Goal: Contribute content: Contribute content

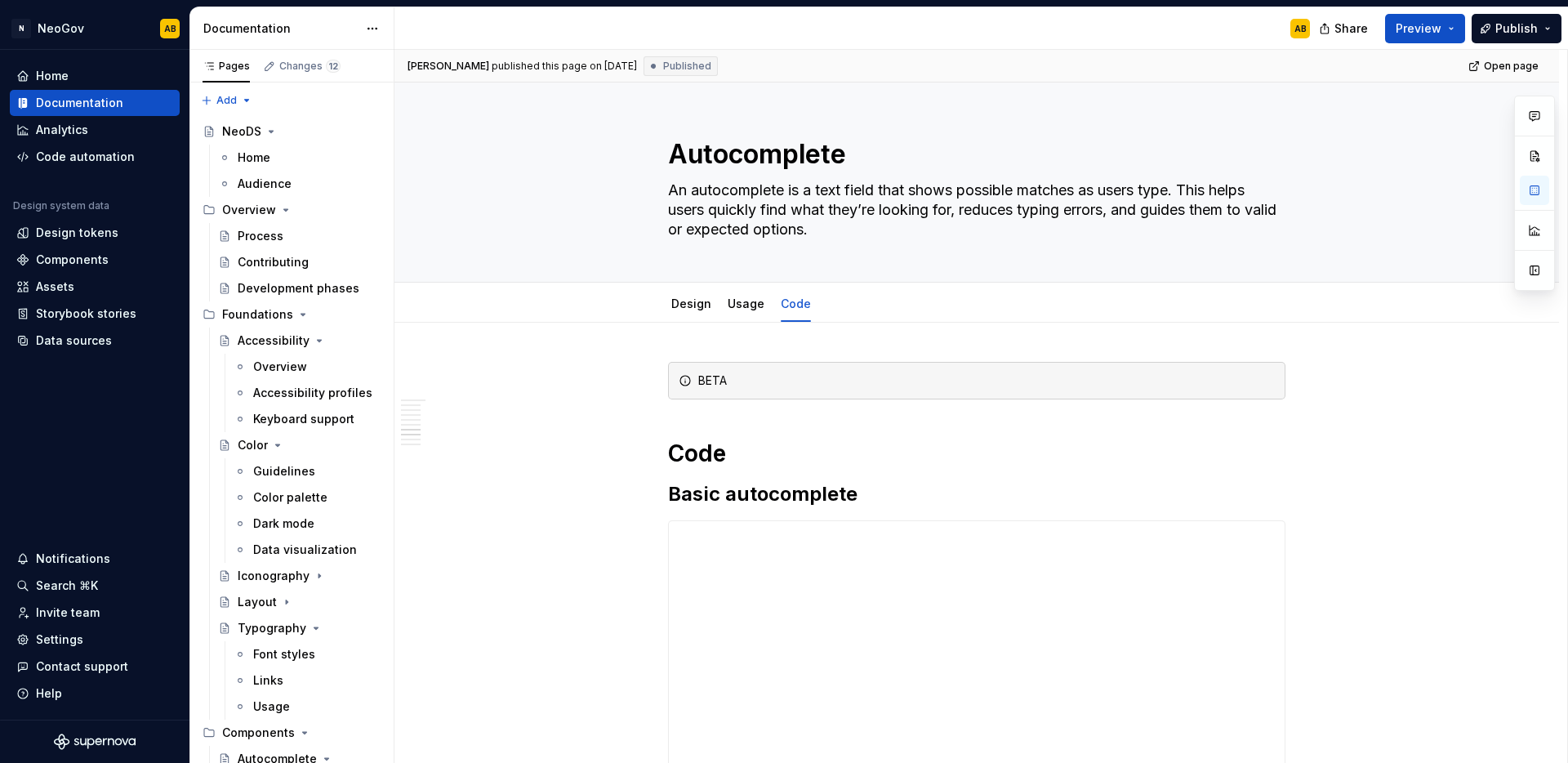
scroll to position [2494, 0]
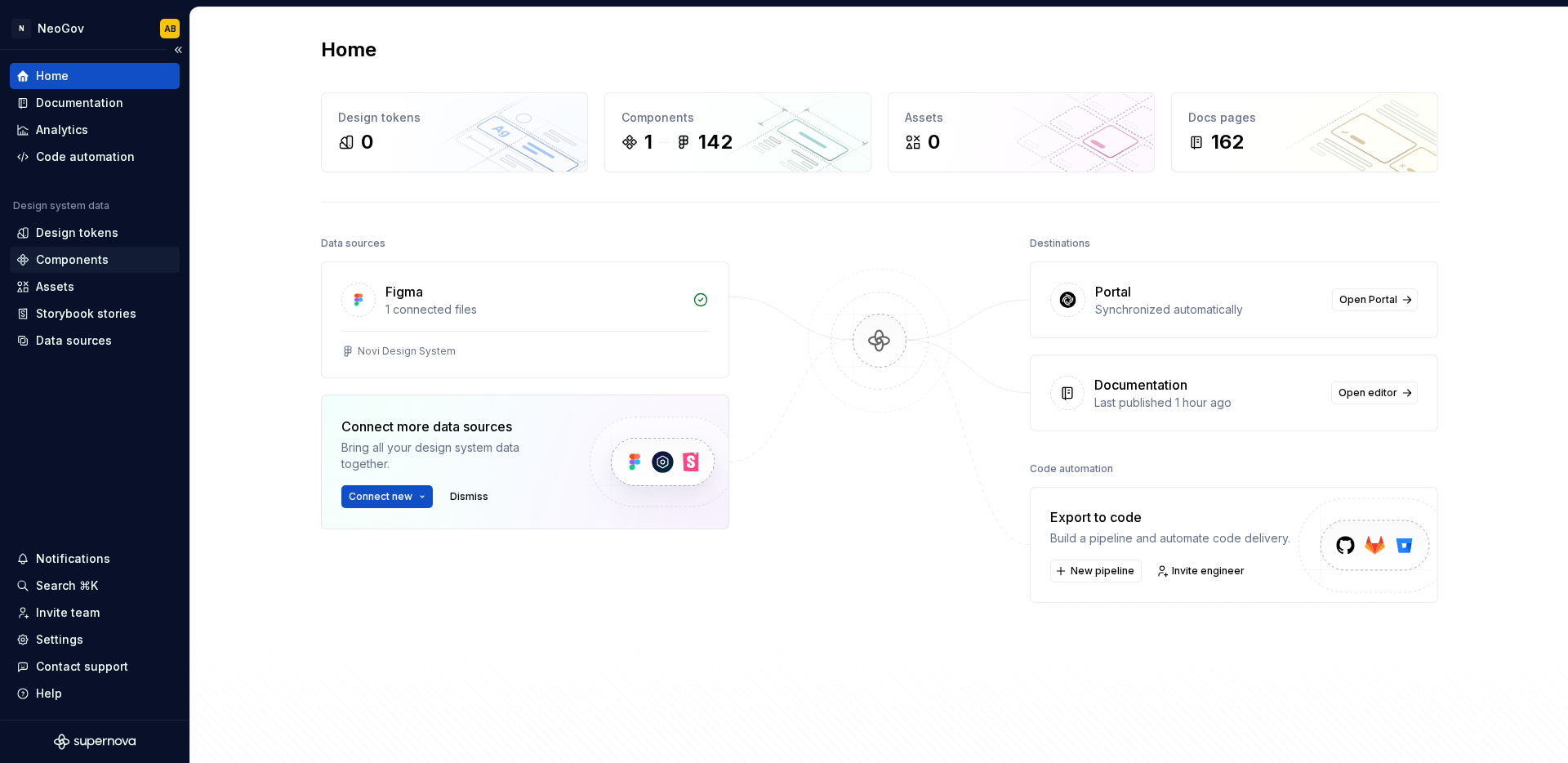
click at [111, 264] on div "Components" at bounding box center [94, 260] width 156 height 17
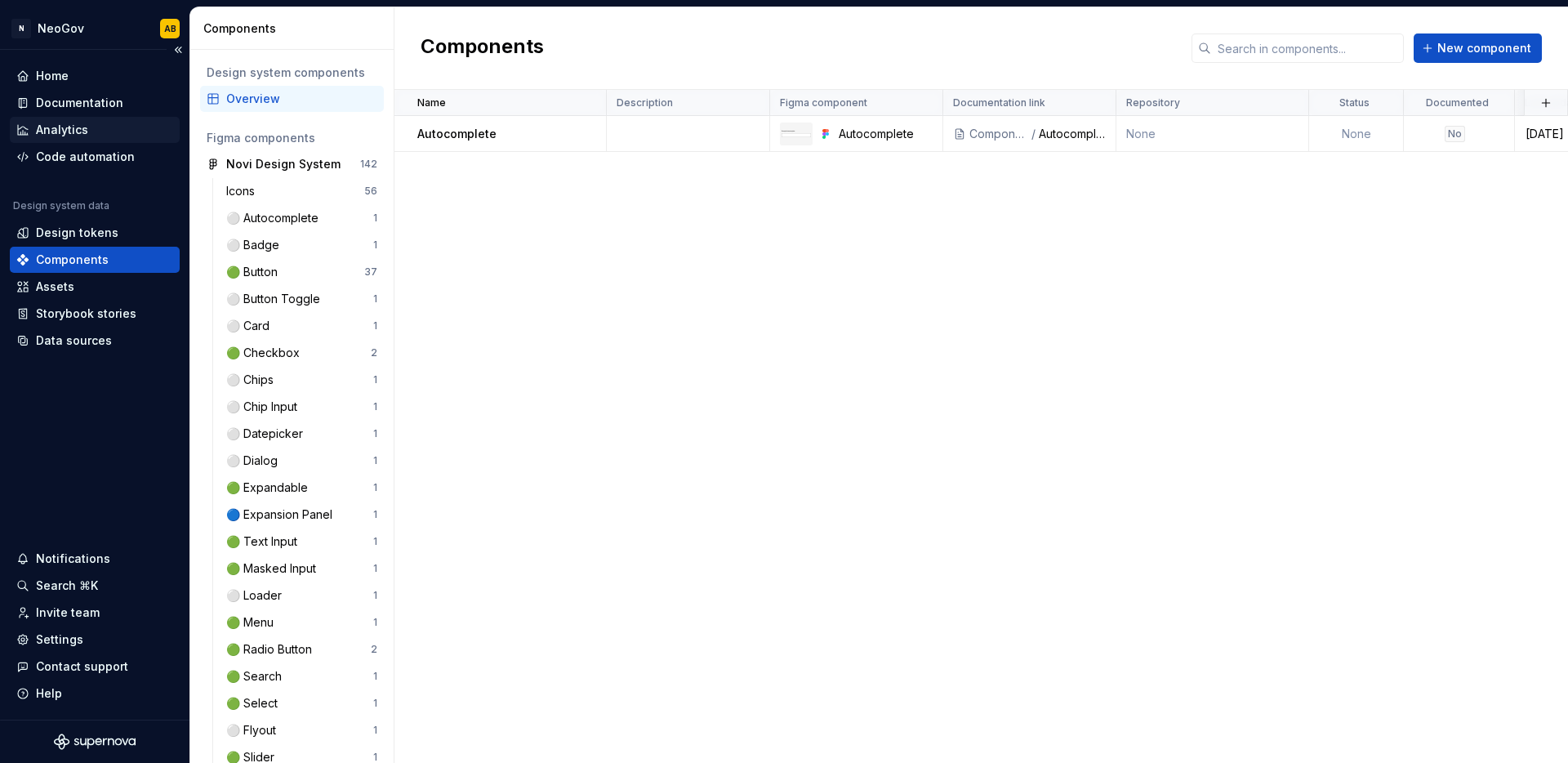
click at [61, 123] on div "Analytics" at bounding box center [62, 129] width 52 height 17
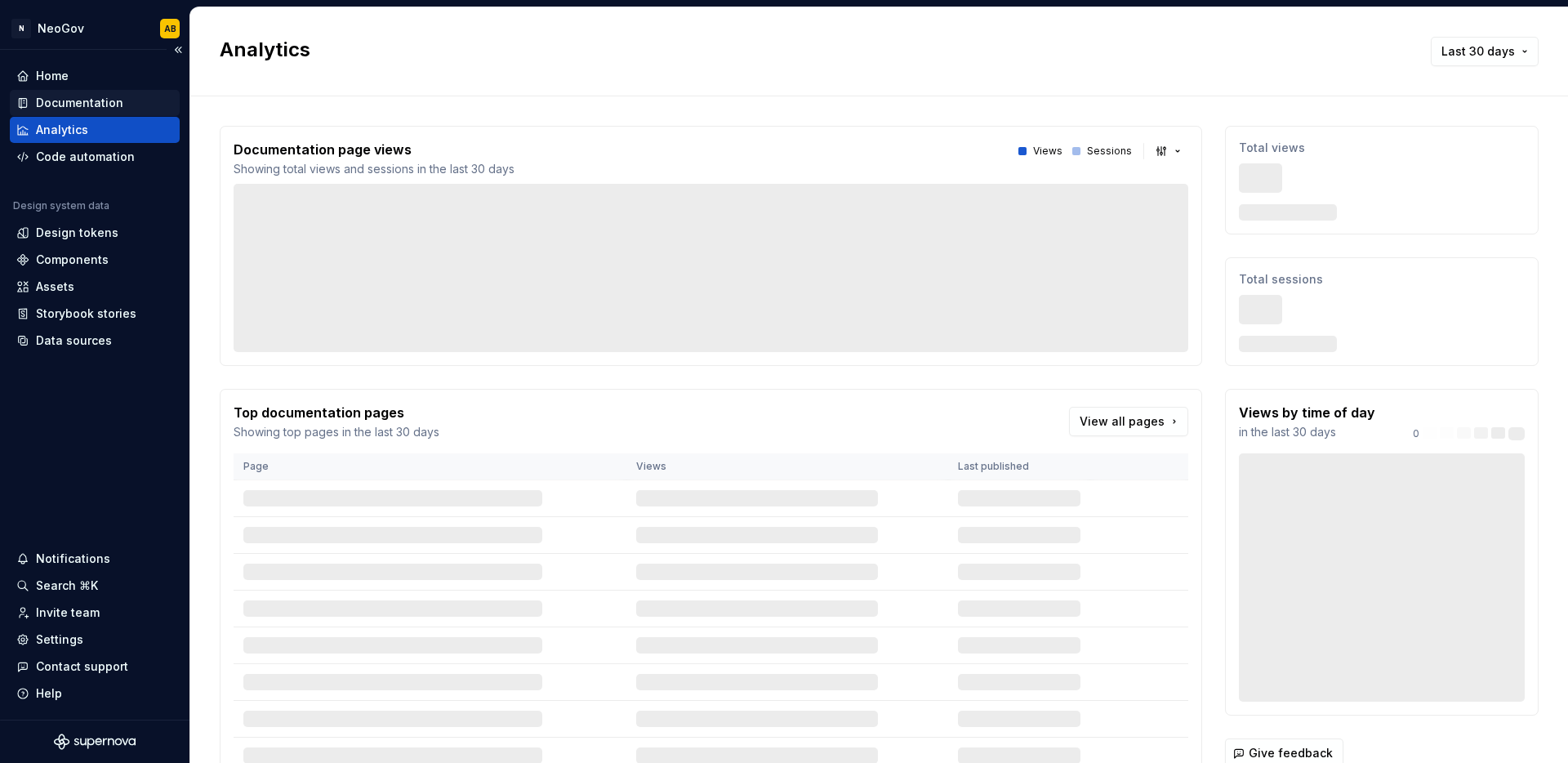
click at [71, 103] on div "Documentation" at bounding box center [80, 102] width 87 height 17
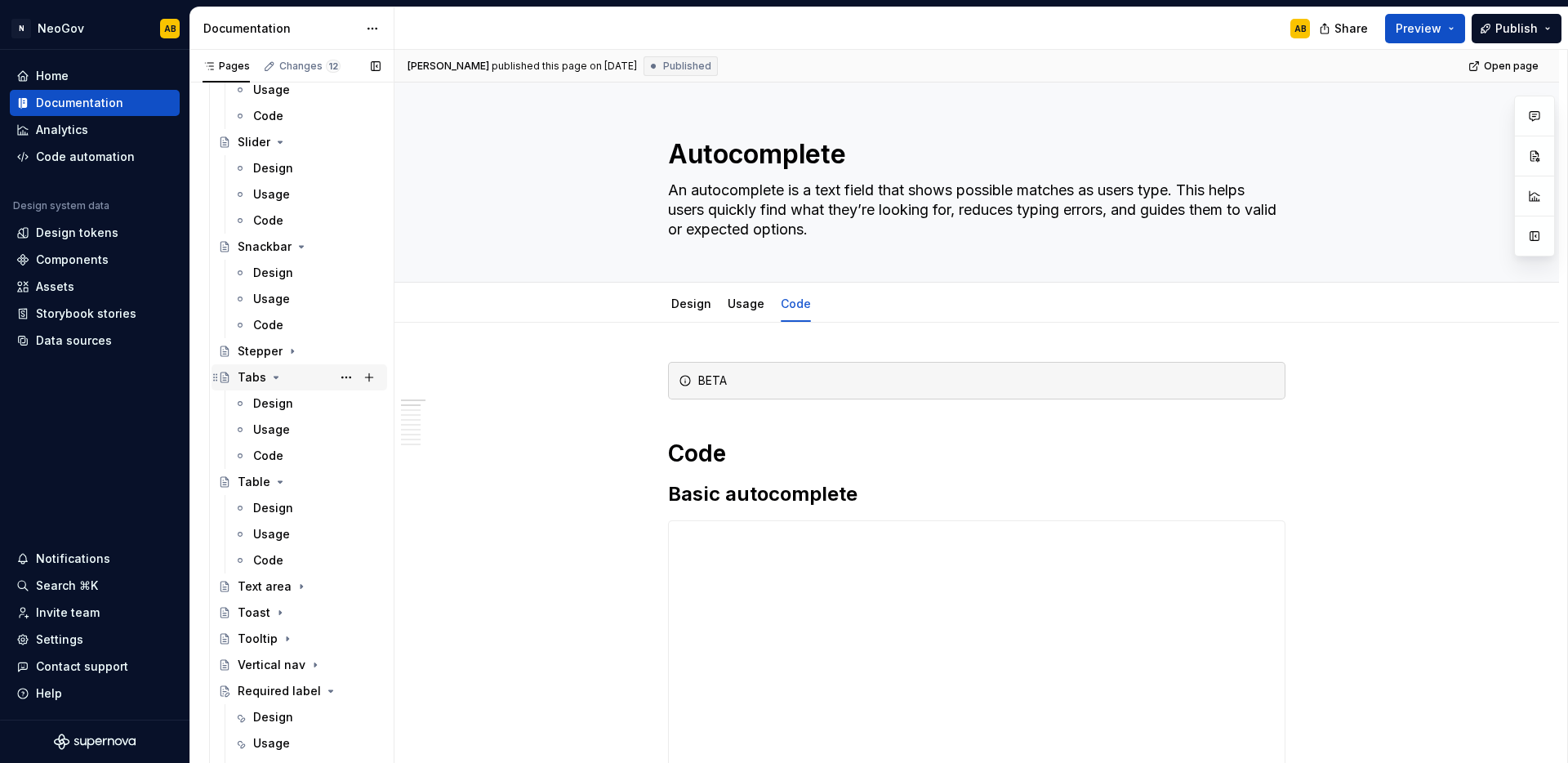
scroll to position [2367, 0]
click at [287, 323] on div "Code" at bounding box center [317, 326] width 128 height 23
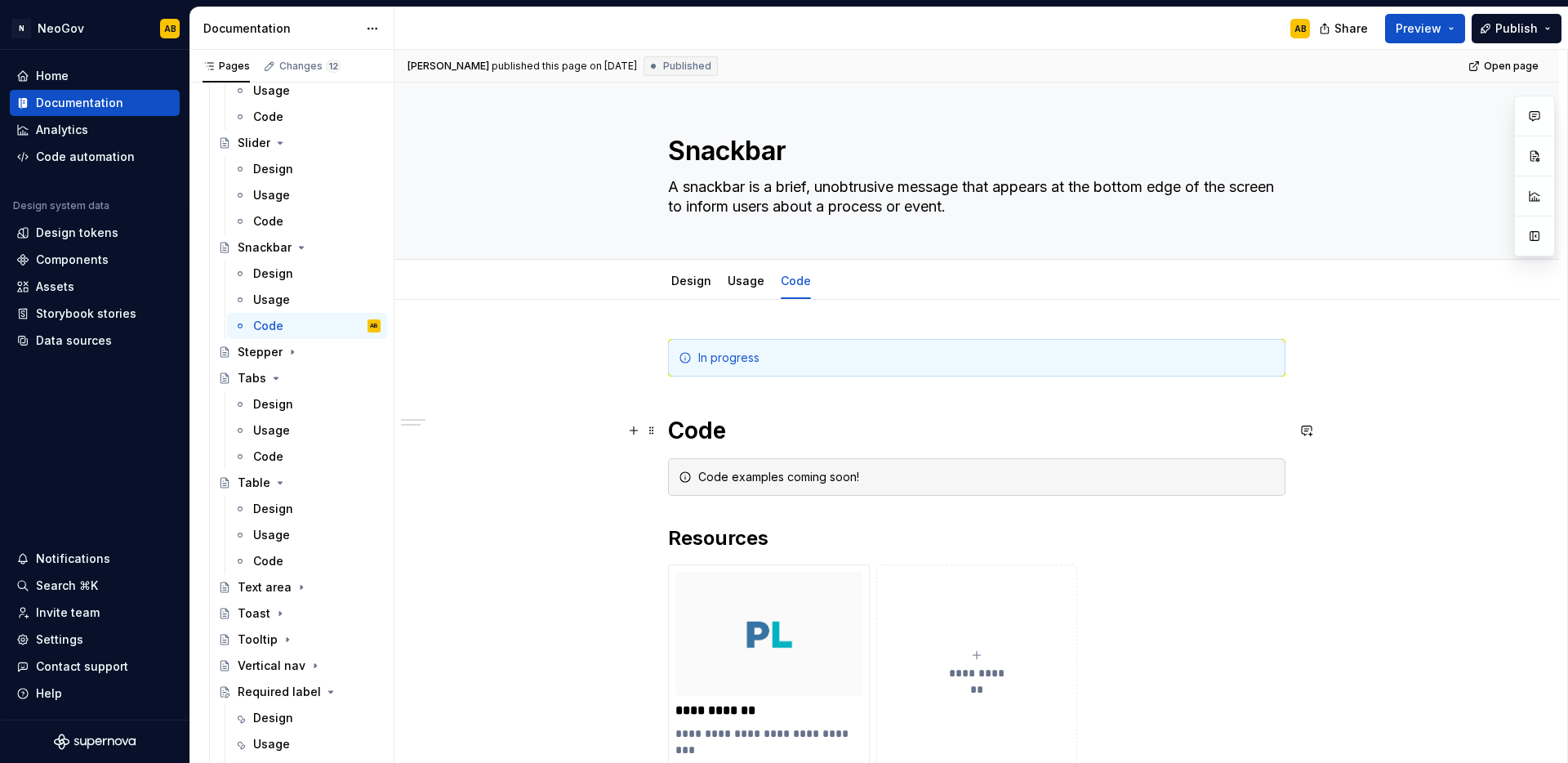
scroll to position [26, 0]
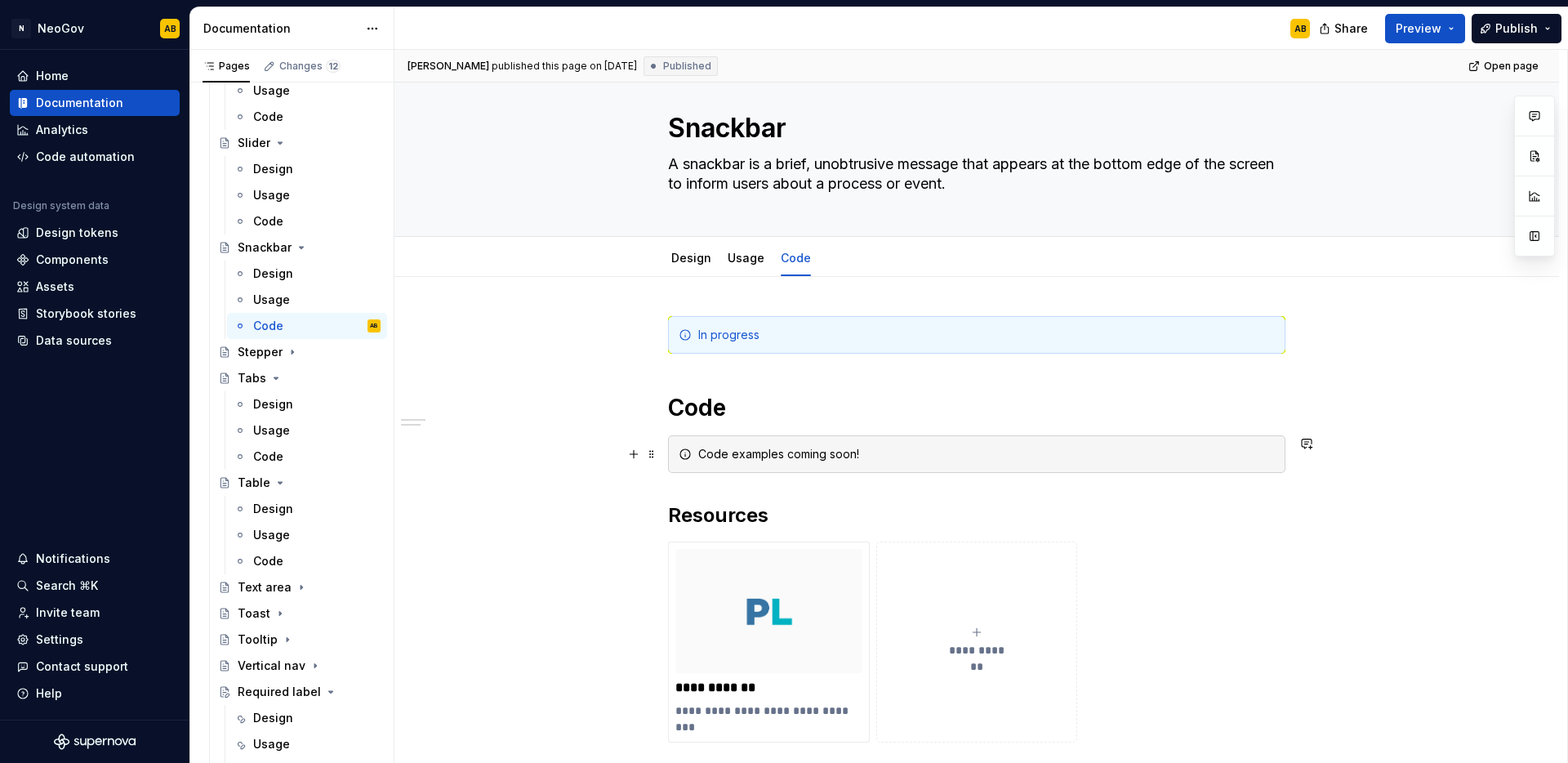
type textarea "*"
click at [735, 468] on div "Code examples coming soon!" at bounding box center [976, 454] width 617 height 38
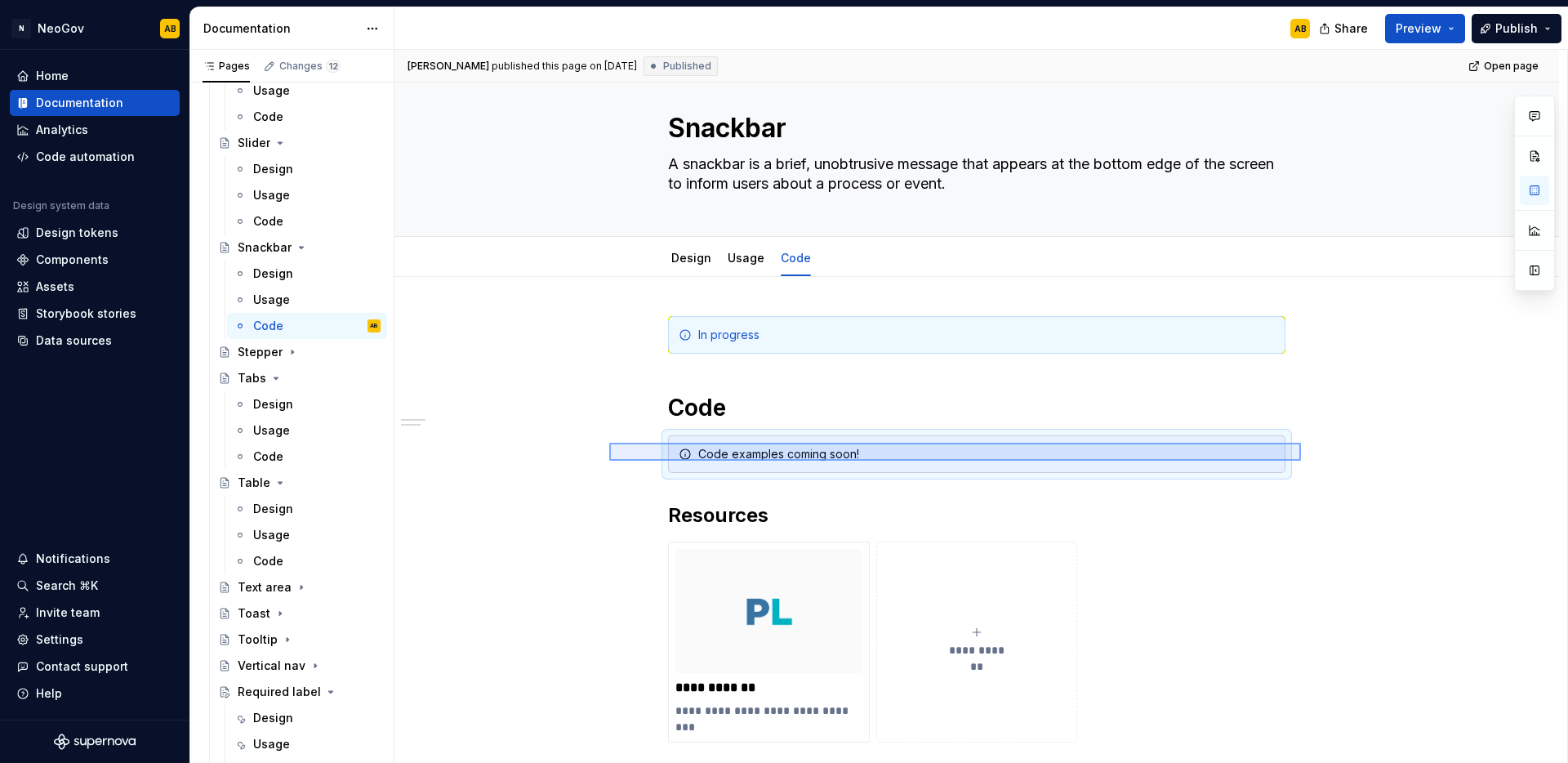
drag, startPoint x: 1301, startPoint y: 461, endPoint x: 609, endPoint y: 442, distance: 692.3
click at [609, 442] on div "**********" at bounding box center [981, 406] width 1173 height 714
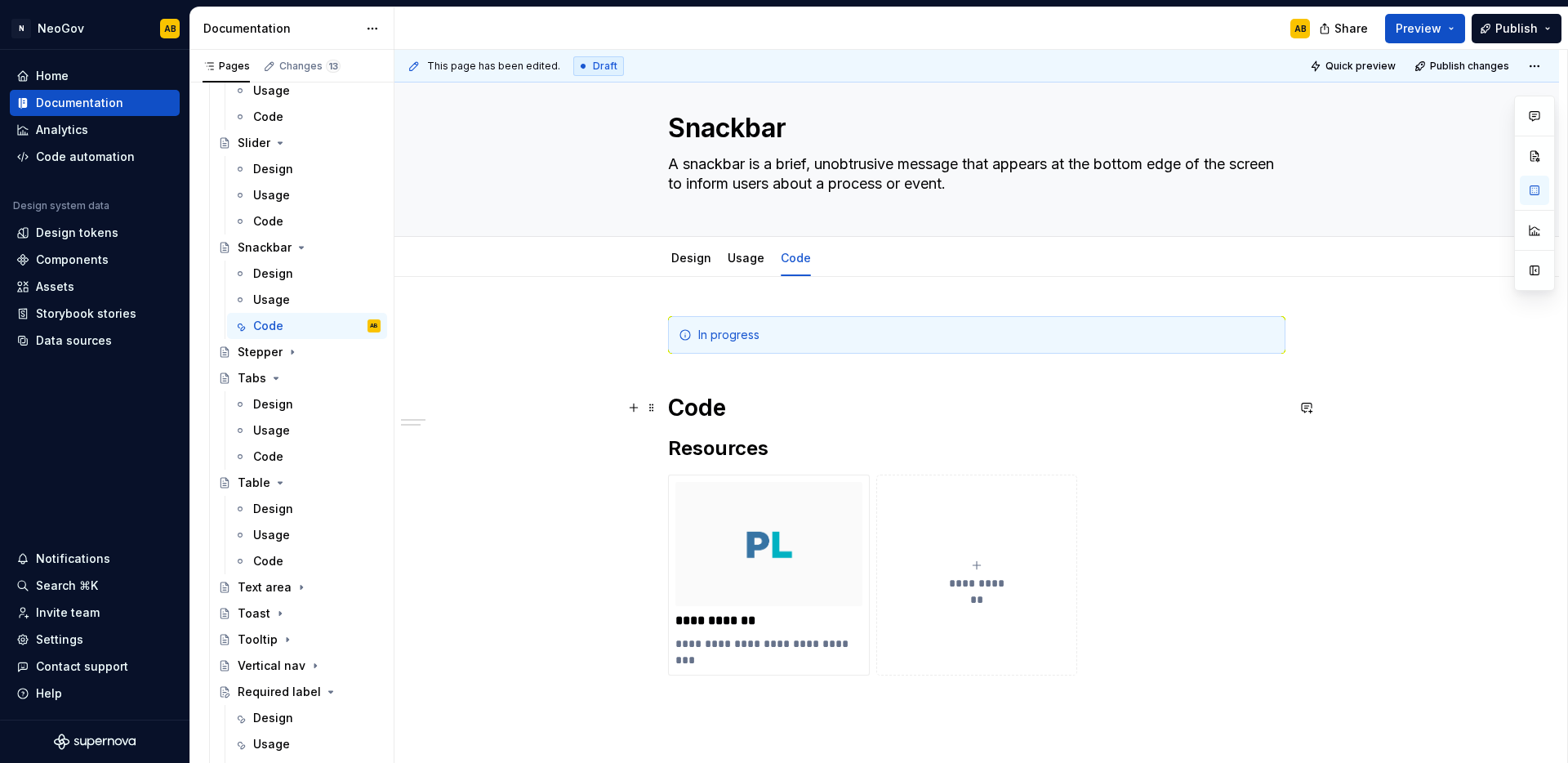
click at [736, 415] on h1 "Code" at bounding box center [976, 407] width 617 height 30
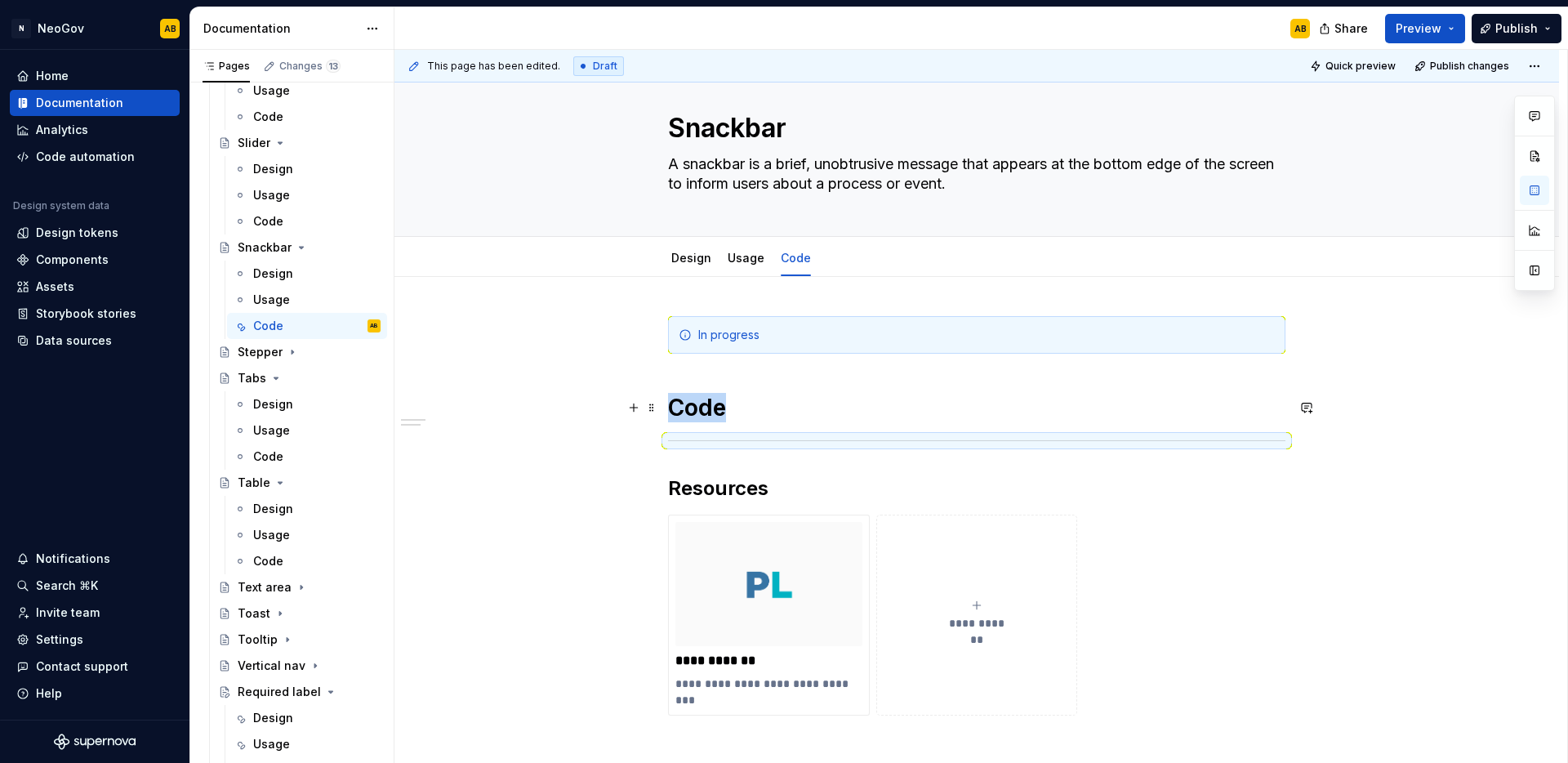
click at [740, 413] on h1 "Code" at bounding box center [976, 407] width 617 height 30
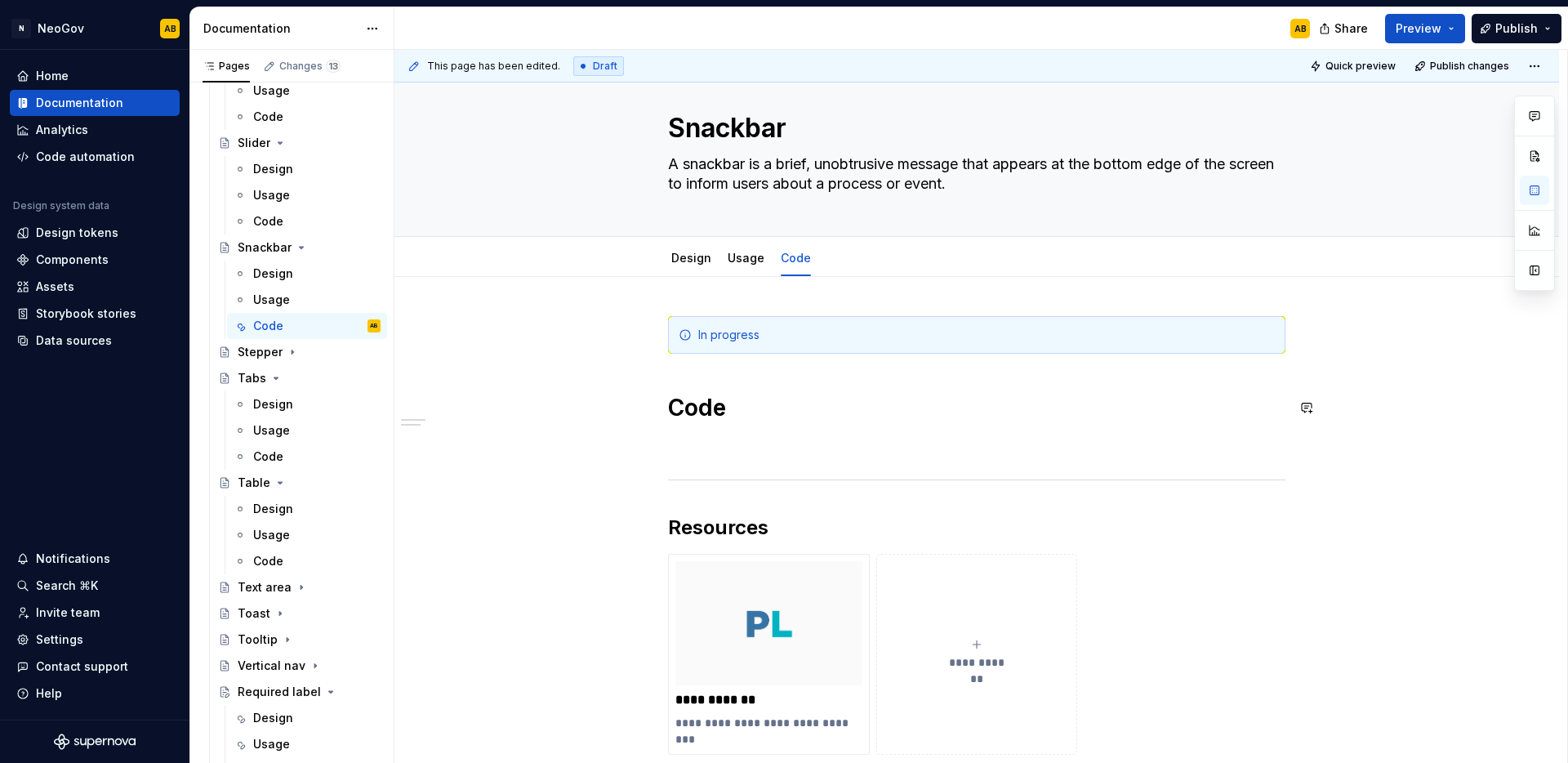
click at [697, 435] on p at bounding box center [976, 445] width 617 height 19
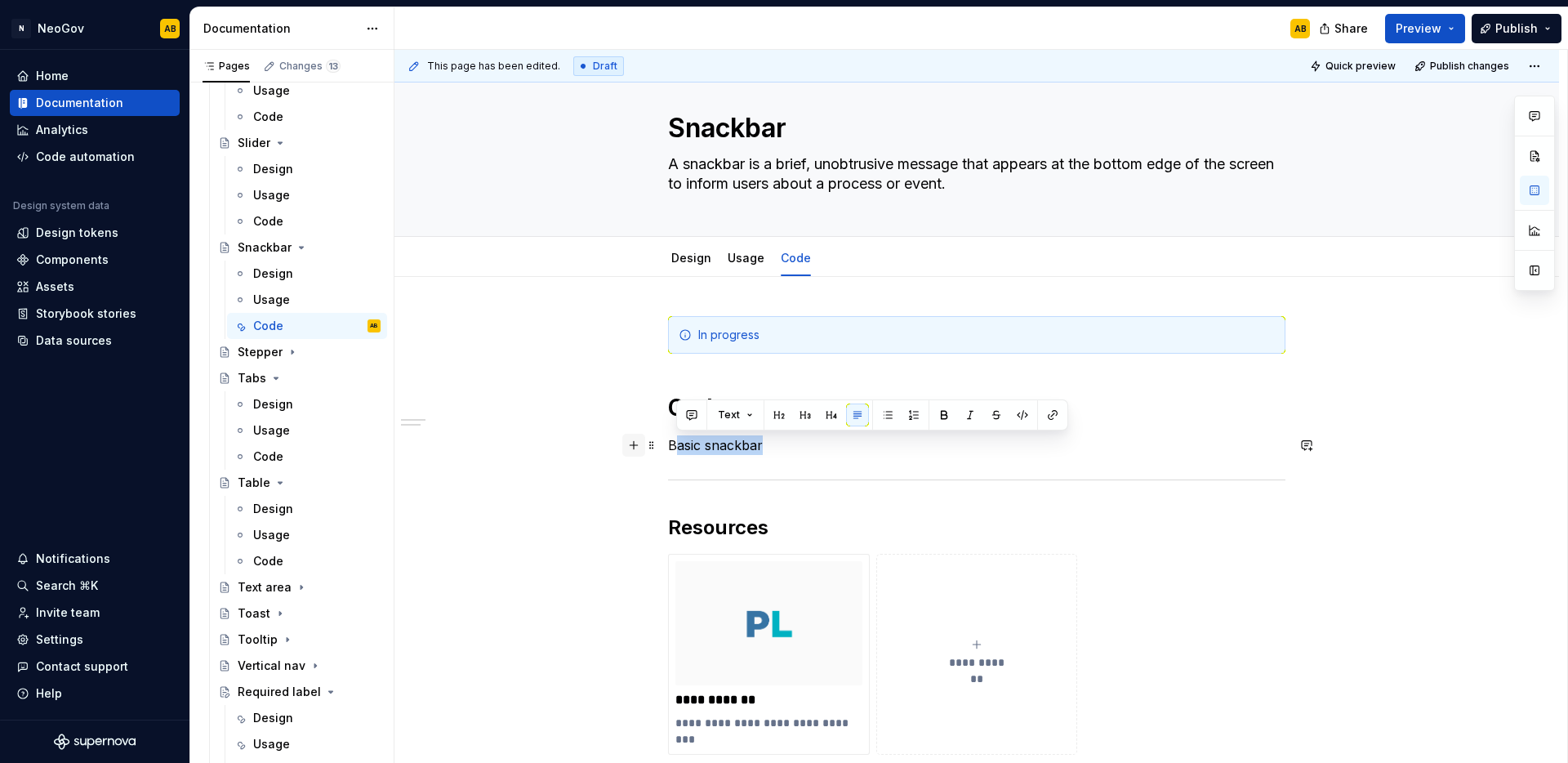
drag, startPoint x: 772, startPoint y: 445, endPoint x: 642, endPoint y: 447, distance: 130.0
click at [668, 447] on div "**********" at bounding box center [976, 565] width 617 height 497
click at [686, 447] on p "Basic snackbar" at bounding box center [976, 445] width 617 height 19
click at [693, 400] on h1 "Code" at bounding box center [976, 407] width 617 height 30
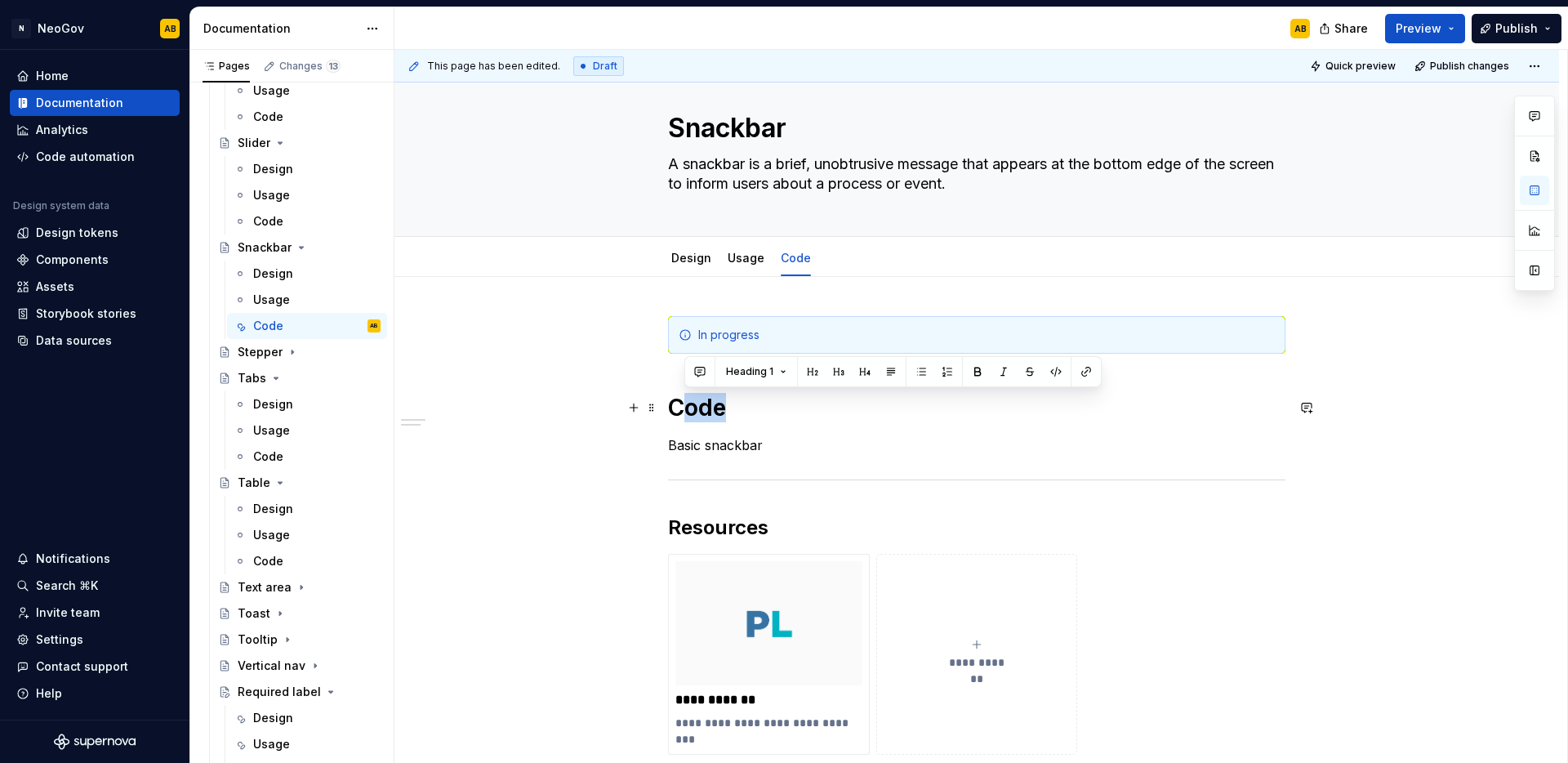
drag, startPoint x: 721, startPoint y: 413, endPoint x: 679, endPoint y: 413, distance: 42.0
click at [679, 413] on h1 "Code" at bounding box center [976, 407] width 617 height 30
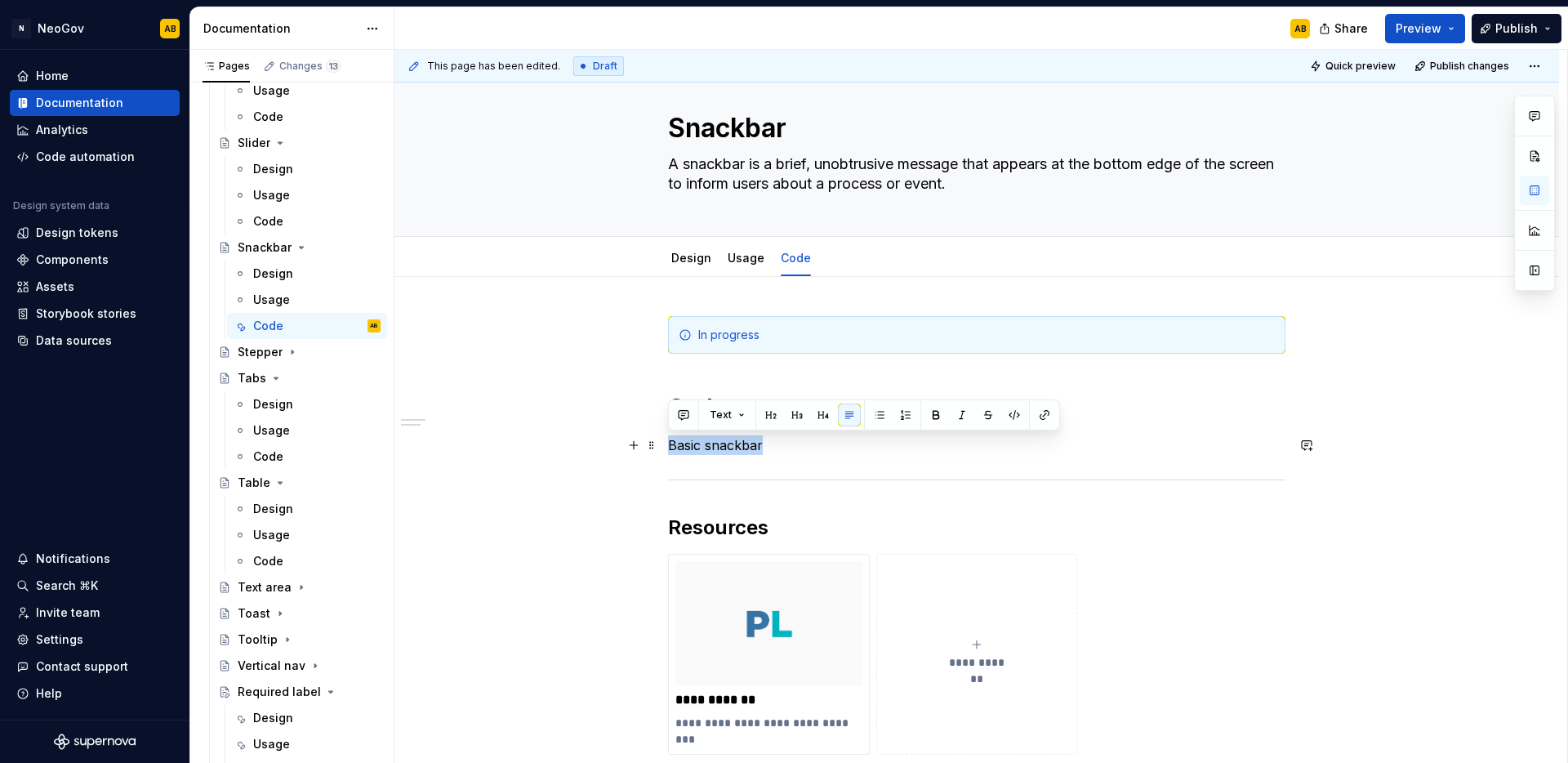
drag, startPoint x: 754, startPoint y: 444, endPoint x: 662, endPoint y: 444, distance: 92.0
click at [662, 444] on div "**********" at bounding box center [976, 660] width 1164 height 766
click at [774, 417] on button "button" at bounding box center [771, 415] width 23 height 23
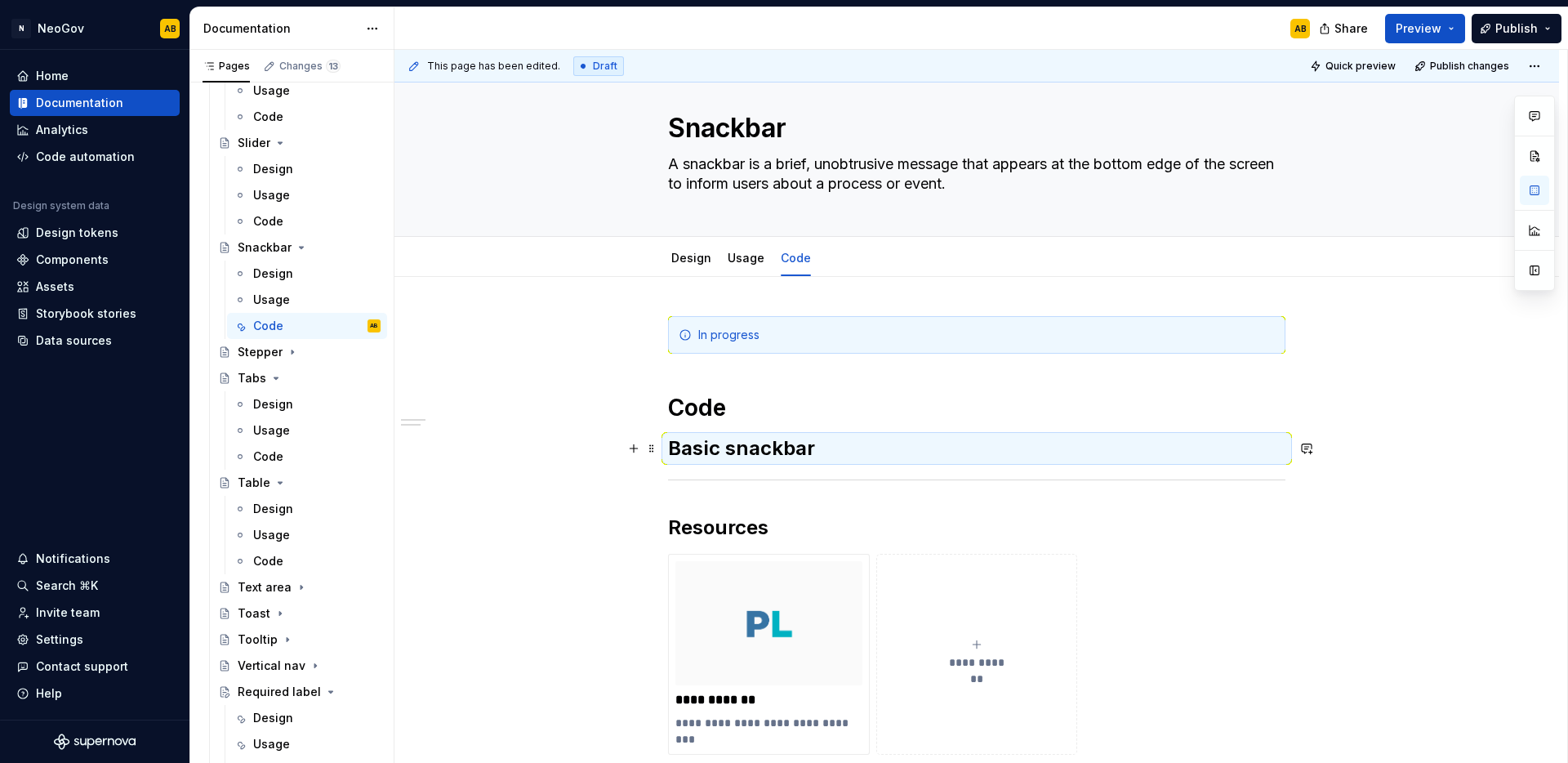
click at [772, 467] on div "**********" at bounding box center [976, 555] width 617 height 478
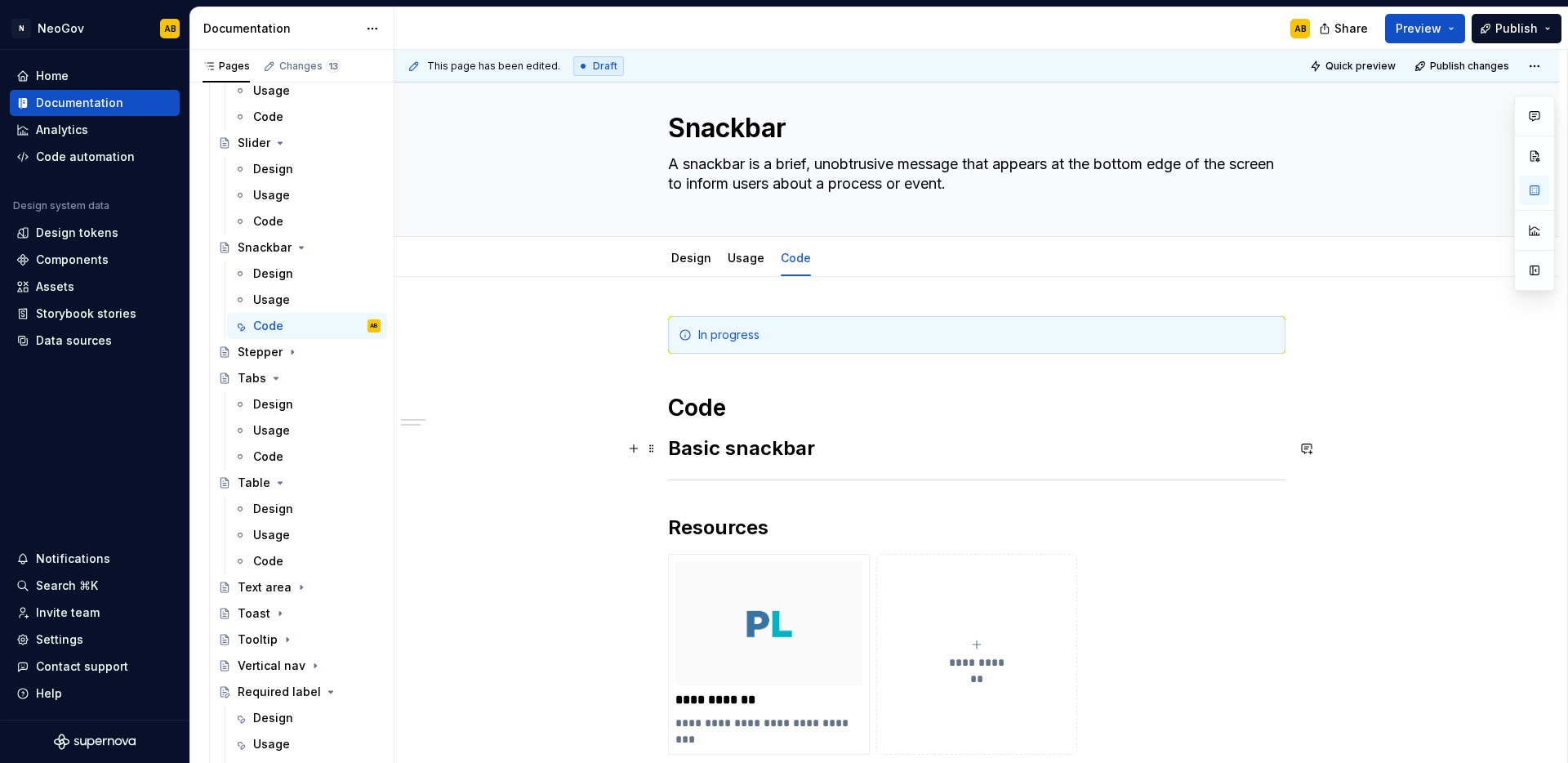
click at [829, 453] on h2 "Basic snackbar" at bounding box center [976, 448] width 617 height 26
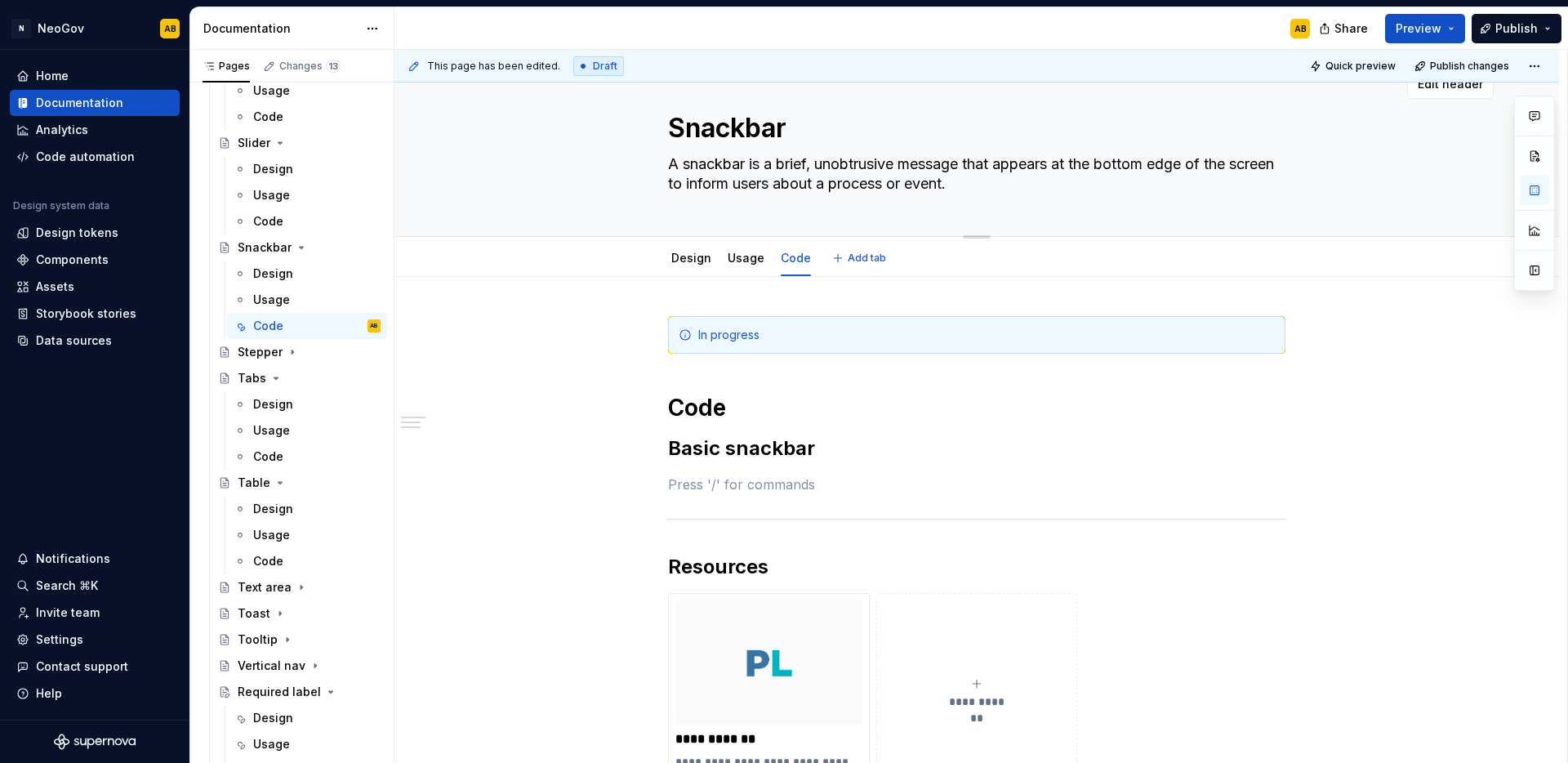
click at [790, 124] on textarea "Snackbar" at bounding box center [974, 128] width 617 height 39
type textarea "*"
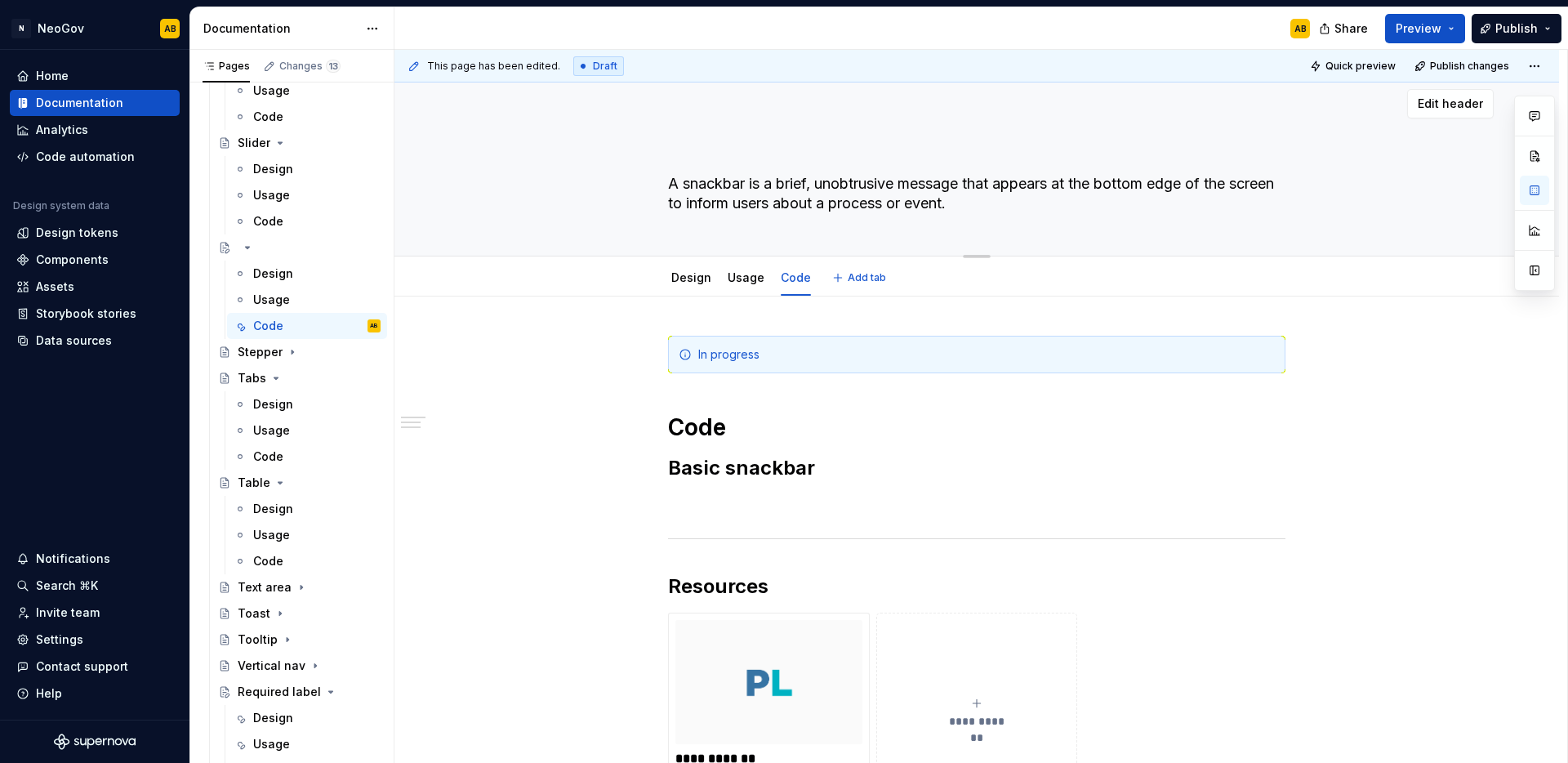
type textarea "*"
type textarea "Snackbar"
click at [784, 138] on textarea "Snackbar" at bounding box center [974, 148] width 617 height 39
type textarea "*"
type textarea "Snackbar"
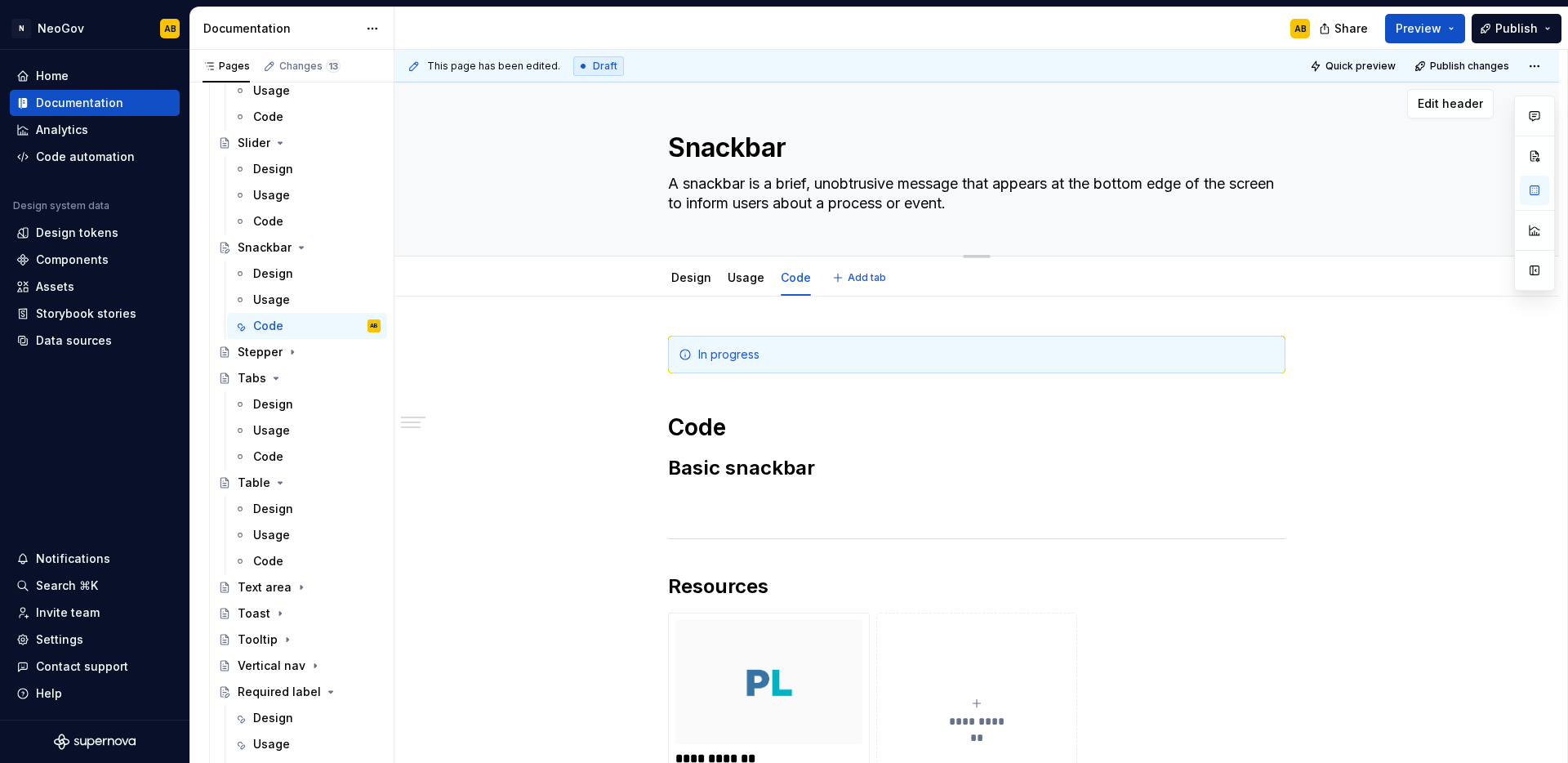
type textarea "*"
type textarea "Snackbar ("
type textarea "*"
type textarea "Snackbar (T"
type textarea "*"
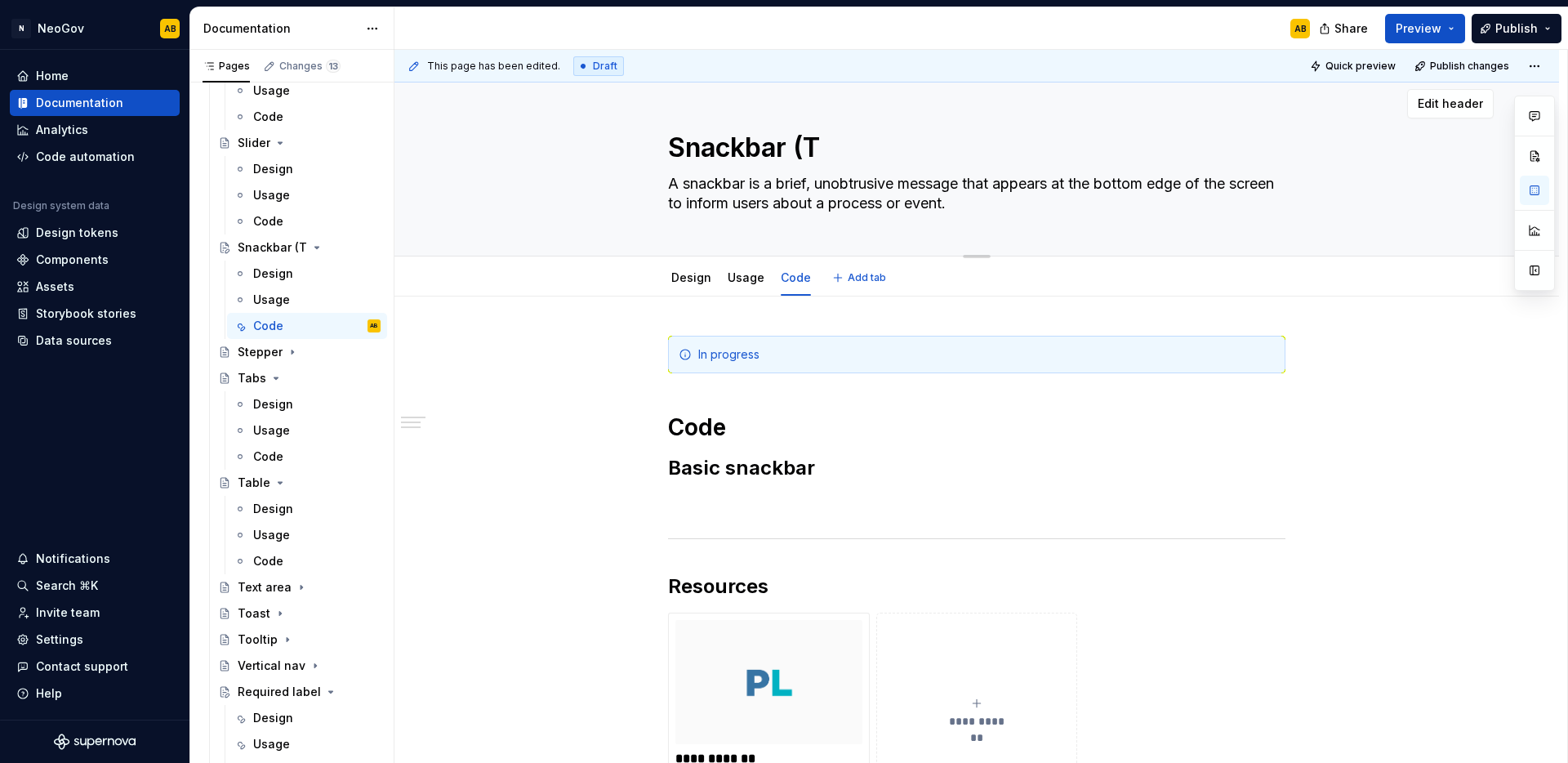
type textarea "Snackbar (To"
type textarea "*"
type textarea "Snackbar (Toa"
type textarea "*"
type textarea "Snackbar (Toas"
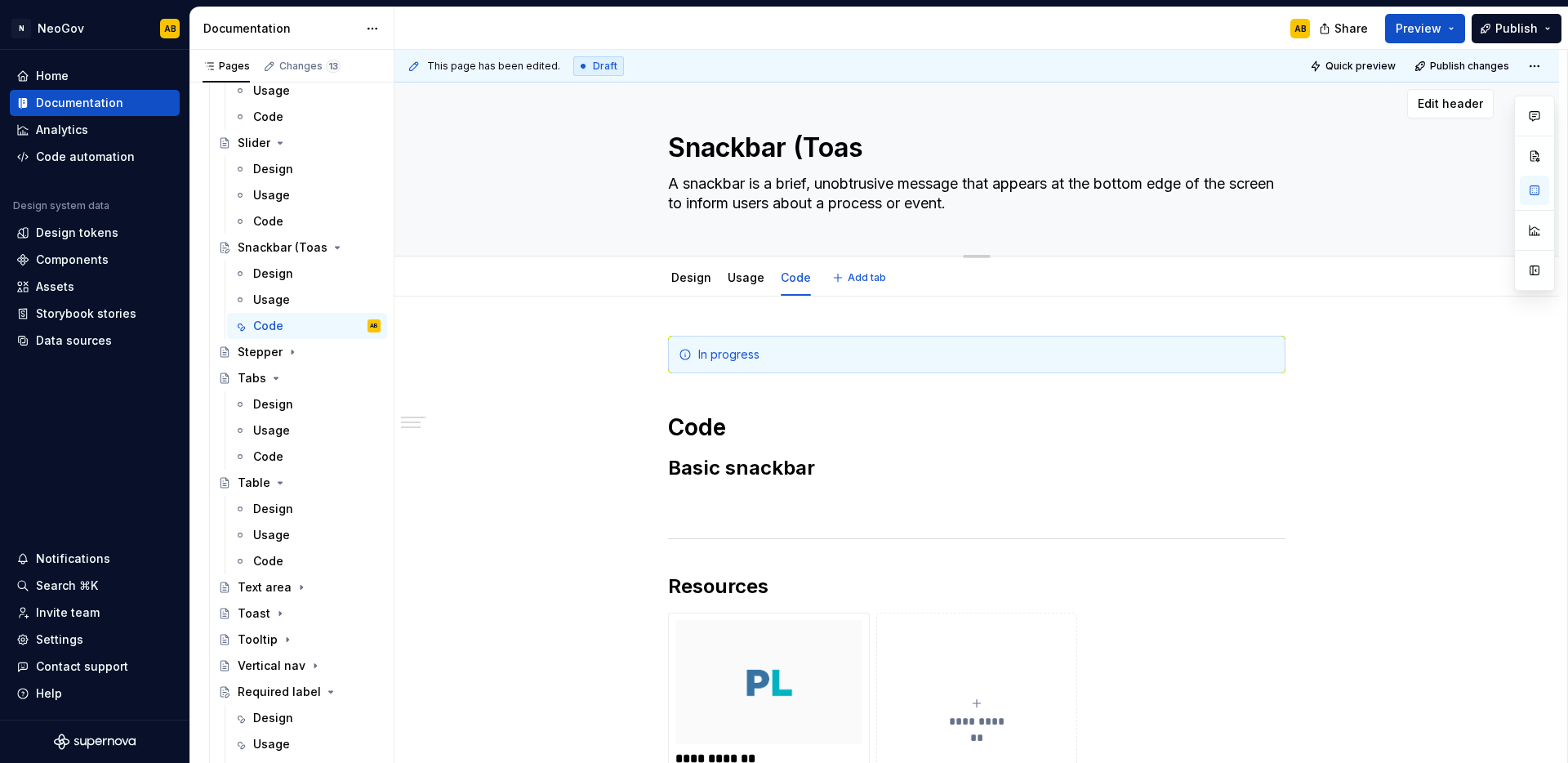
type textarea "*"
type textarea "Snackbar (Toast"
type textarea "*"
type textarea "Snackbar (Toast"
type textarea "*"
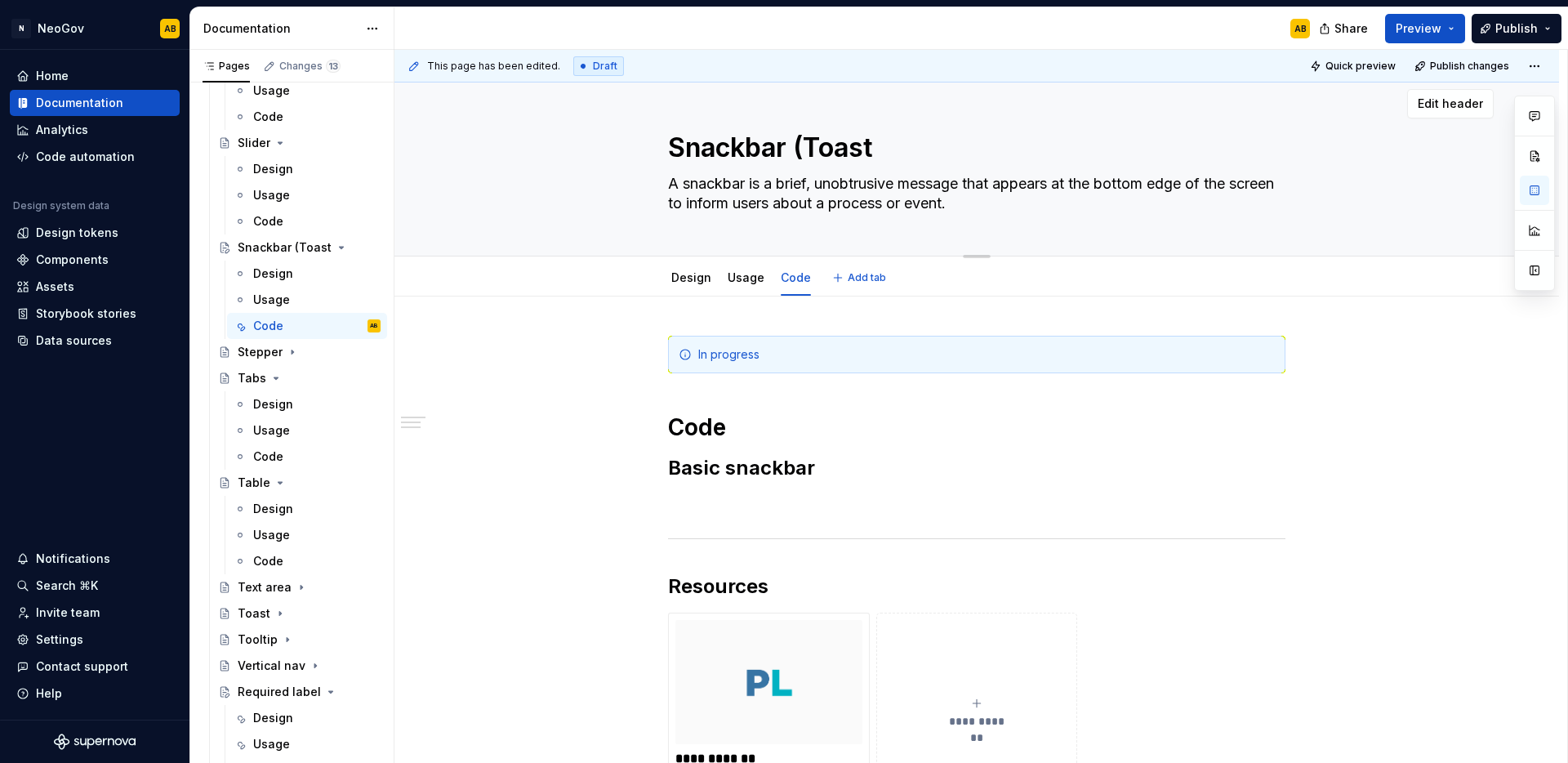
type textarea "Snackbar (Toast v"
type textarea "*"
type textarea "Snackbar (Toast ve"
type textarea "*"
type textarea "Snackbar (Toast v"
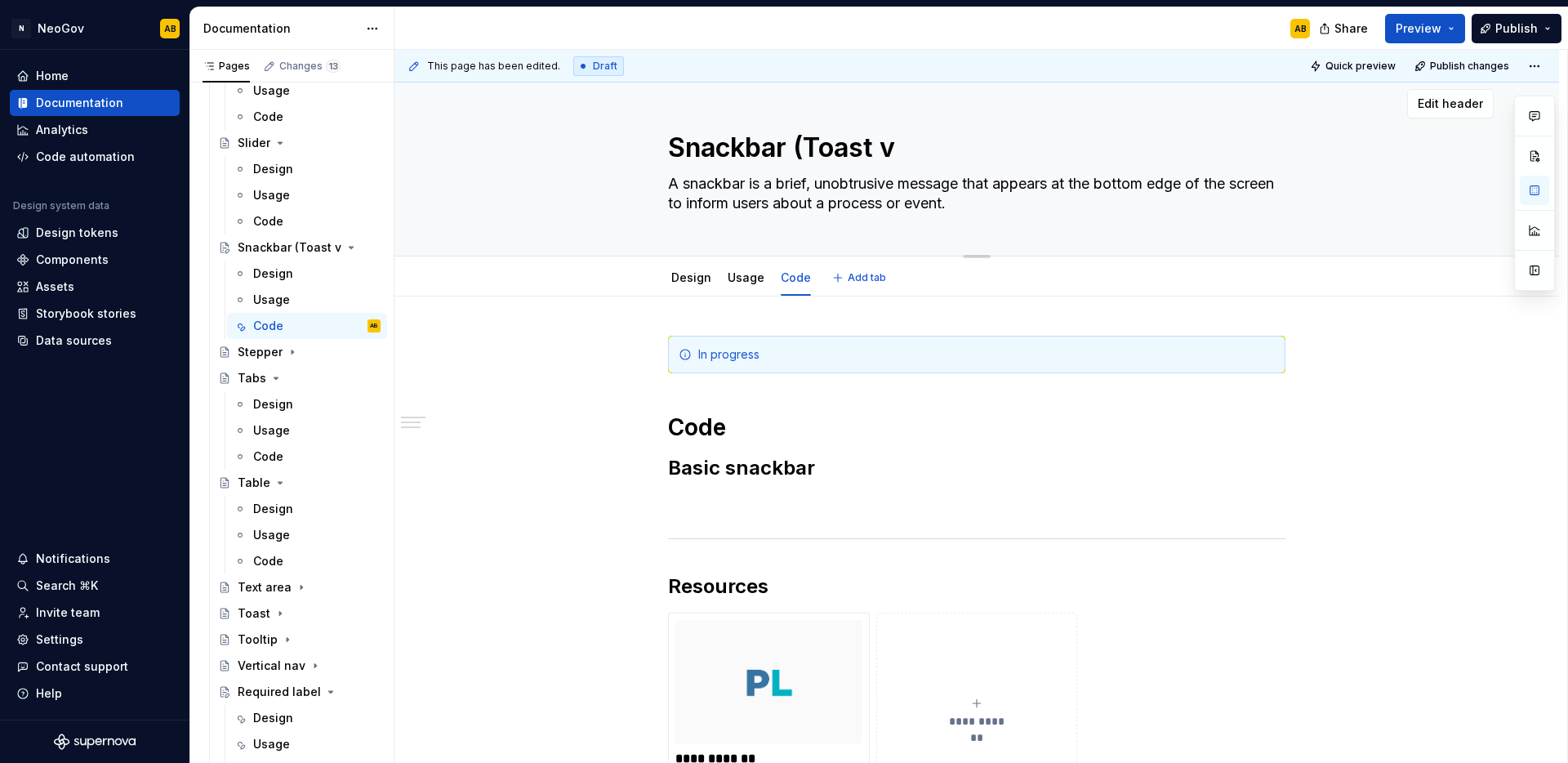
type textarea "*"
type textarea "Snackbar (Toast vw"
type textarea "*"
type textarea "Snackbar (Toast v"
type textarea "*"
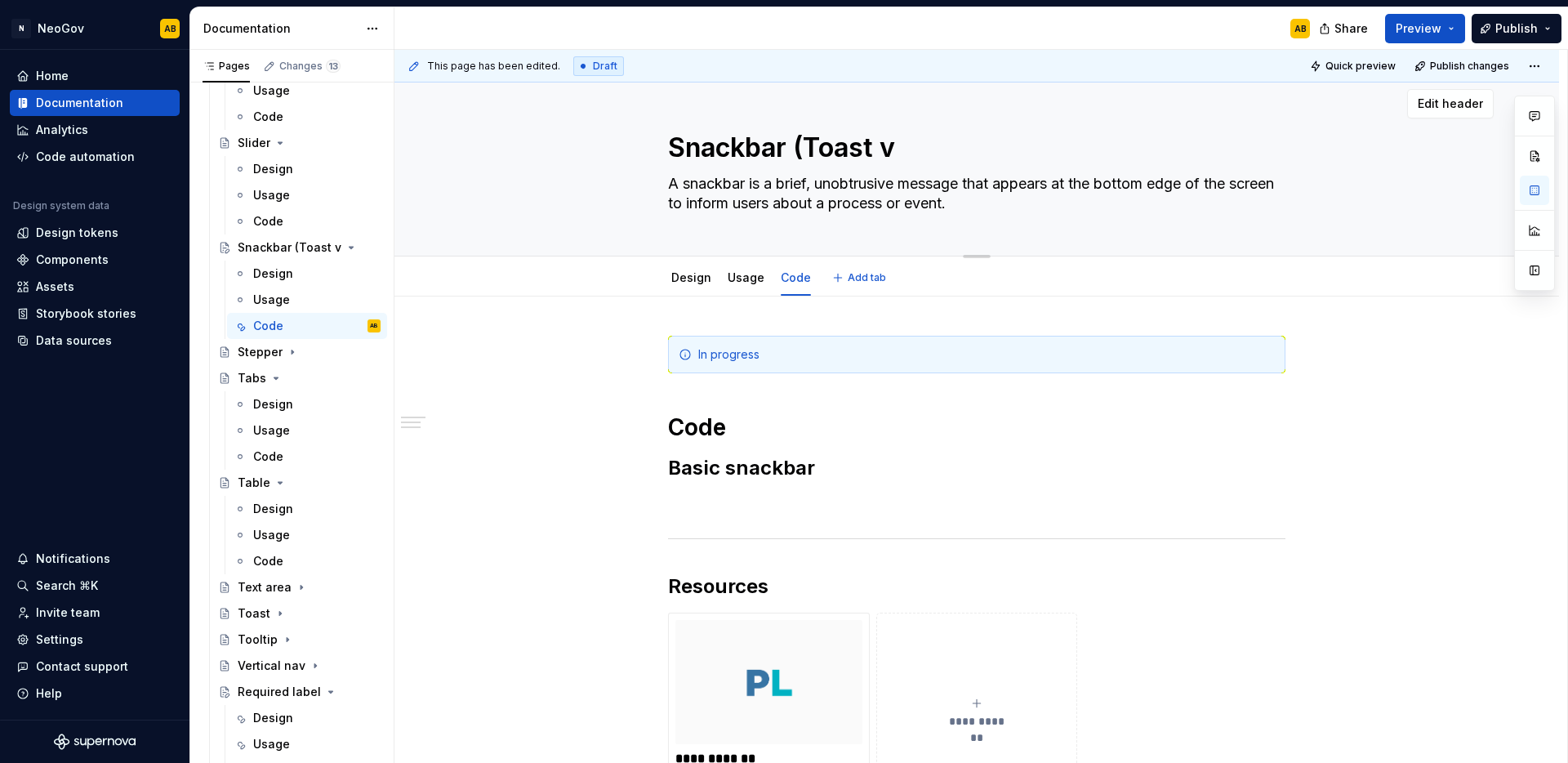
type textarea "Snackbar (Toast"
type textarea "*"
type textarea "Snackbar (Toast v"
type textarea "*"
type textarea "Snackbar (Toast v2"
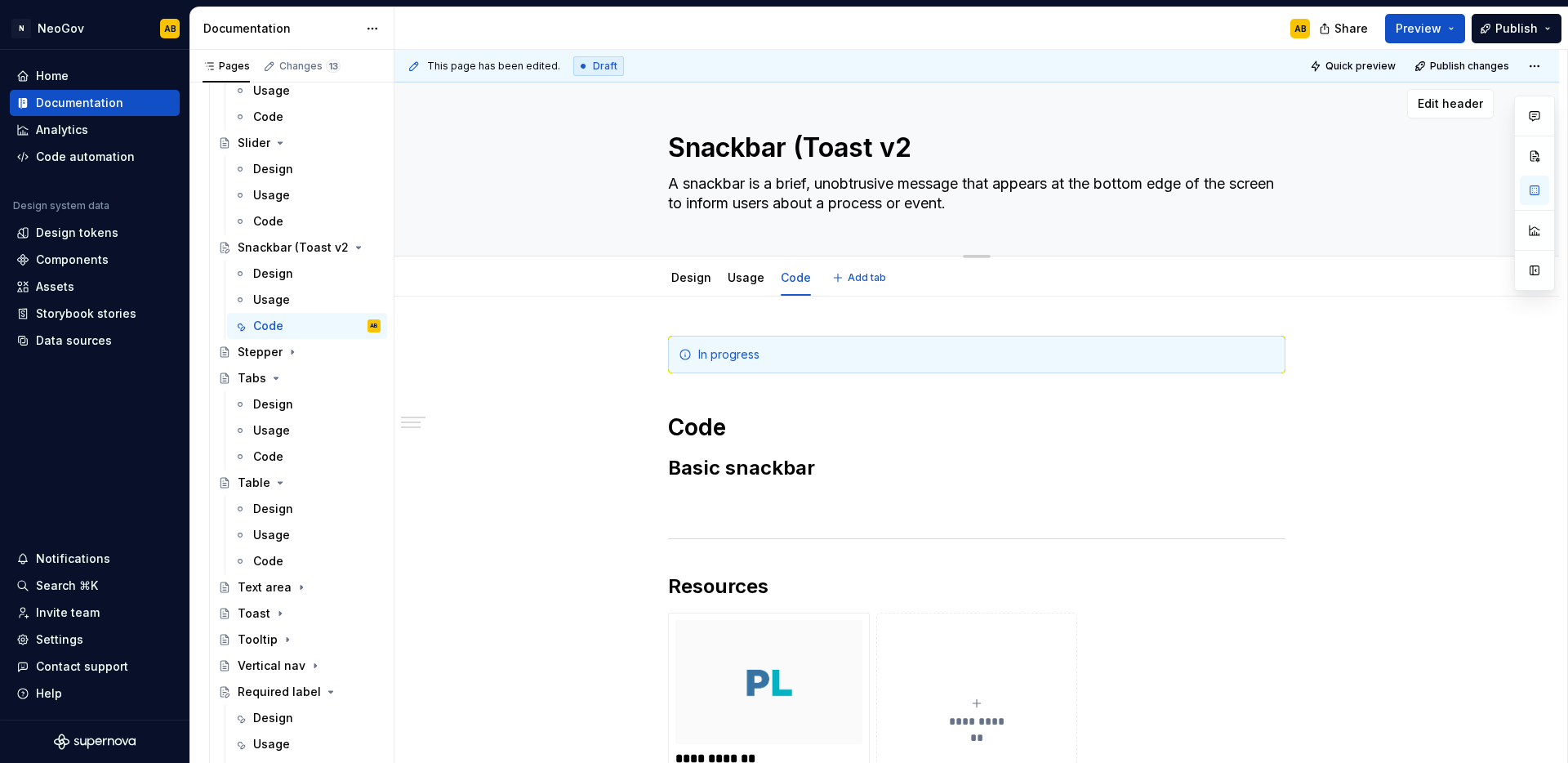
type textarea "*"
type textarea "Snackbar (Toast v2)"
type textarea "*"
type textarea "Snackbar (Toast v2)"
click at [787, 505] on p at bounding box center [976, 503] width 617 height 19
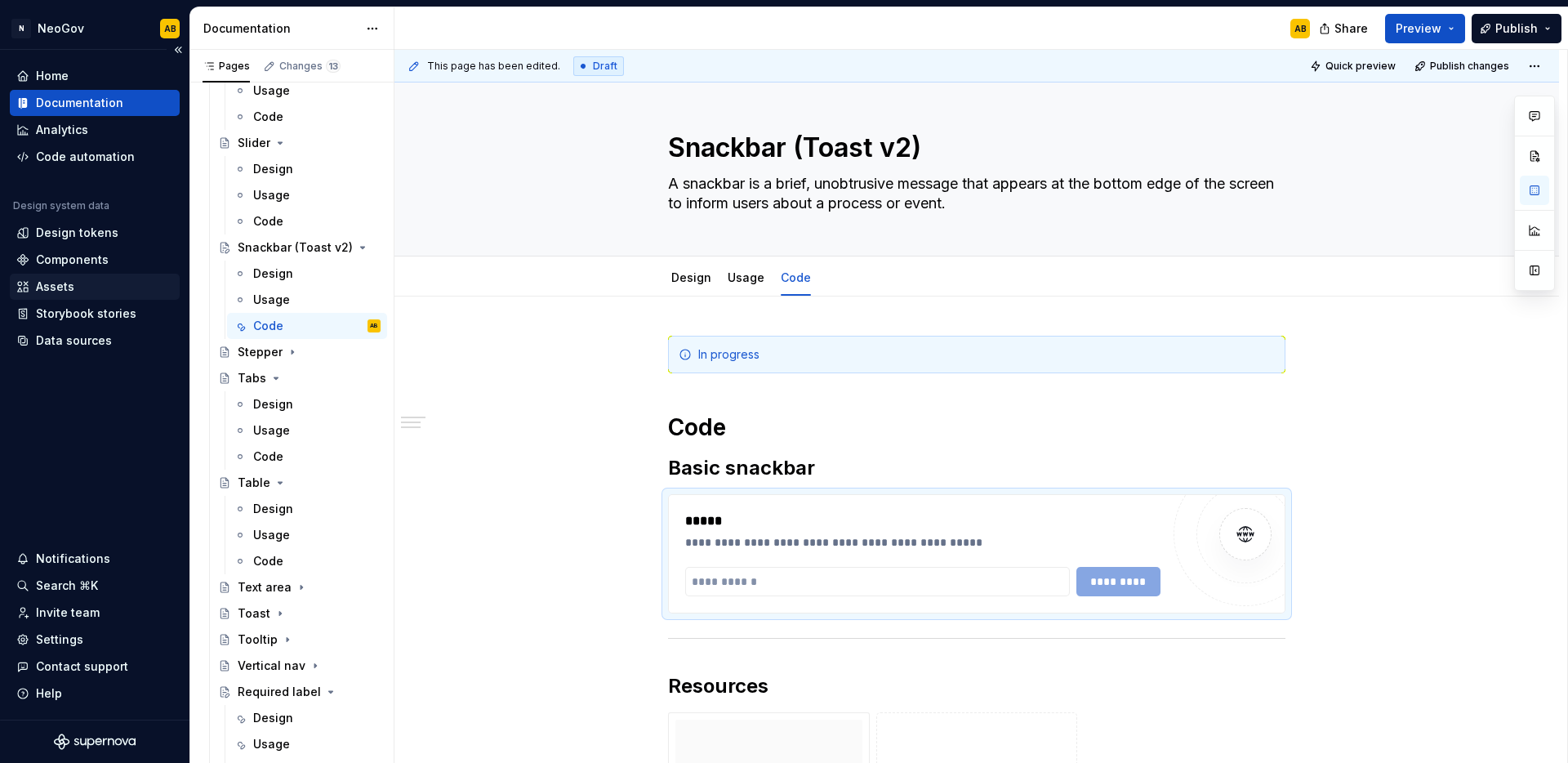
type textarea "*"
click at [756, 582] on input "text" at bounding box center [878, 581] width 385 height 30
paste input "**********"
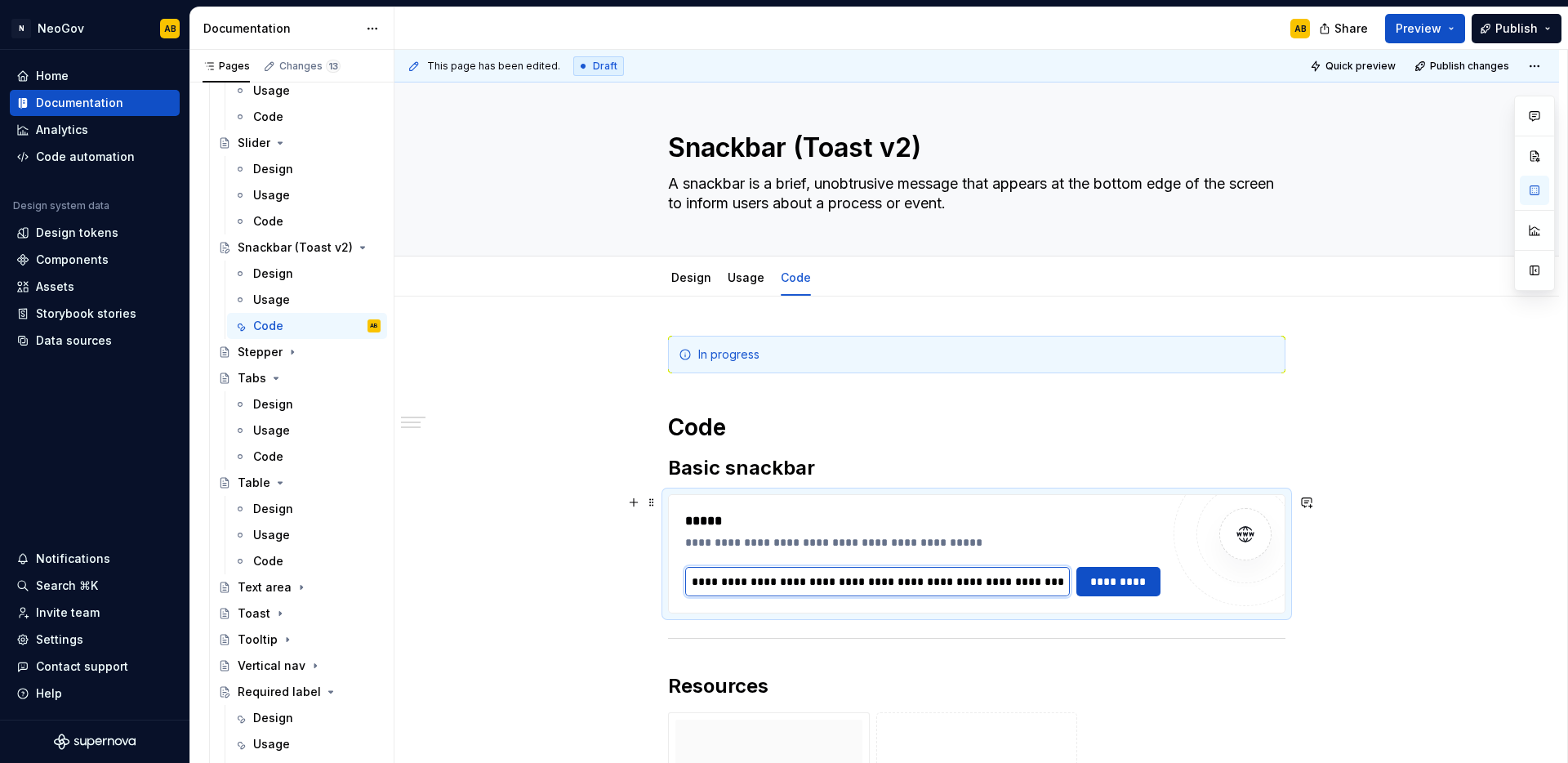
scroll to position [0, 269]
type input "**********"
click at [1130, 584] on span "*********" at bounding box center [1119, 581] width 64 height 17
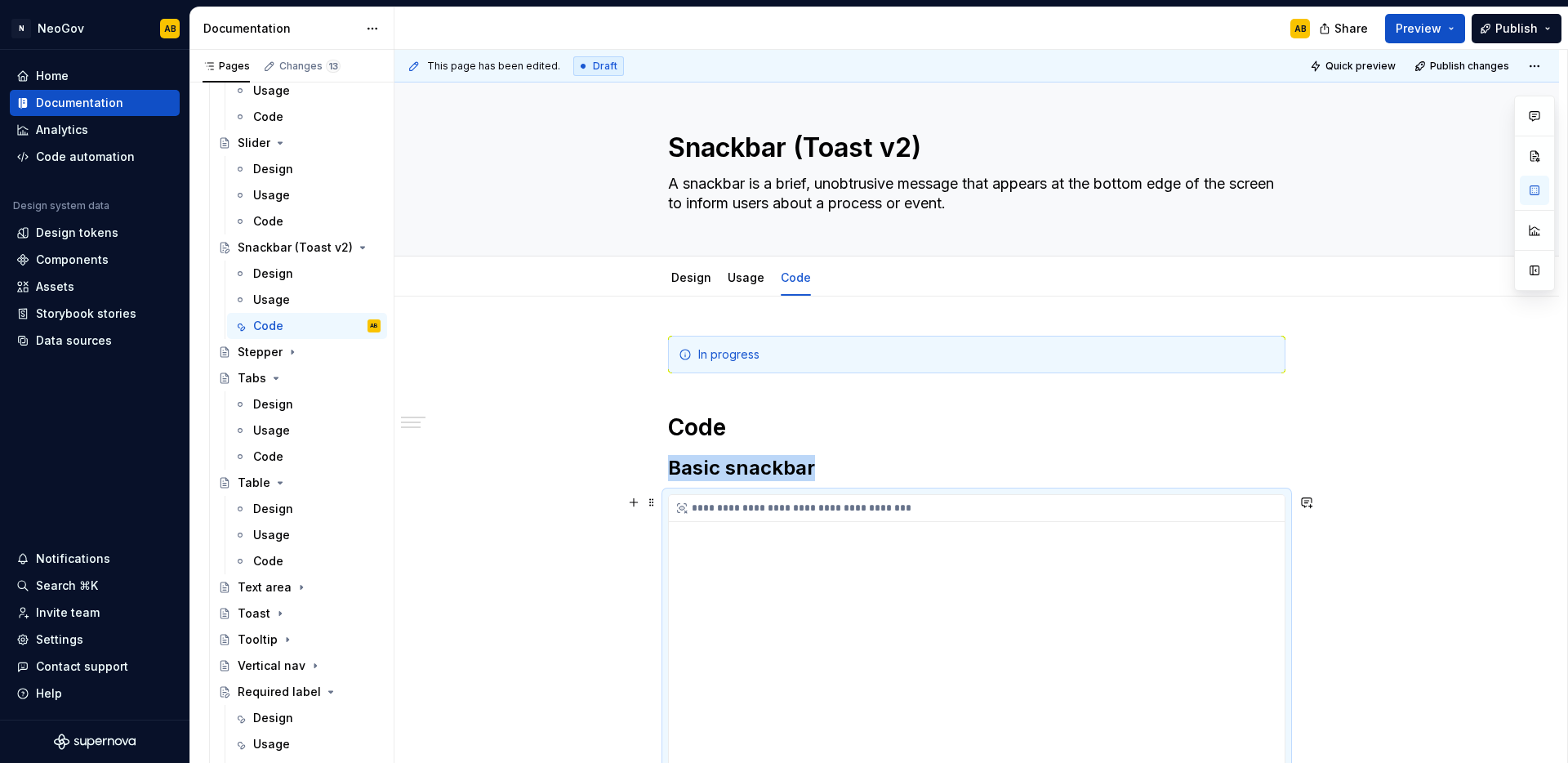
scroll to position [66, 0]
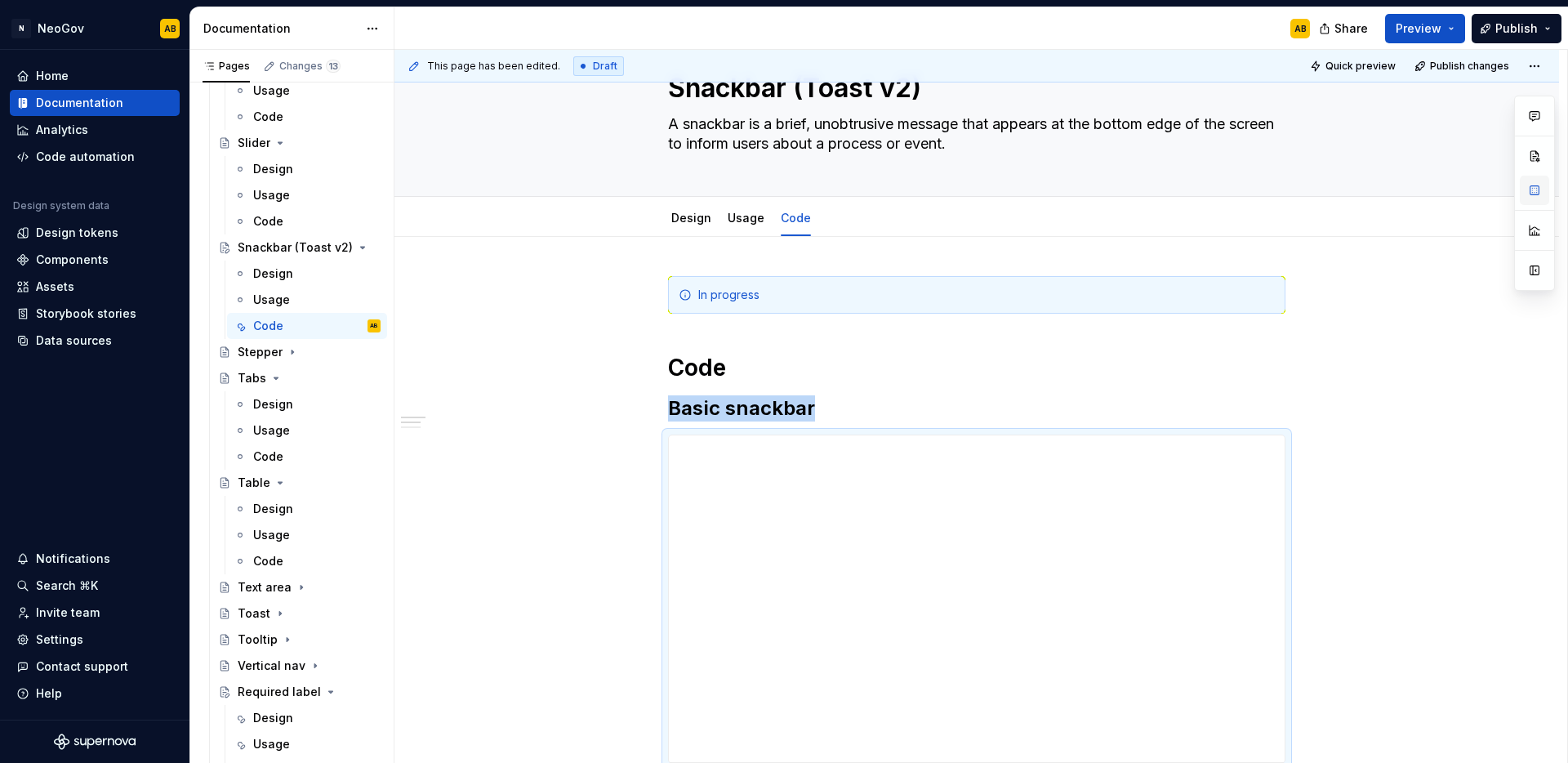
type textarea "*"
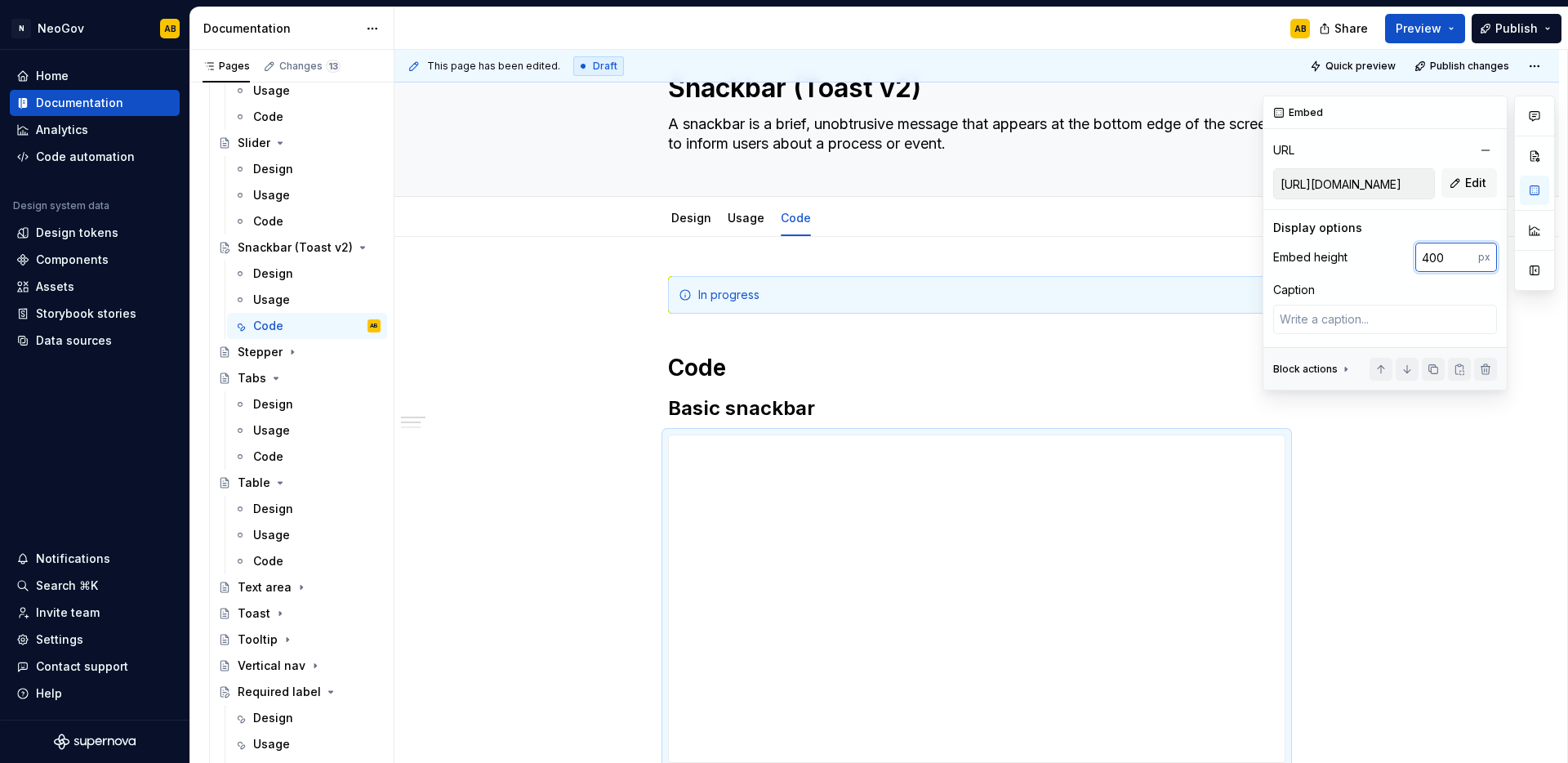
drag, startPoint x: 1431, startPoint y: 256, endPoint x: 1383, endPoint y: 252, distance: 48.2
click at [1383, 252] on div "Embed height 400 px" at bounding box center [1385, 258] width 224 height 30
type input "501"
type textarea "*"
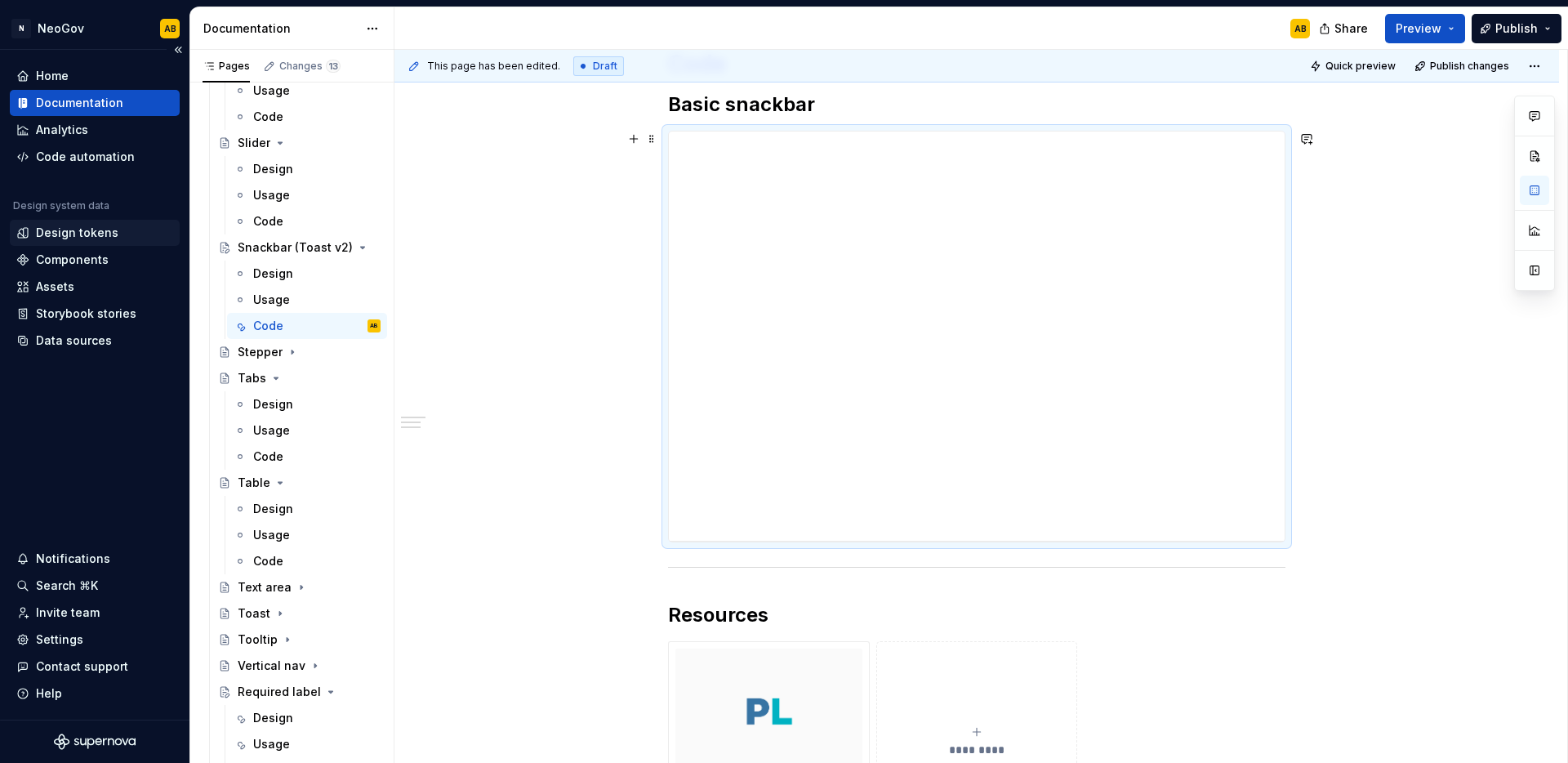
scroll to position [371, 0]
click at [654, 106] on span at bounding box center [651, 104] width 13 height 23
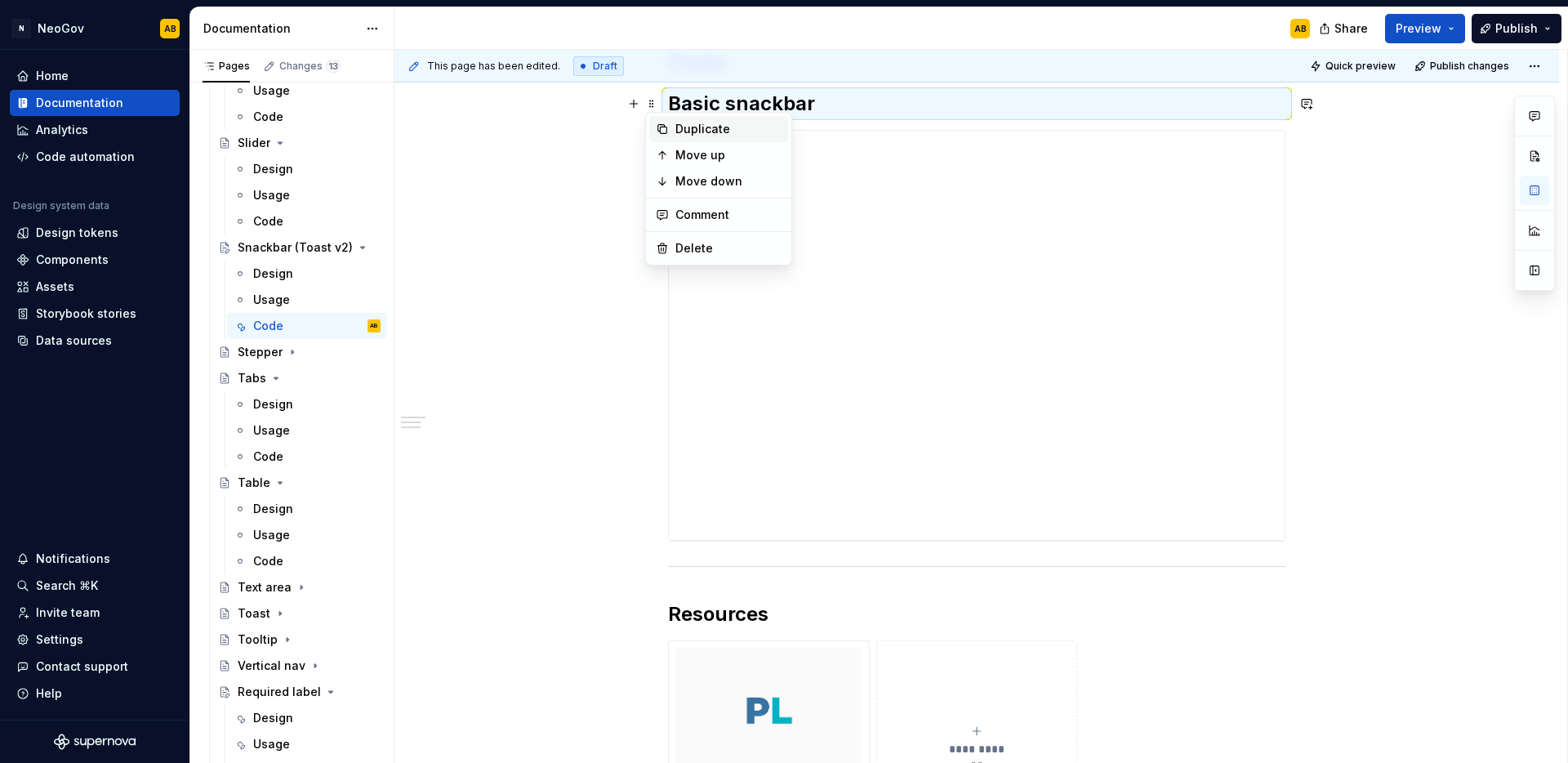
click at [658, 124] on icon at bounding box center [662, 128] width 13 height 13
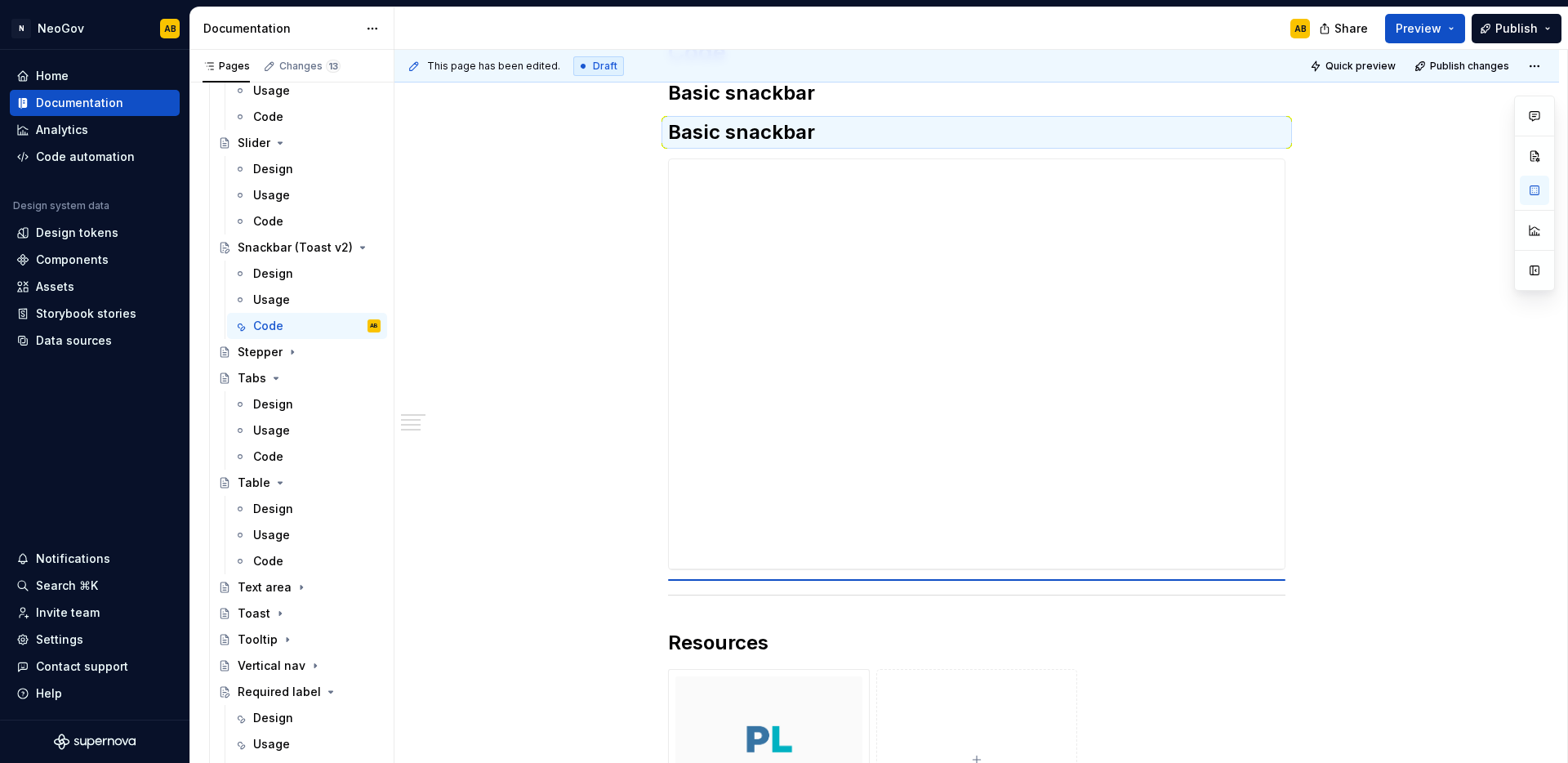
scroll to position [343, 0]
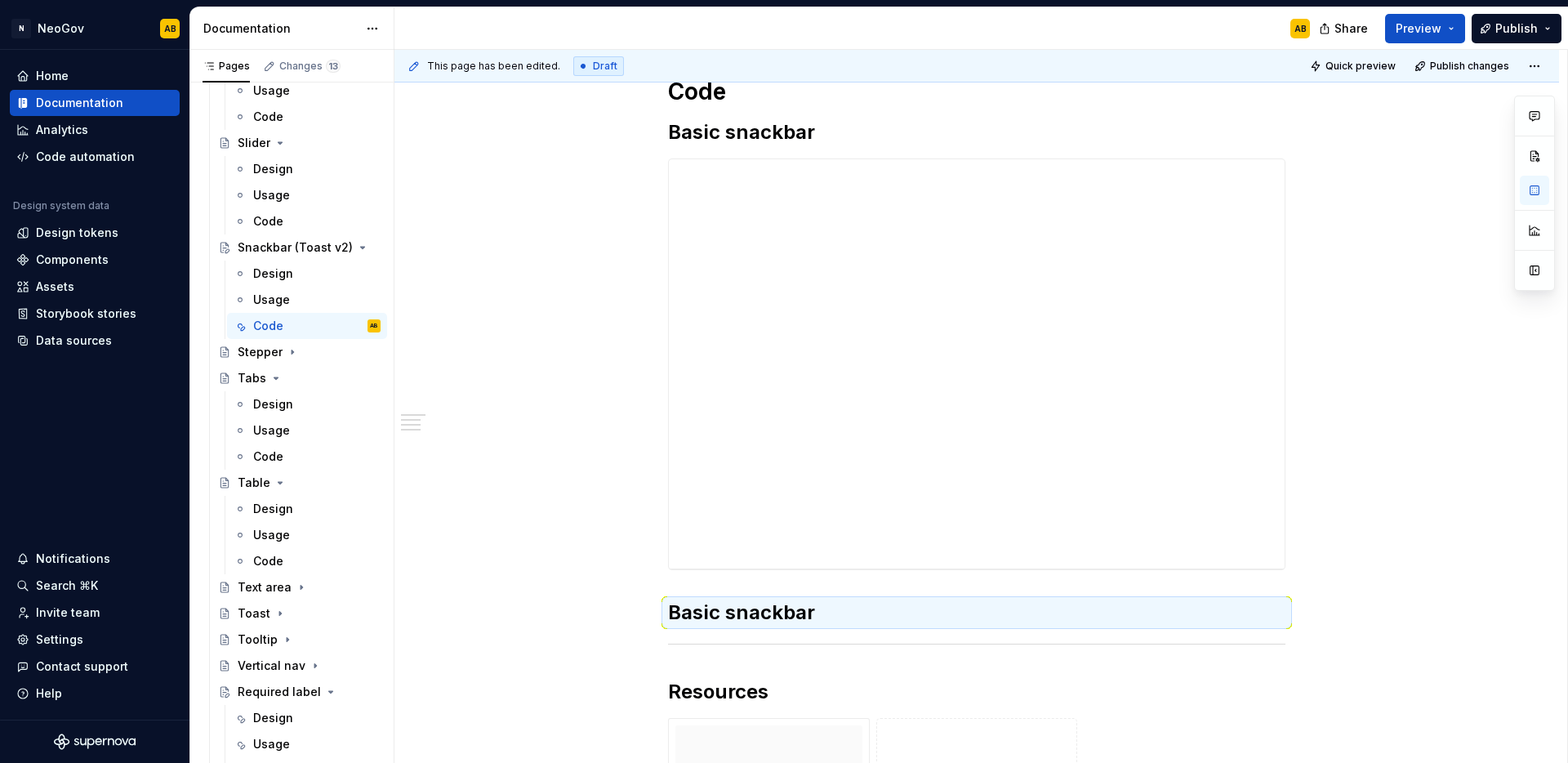
click at [739, 617] on h2 "Basic snackbar" at bounding box center [976, 613] width 617 height 26
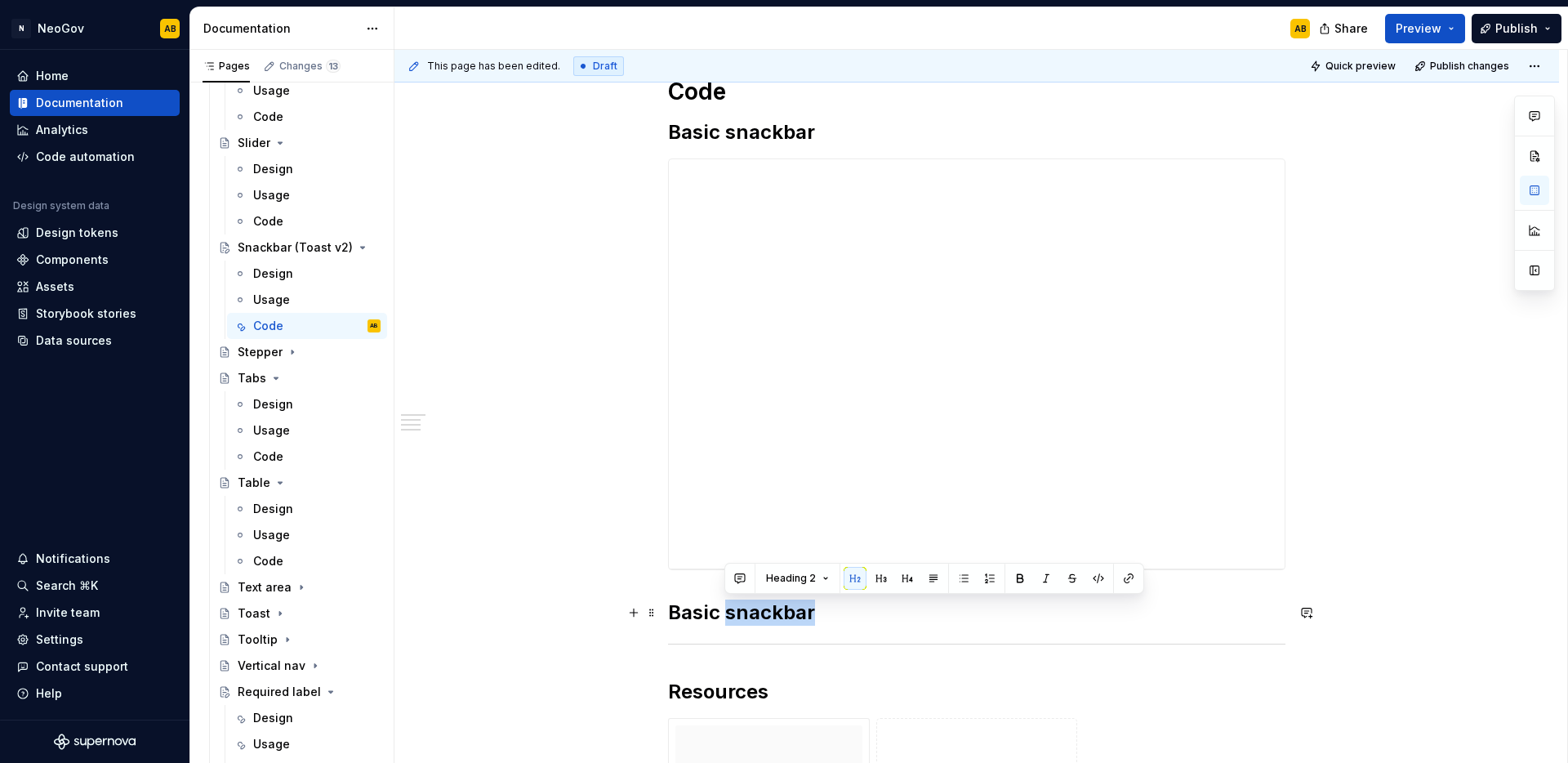
click at [739, 617] on h2 "Basic snackbar" at bounding box center [976, 613] width 617 height 26
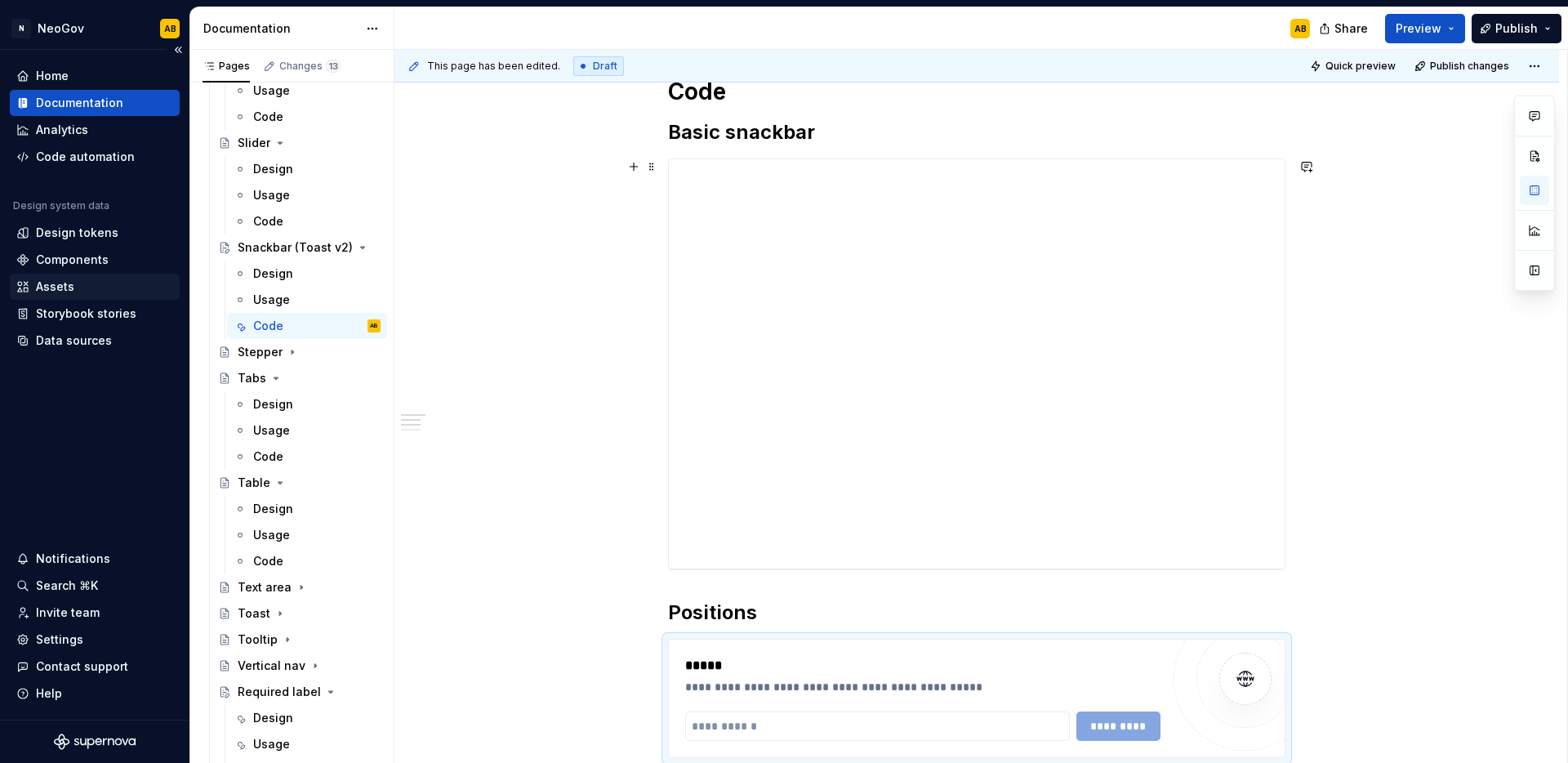
scroll to position [549, 0]
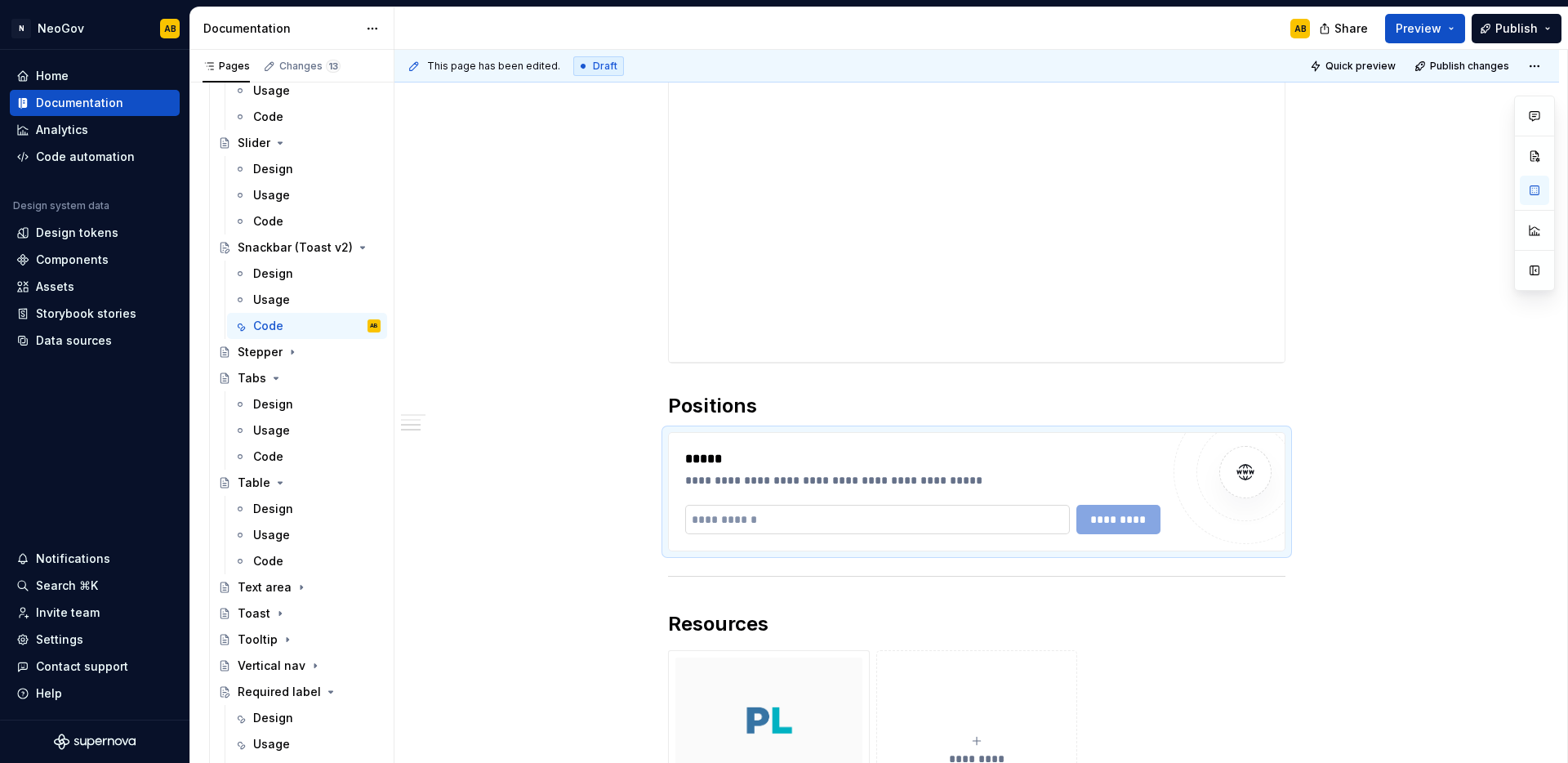
click at [741, 521] on input "text" at bounding box center [878, 519] width 385 height 30
paste input "**********"
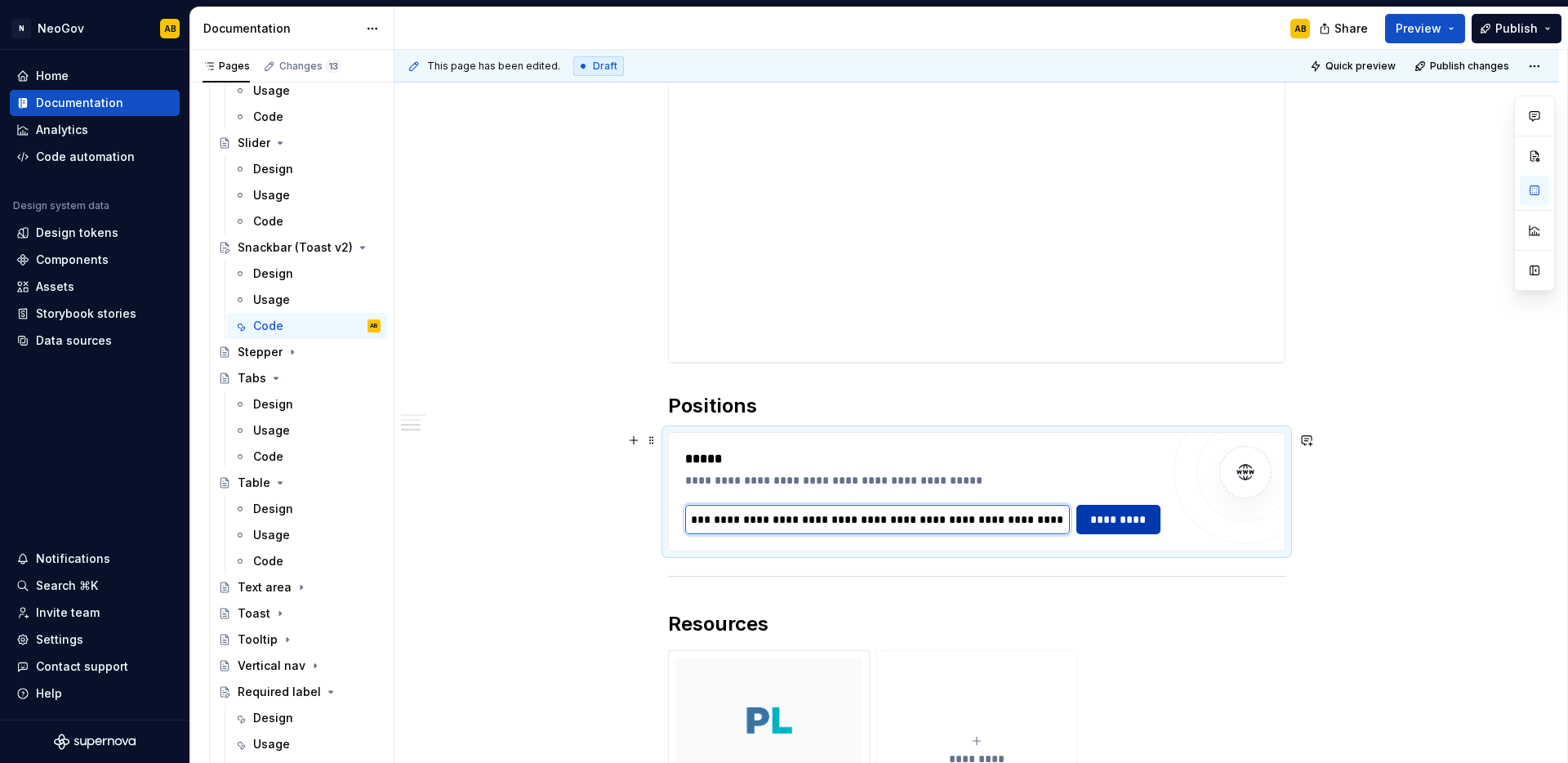
type input "**********"
click at [1104, 521] on span "*********" at bounding box center [1119, 519] width 64 height 17
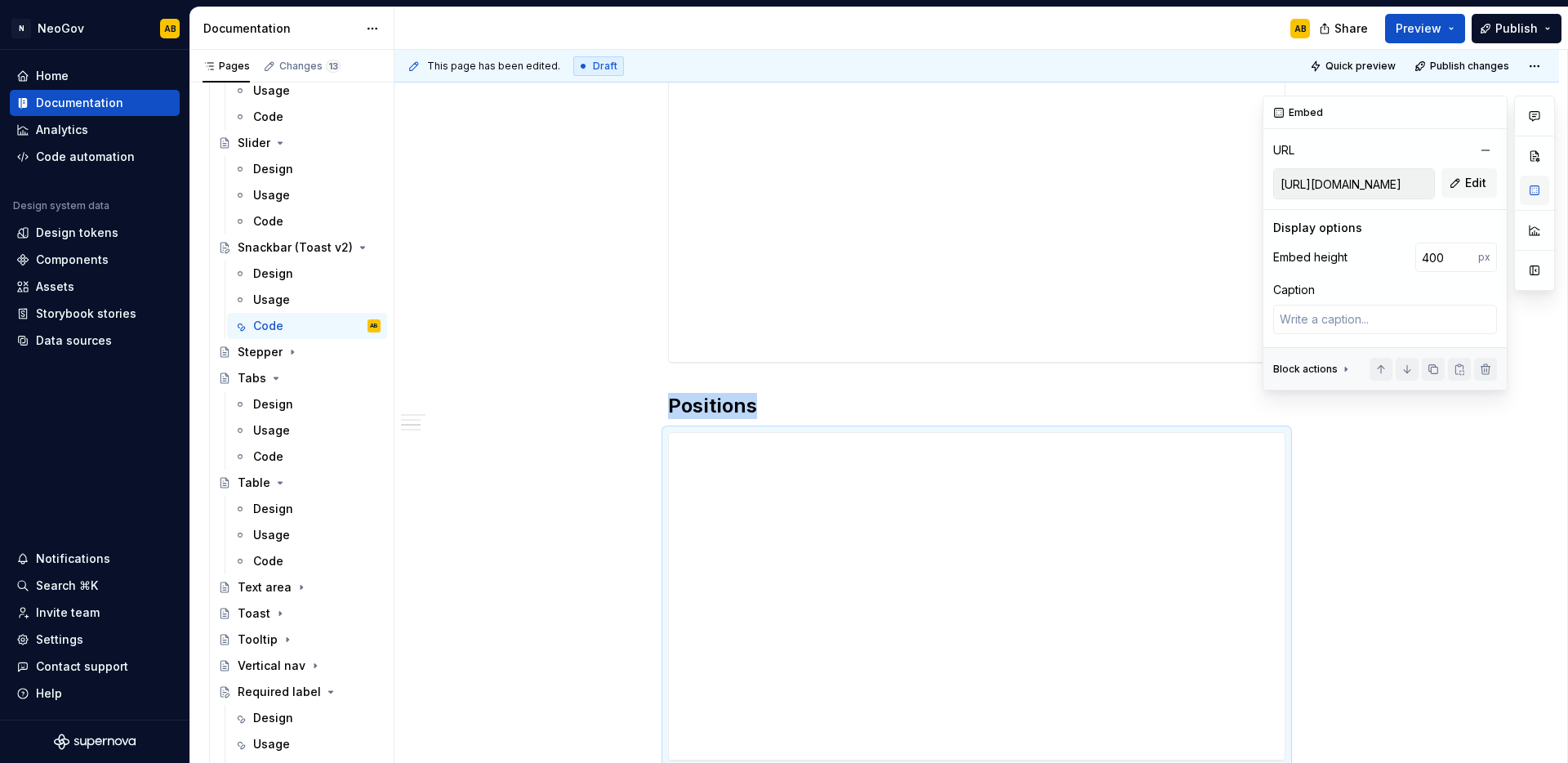
click at [1538, 192] on button "button" at bounding box center [1535, 191] width 30 height 30
type textarea "*"
drag, startPoint x: 1446, startPoint y: 255, endPoint x: 1386, endPoint y: 252, distance: 60.1
click at [1386, 252] on div "Embed height 400 px" at bounding box center [1385, 258] width 224 height 30
type input "310"
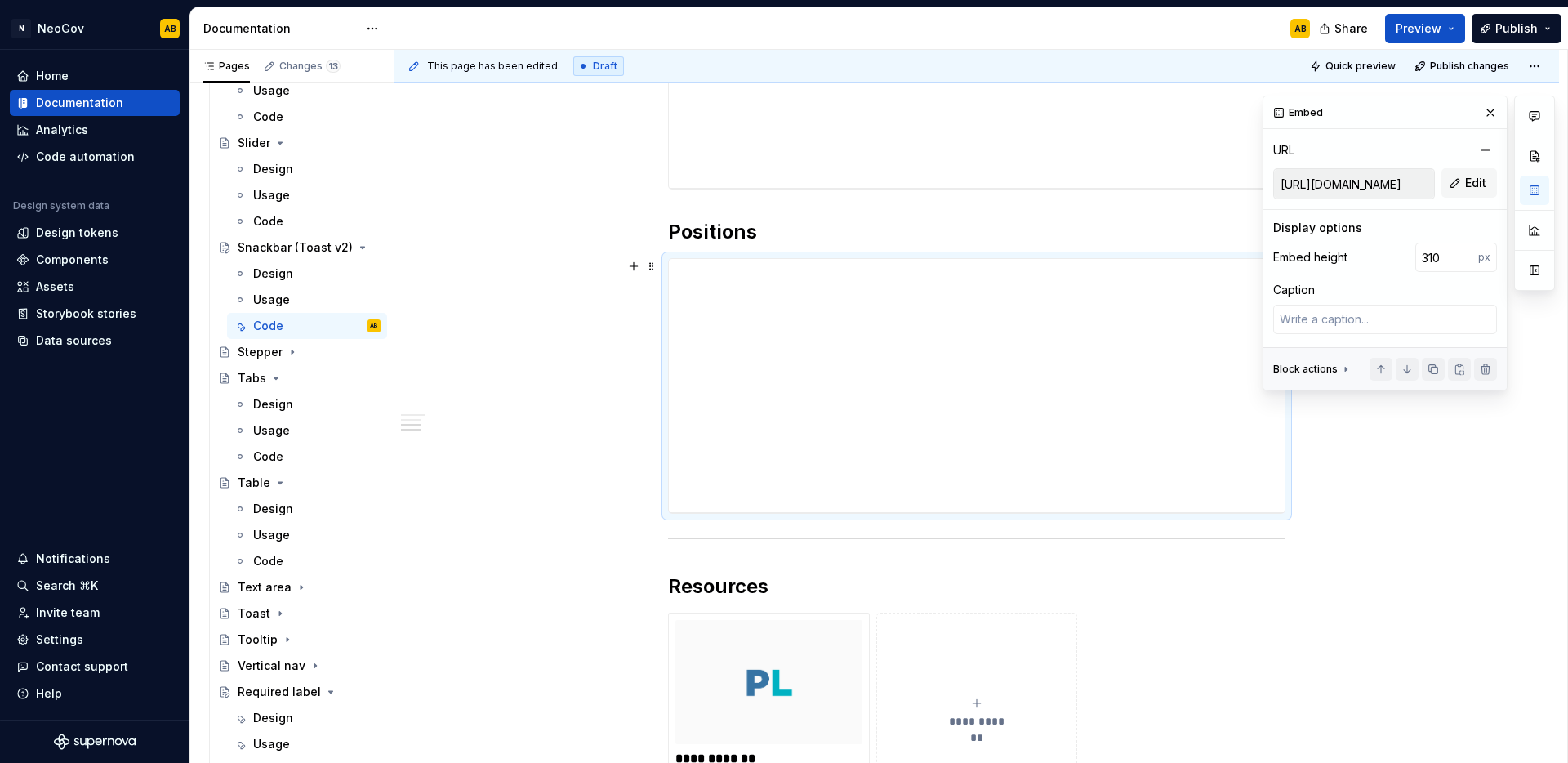
scroll to position [757, 0]
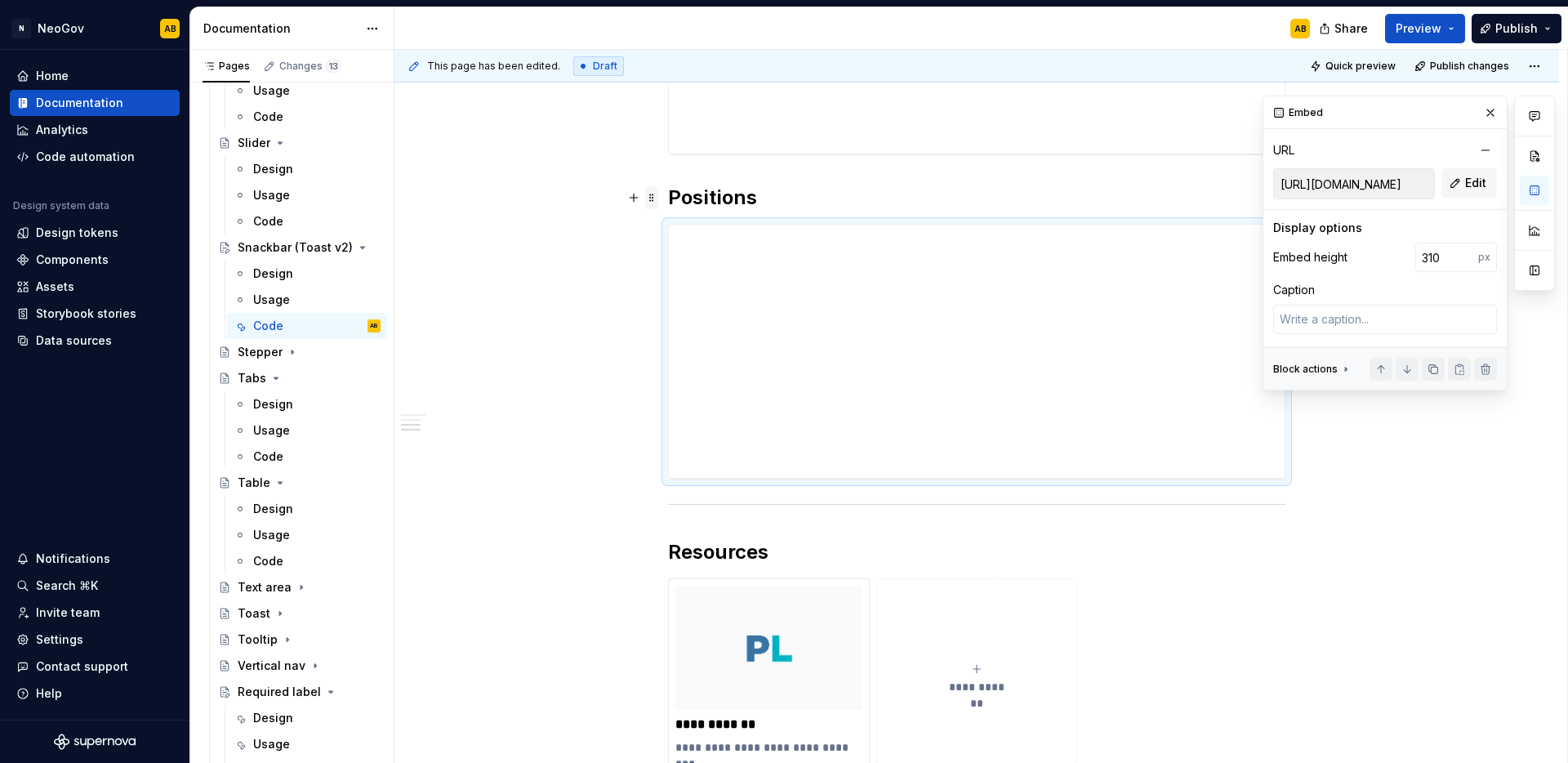
click at [653, 200] on span at bounding box center [651, 198] width 13 height 23
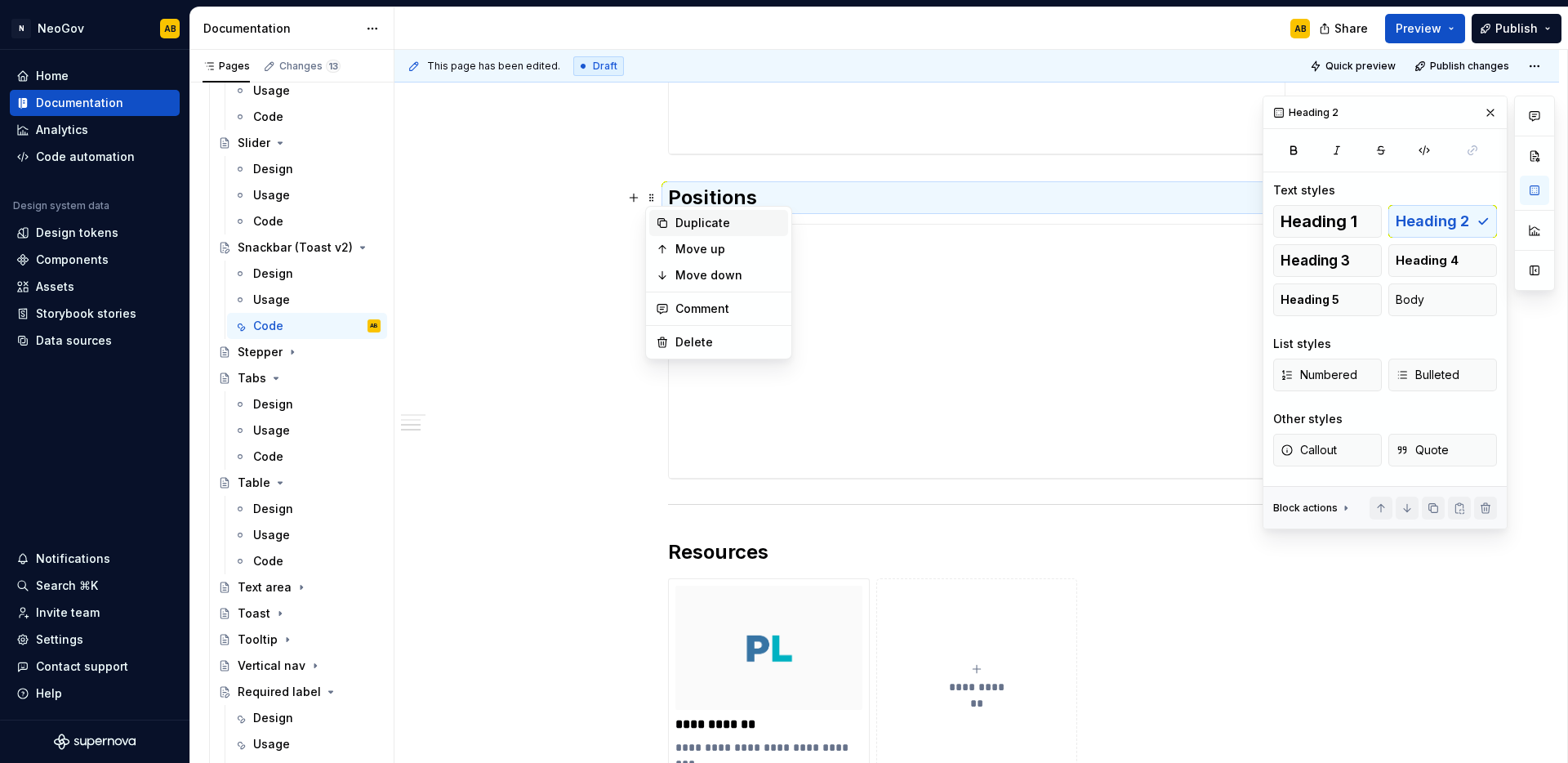
click at [656, 225] on icon at bounding box center [662, 223] width 13 height 13
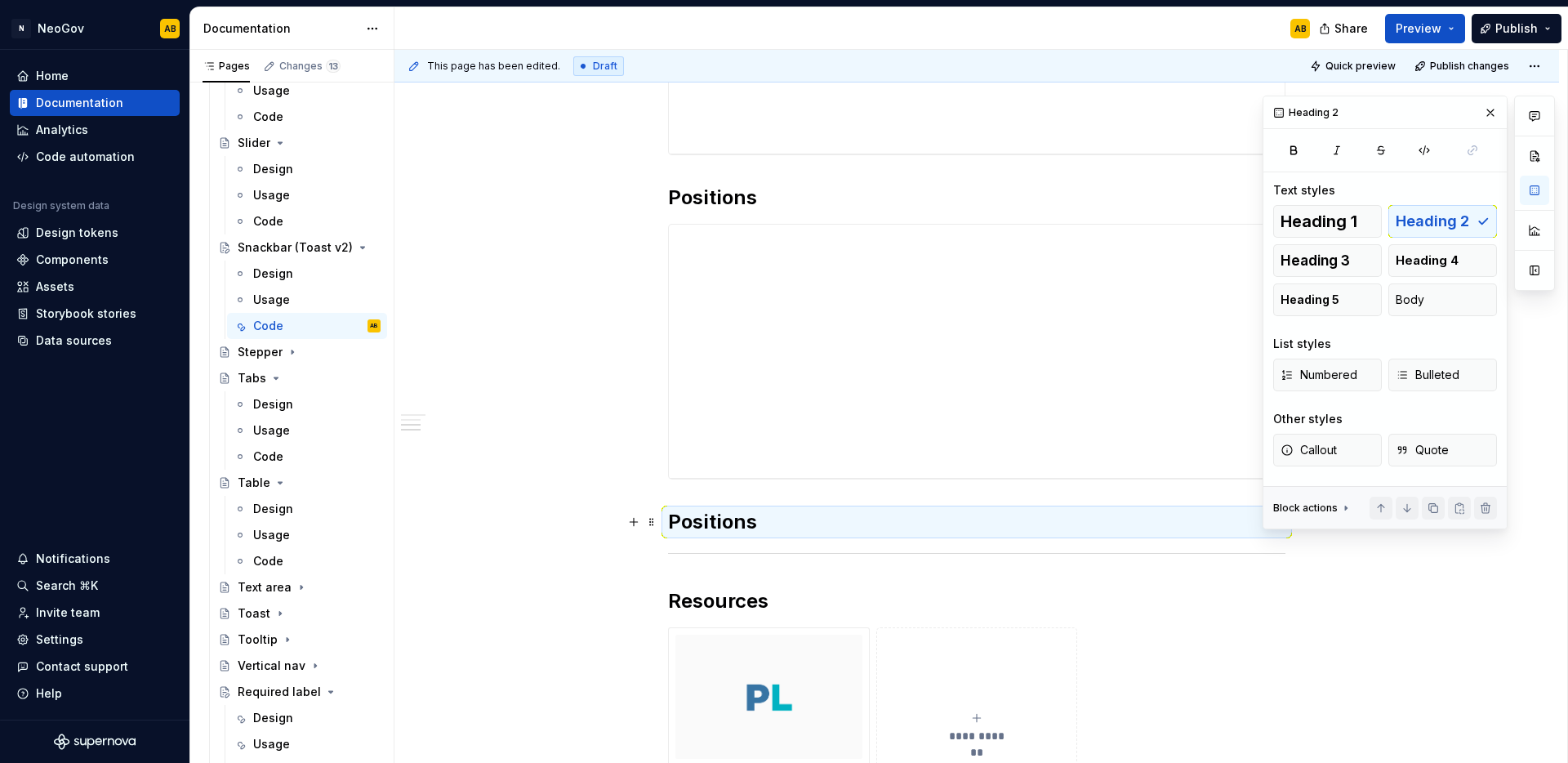
click at [695, 525] on h2 "Positions" at bounding box center [976, 522] width 617 height 26
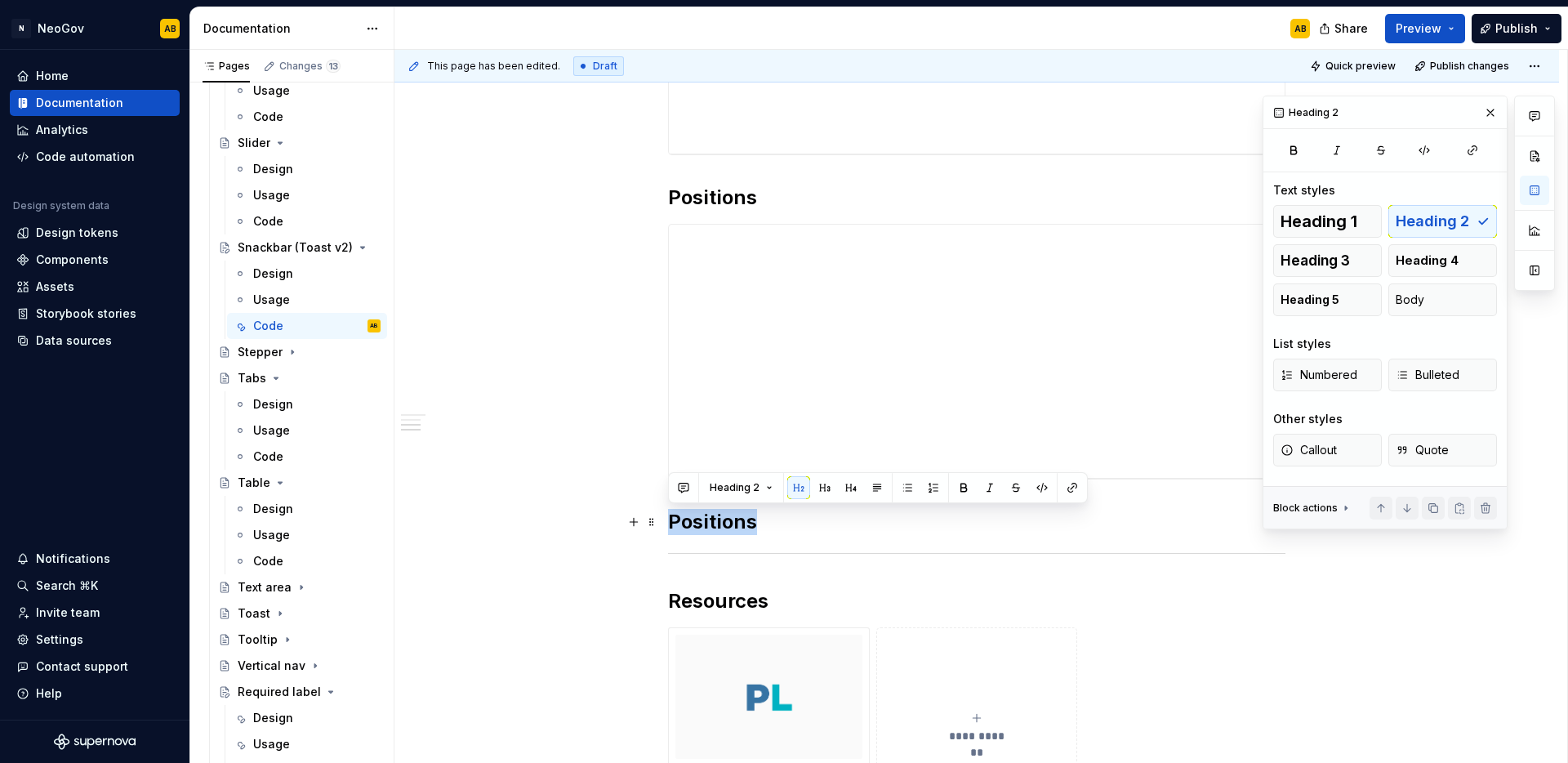
click at [695, 525] on h2 "Positions" at bounding box center [976, 522] width 617 height 26
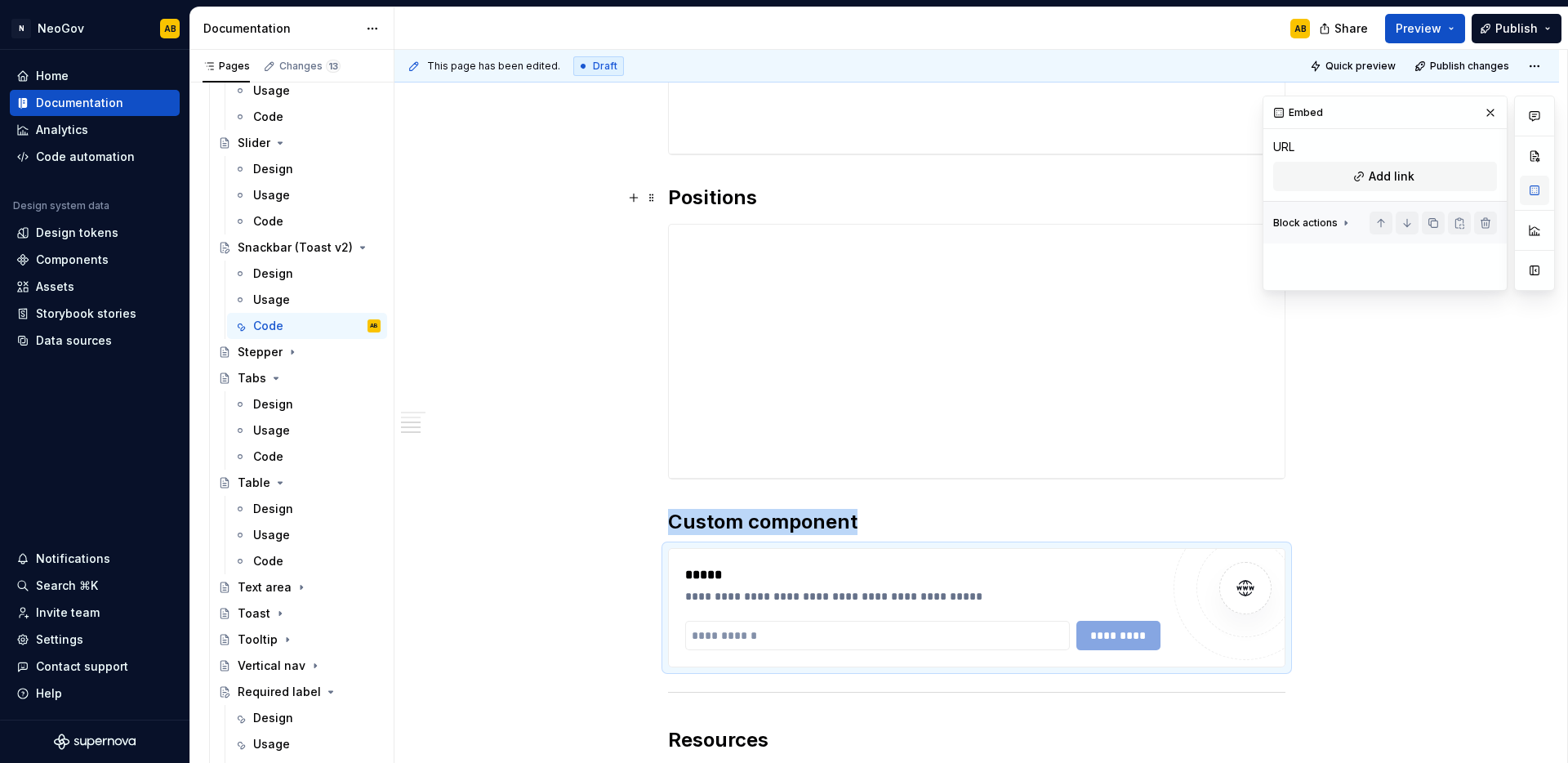
click at [1528, 189] on button "button" at bounding box center [1535, 191] width 30 height 30
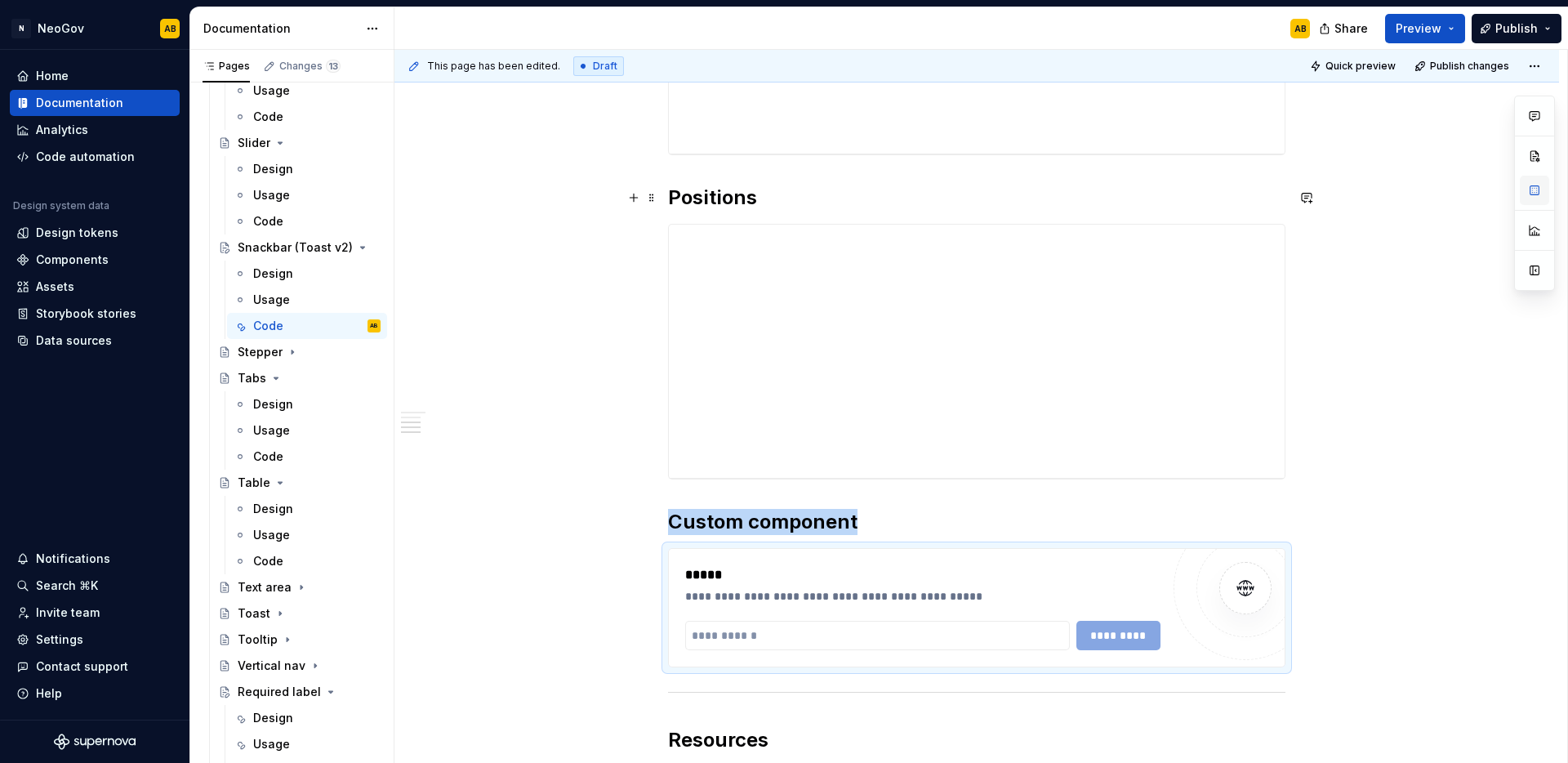
click at [1528, 189] on button "button" at bounding box center [1535, 191] width 30 height 30
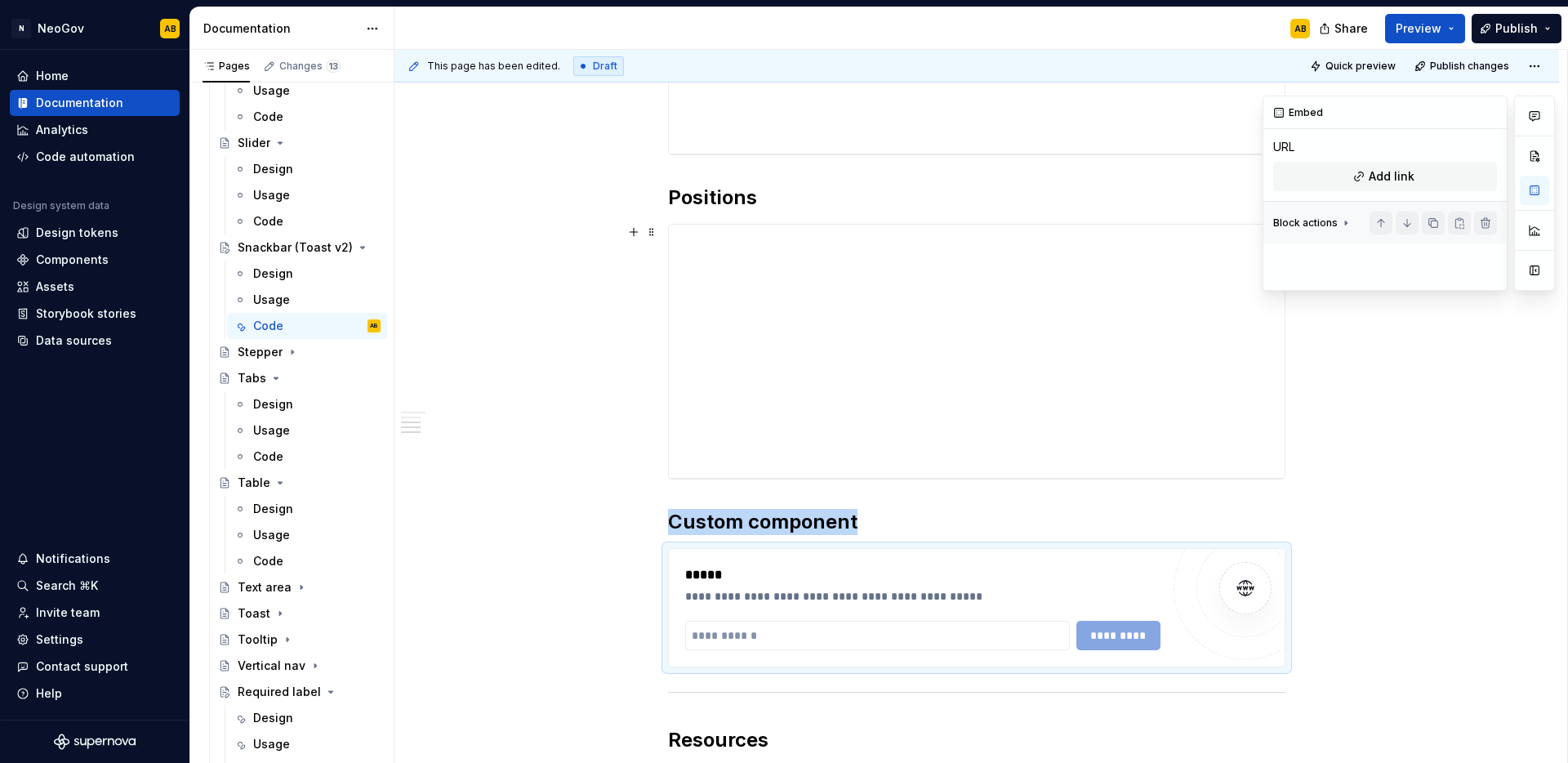
type textarea "*"
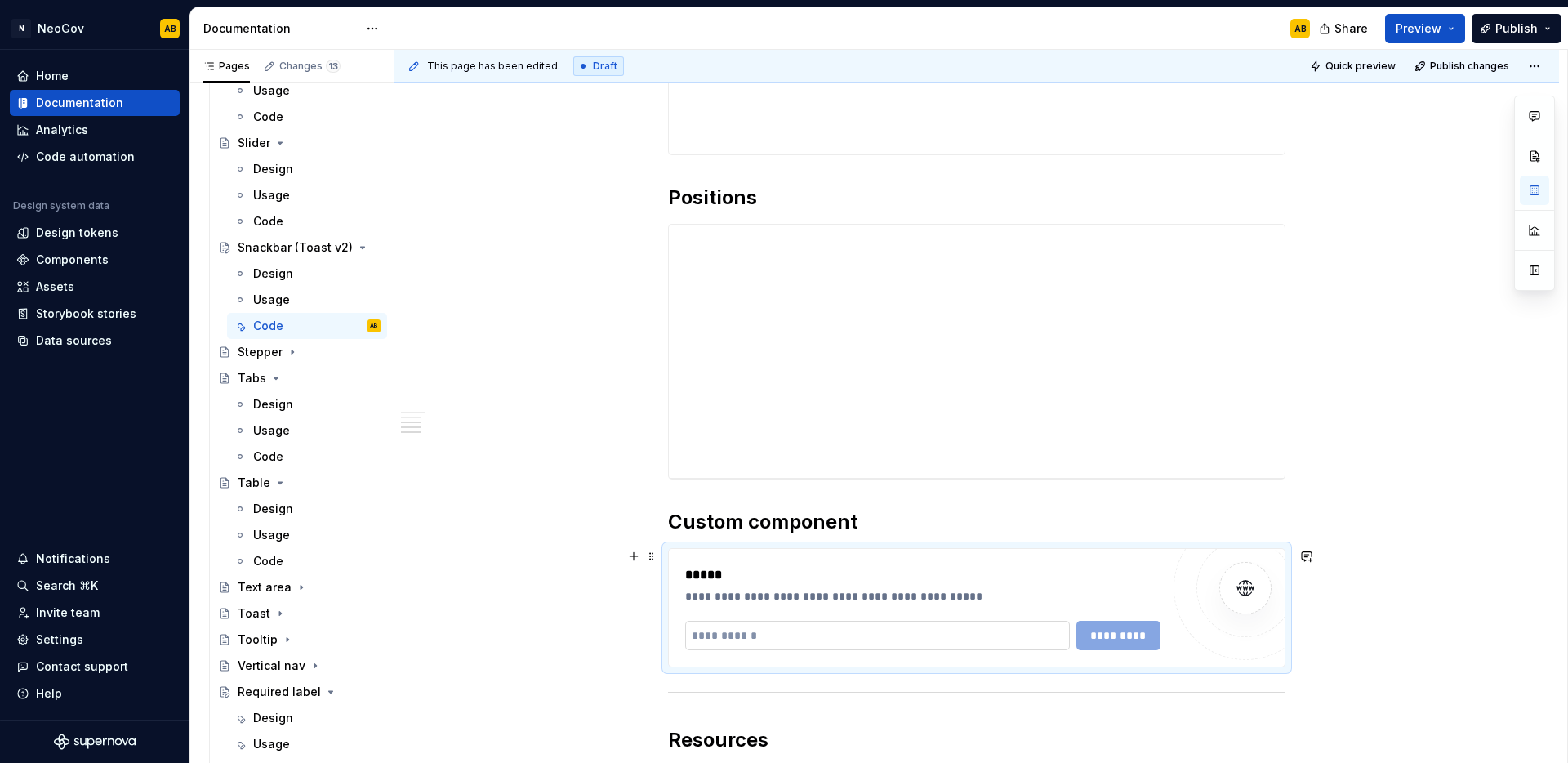
click at [982, 646] on input "text" at bounding box center [878, 635] width 385 height 30
paste input "**********"
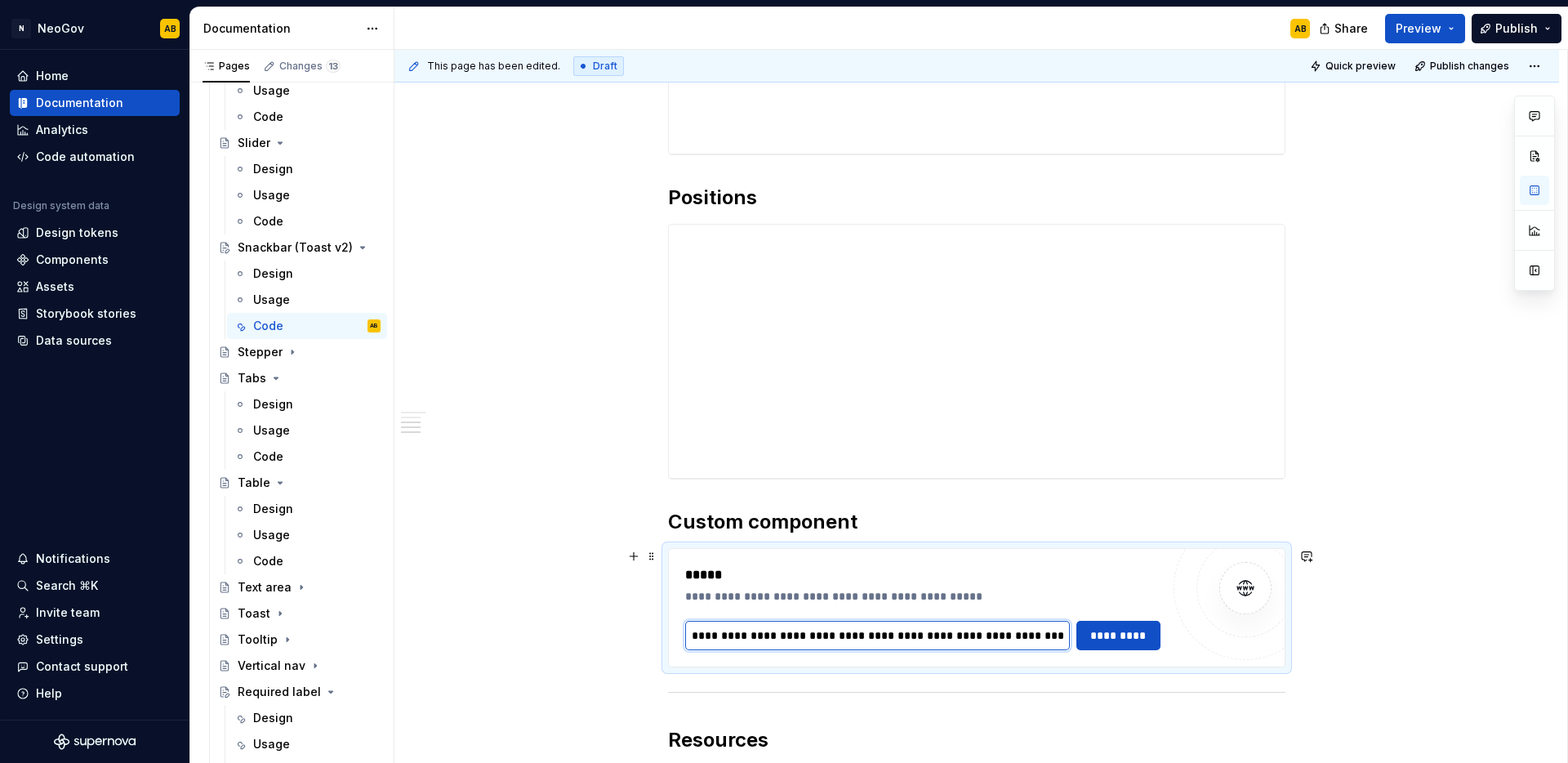
scroll to position [0, 272]
type input "**********"
click at [1148, 638] on span "*********" at bounding box center [1119, 635] width 64 height 17
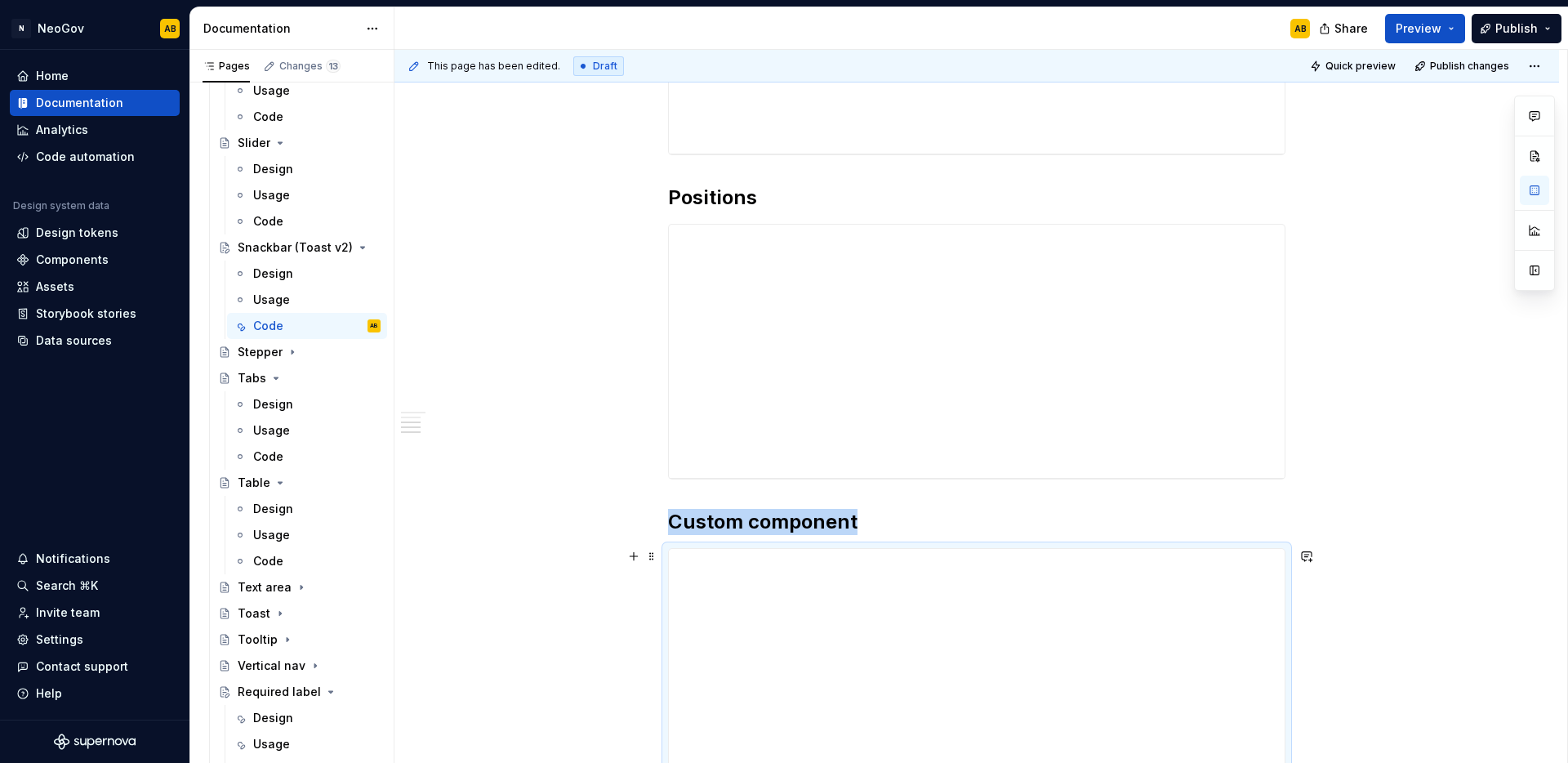
scroll to position [871, 0]
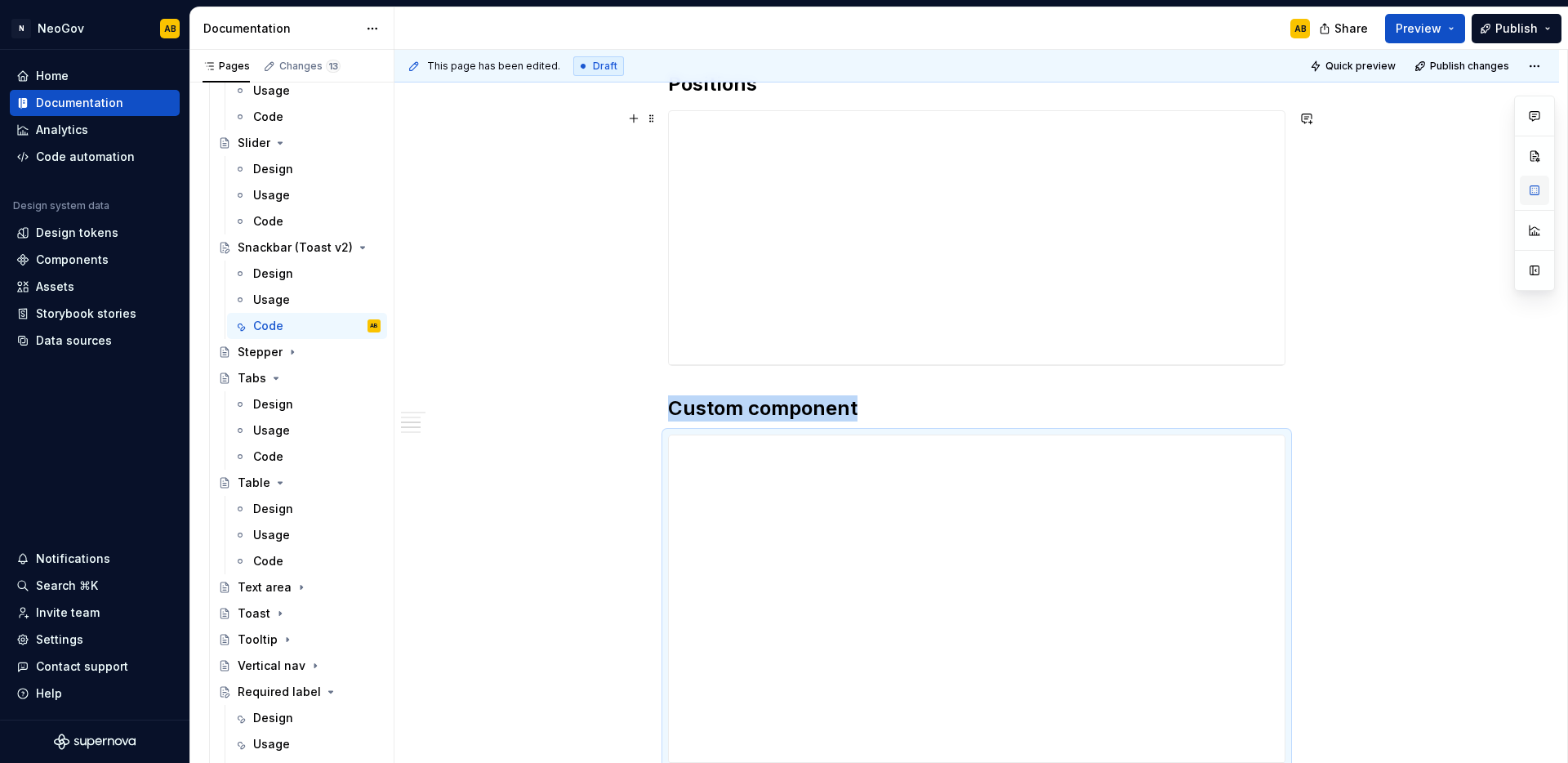
type textarea "*"
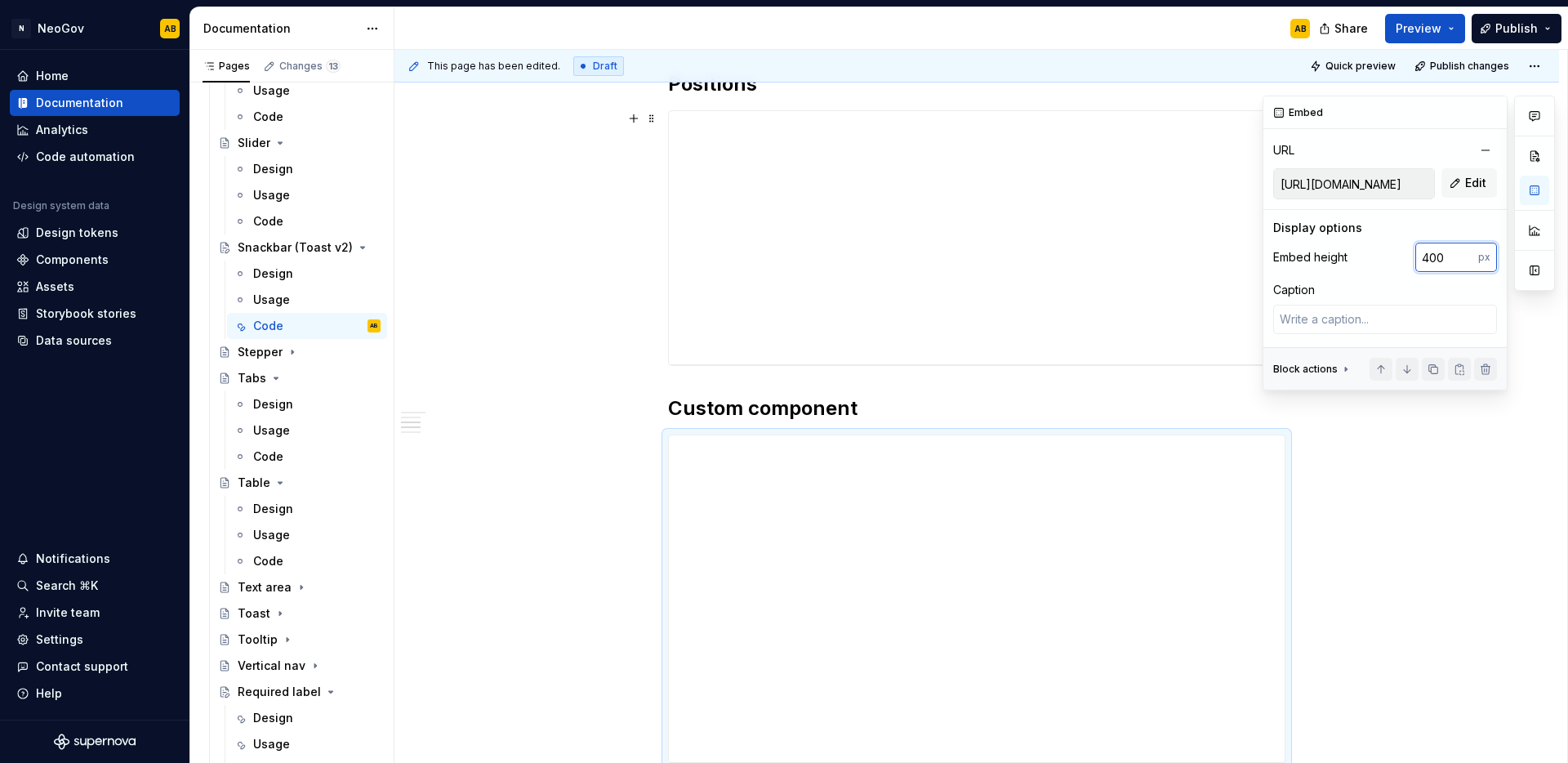
drag, startPoint x: 1450, startPoint y: 261, endPoint x: 1377, endPoint y: 254, distance: 73.3
click at [1377, 254] on div "Embed height 400 px" at bounding box center [1385, 258] width 224 height 30
type input "237"
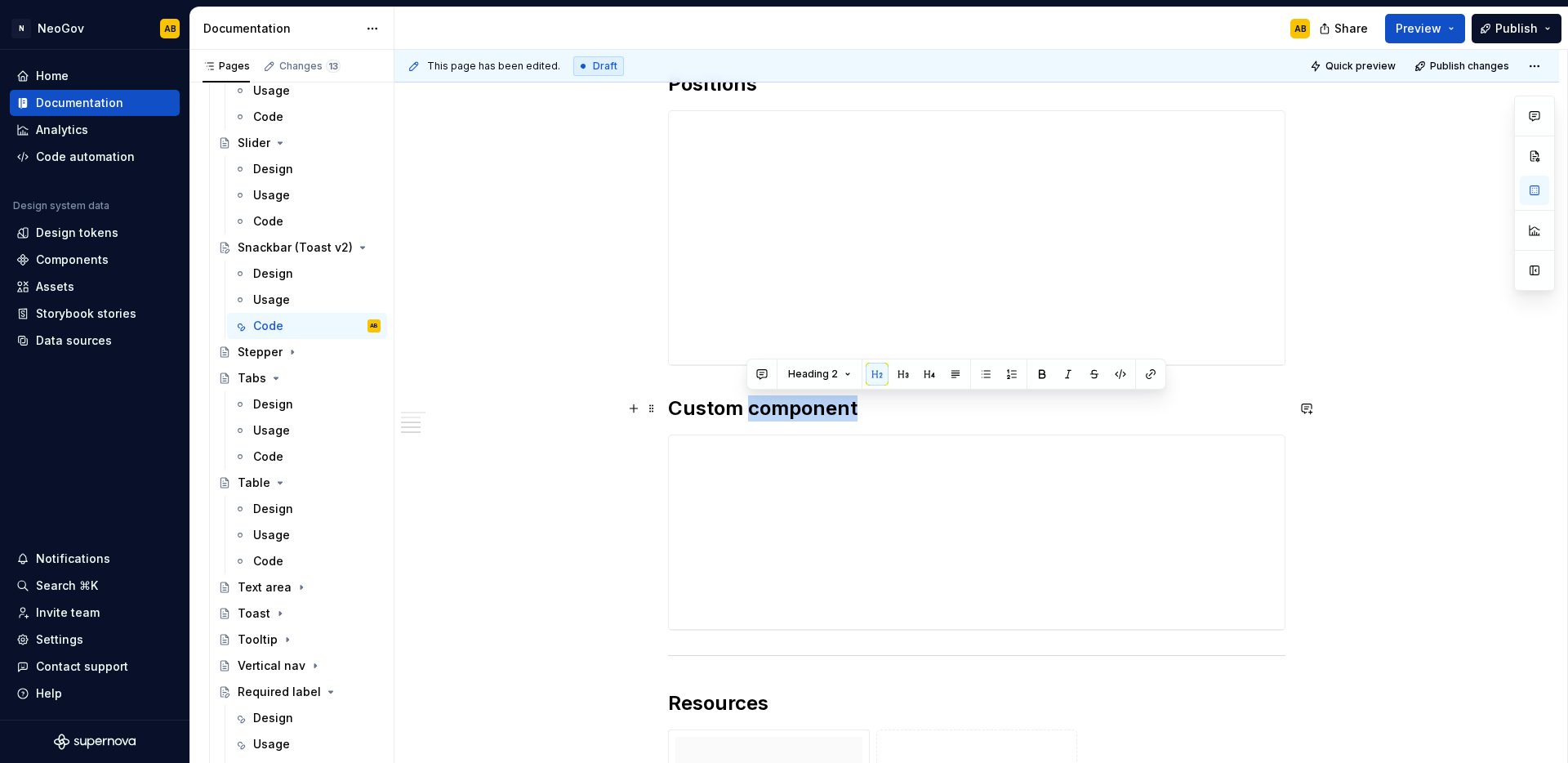
drag, startPoint x: 749, startPoint y: 407, endPoint x: 855, endPoint y: 418, distance: 106.6
click at [855, 418] on h2 "Custom component" at bounding box center [976, 408] width 617 height 26
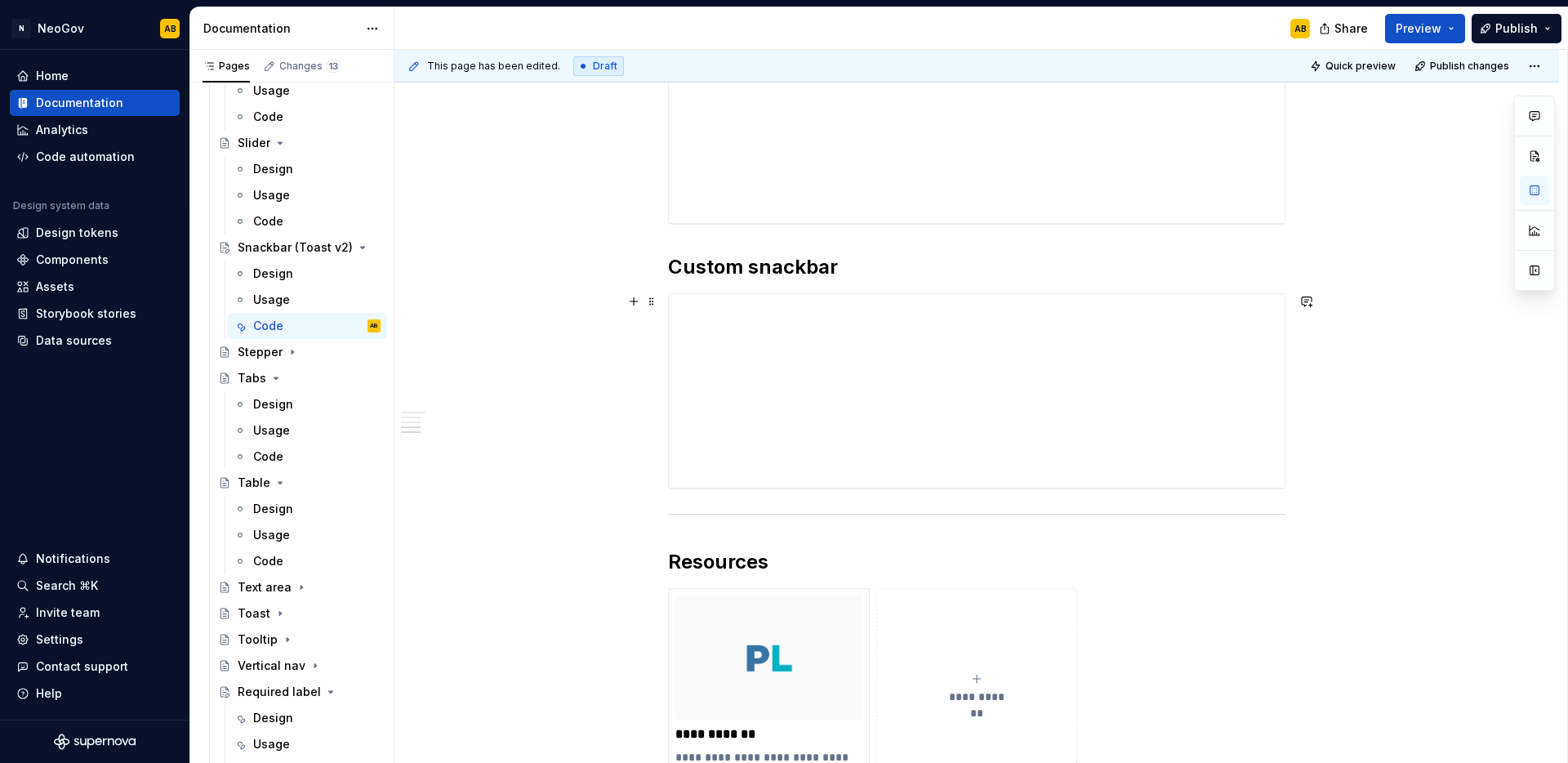
scroll to position [1061, 0]
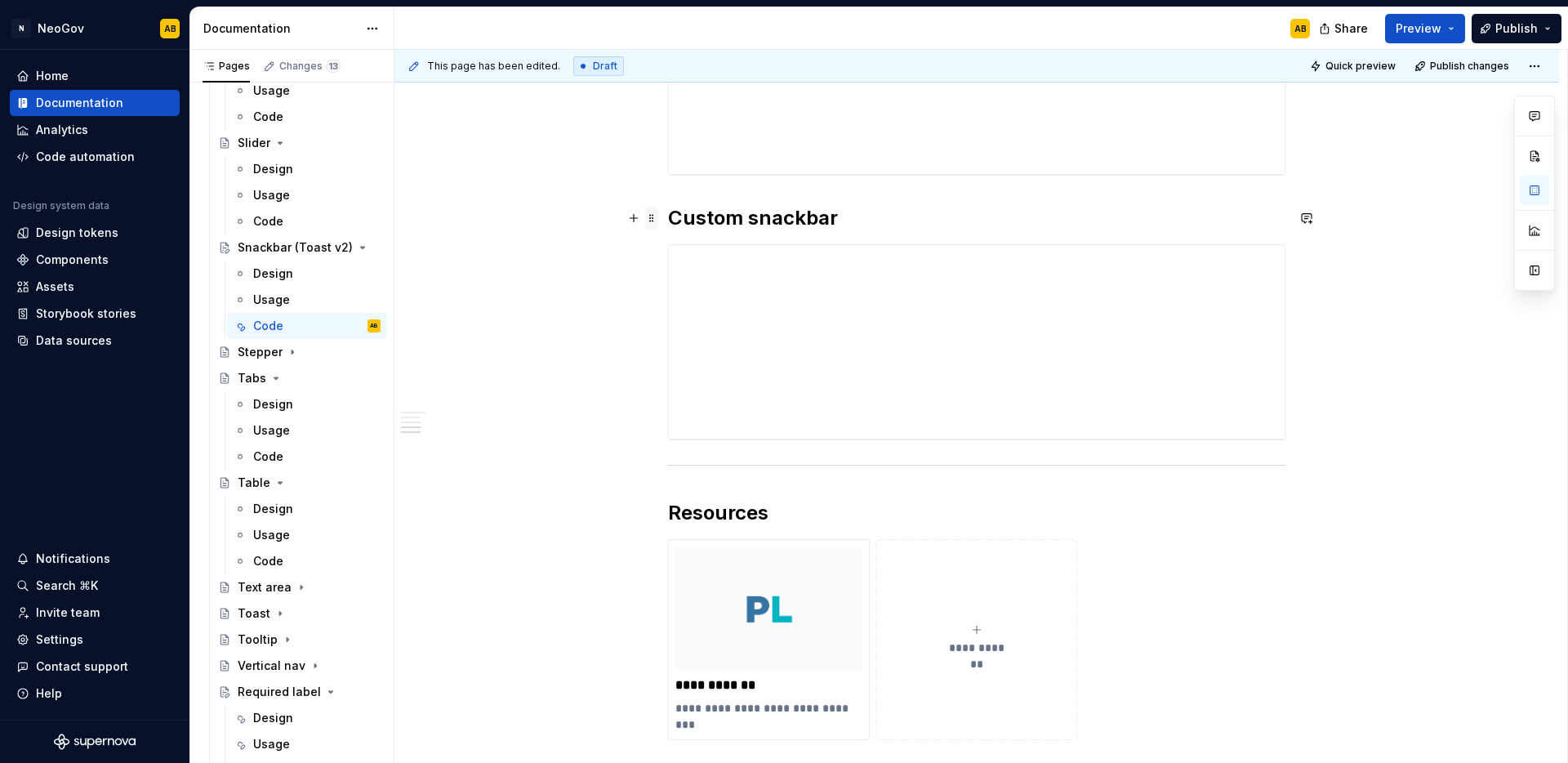
click at [656, 220] on span at bounding box center [651, 218] width 13 height 23
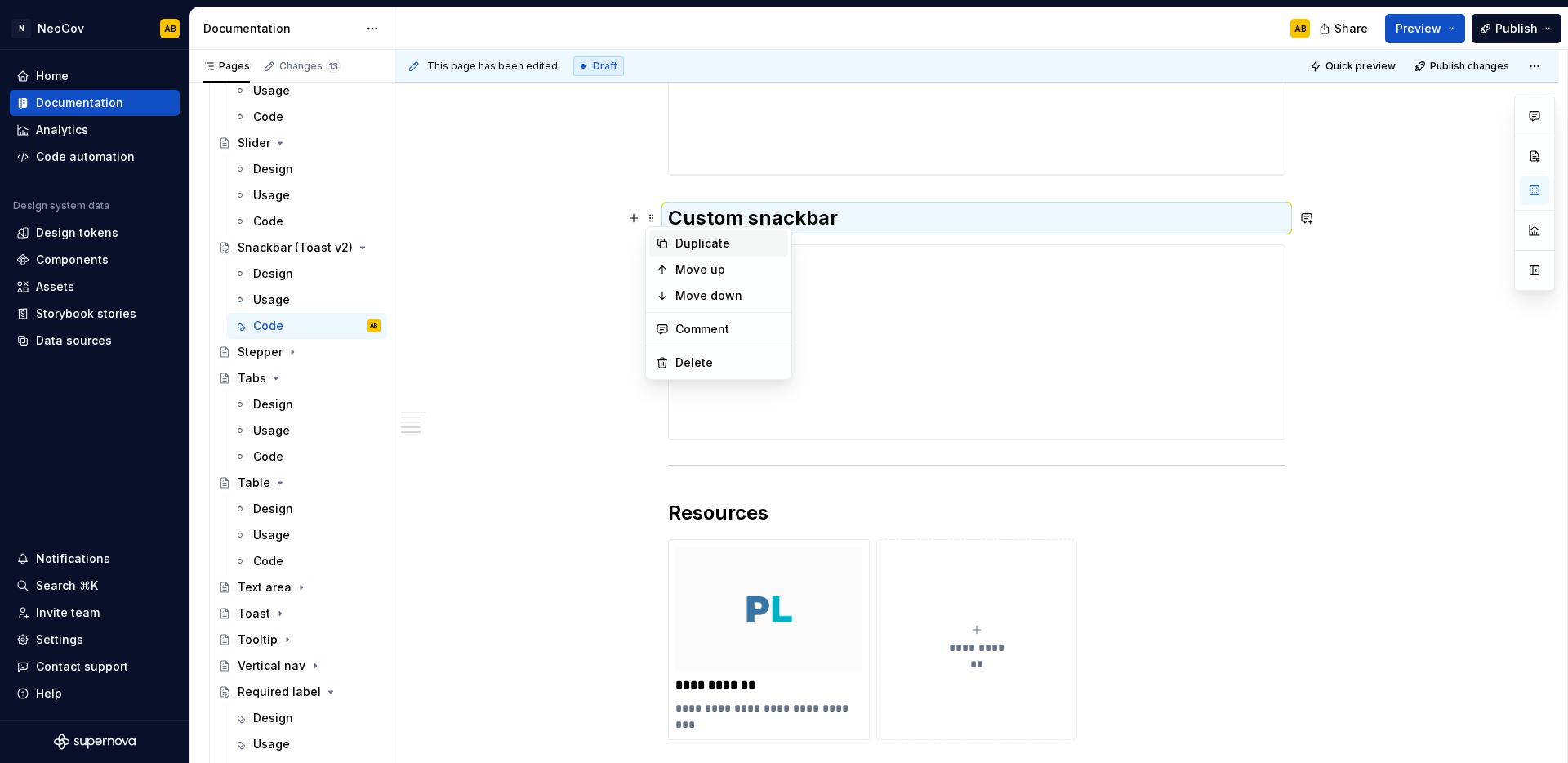
click at [664, 239] on icon at bounding box center [663, 244] width 9 height 9
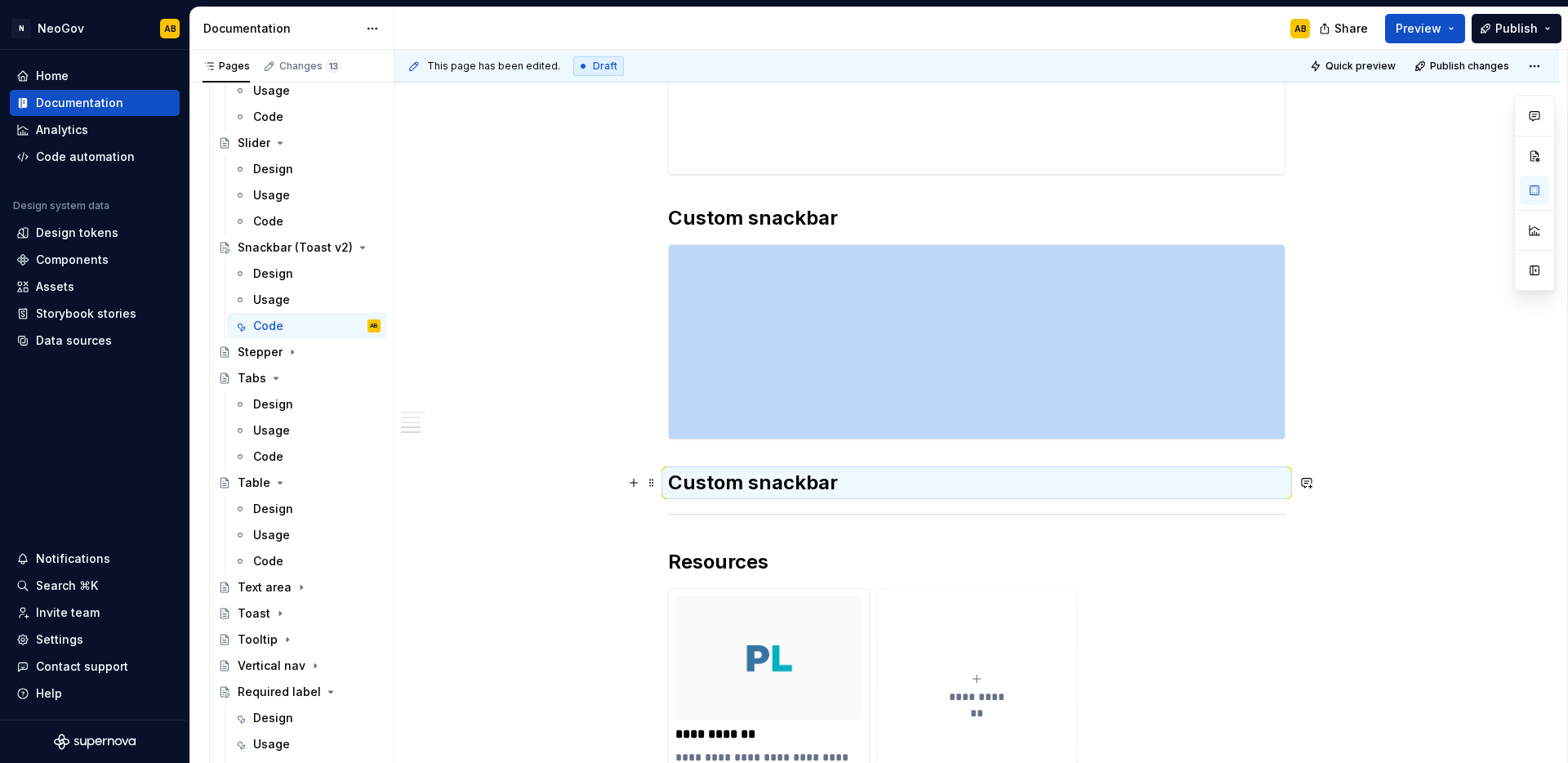
click at [775, 482] on h2 "Custom snackbar" at bounding box center [976, 482] width 617 height 26
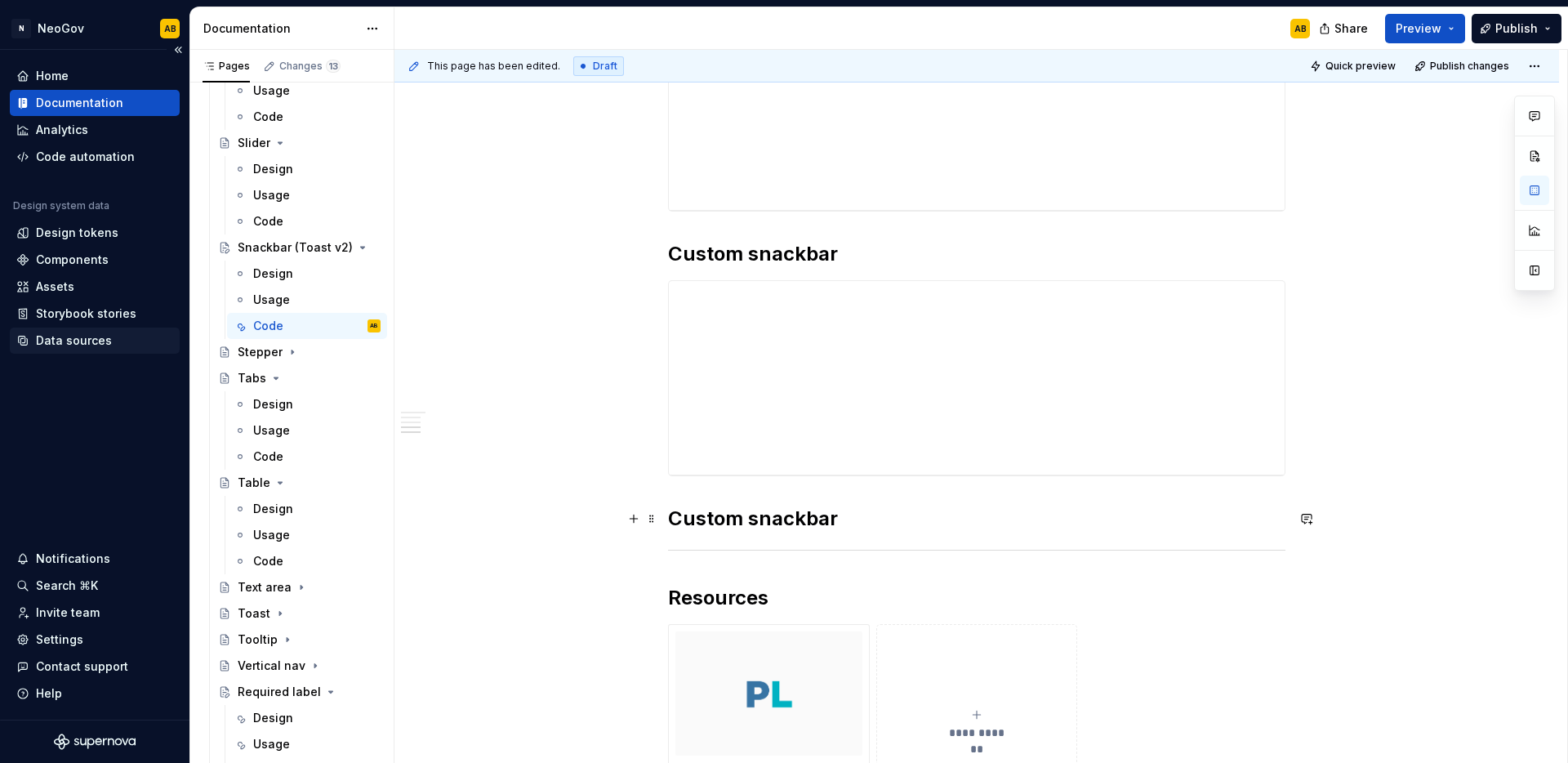
scroll to position [1015, 0]
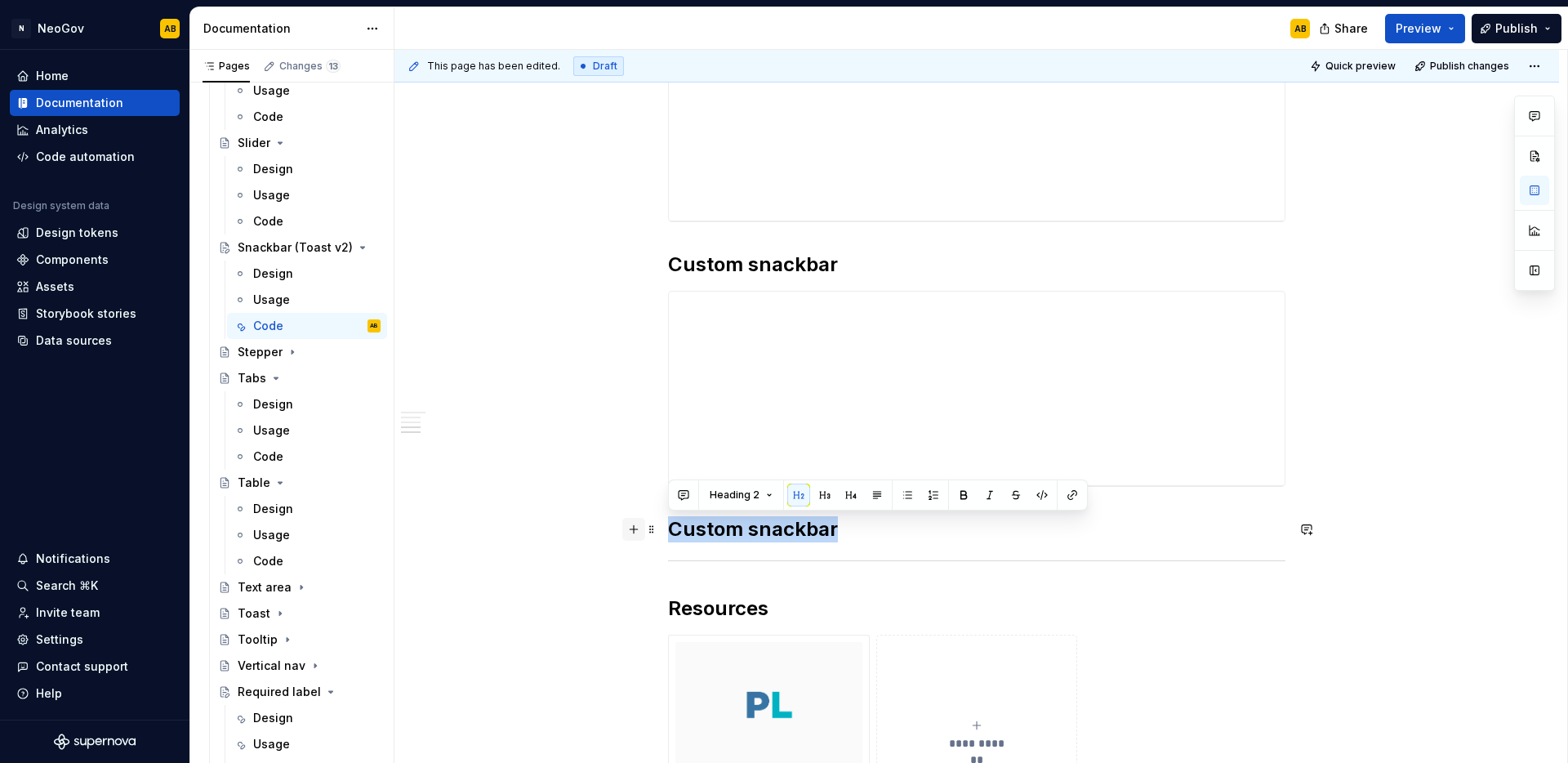
drag, startPoint x: 836, startPoint y: 529, endPoint x: 626, endPoint y: 530, distance: 210.0
click at [668, 530] on div "**********" at bounding box center [976, 111] width 617 height 1566
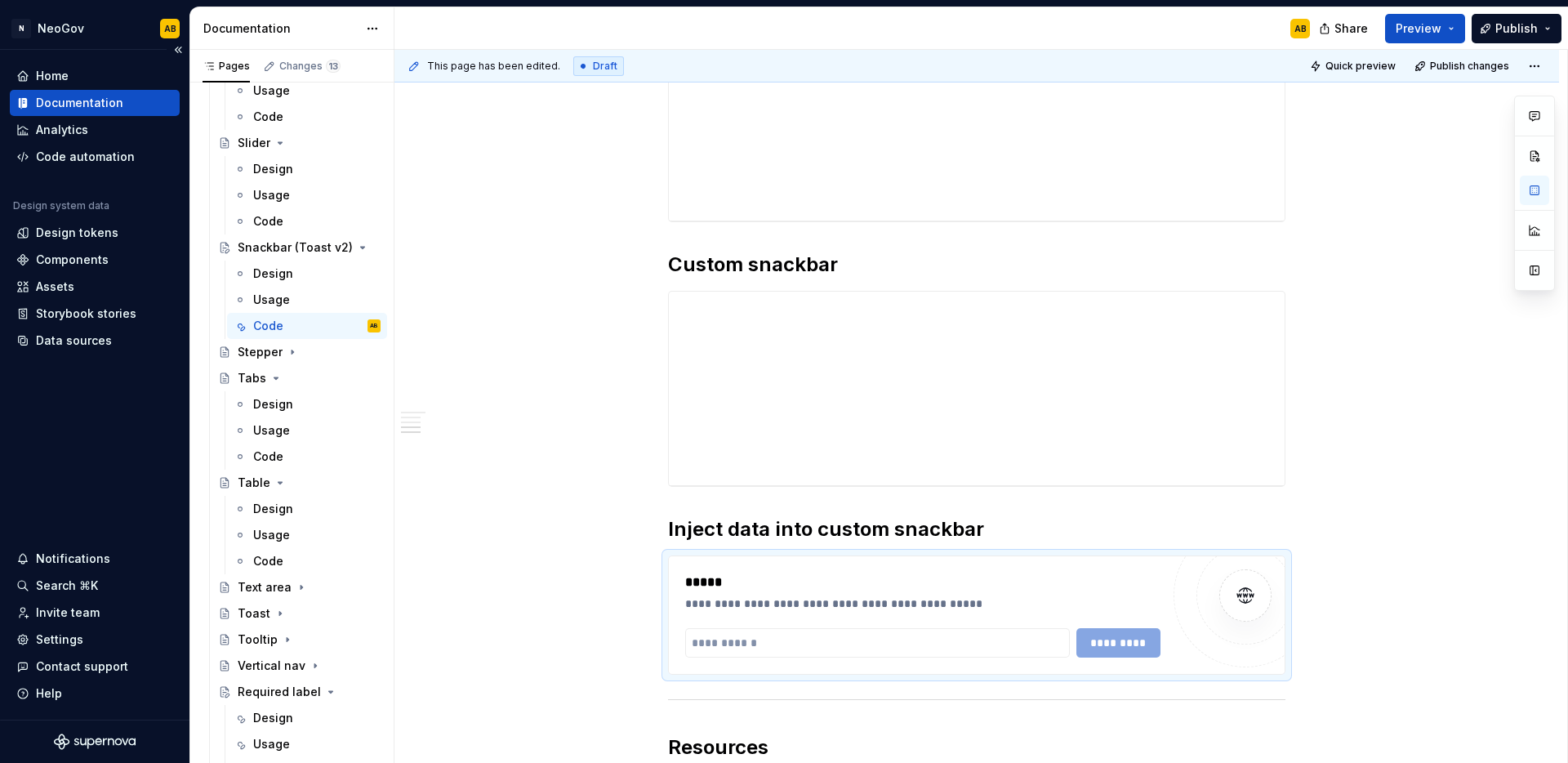
type textarea "*"
click at [777, 640] on input "text" at bounding box center [878, 643] width 385 height 30
paste input "**********"
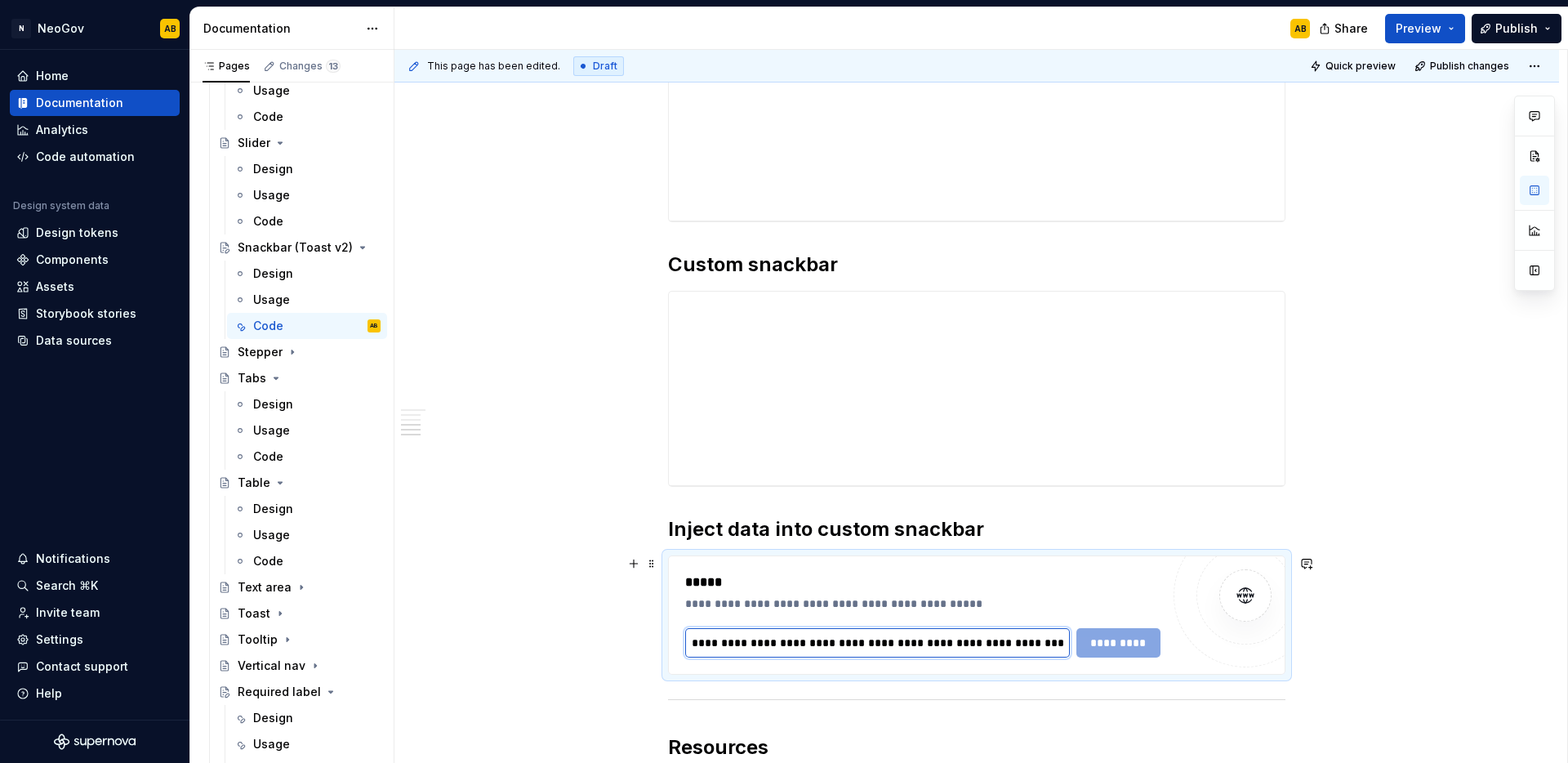
scroll to position [0, 273]
type input "**********"
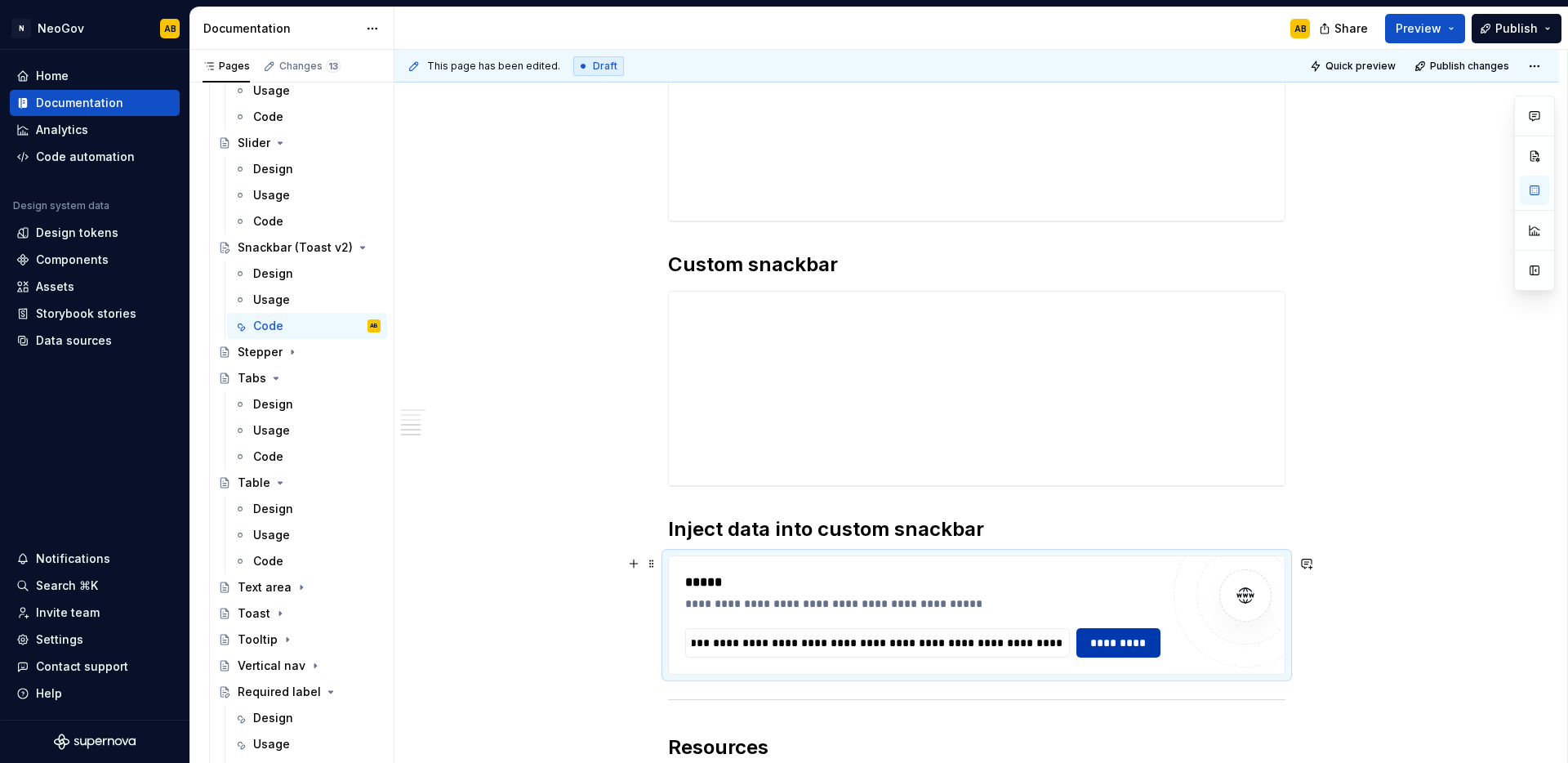
scroll to position [0, 0]
click at [1153, 643] on button "*********" at bounding box center [1119, 643] width 85 height 30
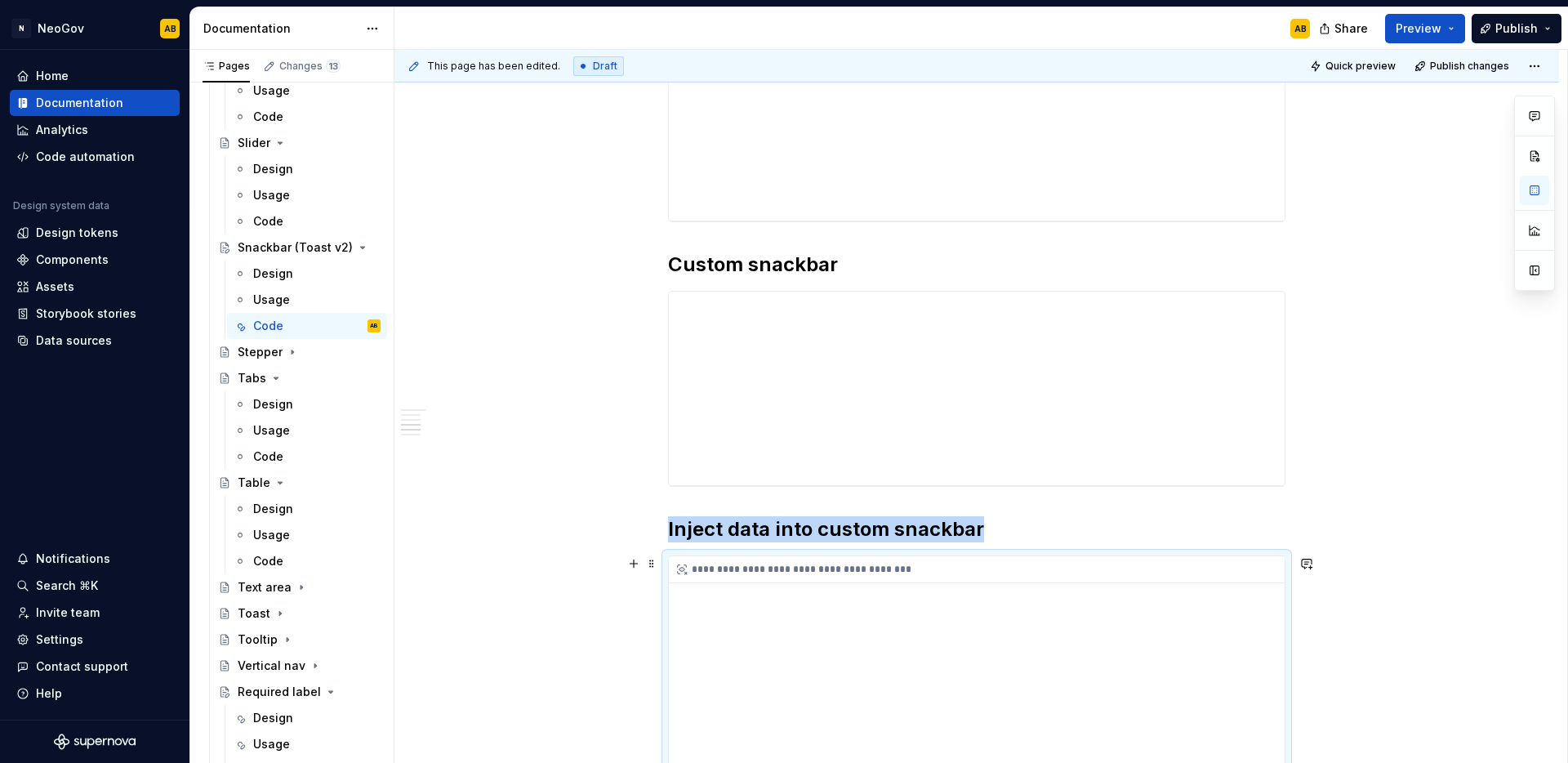
scroll to position [1135, 0]
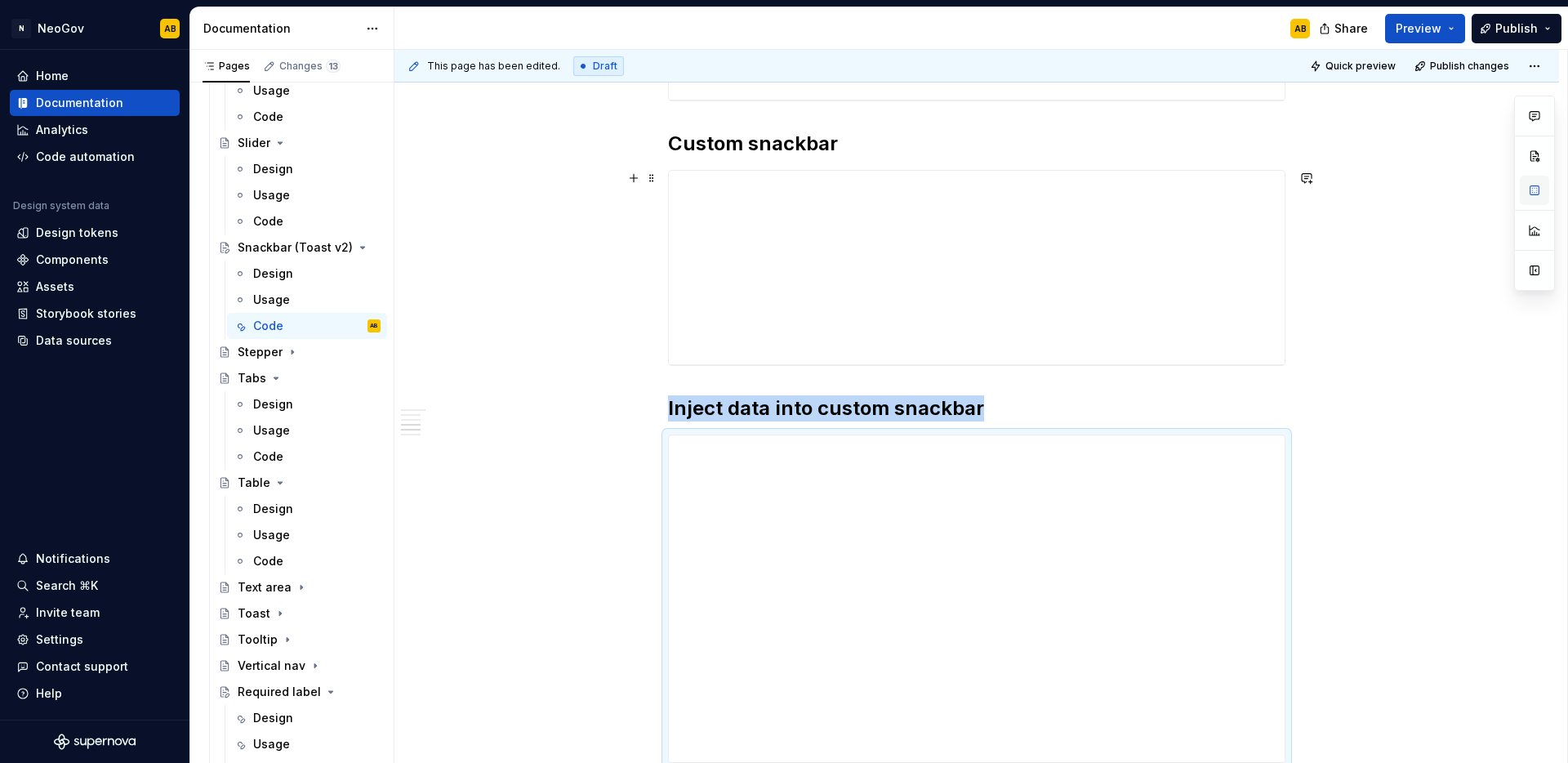
type textarea "*"
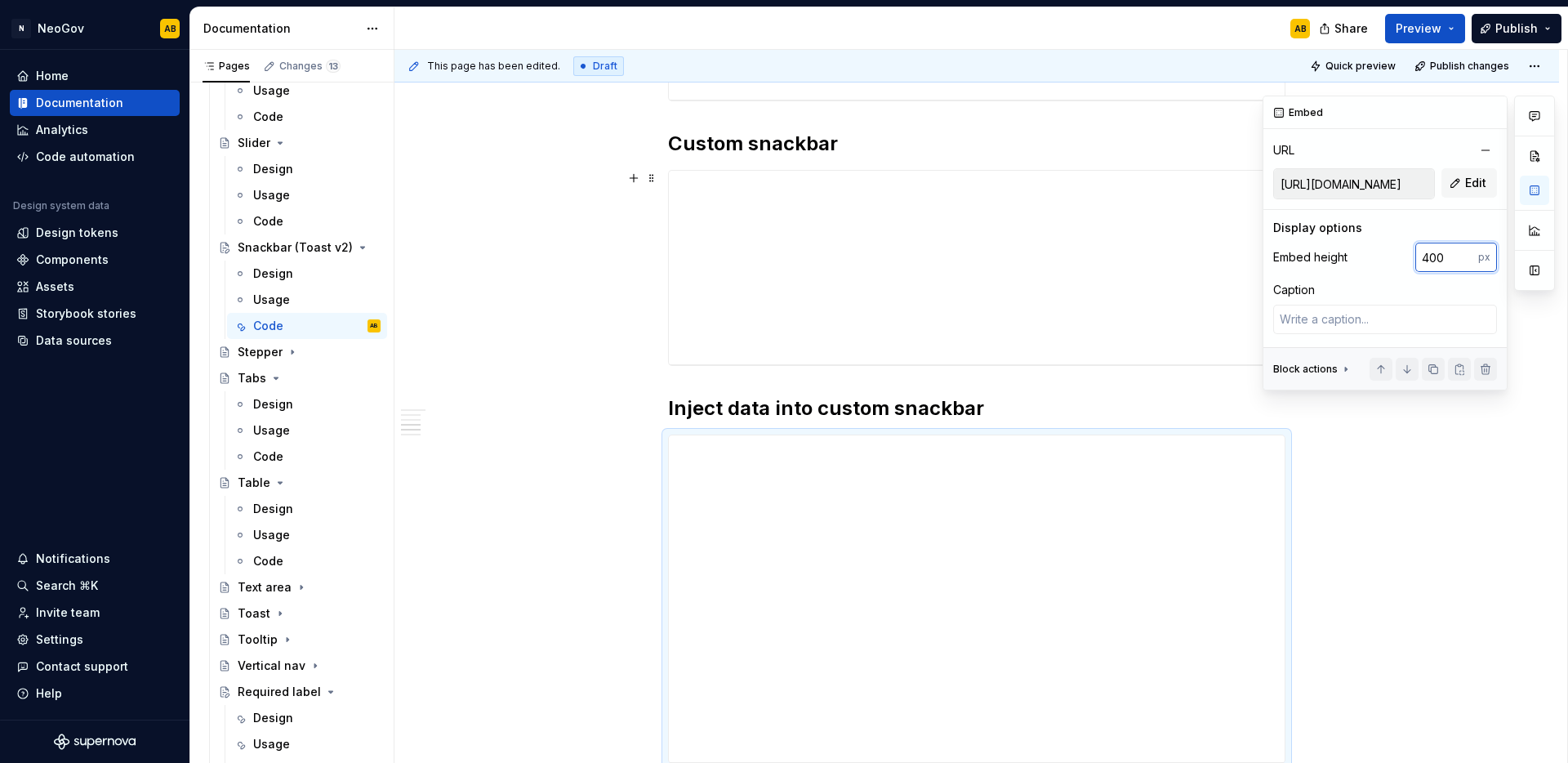
drag, startPoint x: 1448, startPoint y: 262, endPoint x: 1420, endPoint y: 262, distance: 28.0
click at [1420, 262] on input "400" at bounding box center [1447, 258] width 63 height 30
type input "501"
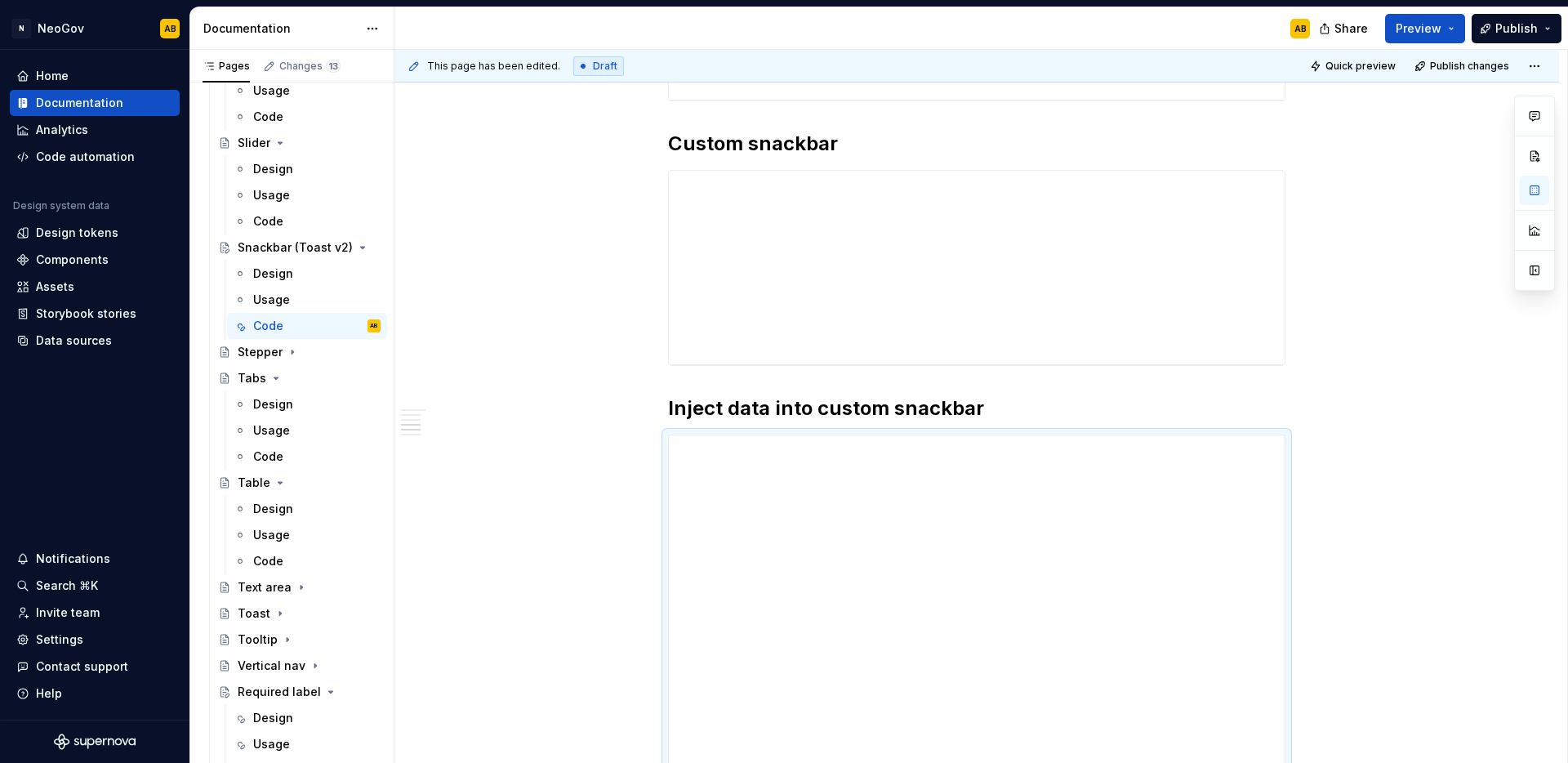
type textarea "*"
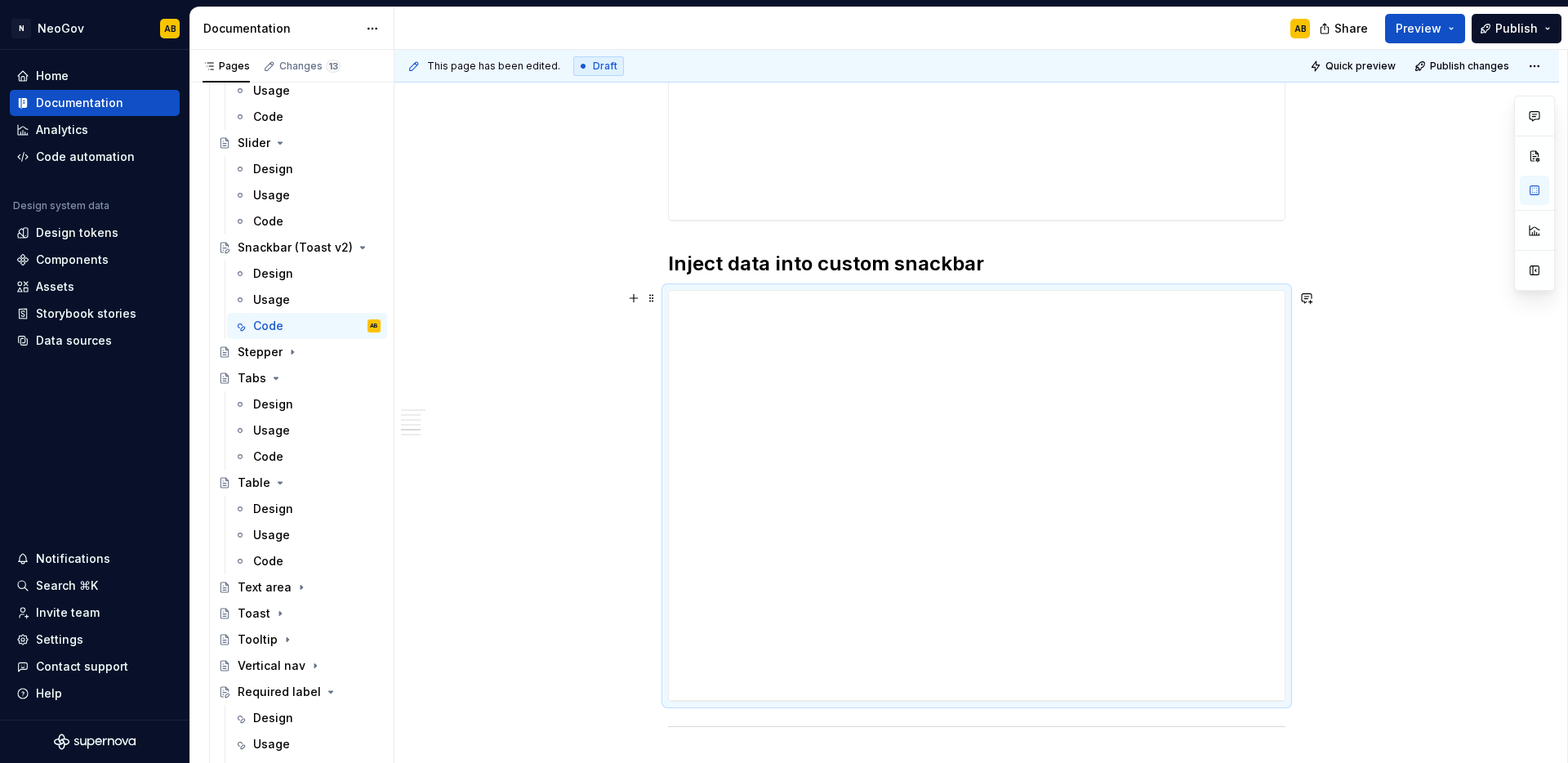
scroll to position [1290, 0]
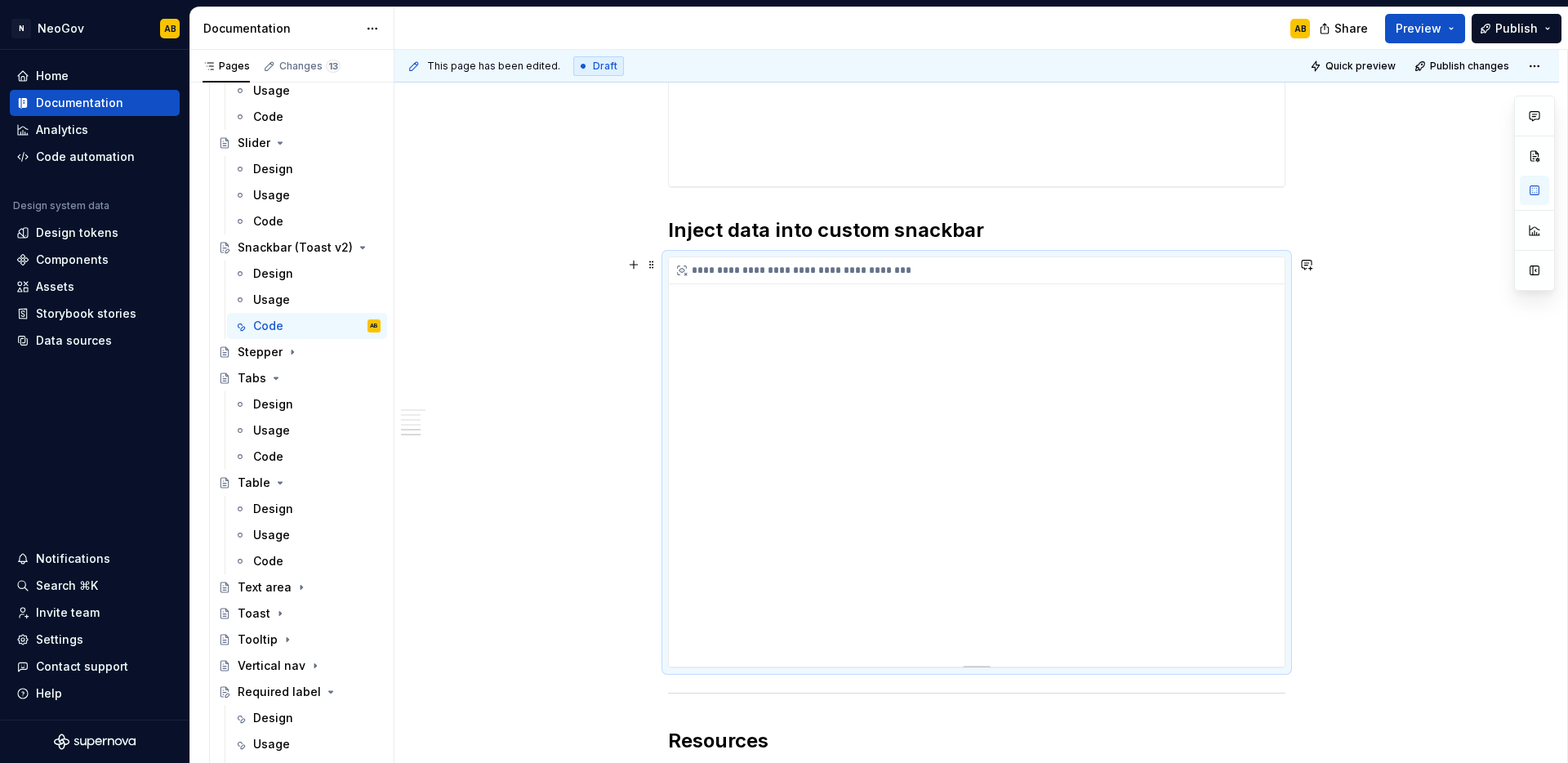
click at [1044, 468] on div "**********" at bounding box center [976, 461] width 616 height 409
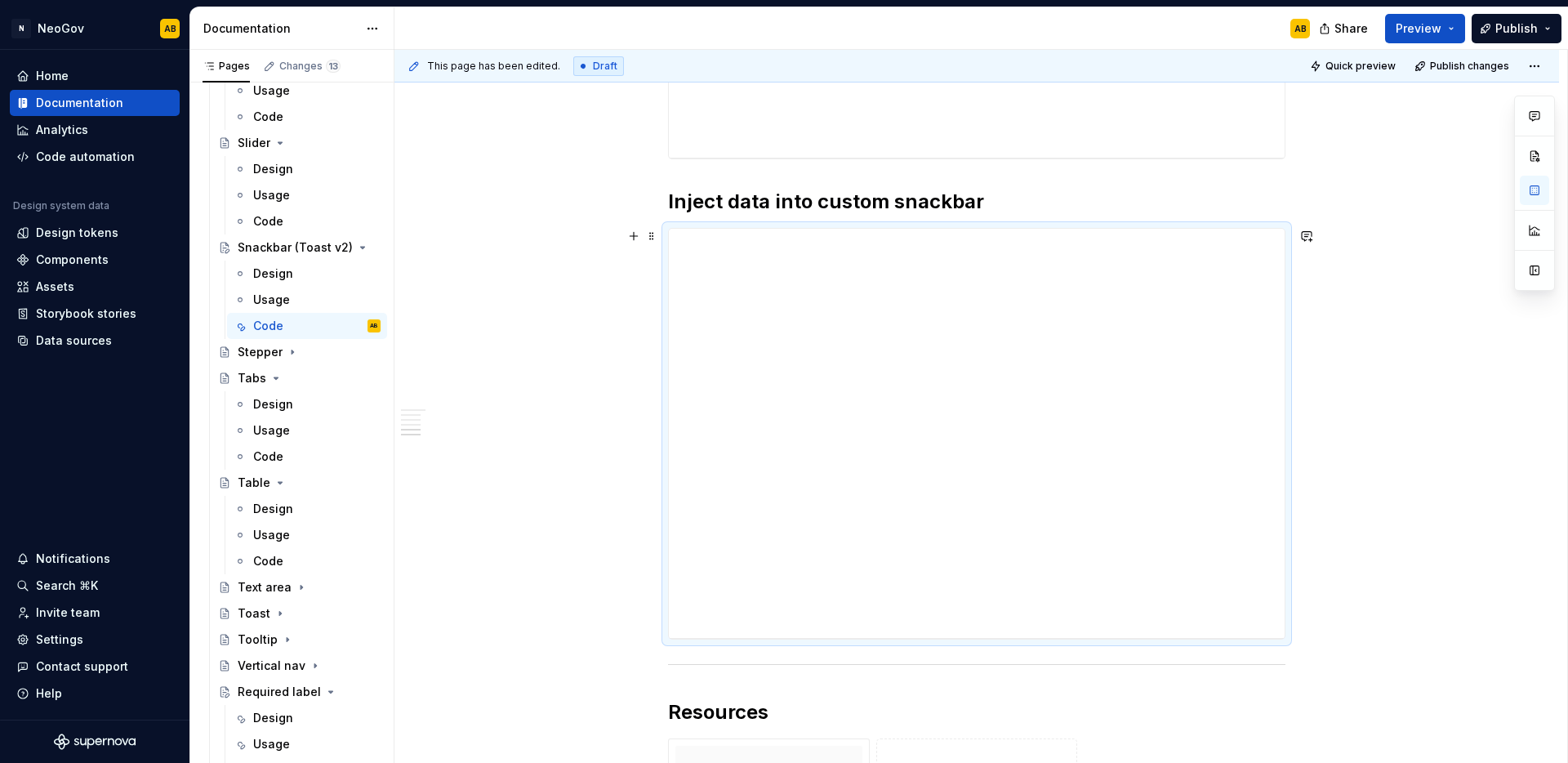
scroll to position [1343, 0]
click at [649, 205] on span at bounding box center [651, 200] width 13 height 23
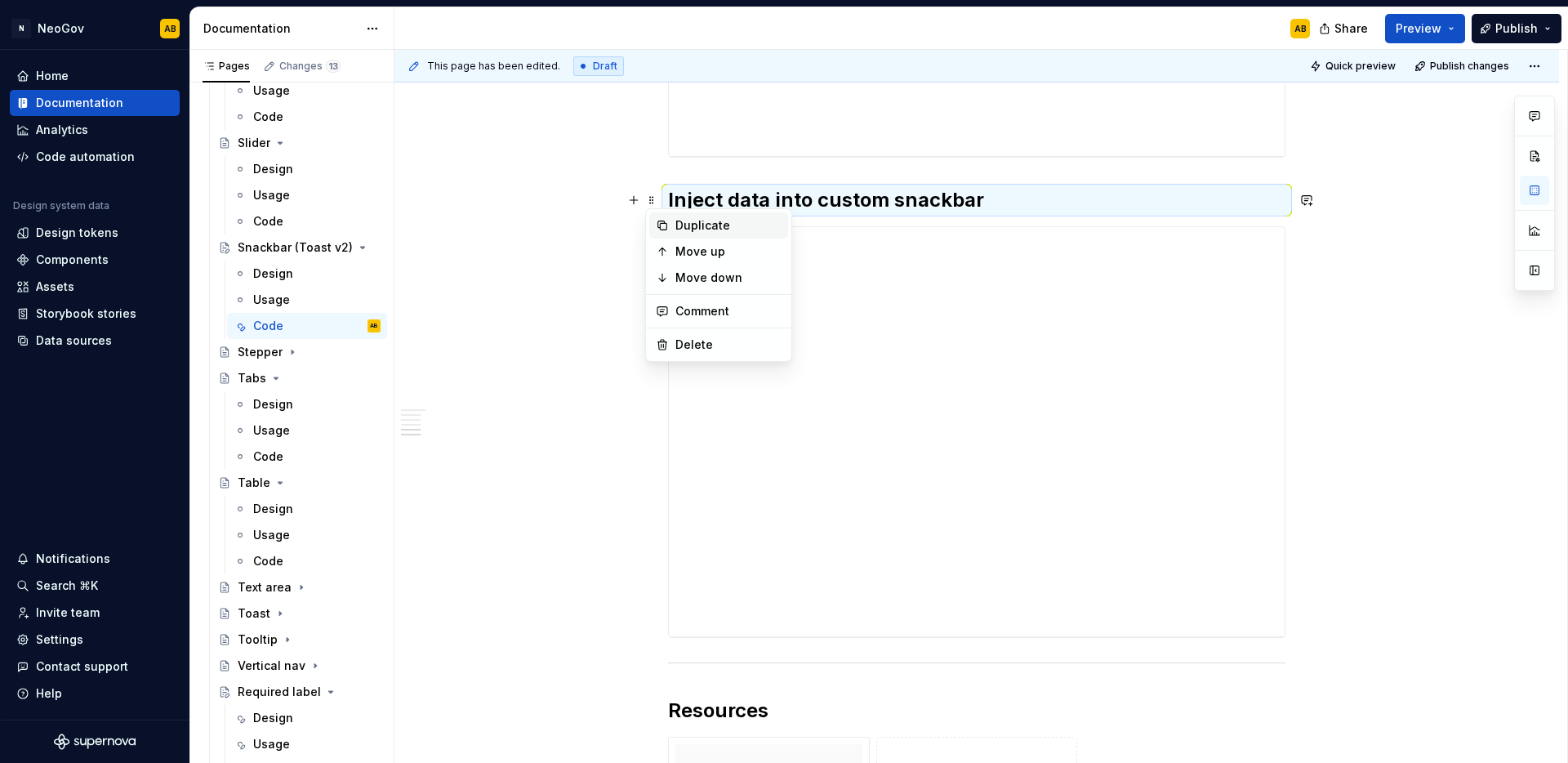
drag, startPoint x: 657, startPoint y: 217, endPoint x: 659, endPoint y: 258, distance: 41.0
click at [657, 218] on div "Duplicate" at bounding box center [718, 225] width 139 height 26
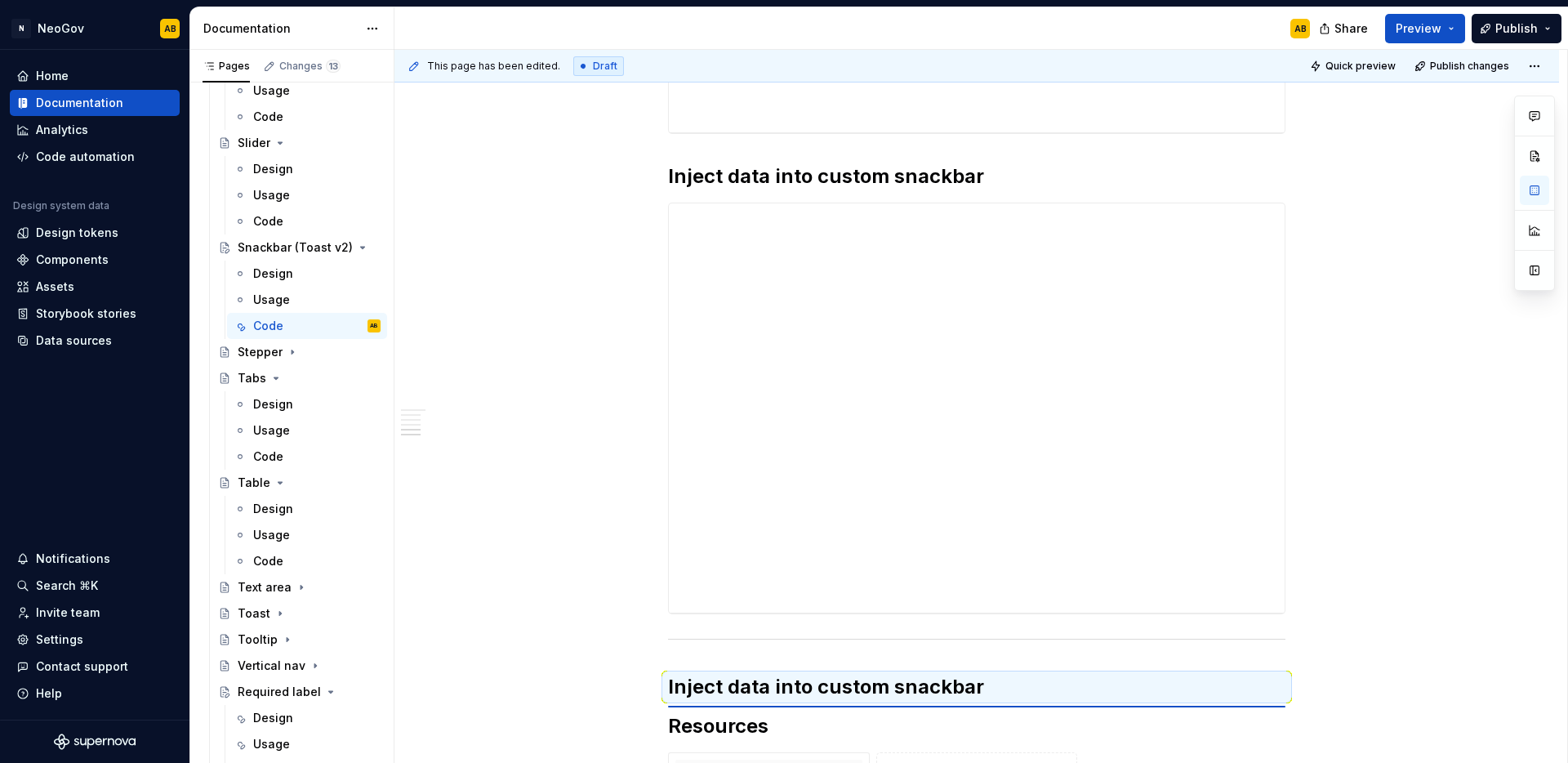
scroll to position [1375, 0]
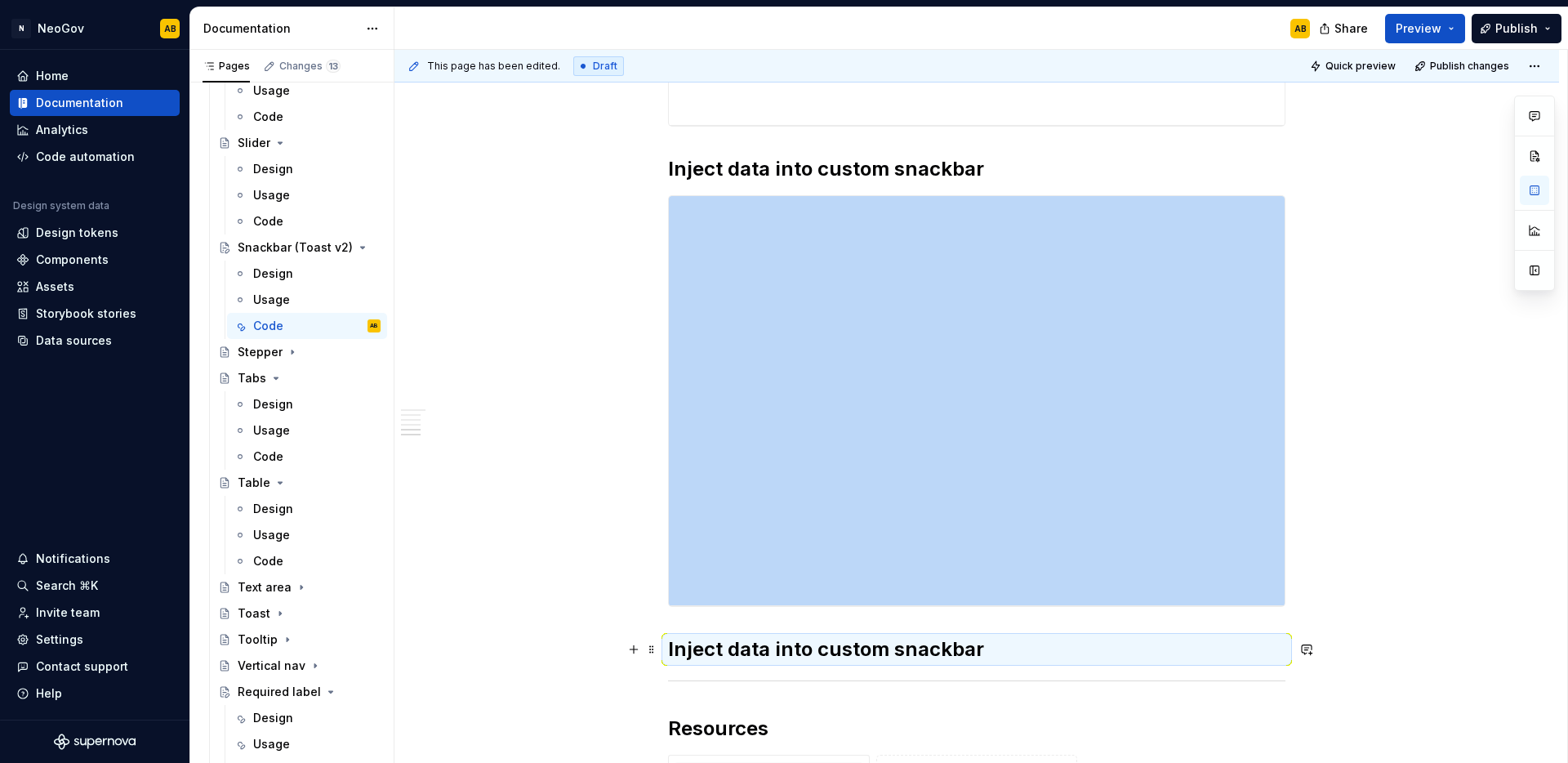
click at [736, 642] on h2 "Inject data into custom snackbar" at bounding box center [976, 649] width 617 height 26
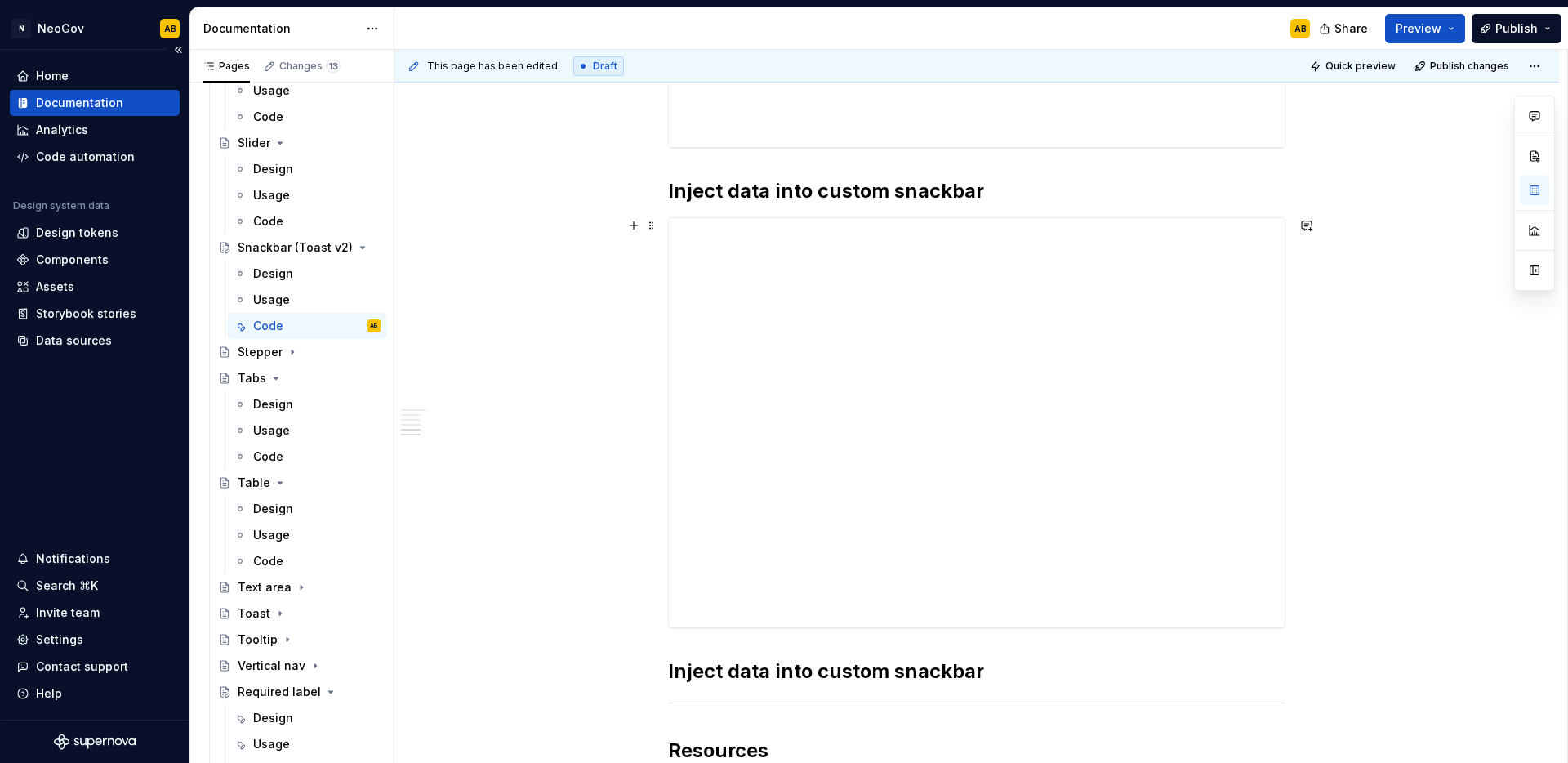
scroll to position [1356, 0]
click at [718, 666] on h2 "Inject data into custom snackbar" at bounding box center [976, 668] width 617 height 26
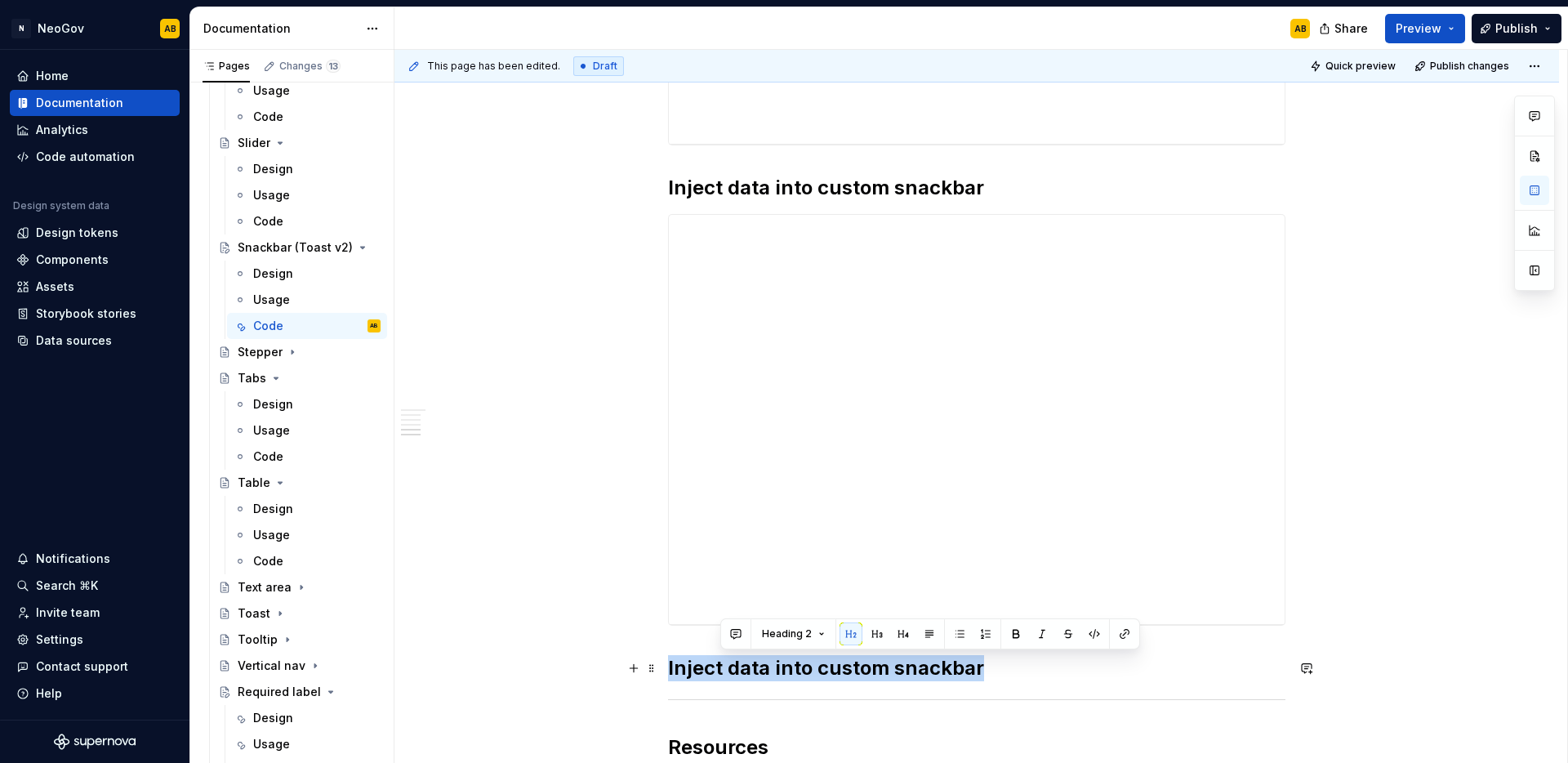
click at [718, 666] on h2 "Inject data into custom snackbar" at bounding box center [976, 668] width 617 height 26
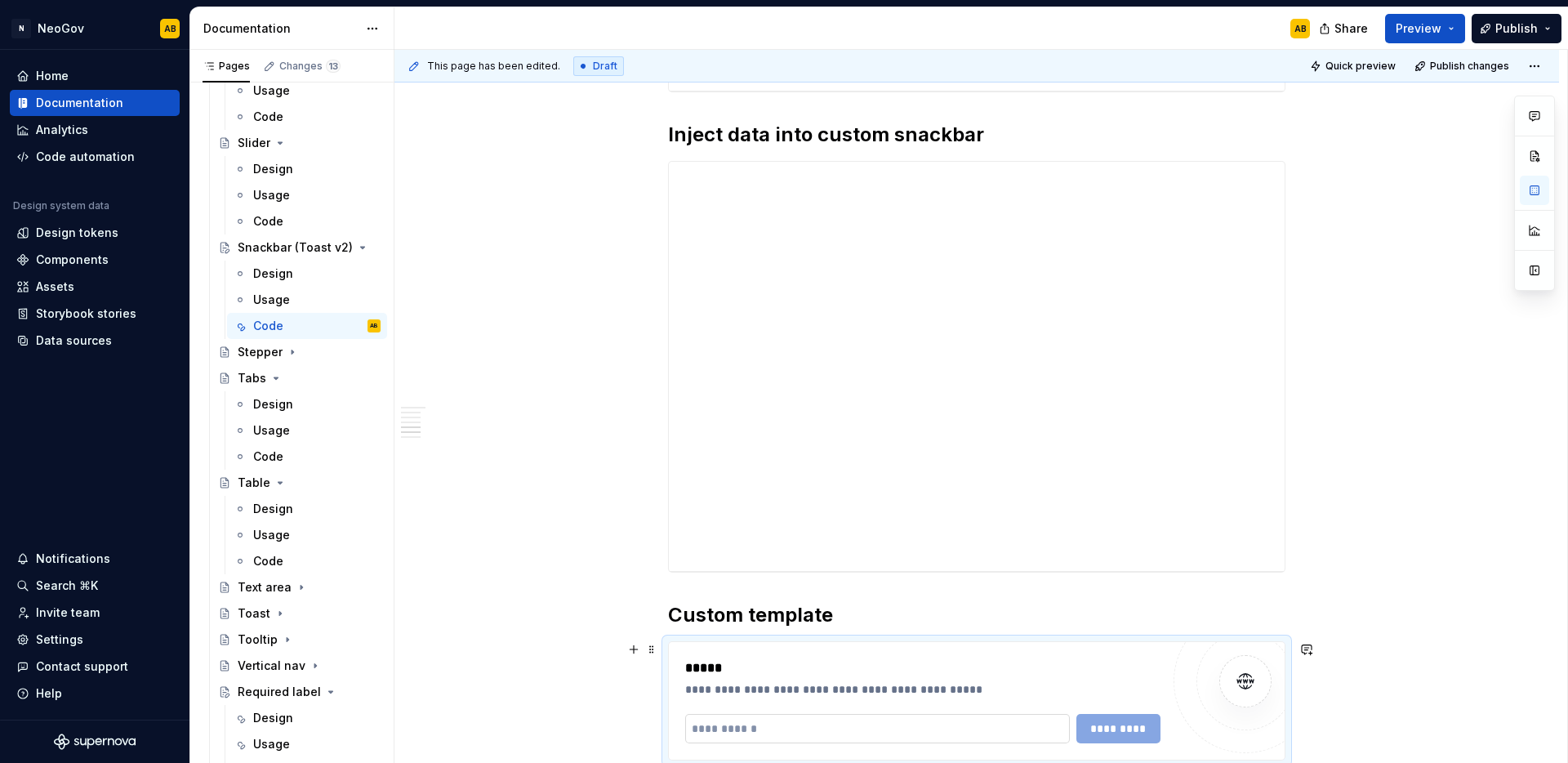
scroll to position [1543, 0]
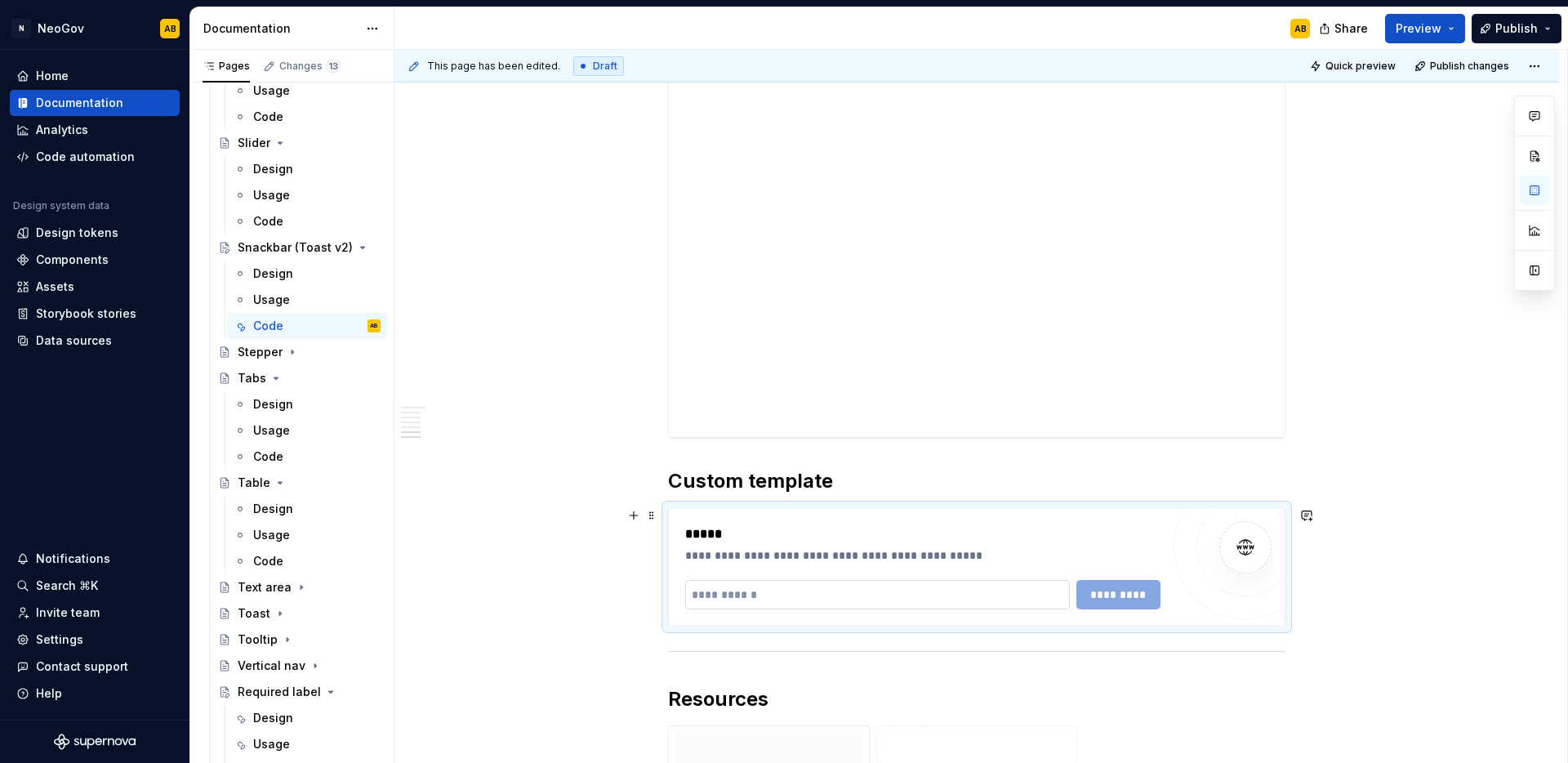
click at [775, 596] on input "text" at bounding box center [878, 594] width 385 height 30
paste input "**********"
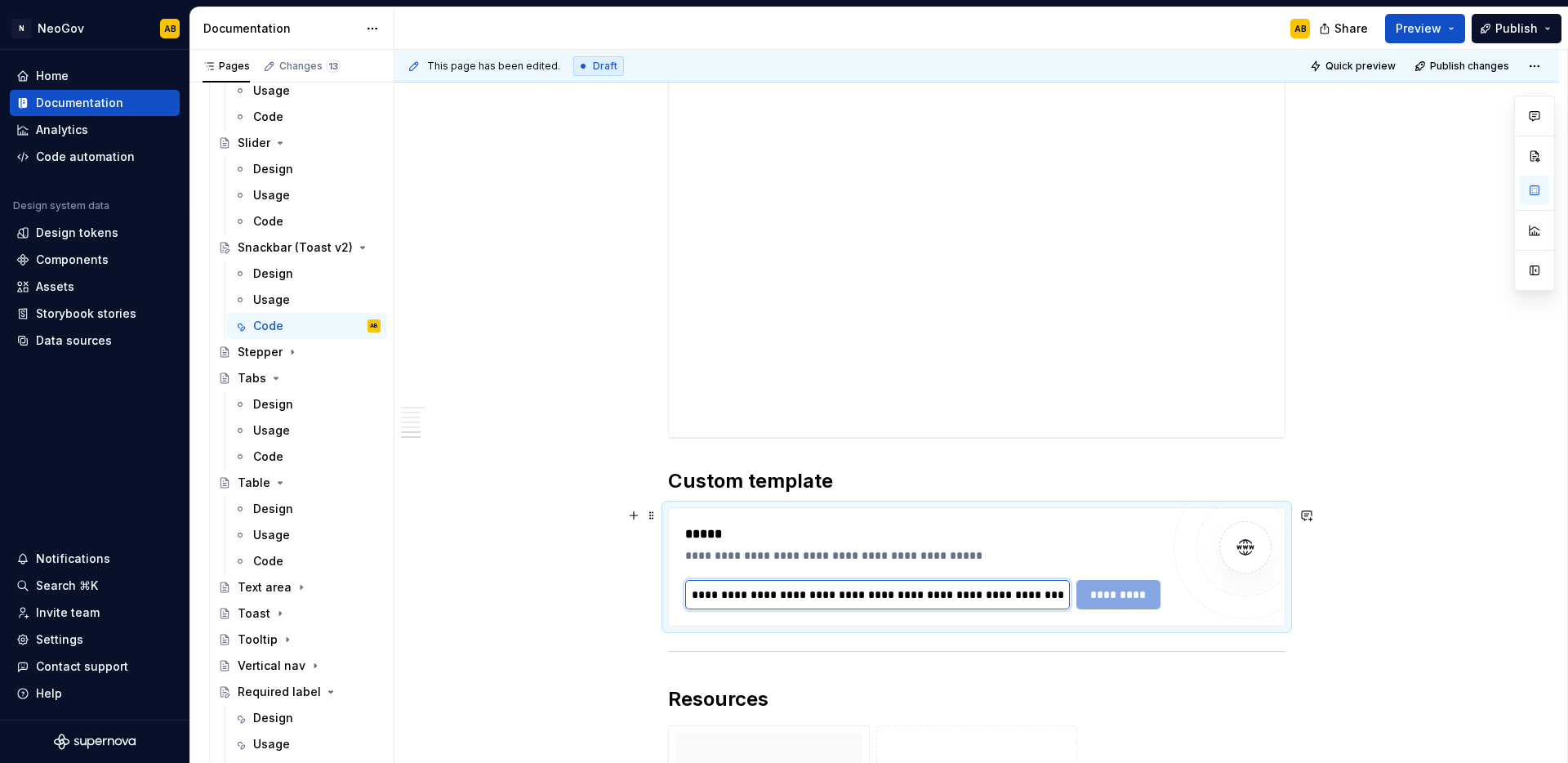
scroll to position [0, 272]
type input "**********"
click at [1123, 597] on span "*********" at bounding box center [1119, 594] width 64 height 17
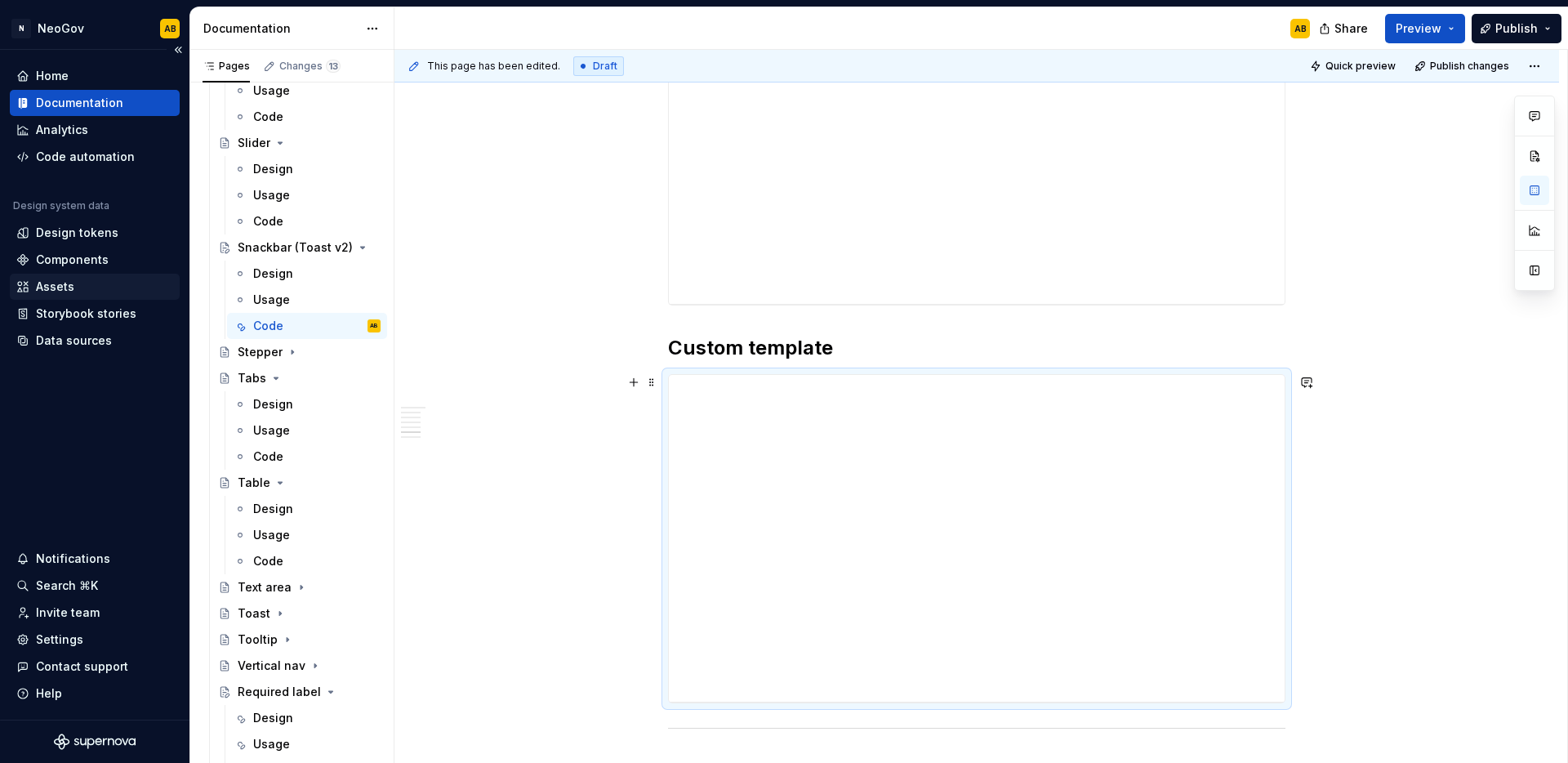
scroll to position [1786, 0]
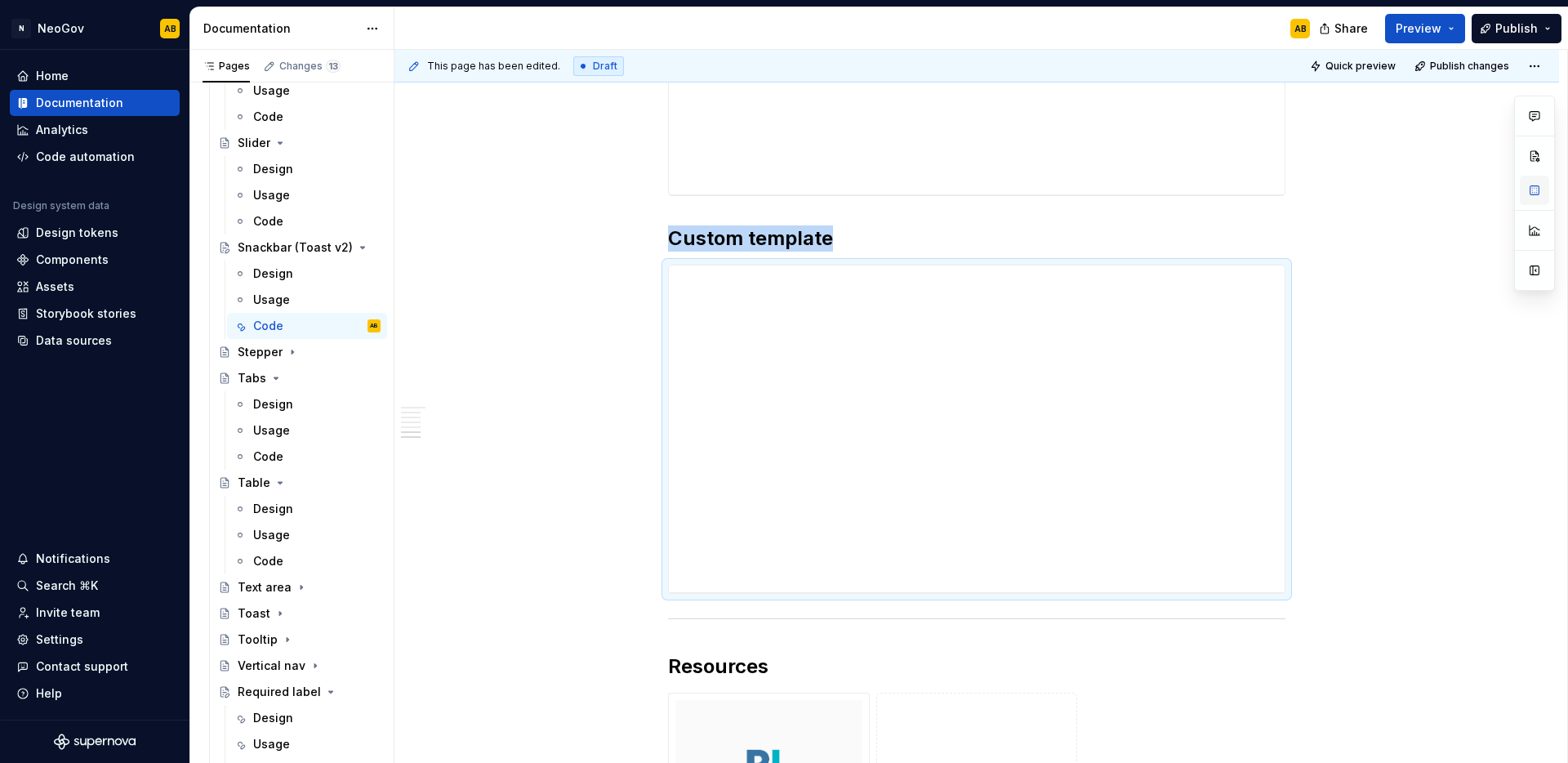
type textarea "*"
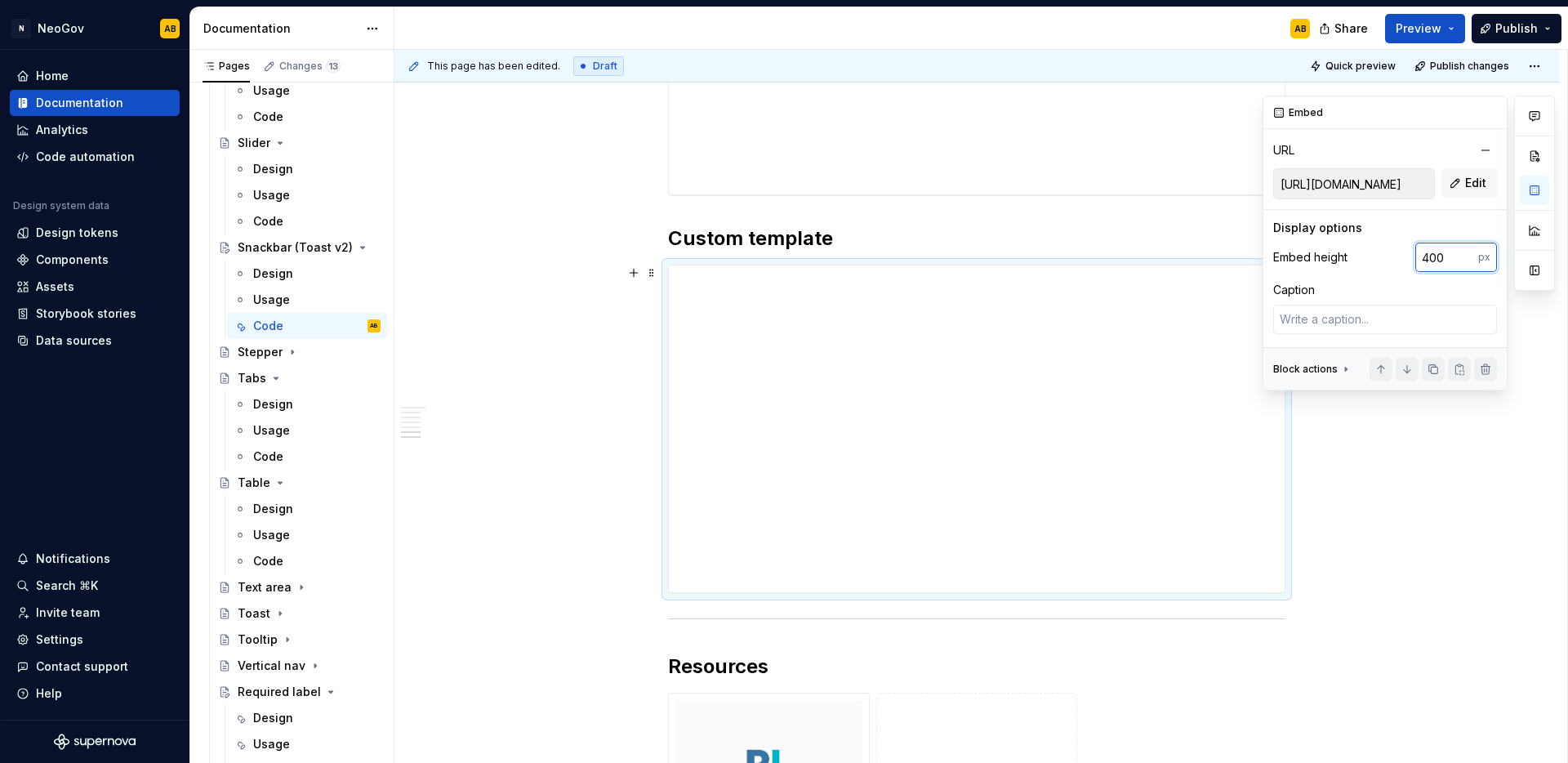
drag, startPoint x: 1450, startPoint y: 260, endPoint x: 1405, endPoint y: 256, distance: 45.2
click at [1405, 256] on div "Embed height 400 px" at bounding box center [1385, 258] width 224 height 30
type input "237"
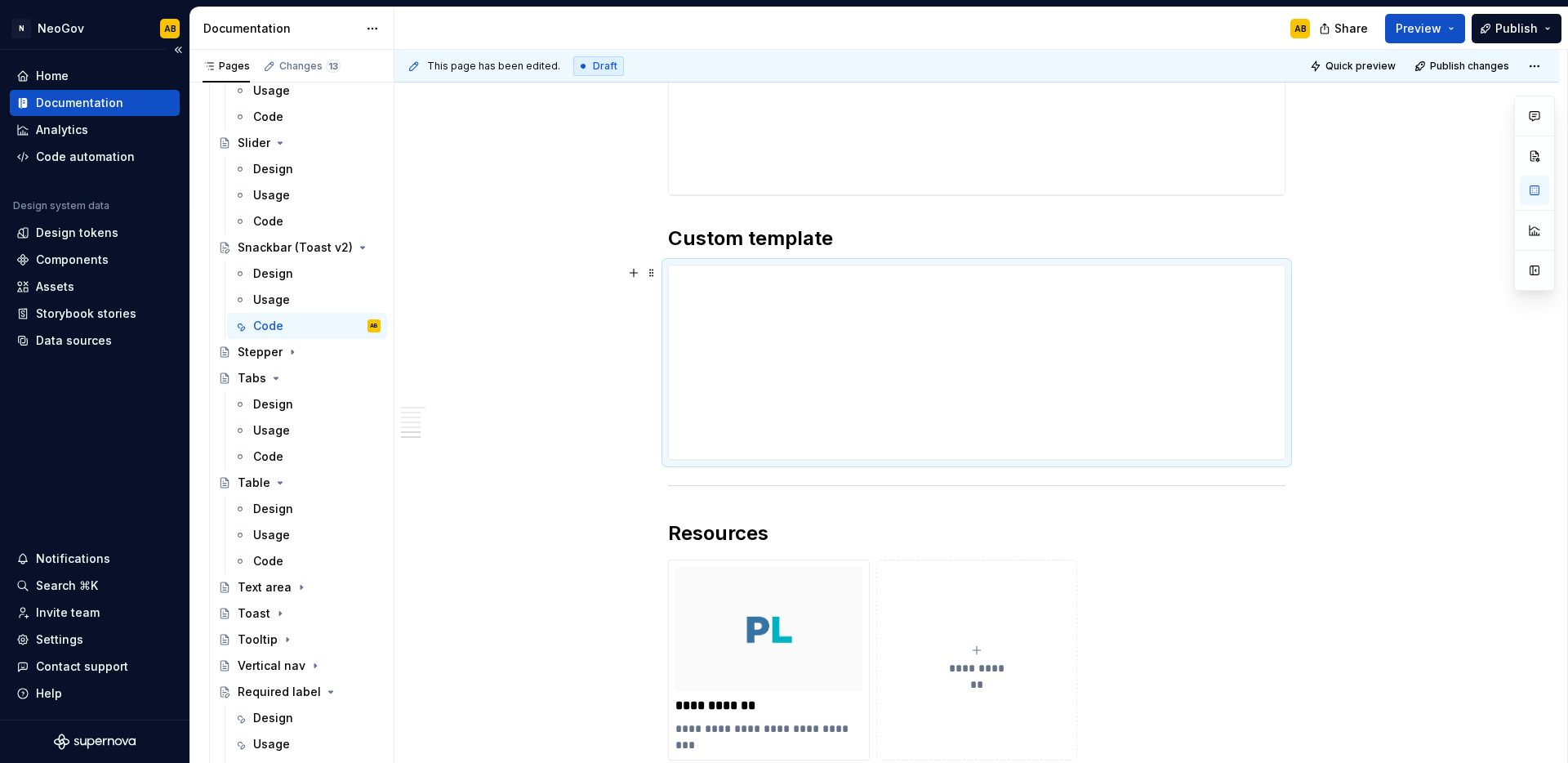
scroll to position [1824, 0]
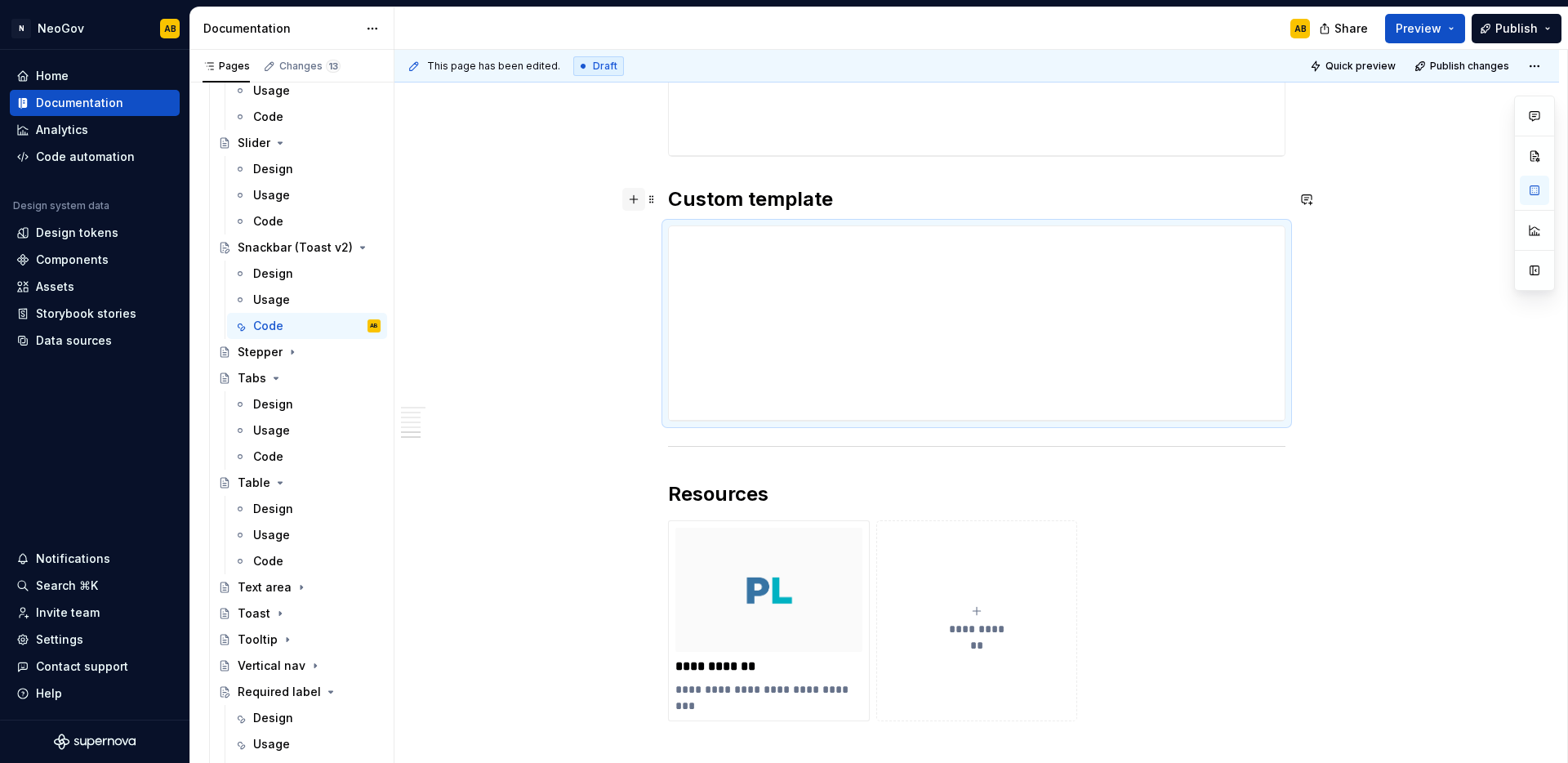
click at [642, 198] on button "button" at bounding box center [634, 199] width 23 height 23
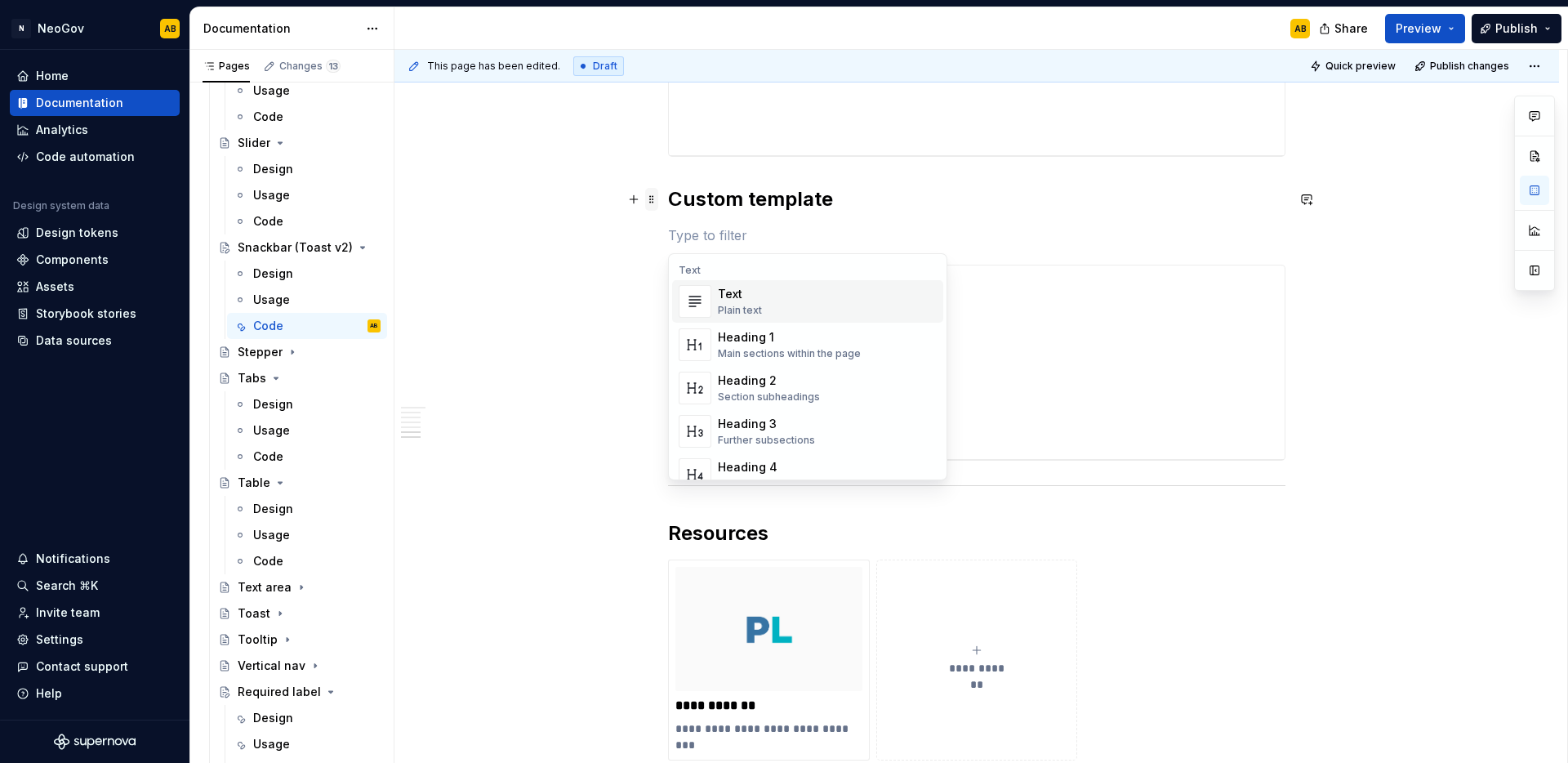
click at [654, 199] on span at bounding box center [651, 199] width 13 height 23
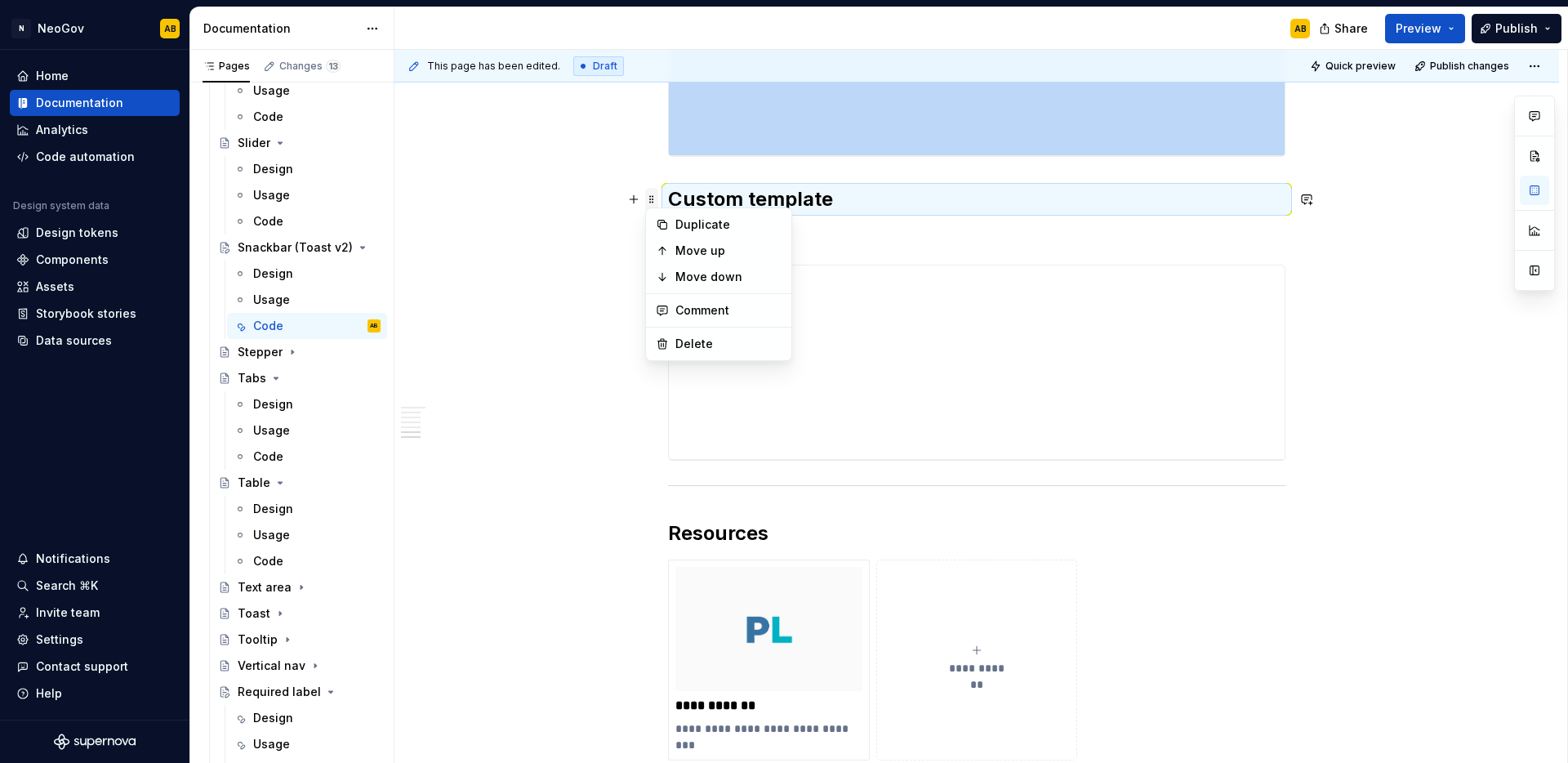
click at [654, 201] on span at bounding box center [651, 199] width 13 height 23
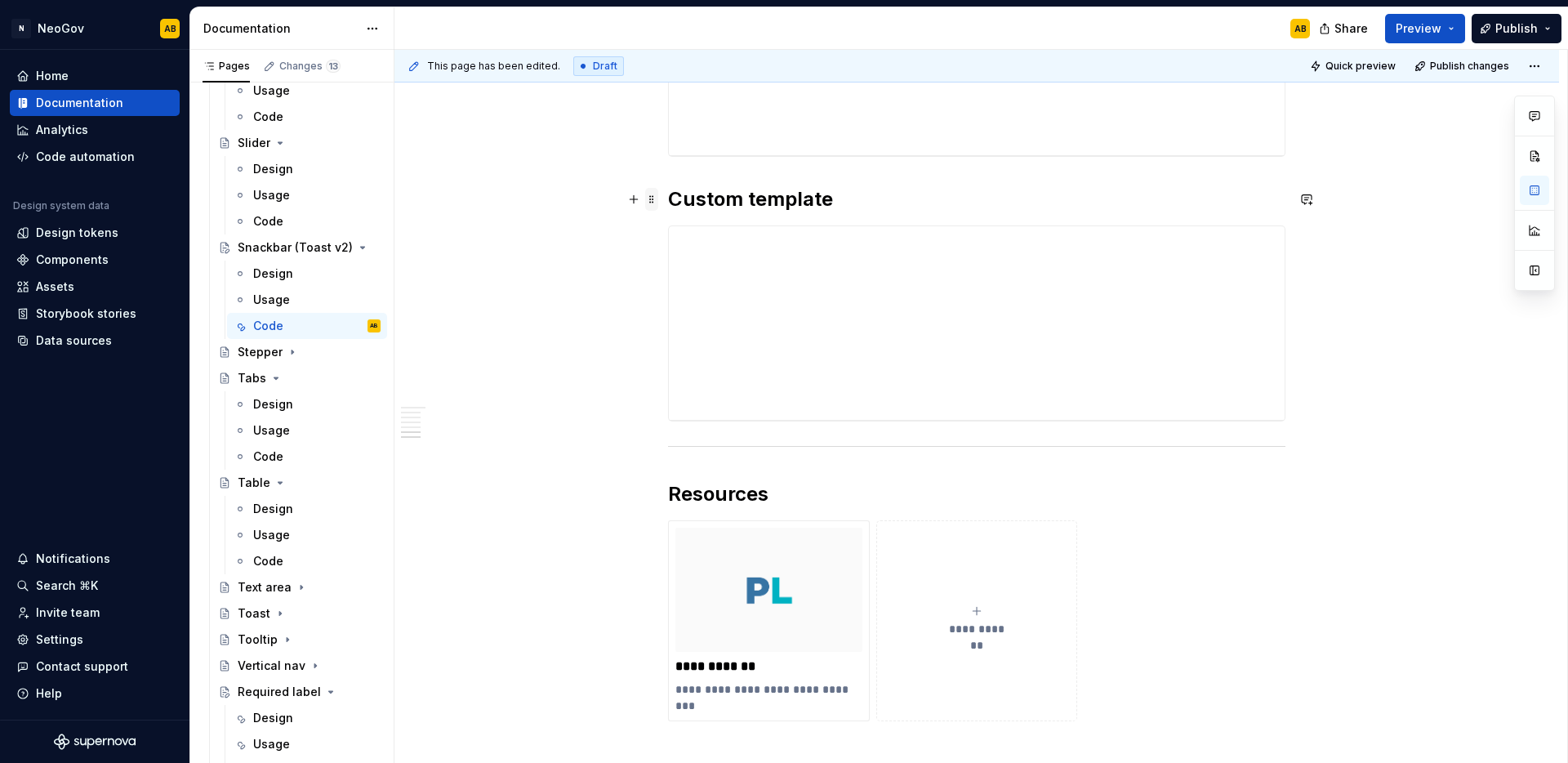
click at [654, 203] on span at bounding box center [651, 199] width 13 height 23
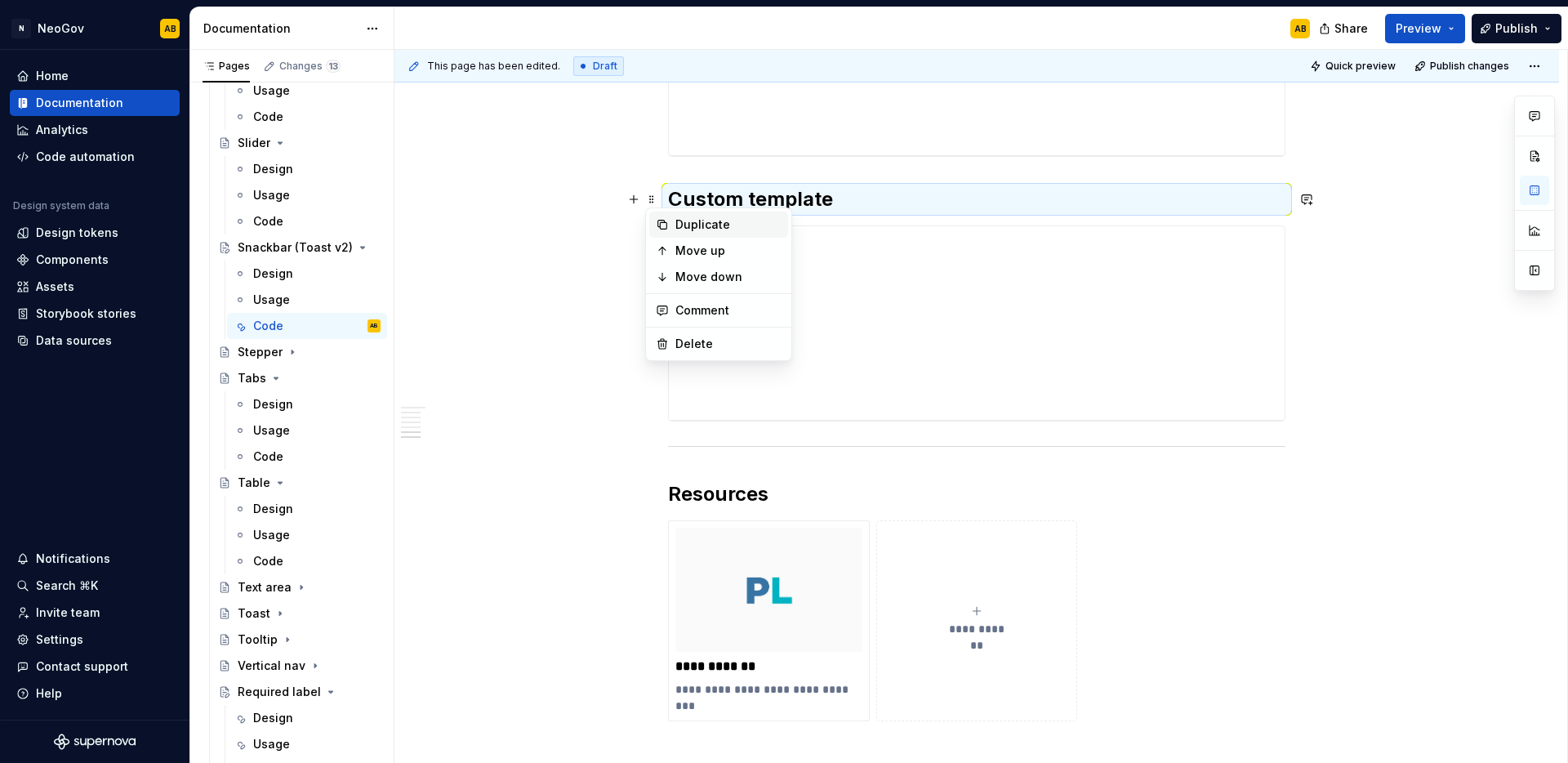
click at [664, 218] on div "Duplicate" at bounding box center [718, 225] width 139 height 26
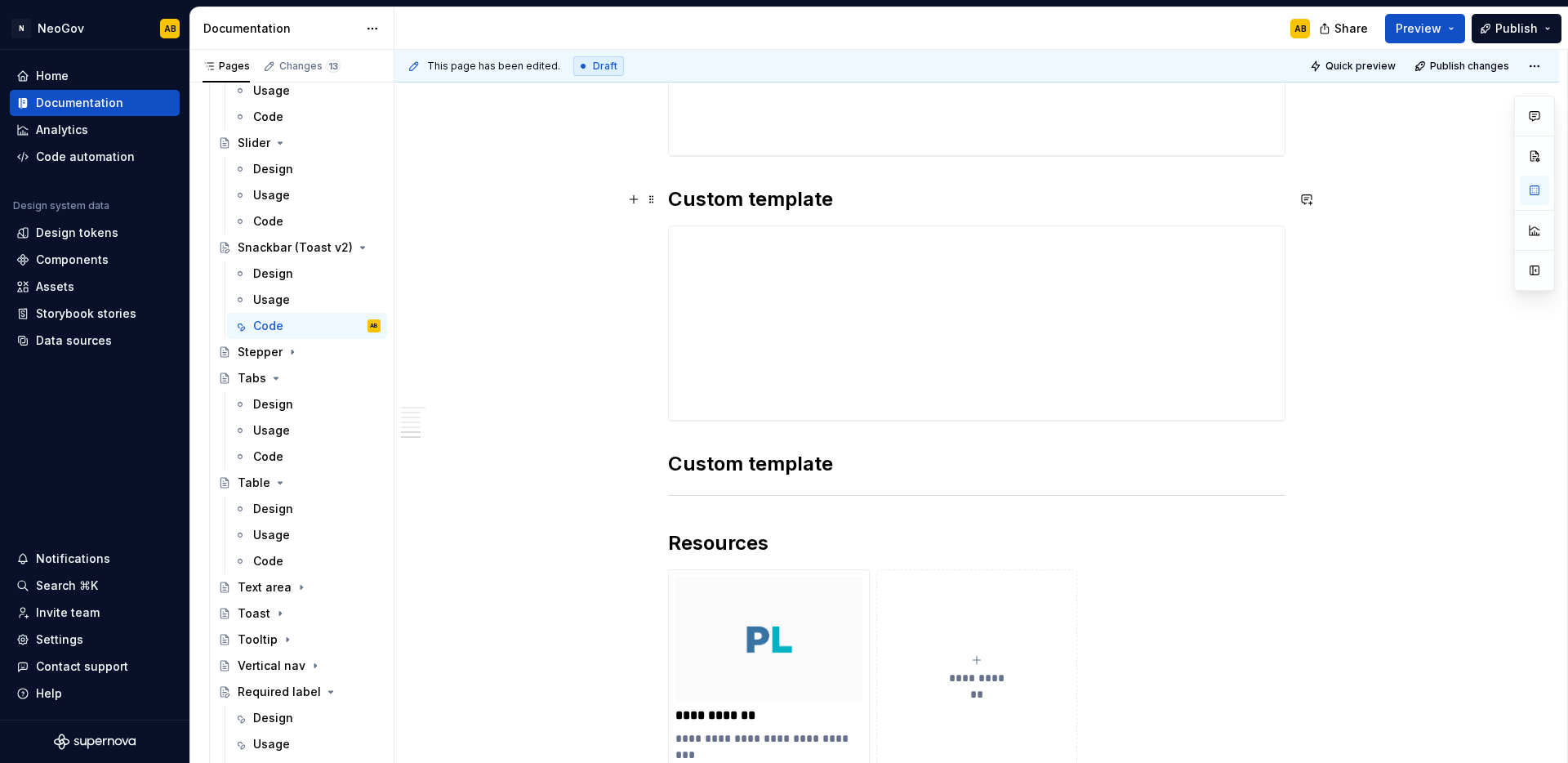
click at [746, 204] on h2 "Custom template" at bounding box center [976, 199] width 617 height 26
click at [691, 467] on h2 "Custom template" at bounding box center [976, 464] width 617 height 26
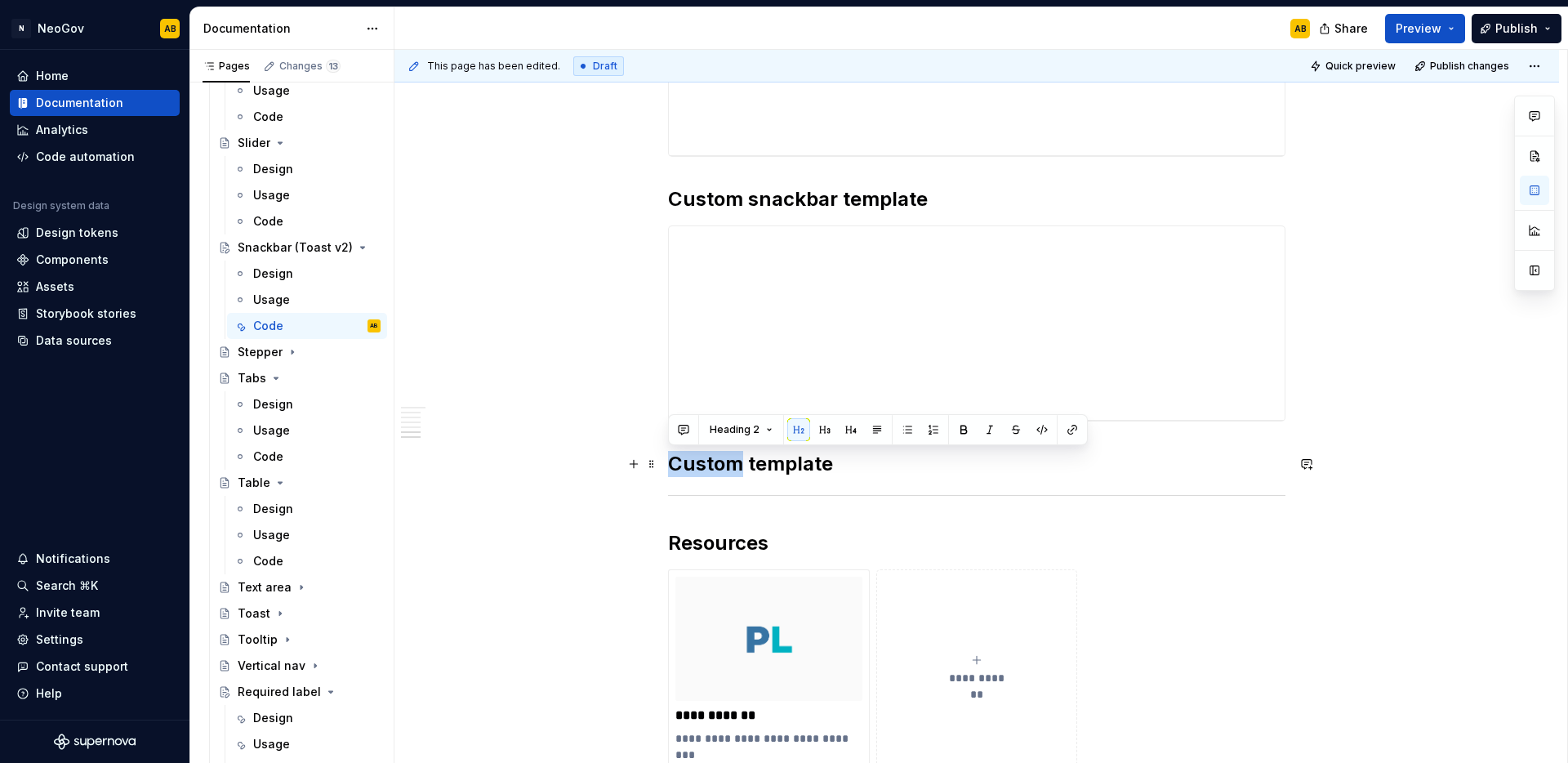
click at [691, 467] on h2 "Custom template" at bounding box center [976, 464] width 617 height 26
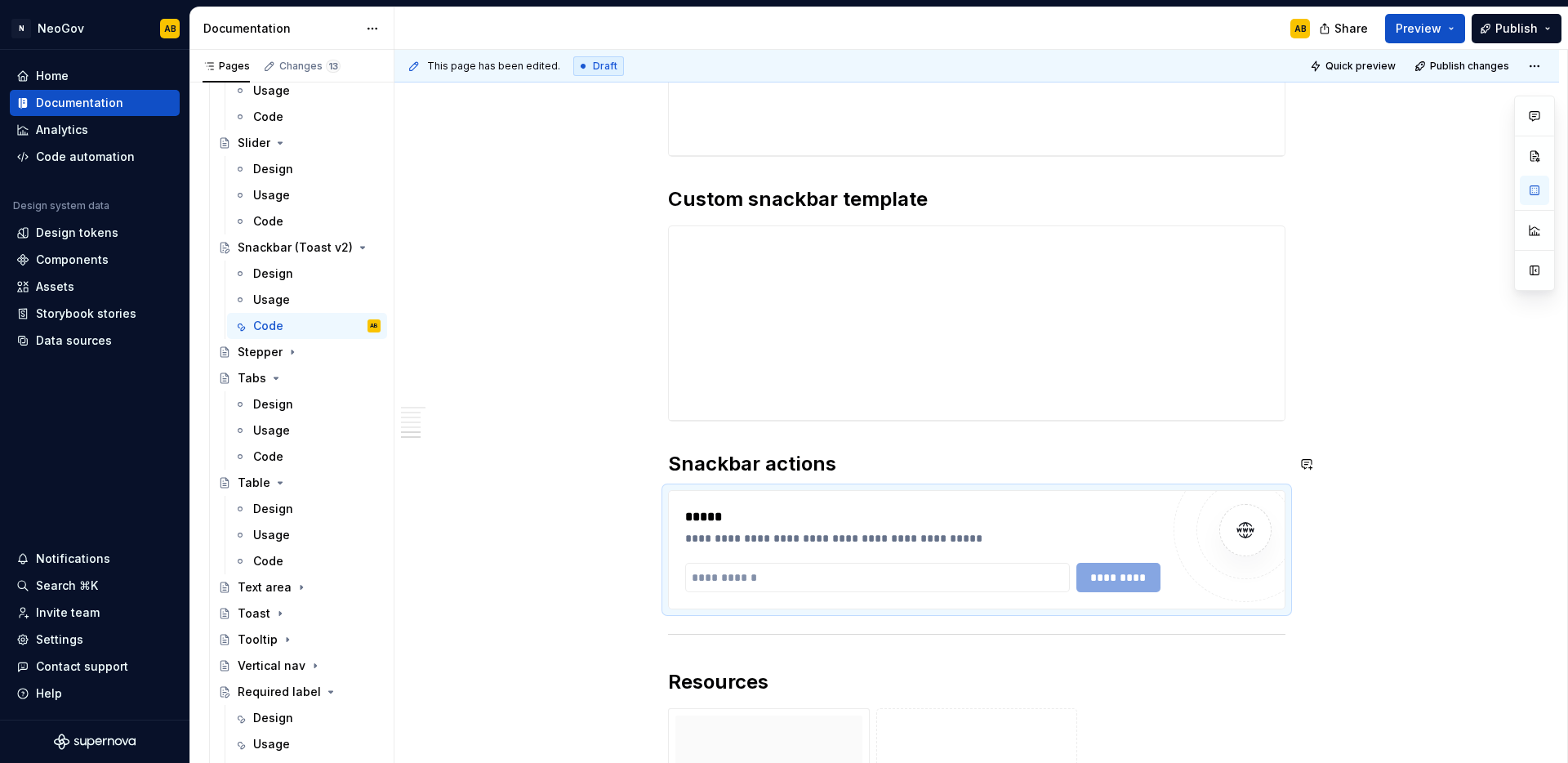
type textarea "*"
click at [794, 583] on input "text" at bounding box center [878, 578] width 385 height 30
paste input "**********"
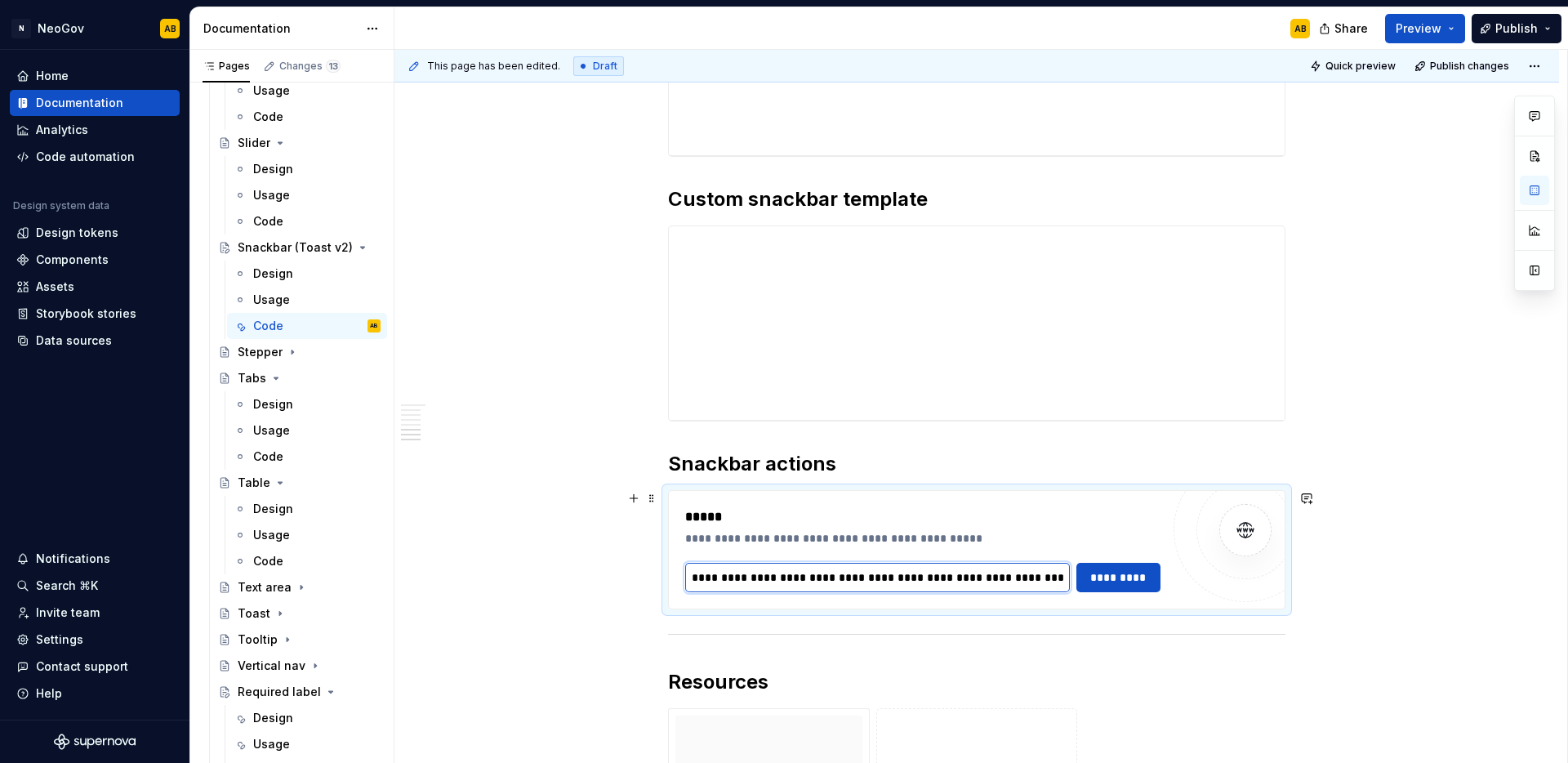
scroll to position [0, 272]
type input "**********"
click at [1128, 584] on span "*********" at bounding box center [1119, 577] width 64 height 17
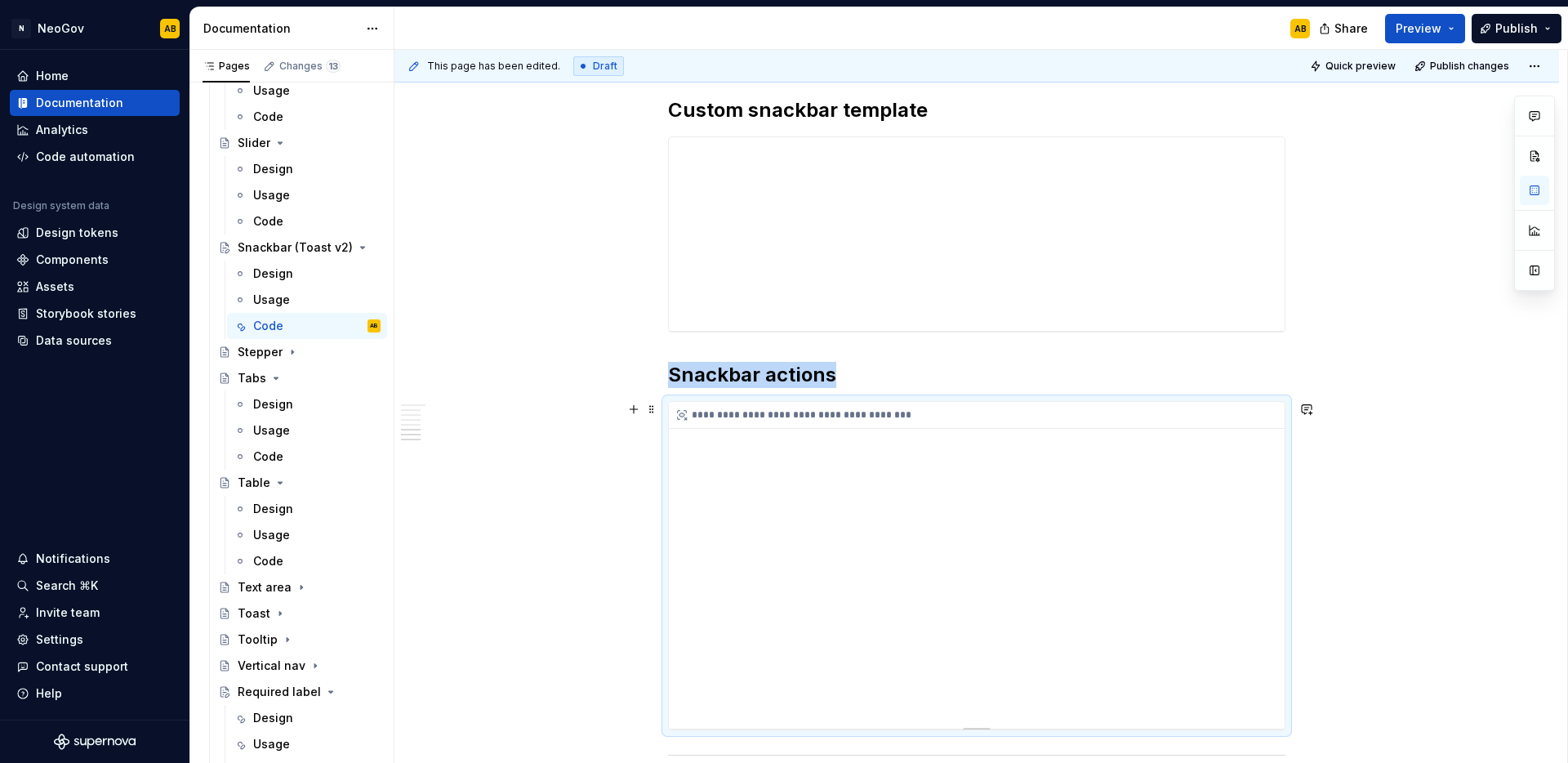
scroll to position [2078, 0]
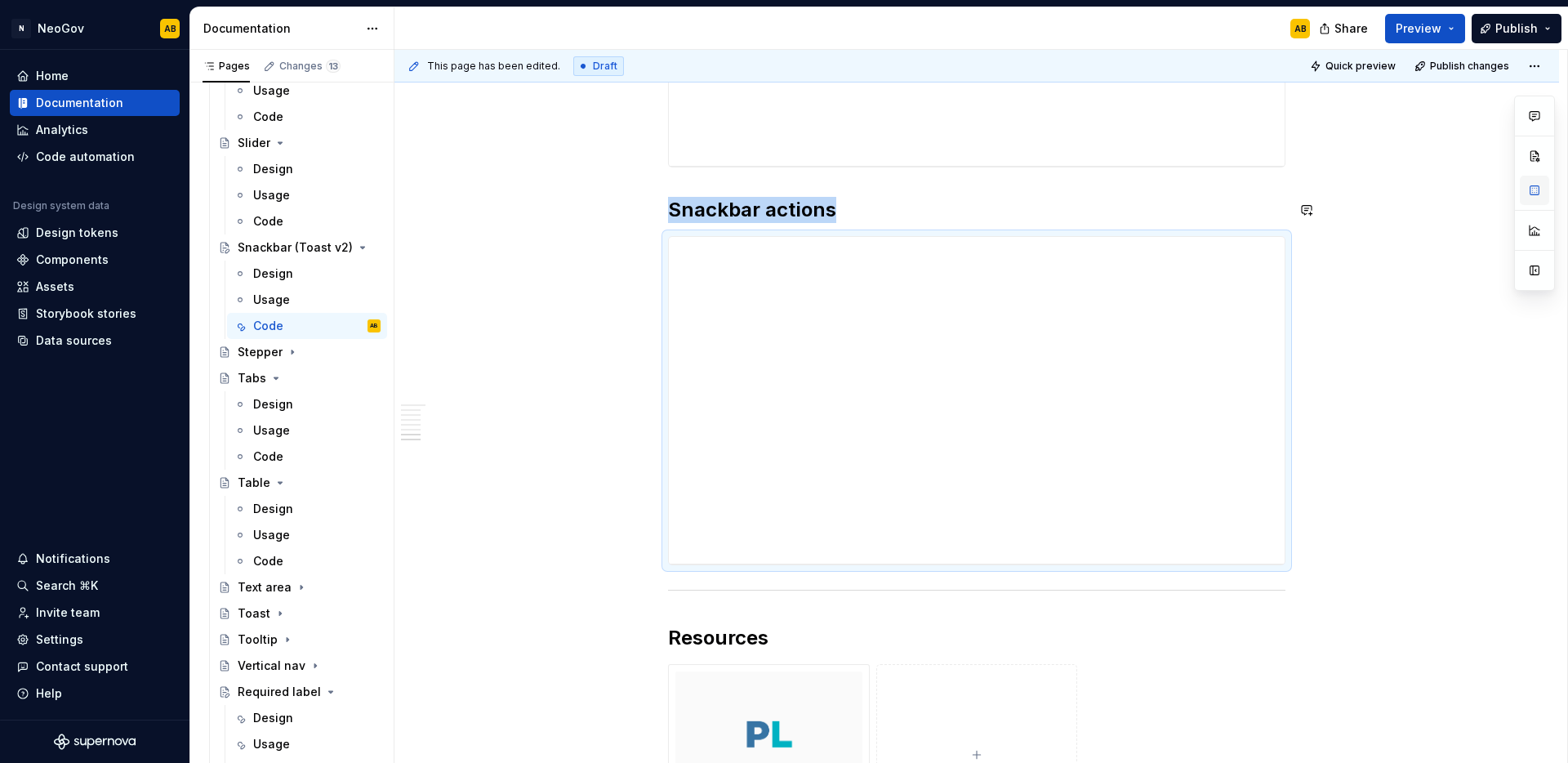
type textarea "*"
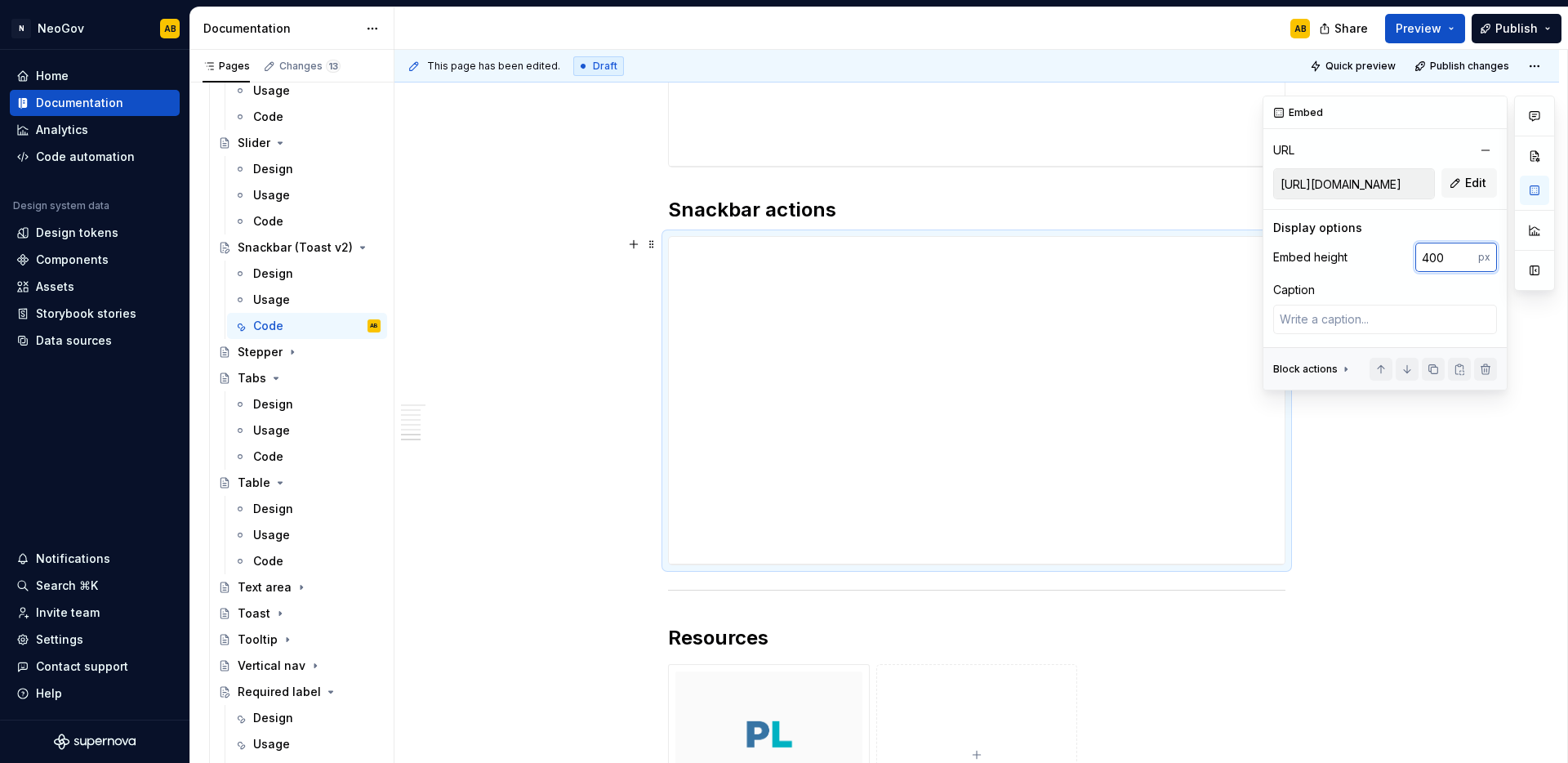
drag, startPoint x: 1454, startPoint y: 257, endPoint x: 1402, endPoint y: 259, distance: 52.0
click at [1402, 259] on div "Embed height 400 px" at bounding box center [1385, 258] width 224 height 30
type input "405"
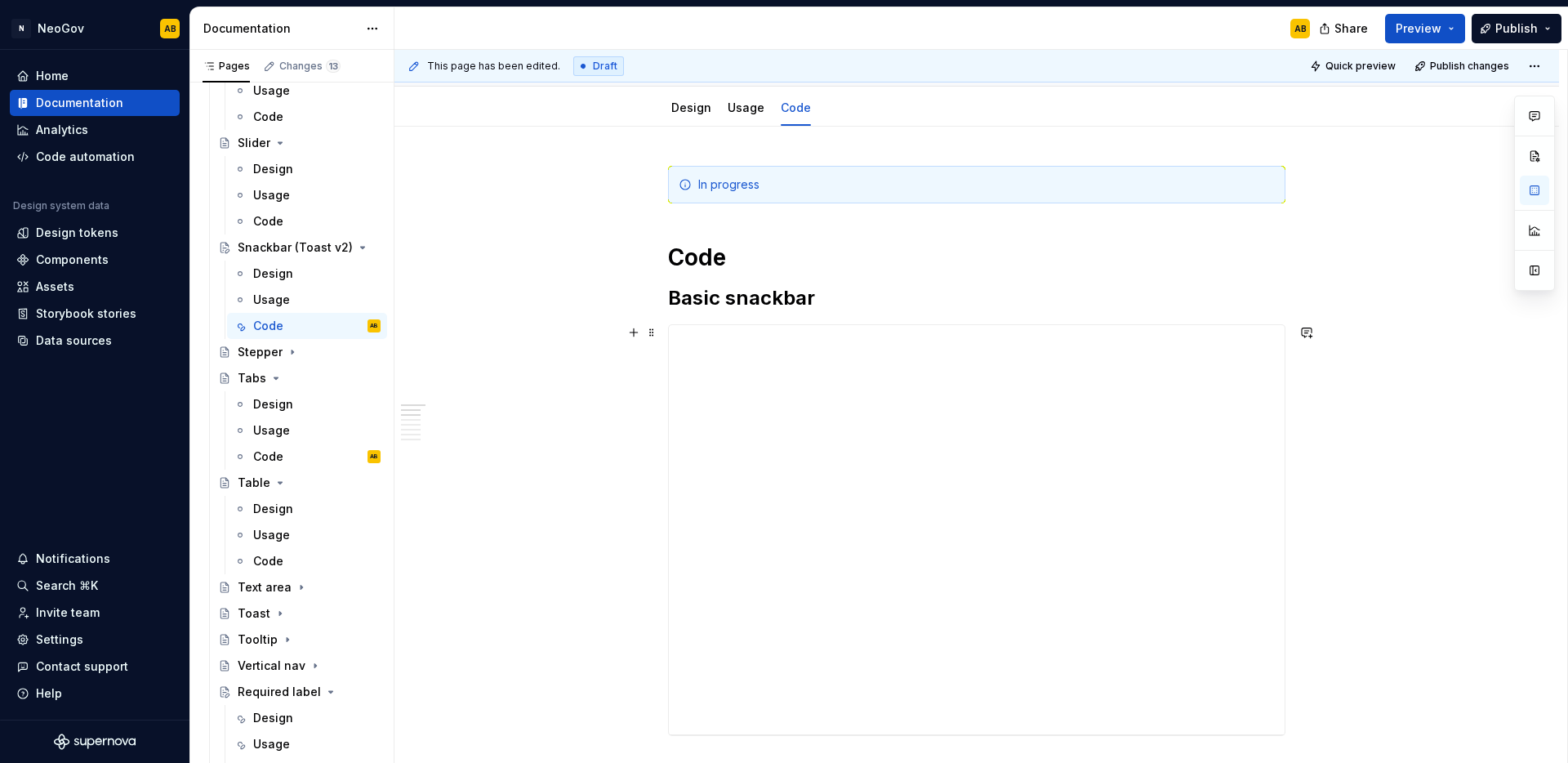
scroll to position [195, 0]
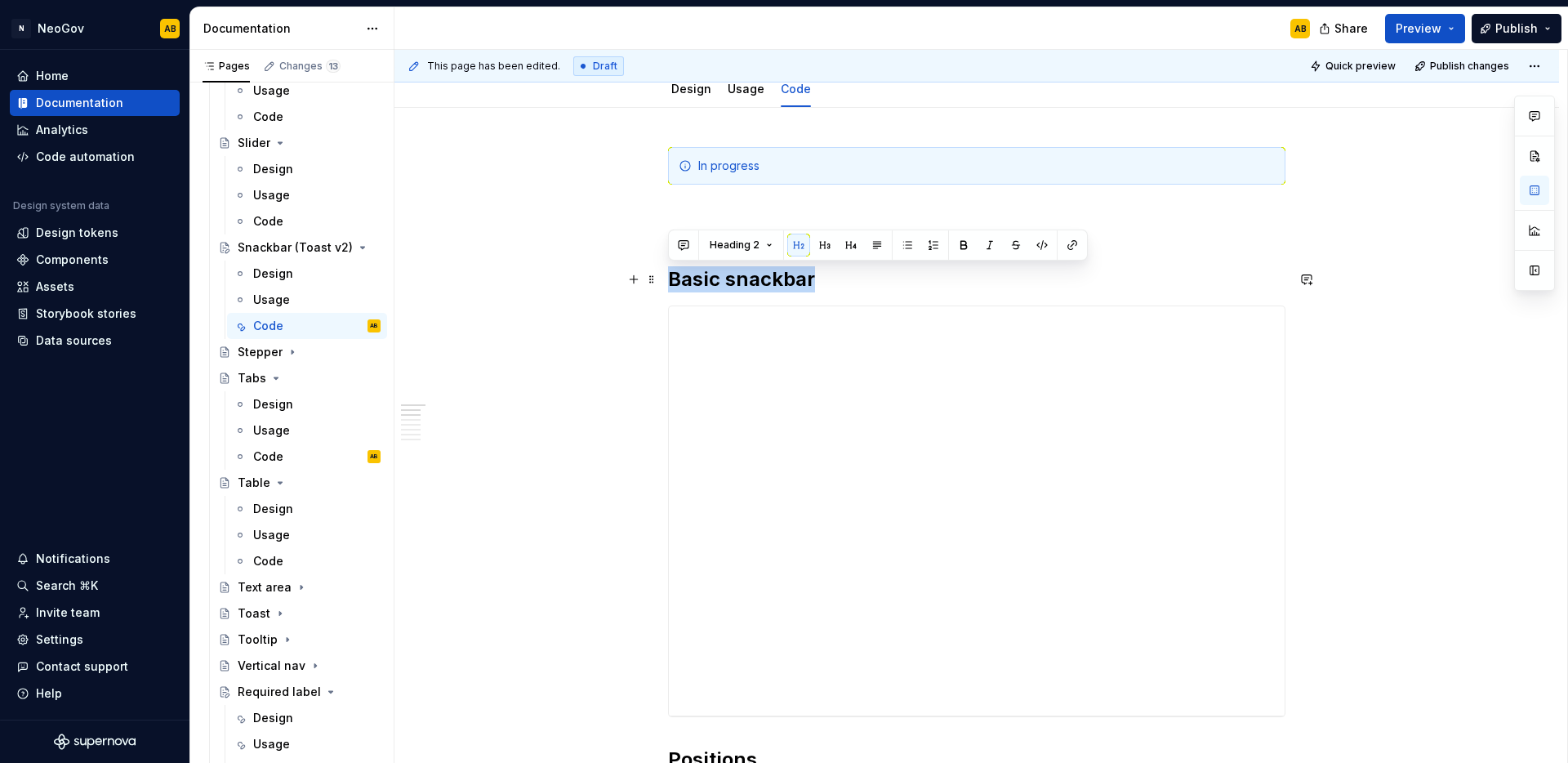
drag, startPoint x: 812, startPoint y: 275, endPoint x: 672, endPoint y: 278, distance: 140.0
click at [672, 278] on h2 "Basic snackbar" at bounding box center [976, 280] width 617 height 26
click at [724, 278] on h2 "Basic snackbar" at bounding box center [976, 280] width 617 height 26
drag, startPoint x: 815, startPoint y: 278, endPoint x: 666, endPoint y: 282, distance: 149.1
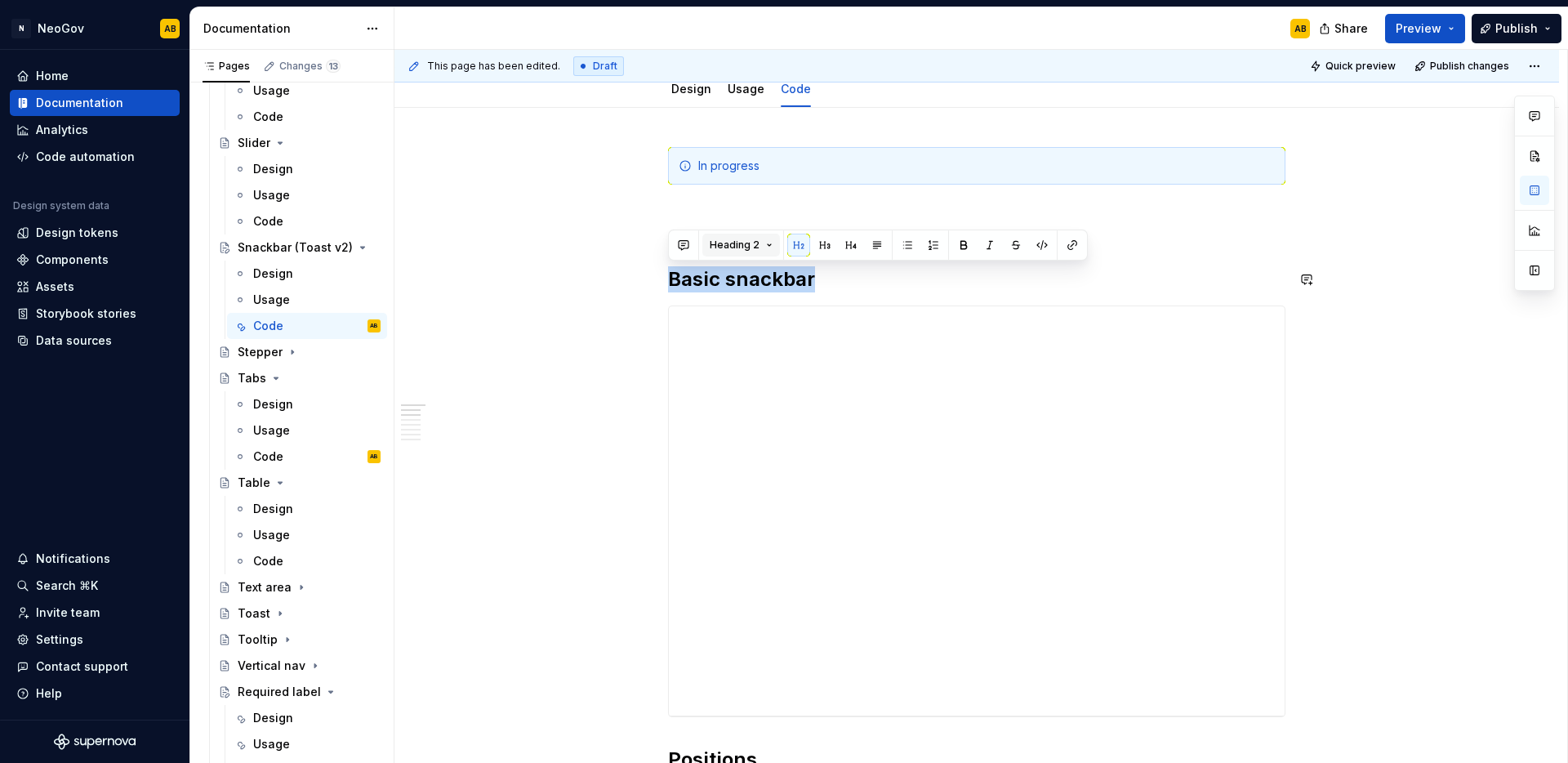
click at [744, 235] on button "Heading 2" at bounding box center [741, 245] width 78 height 23
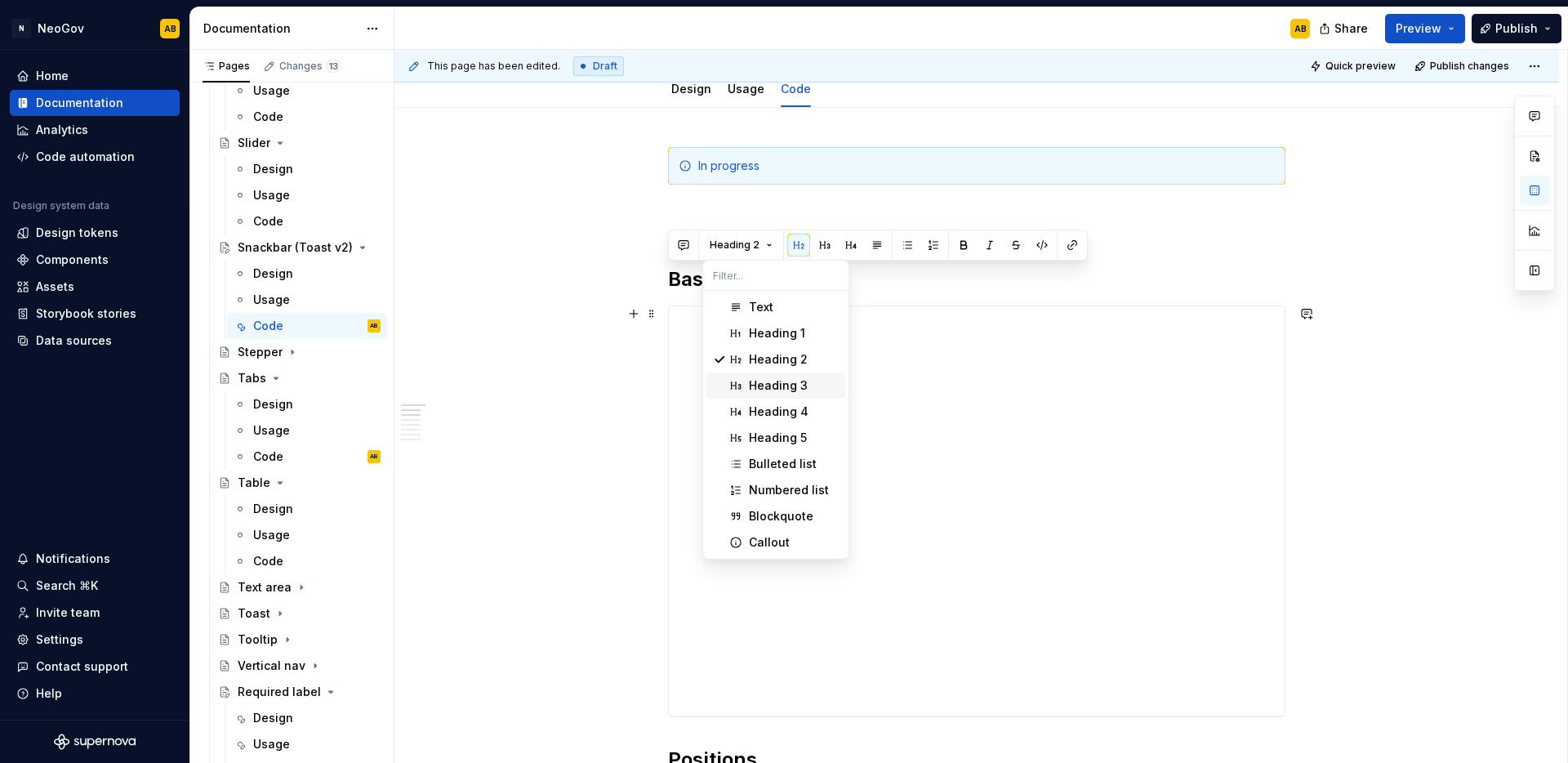
click at [747, 377] on span "Heading 3" at bounding box center [775, 385] width 139 height 26
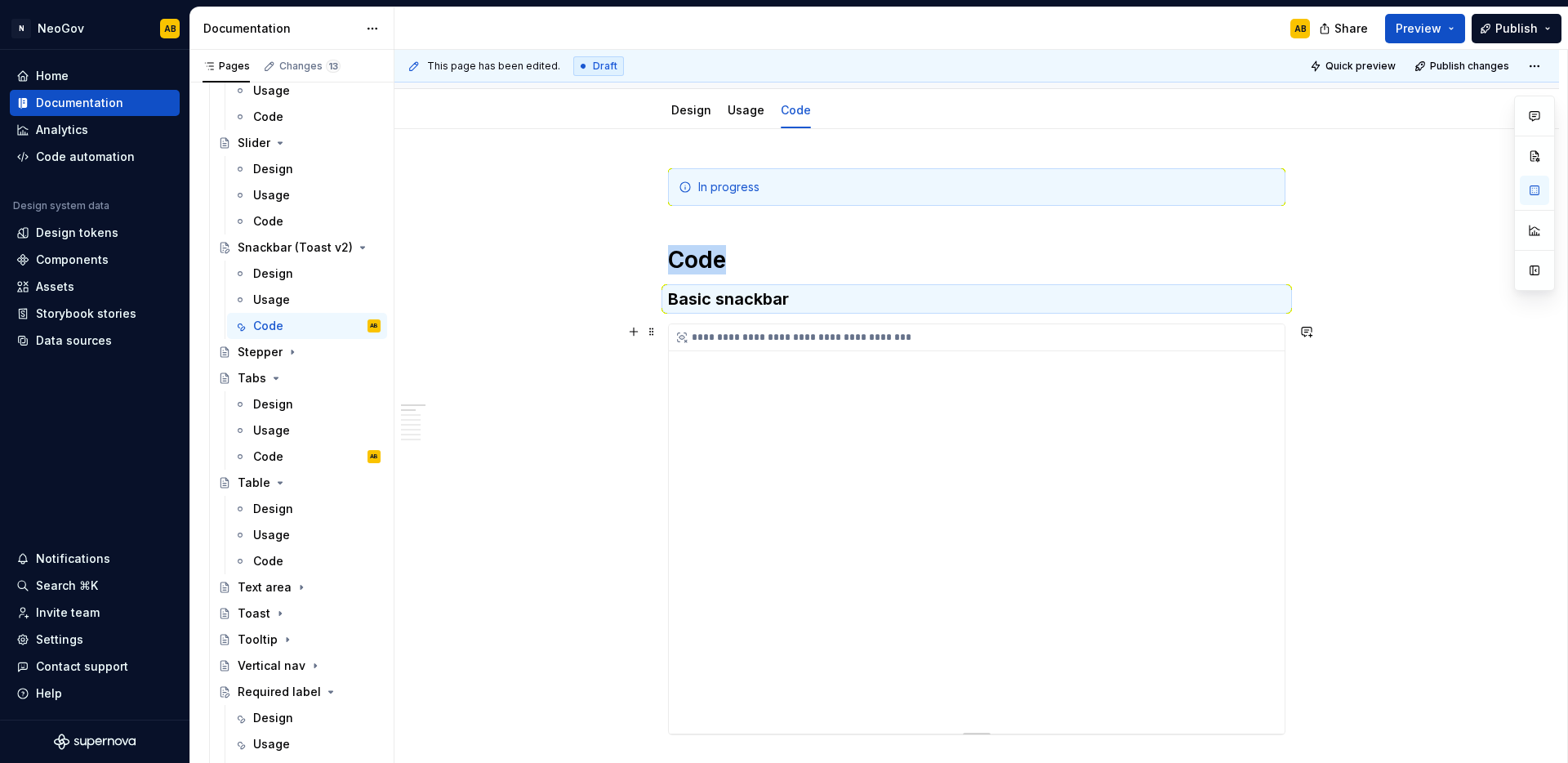
scroll to position [621, 0]
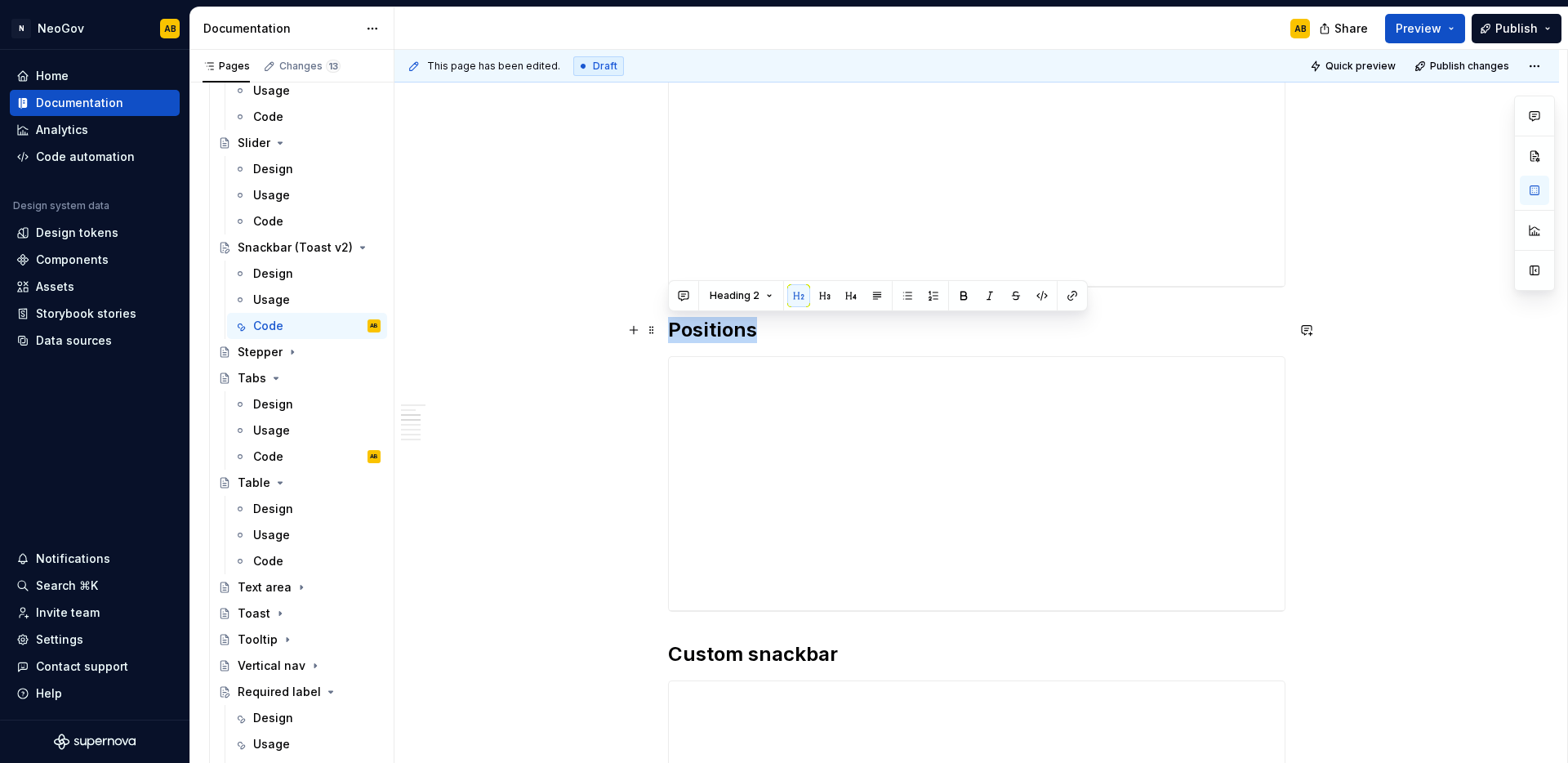
drag, startPoint x: 757, startPoint y: 332, endPoint x: 689, endPoint y: 327, distance: 68.2
click at [669, 333] on h2 "Positions" at bounding box center [976, 330] width 617 height 26
click at [753, 299] on span "Heading 2" at bounding box center [734, 295] width 50 height 13
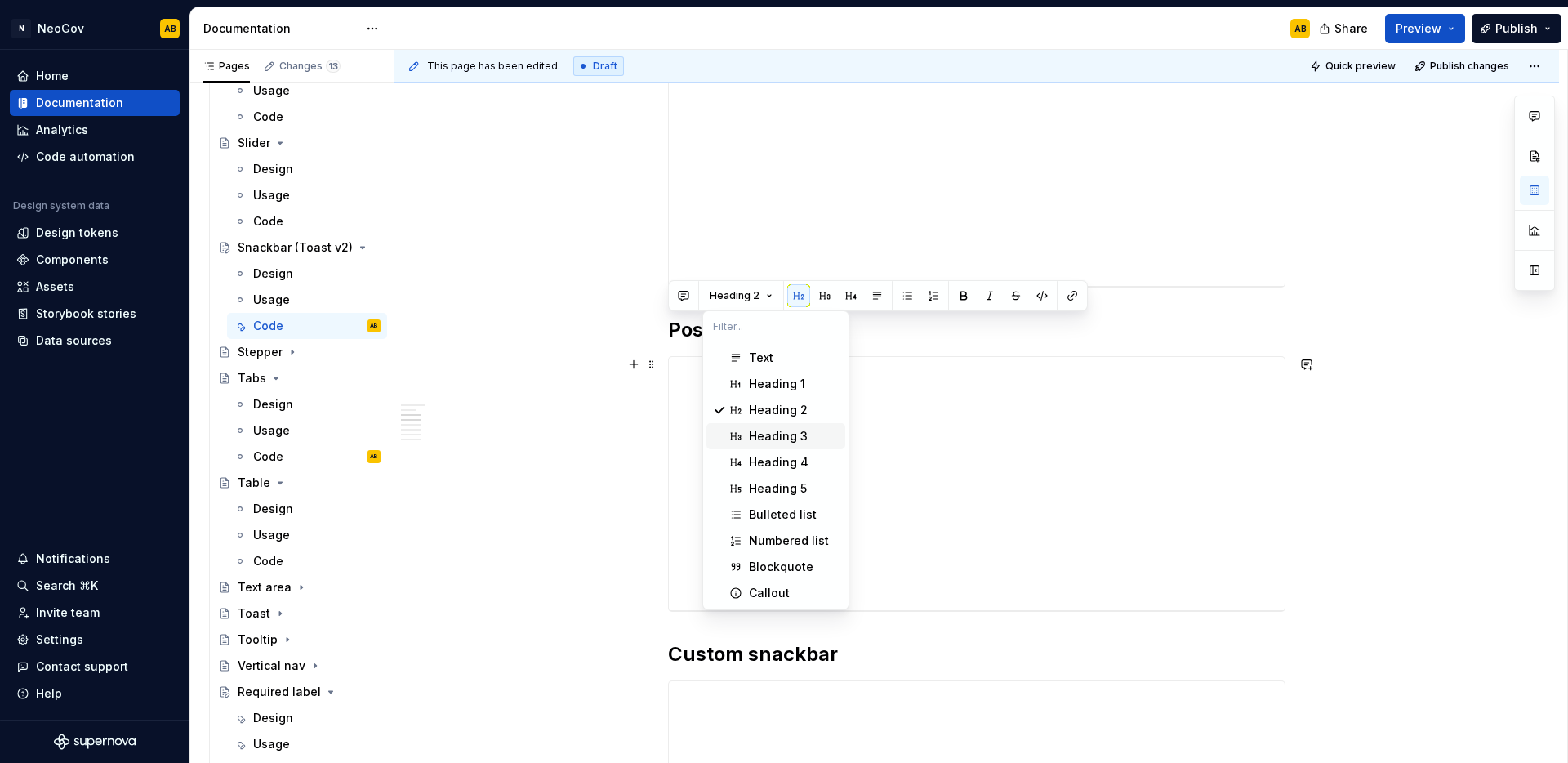
click at [757, 440] on div "Heading 3" at bounding box center [778, 436] width 59 height 17
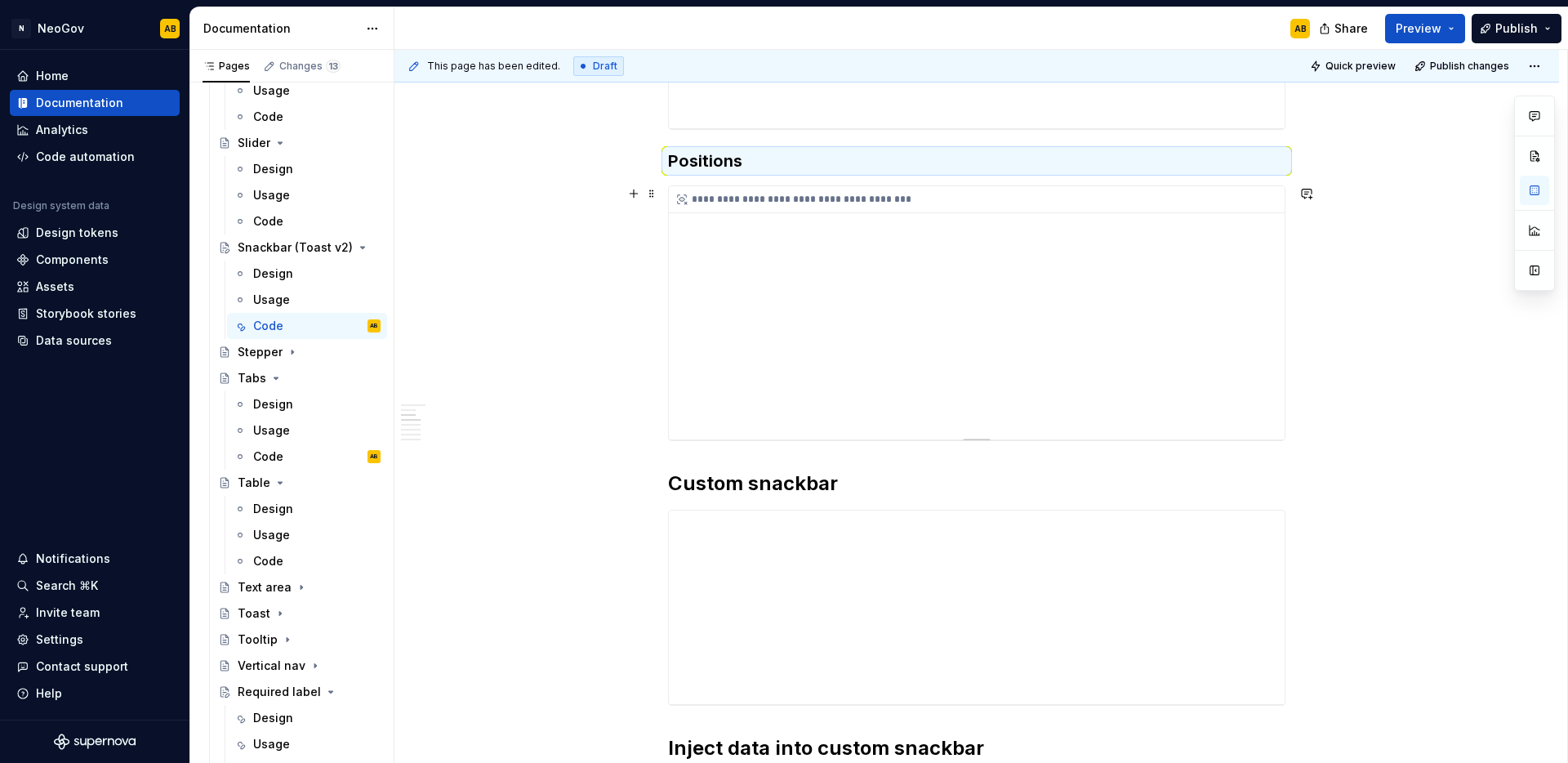
scroll to position [780, 0]
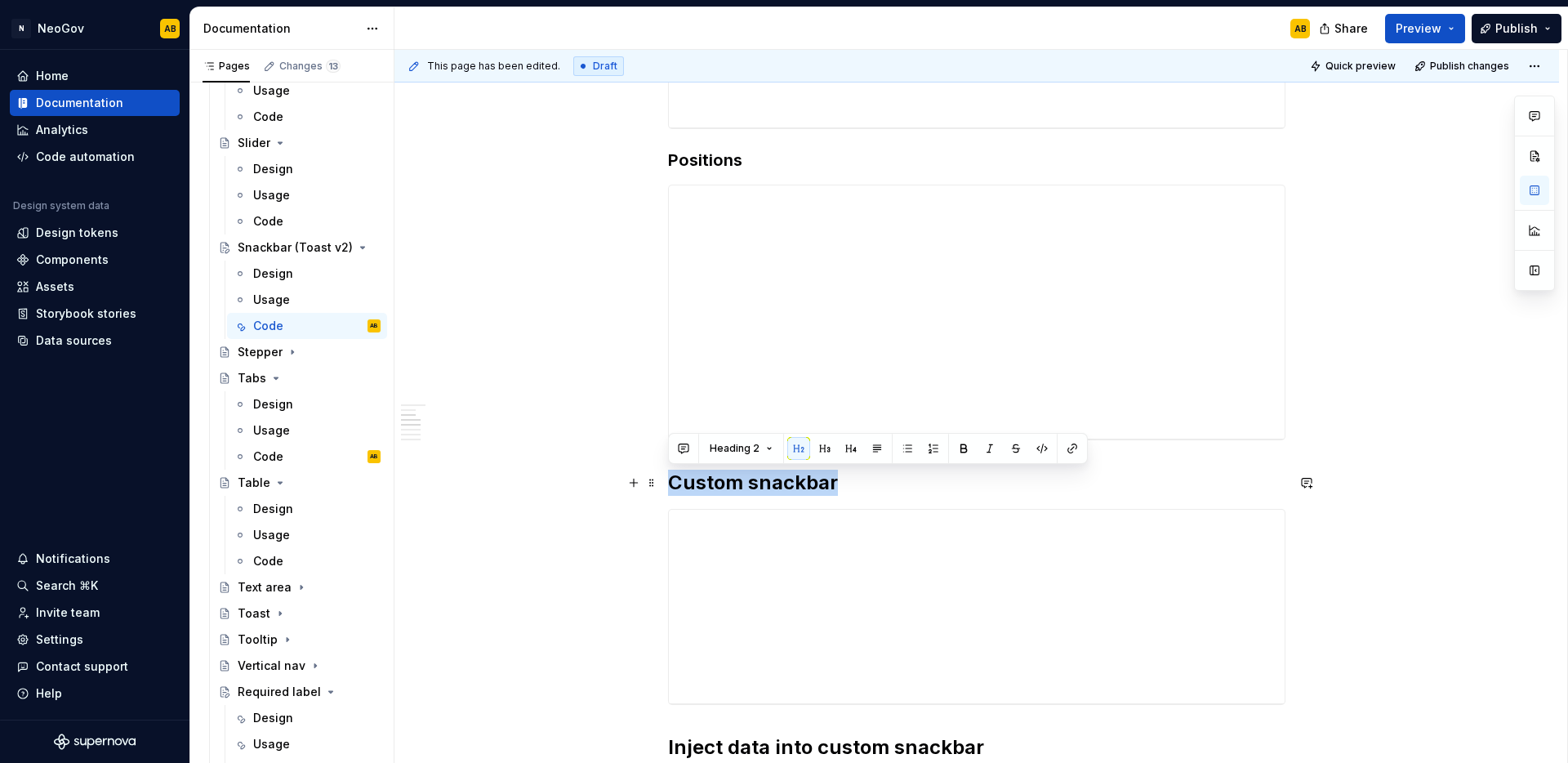
drag, startPoint x: 838, startPoint y: 480, endPoint x: 667, endPoint y: 478, distance: 171.0
click at [668, 478] on h2 "Custom snackbar" at bounding box center [976, 482] width 617 height 26
click at [760, 449] on button "Heading 2" at bounding box center [741, 448] width 78 height 23
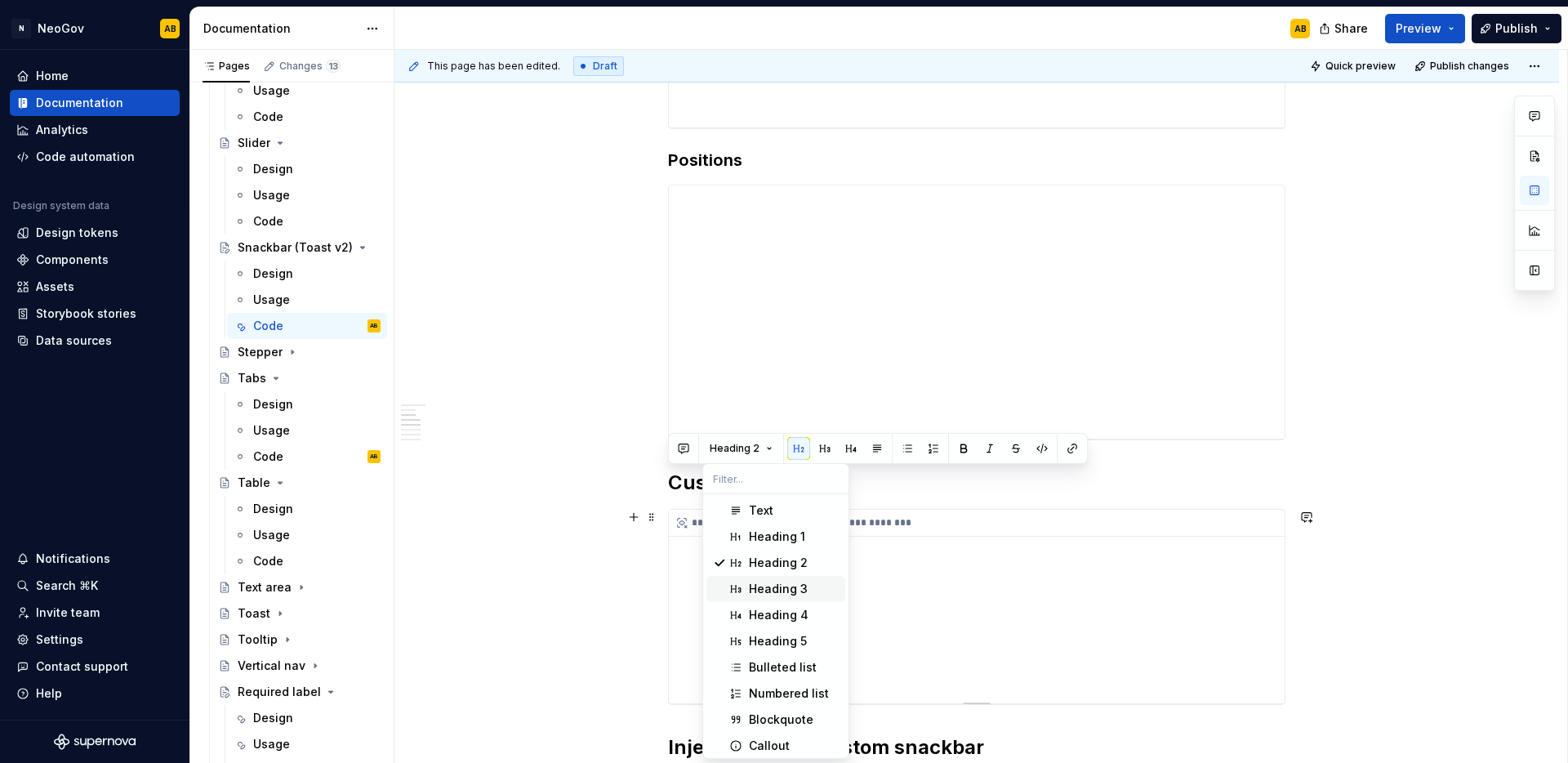
click at [770, 580] on div "Heading 3" at bounding box center [778, 588] width 59 height 17
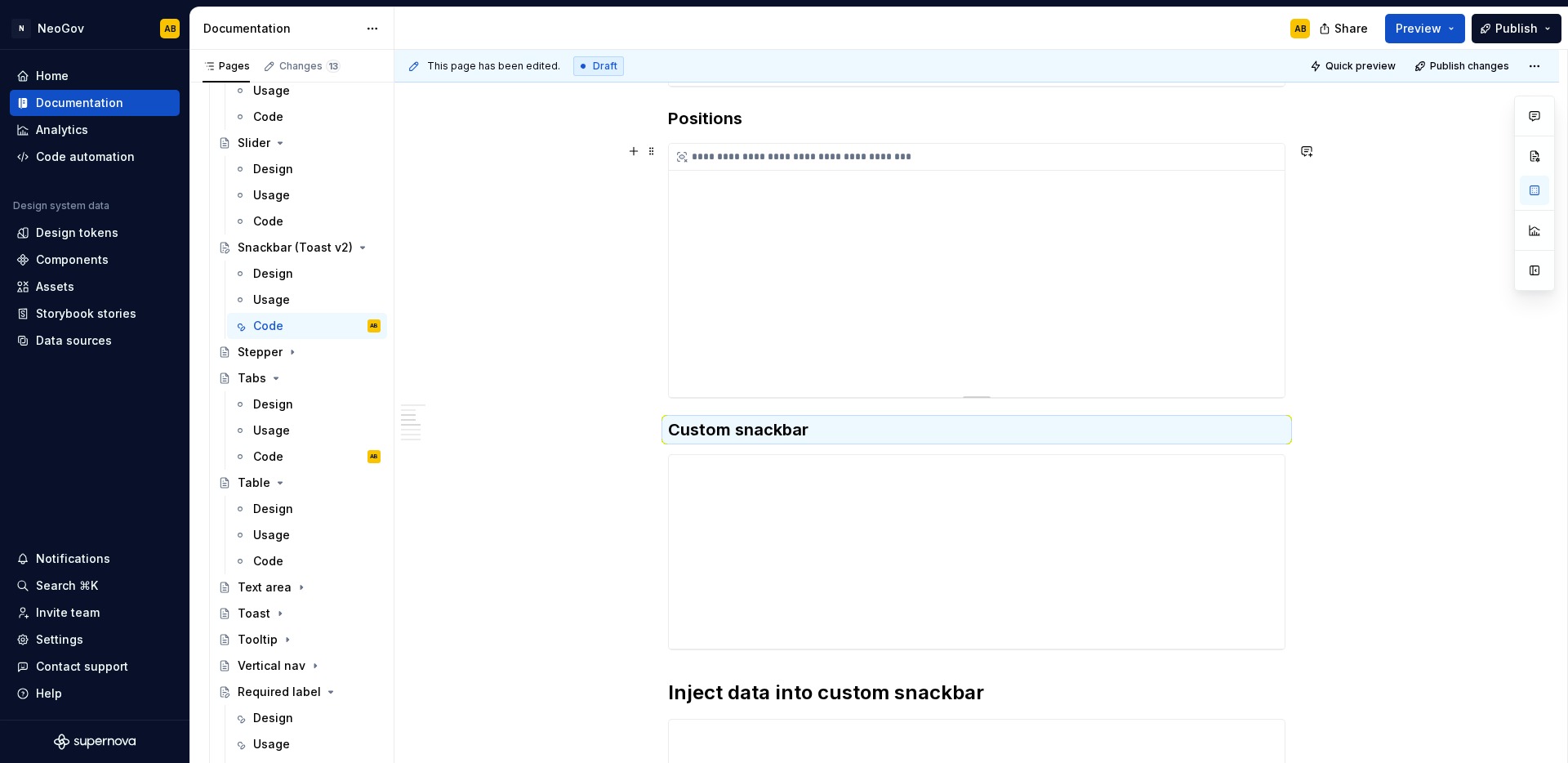
scroll to position [970, 0]
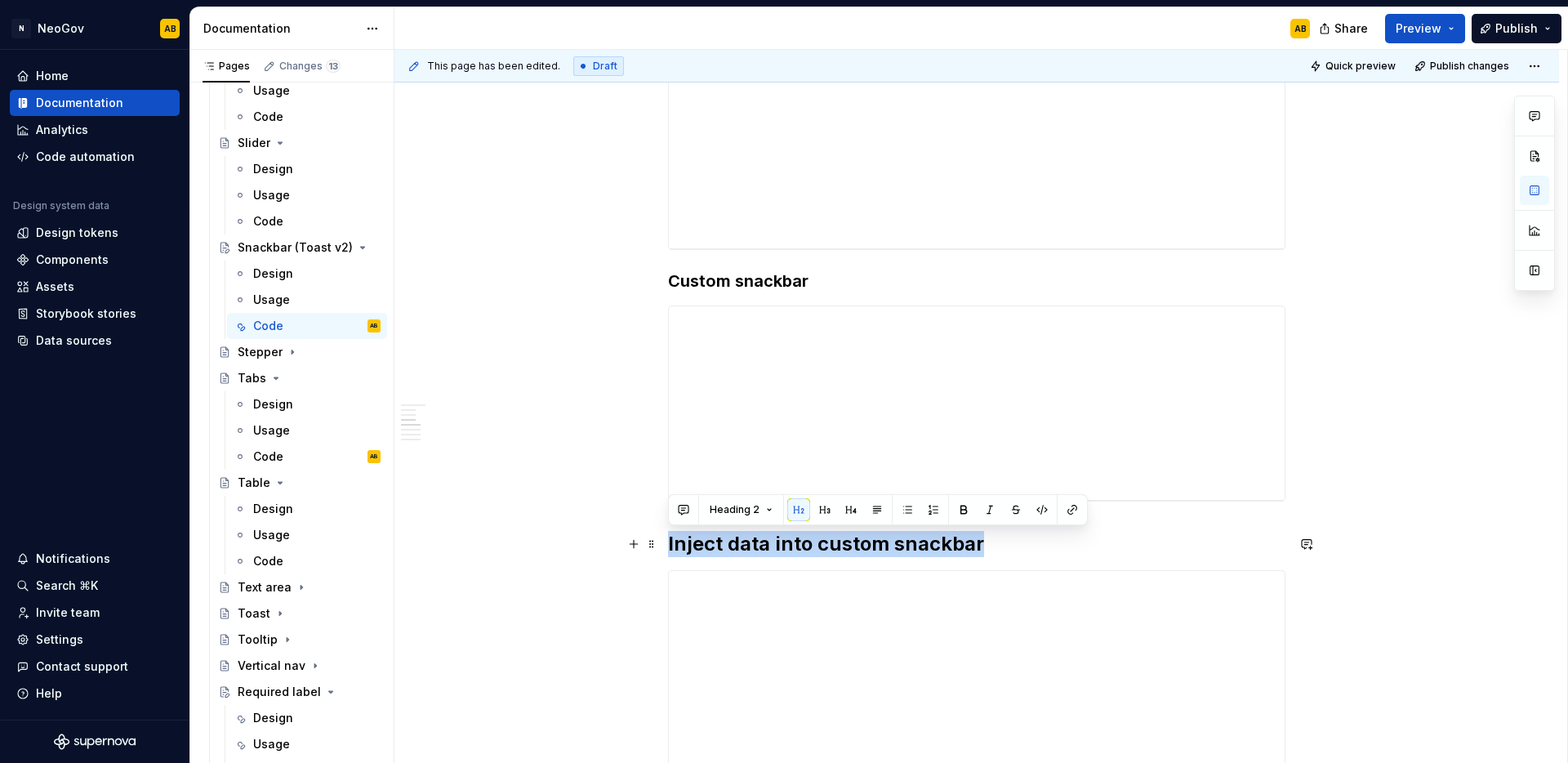
drag, startPoint x: 988, startPoint y: 549, endPoint x: 668, endPoint y: 542, distance: 320.1
click at [668, 542] on h2 "Inject data into custom snackbar" at bounding box center [976, 544] width 617 height 26
click at [749, 518] on button "Heading 2" at bounding box center [741, 510] width 78 height 23
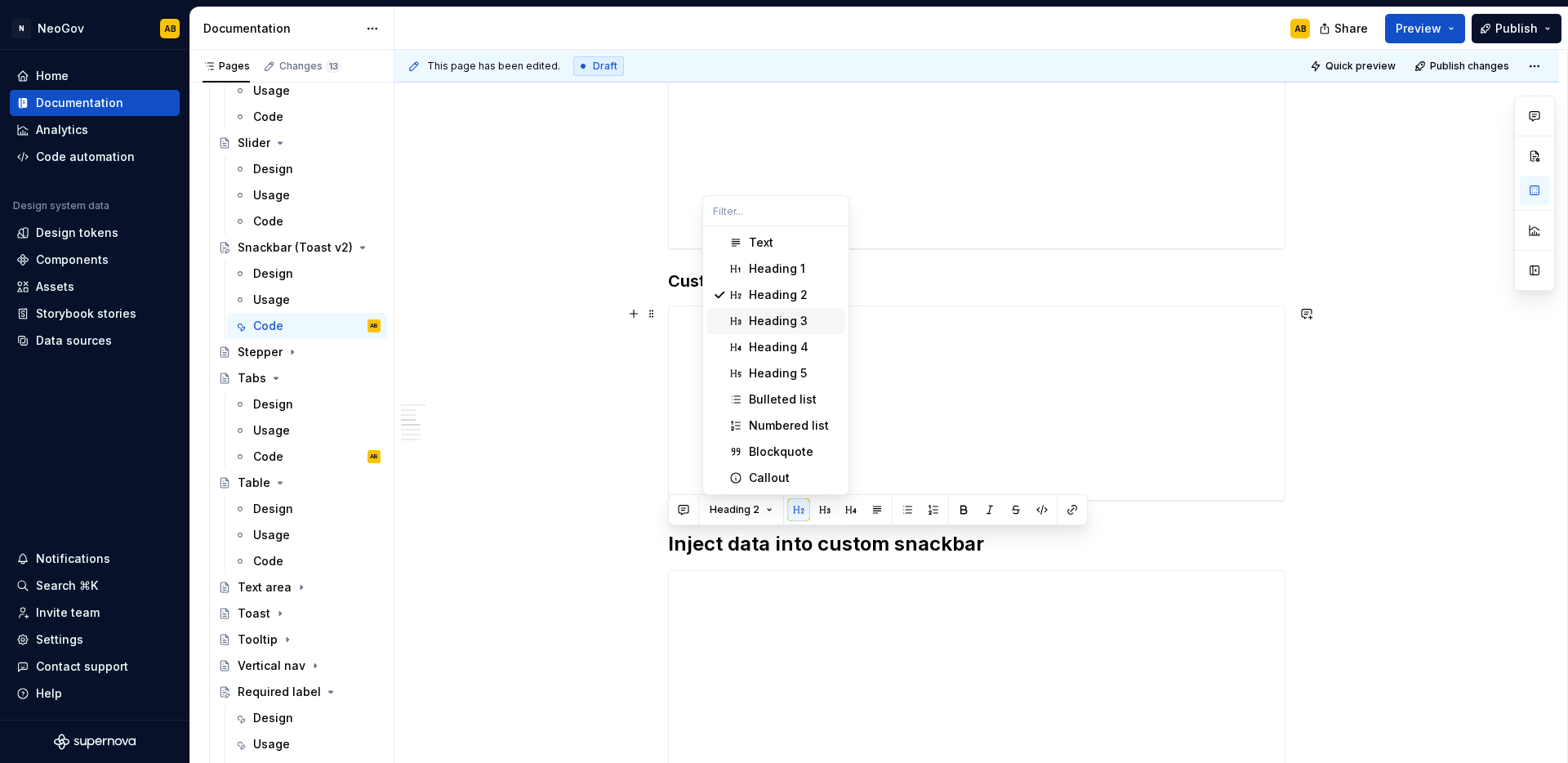
click at [753, 322] on div "Heading 3" at bounding box center [778, 321] width 59 height 17
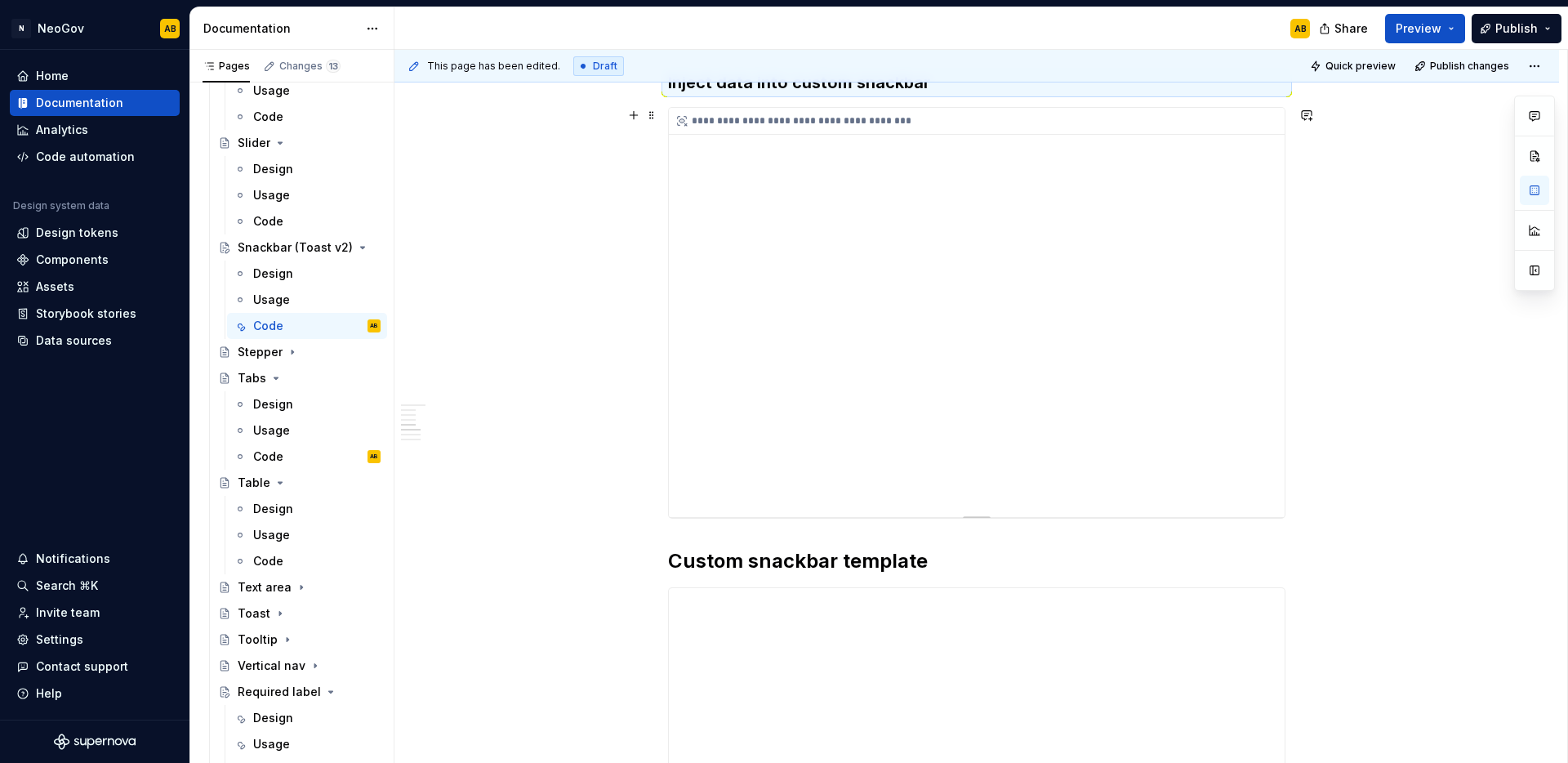
scroll to position [1421, 0]
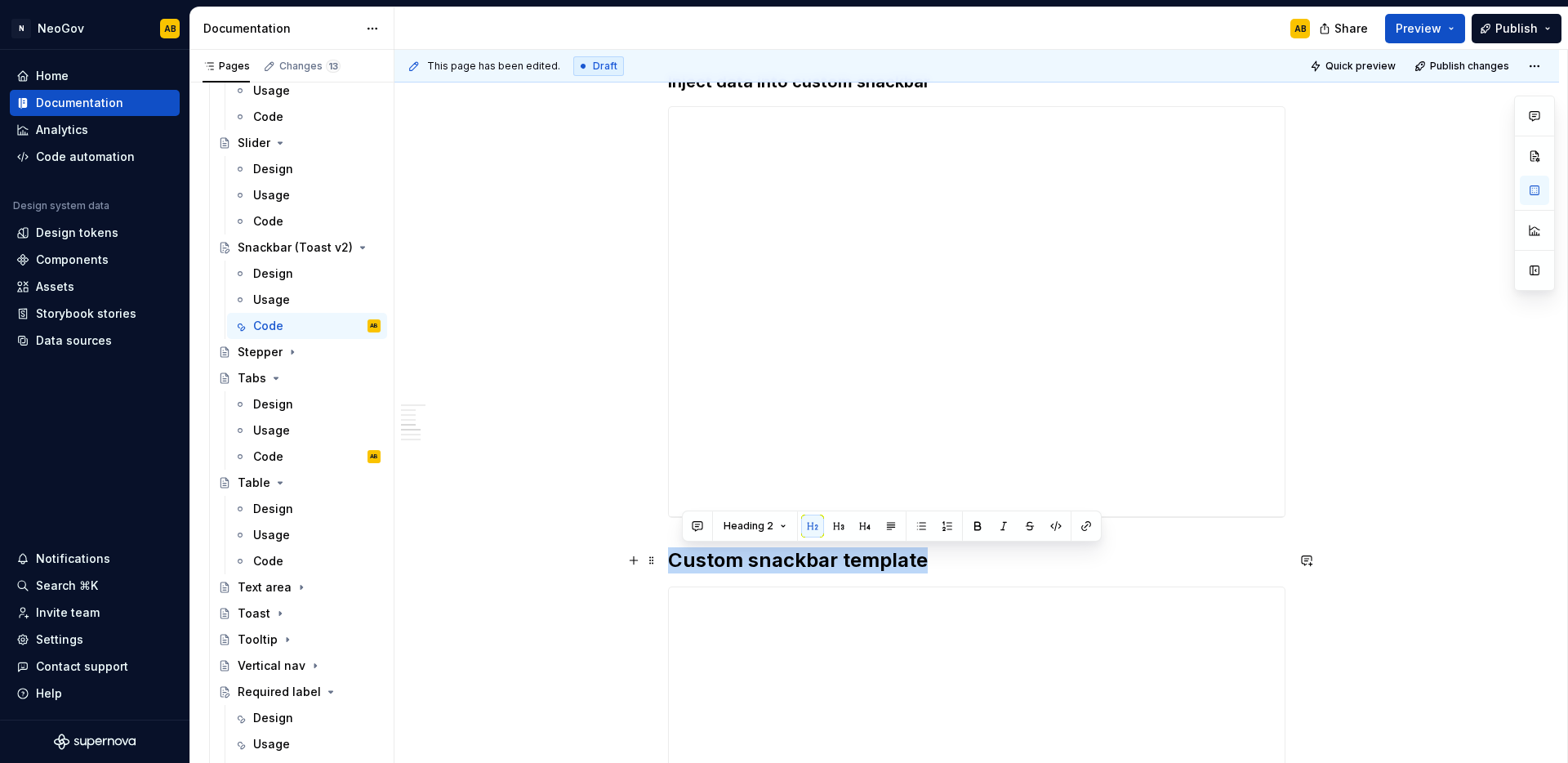
drag, startPoint x: 929, startPoint y: 559, endPoint x: 669, endPoint y: 560, distance: 260.0
click at [669, 560] on h2 "Custom snackbar template" at bounding box center [976, 560] width 617 height 26
click at [732, 531] on span "Heading 2" at bounding box center [734, 525] width 50 height 13
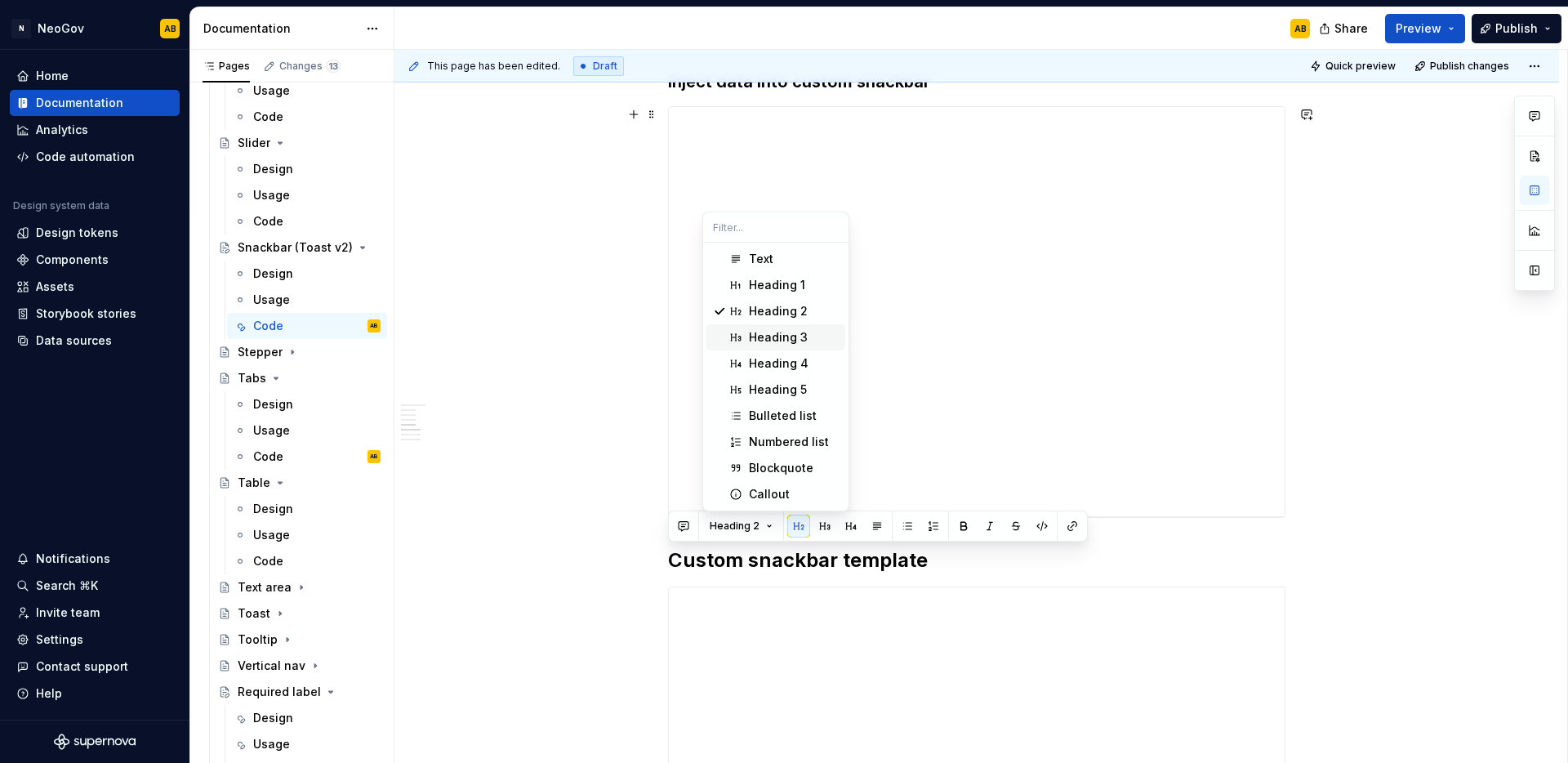
click at [766, 338] on div "Heading 3" at bounding box center [778, 337] width 59 height 17
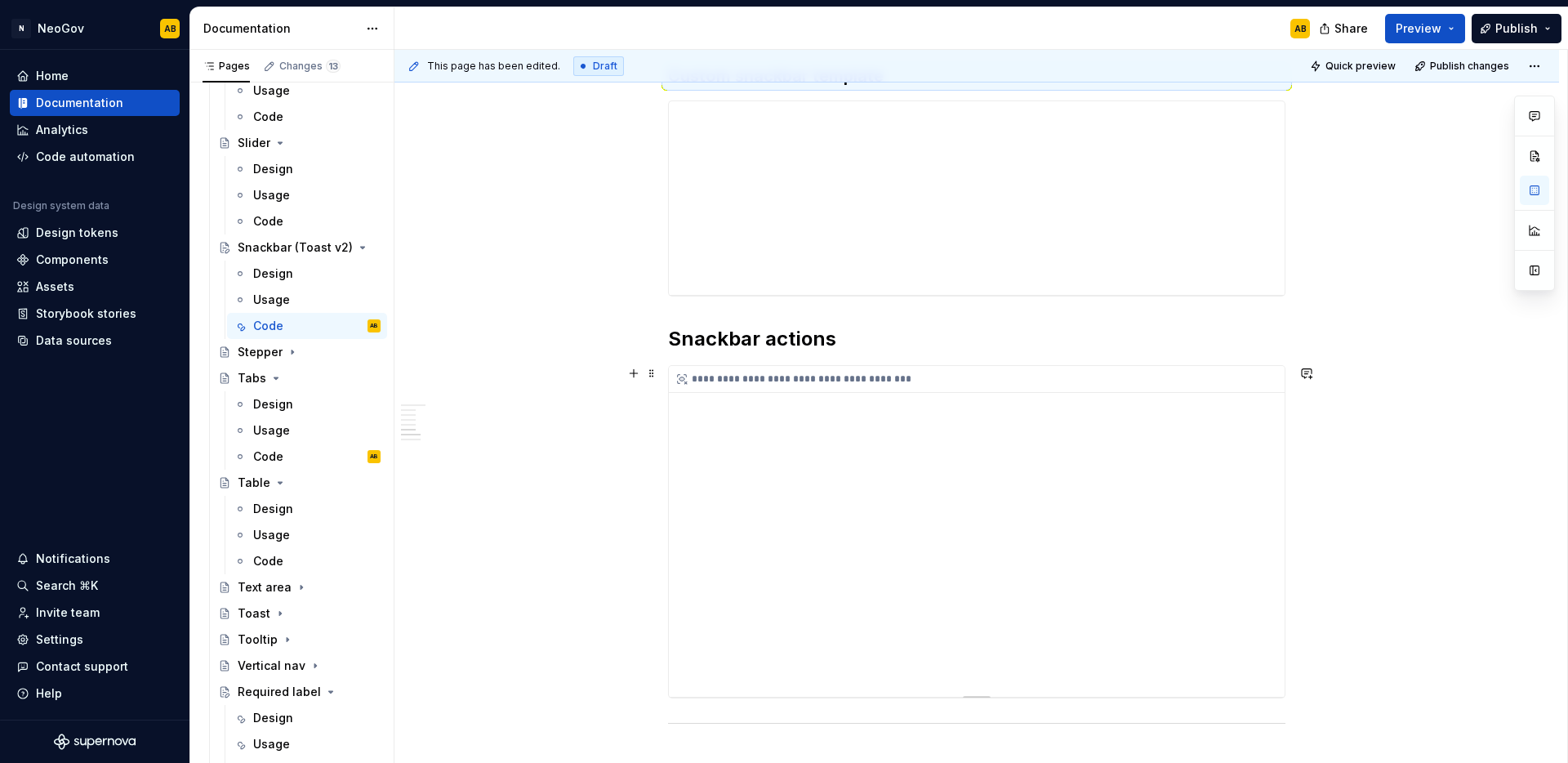
scroll to position [2030, 0]
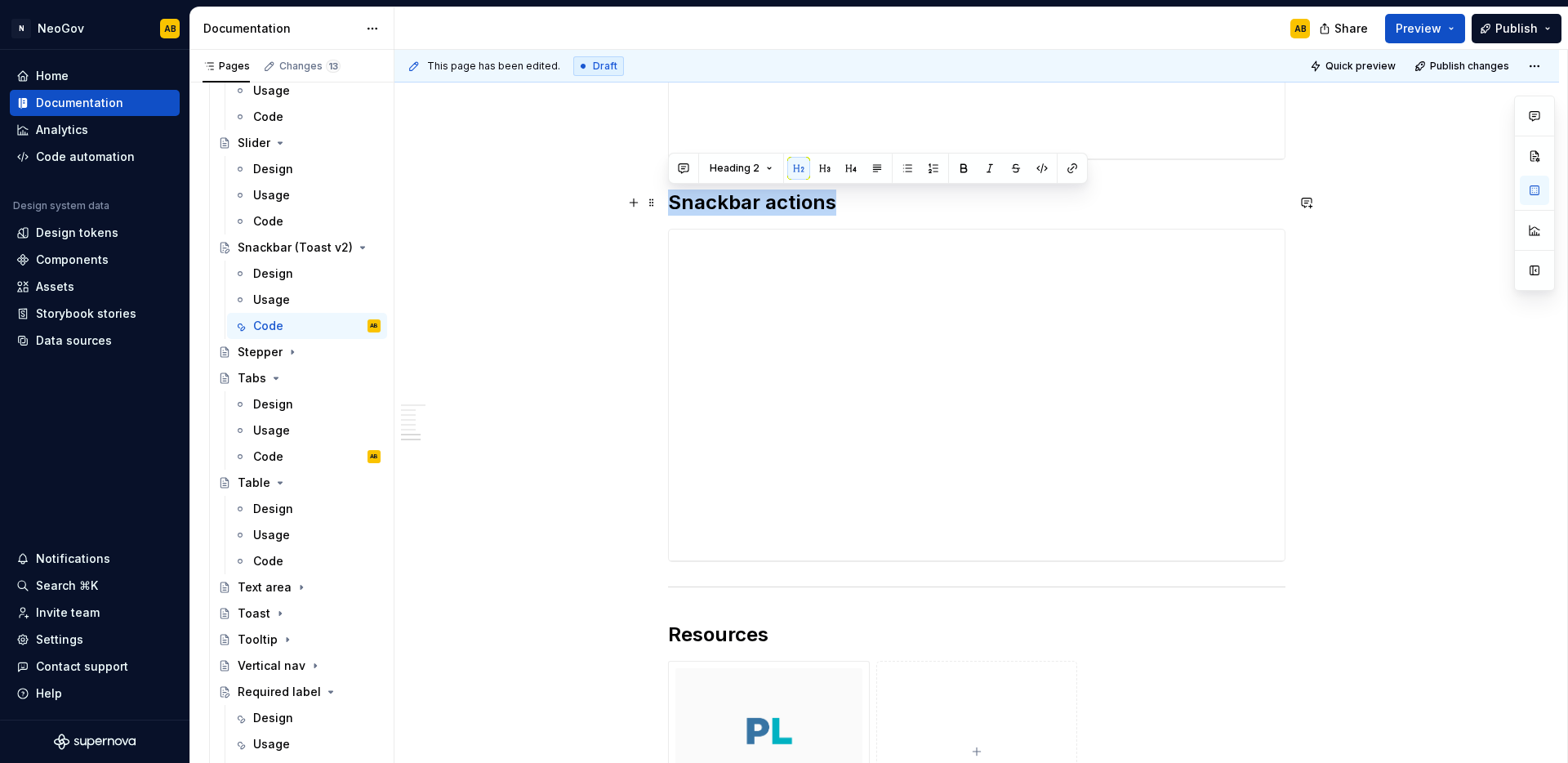
drag, startPoint x: 835, startPoint y: 200, endPoint x: 664, endPoint y: 205, distance: 171.1
click at [760, 155] on div "Heading 2" at bounding box center [878, 169] width 420 height 31
click at [758, 158] on button "Heading 2" at bounding box center [741, 168] width 78 height 23
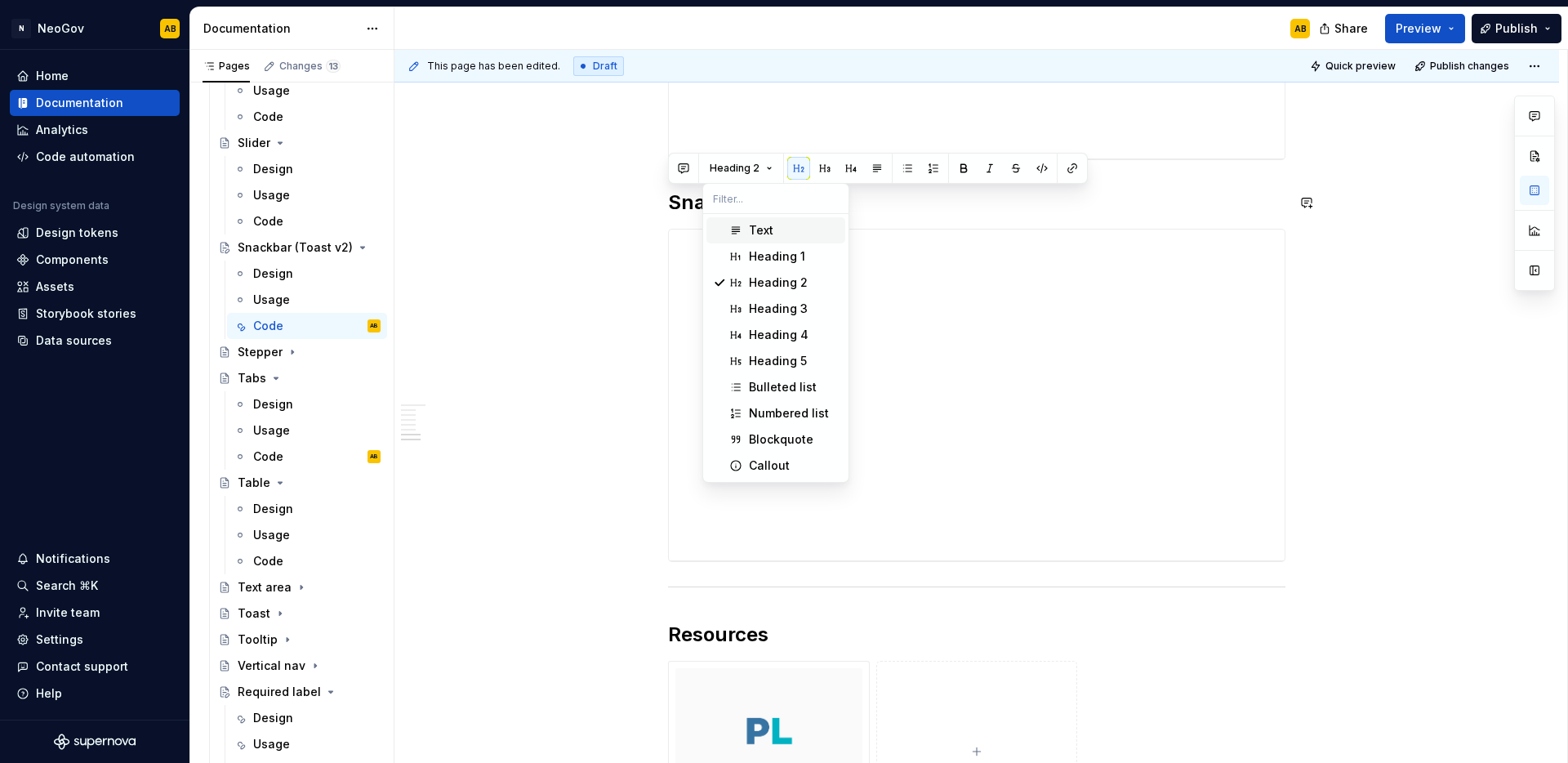
click at [927, 197] on h2 "Snackbar actions" at bounding box center [976, 203] width 617 height 26
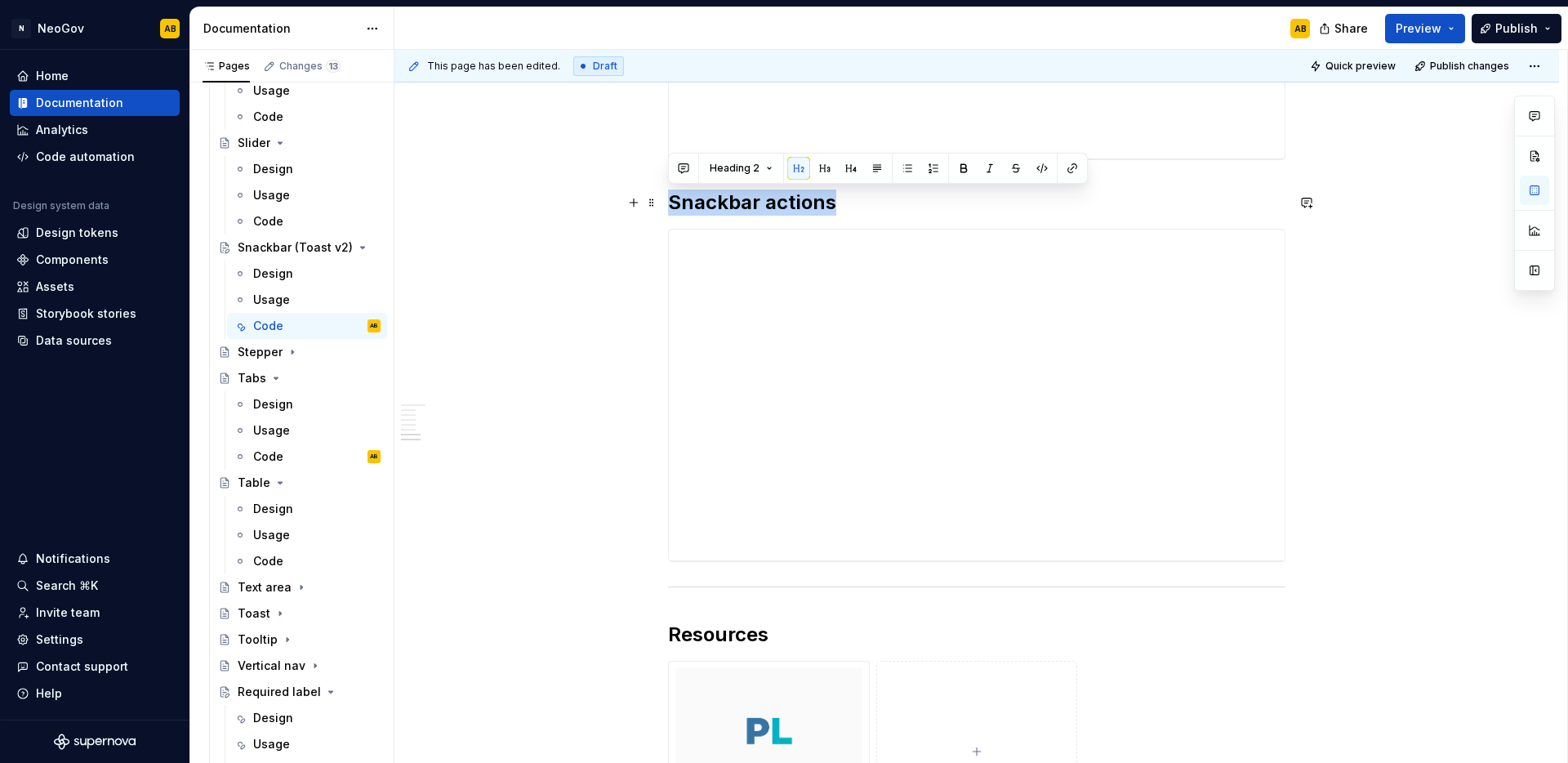
drag, startPoint x: 857, startPoint y: 201, endPoint x: 670, endPoint y: 205, distance: 187.0
click at [670, 205] on h2 "Snackbar actions" at bounding box center [976, 203] width 617 height 26
click at [730, 168] on span "Heading 2" at bounding box center [734, 168] width 50 height 13
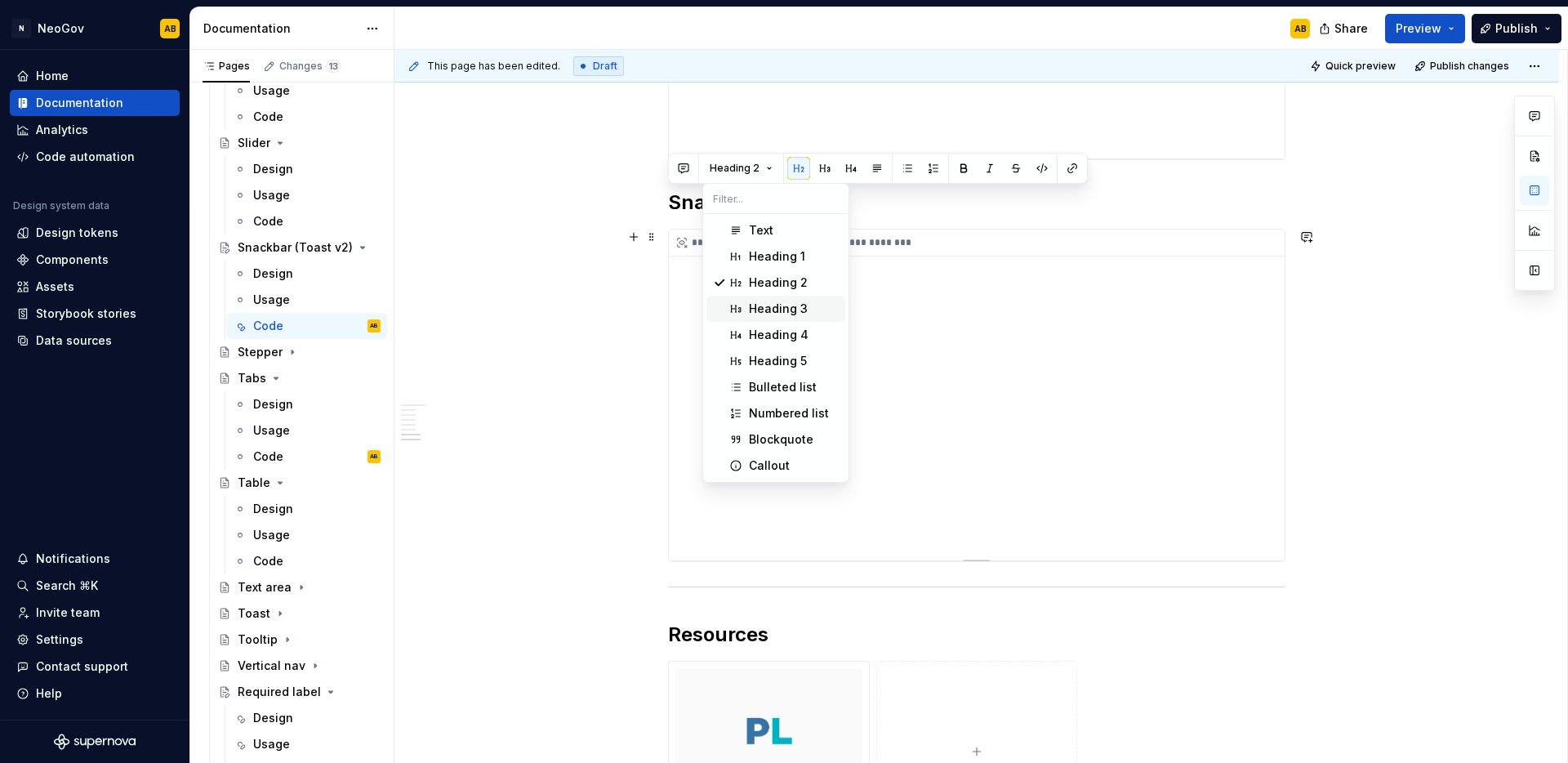
click at [753, 301] on div "Heading 3" at bounding box center [778, 309] width 59 height 17
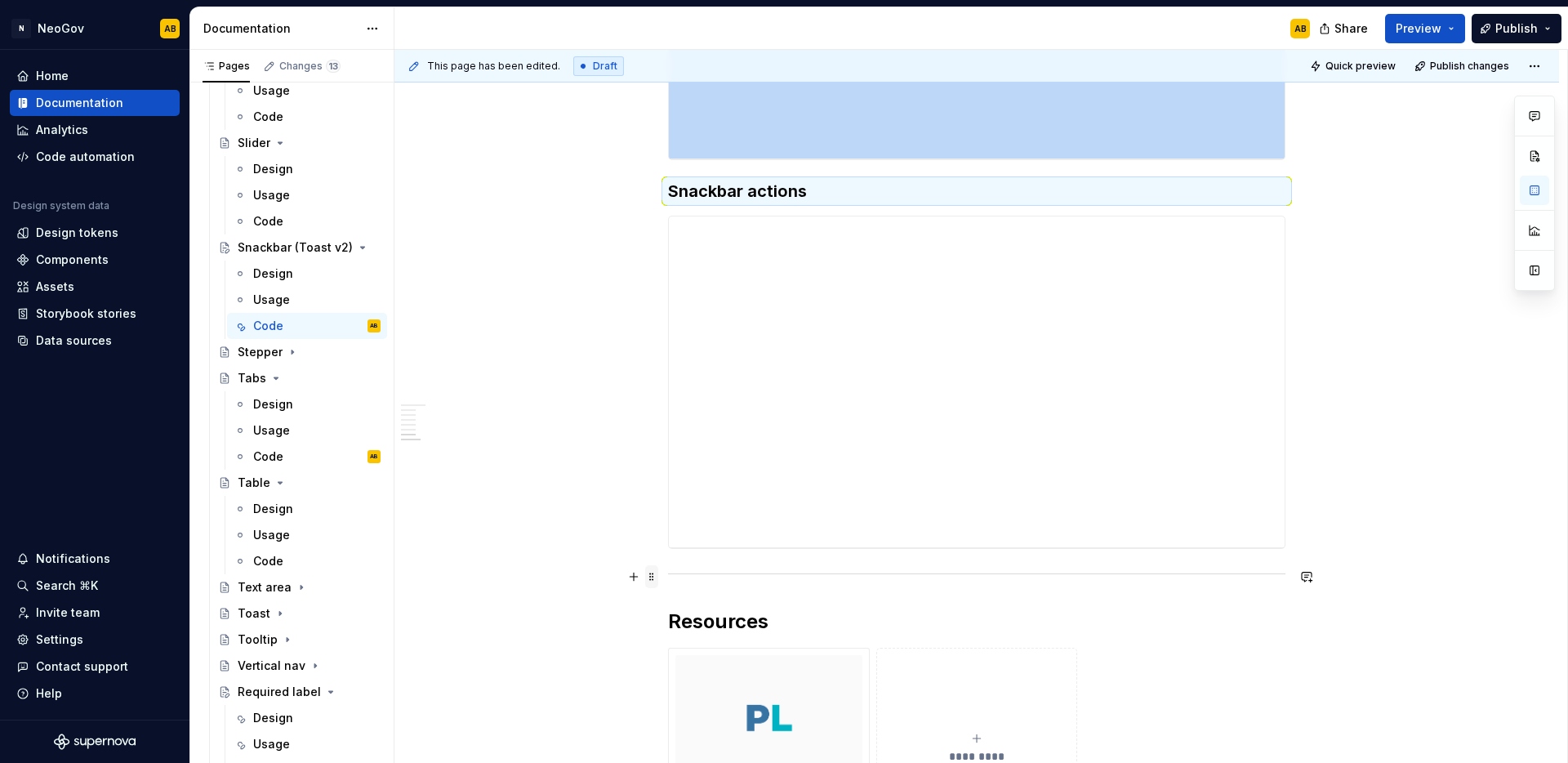
click at [652, 577] on span at bounding box center [651, 577] width 13 height 23
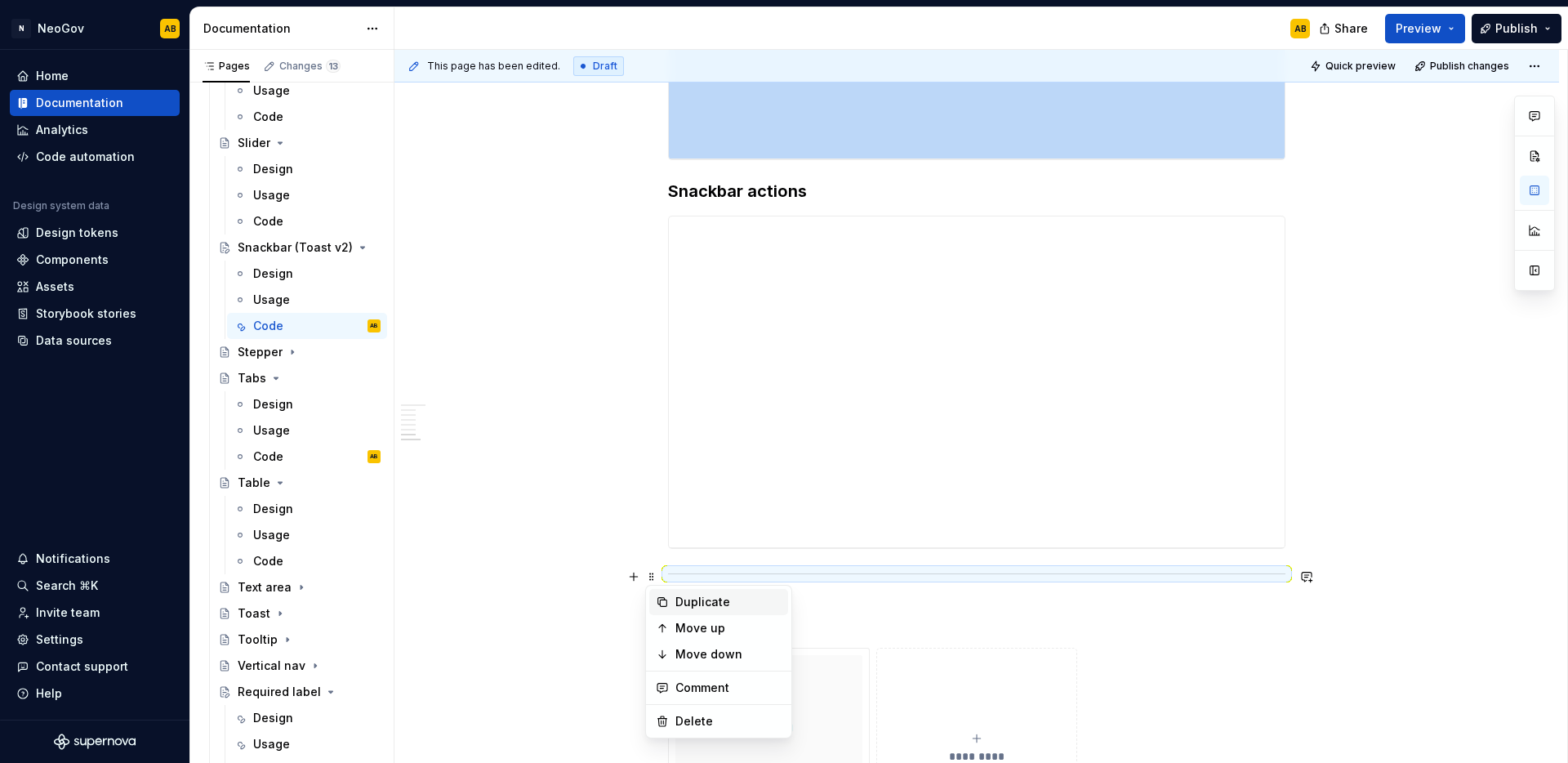
click at [671, 605] on div "Duplicate" at bounding box center [718, 602] width 139 height 26
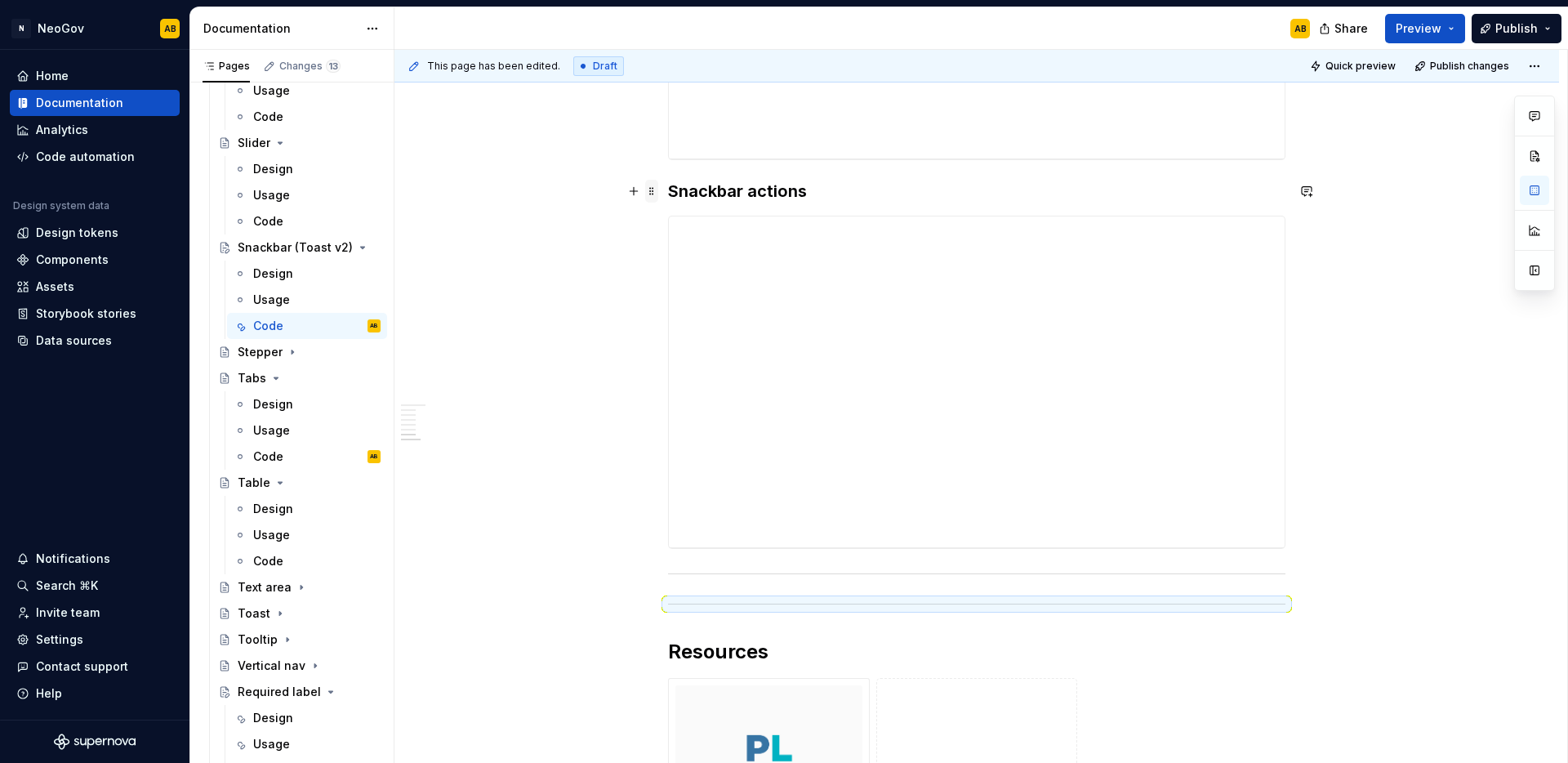
click at [655, 193] on span at bounding box center [651, 191] width 13 height 23
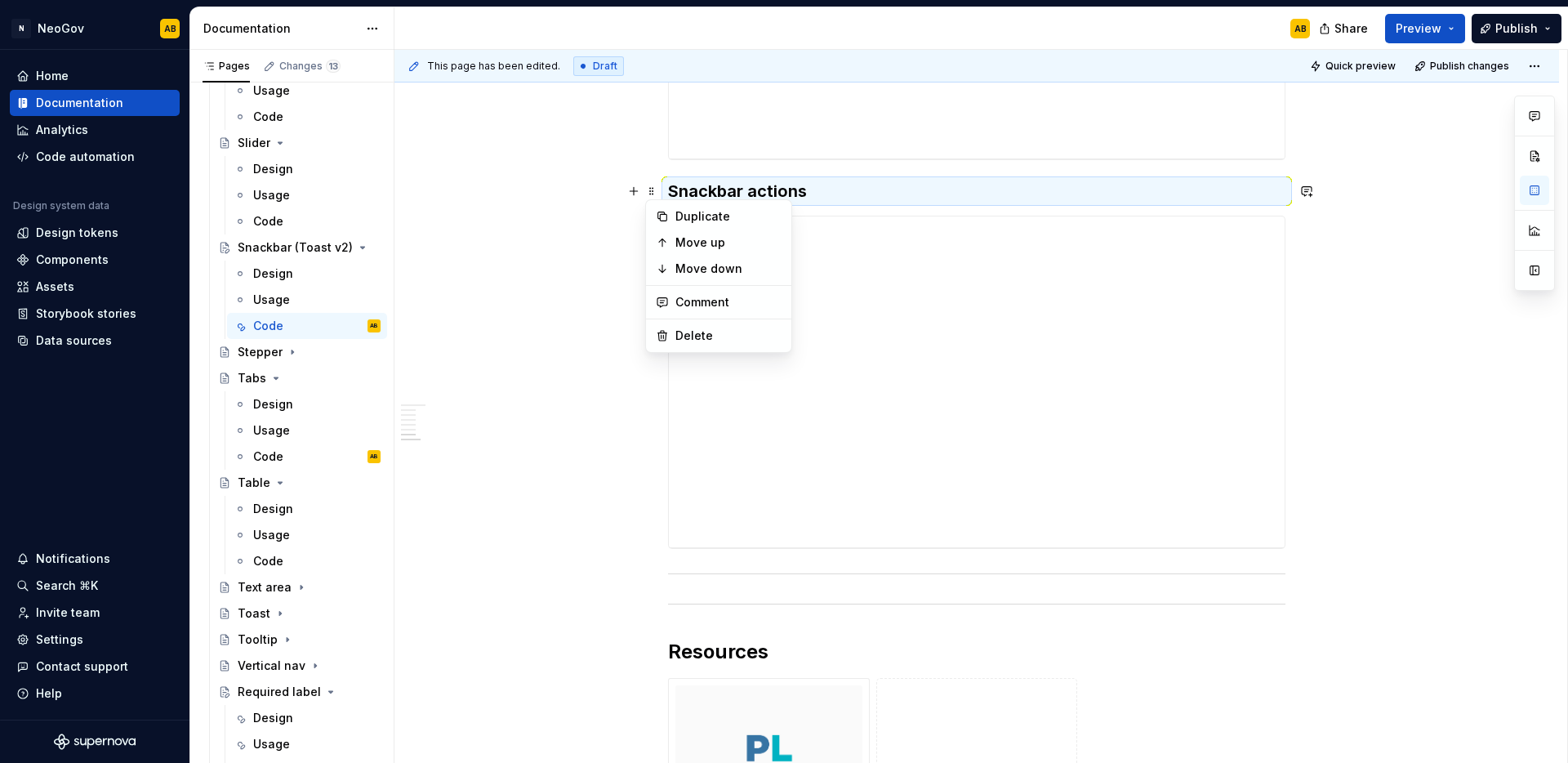
click at [664, 202] on div "Duplicate Move up Move down Comment Delete" at bounding box center [718, 276] width 147 height 154
click at [663, 205] on div "Duplicate" at bounding box center [718, 217] width 139 height 26
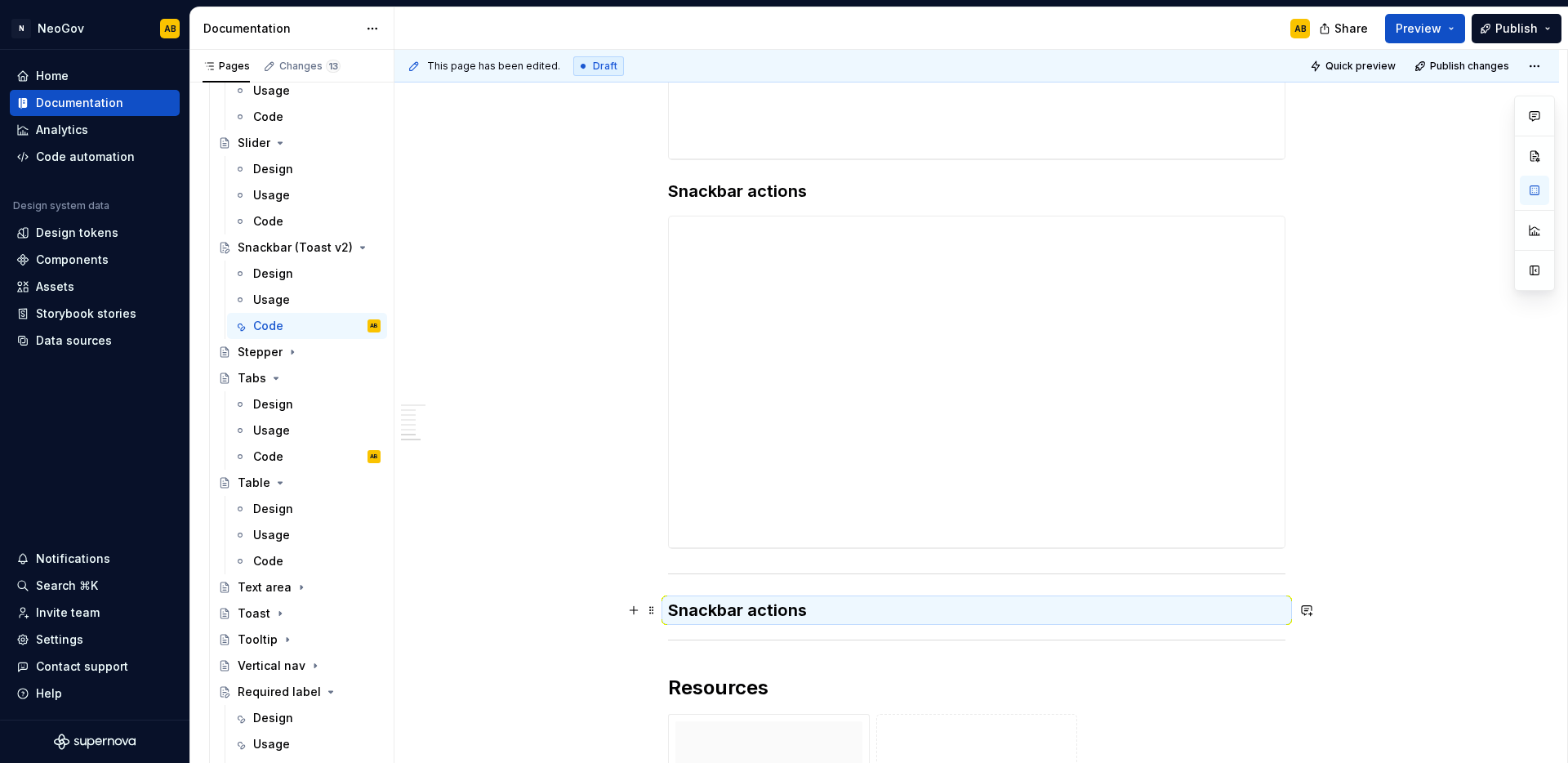
click at [686, 614] on h3 "Snackbar actions" at bounding box center [976, 610] width 617 height 23
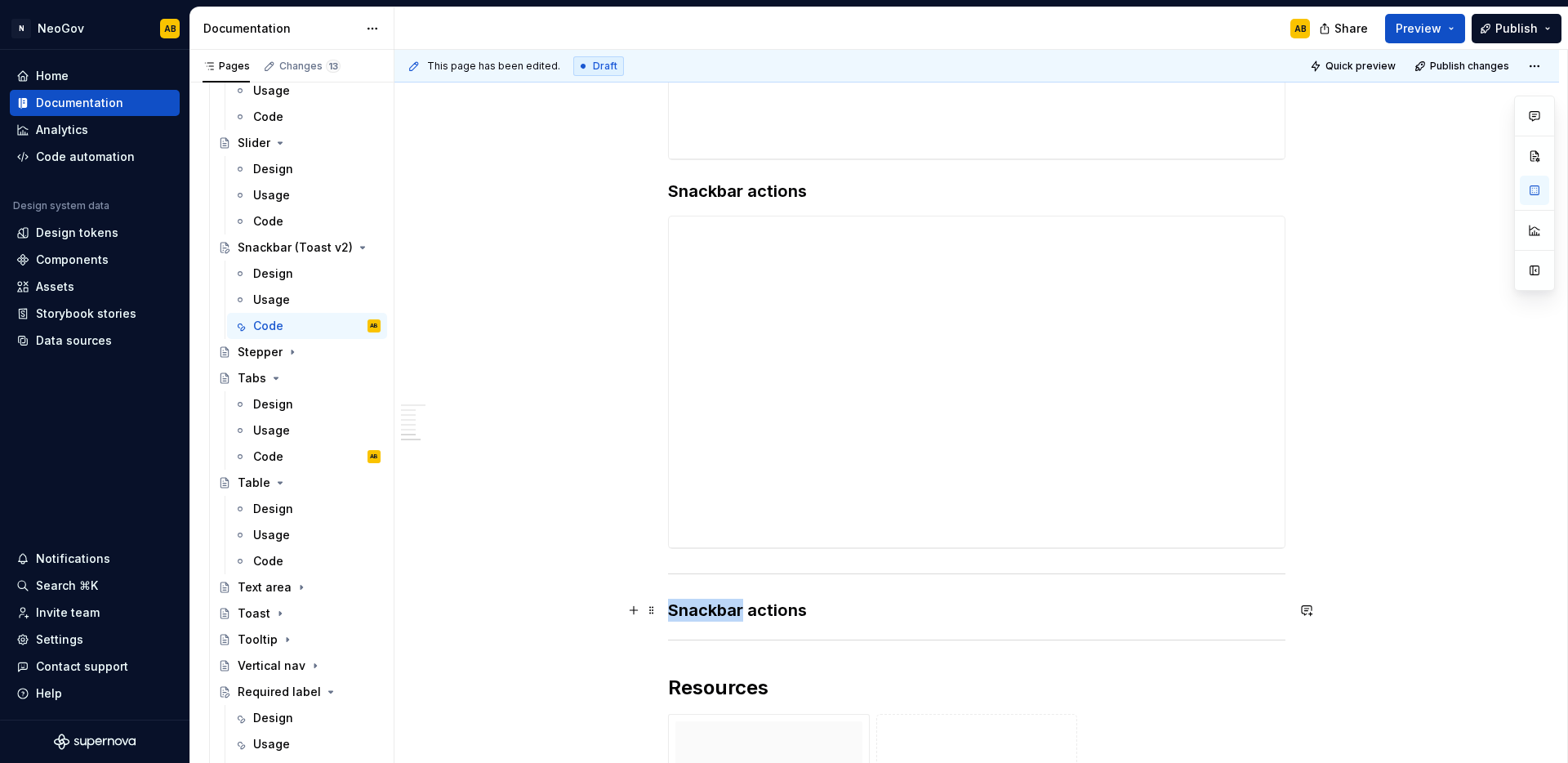
click at [686, 614] on h3 "Snackbar actions" at bounding box center [976, 610] width 617 height 23
click at [688, 614] on h3 "Snackbar actions" at bounding box center [976, 610] width 617 height 23
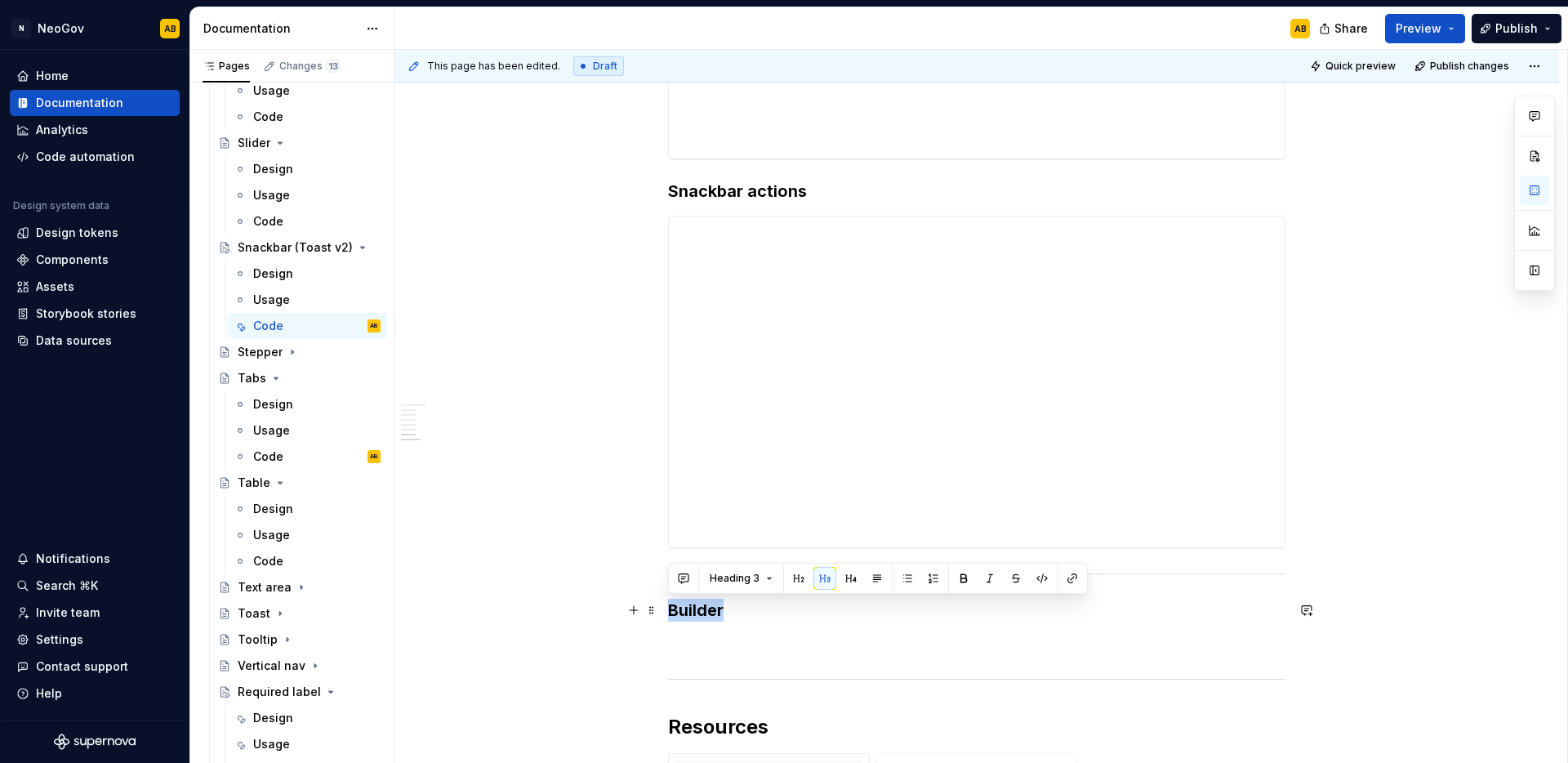
drag, startPoint x: 728, startPoint y: 606, endPoint x: 666, endPoint y: 609, distance: 62.1
click at [777, 580] on button "Heading 3" at bounding box center [741, 578] width 78 height 23
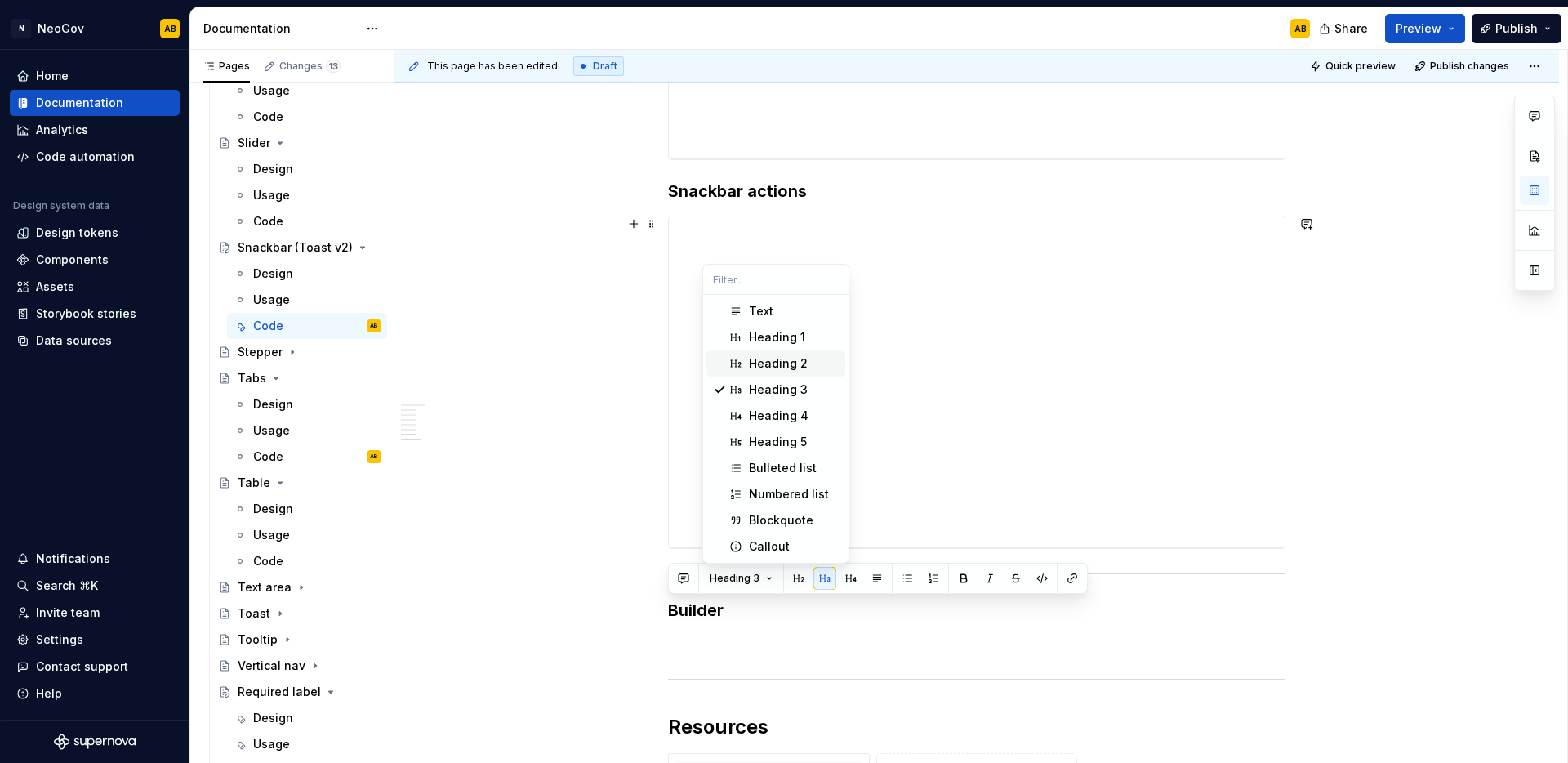
click at [765, 365] on div "Heading 2" at bounding box center [778, 363] width 59 height 17
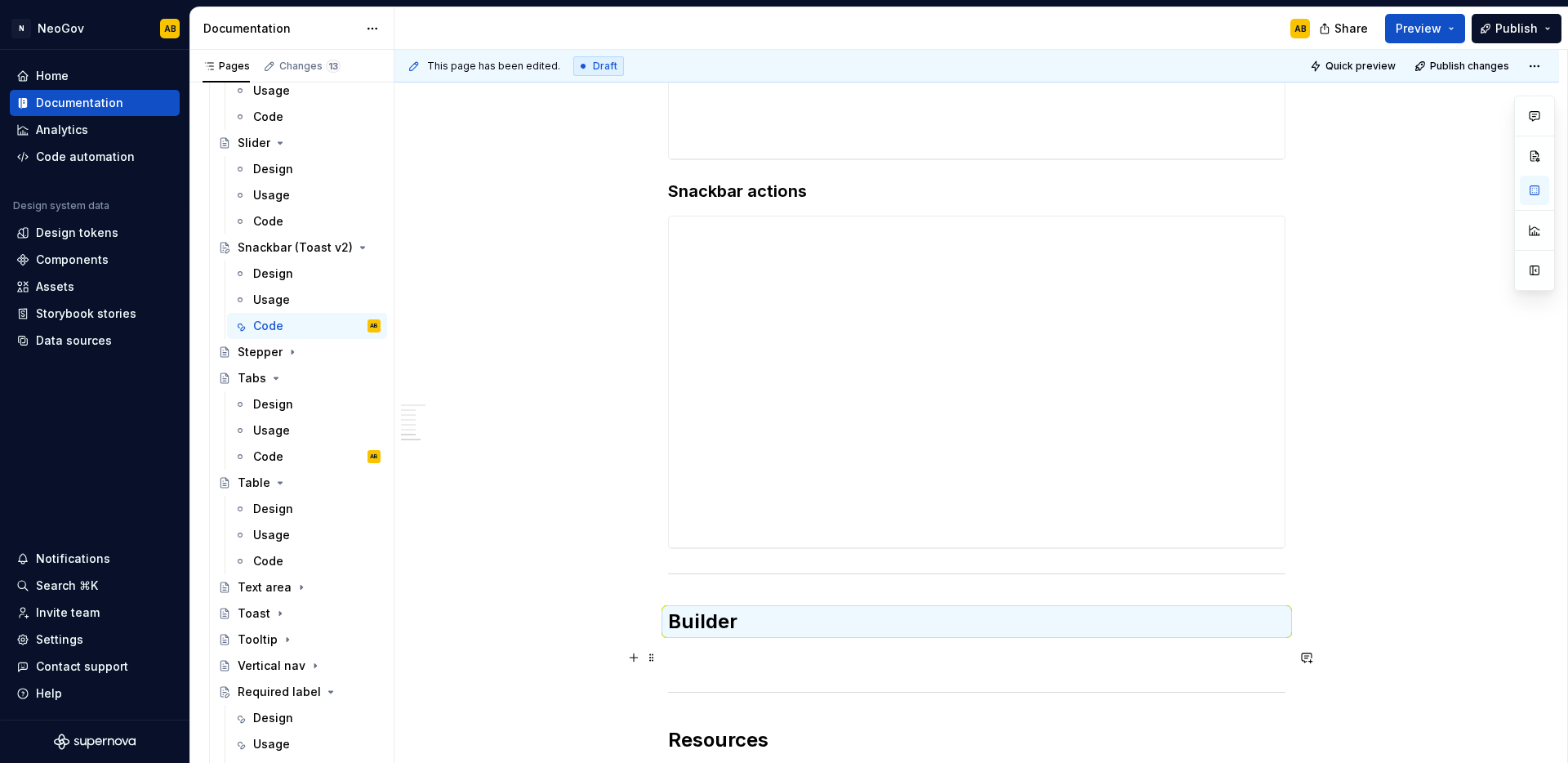
click at [710, 662] on p at bounding box center [976, 657] width 617 height 19
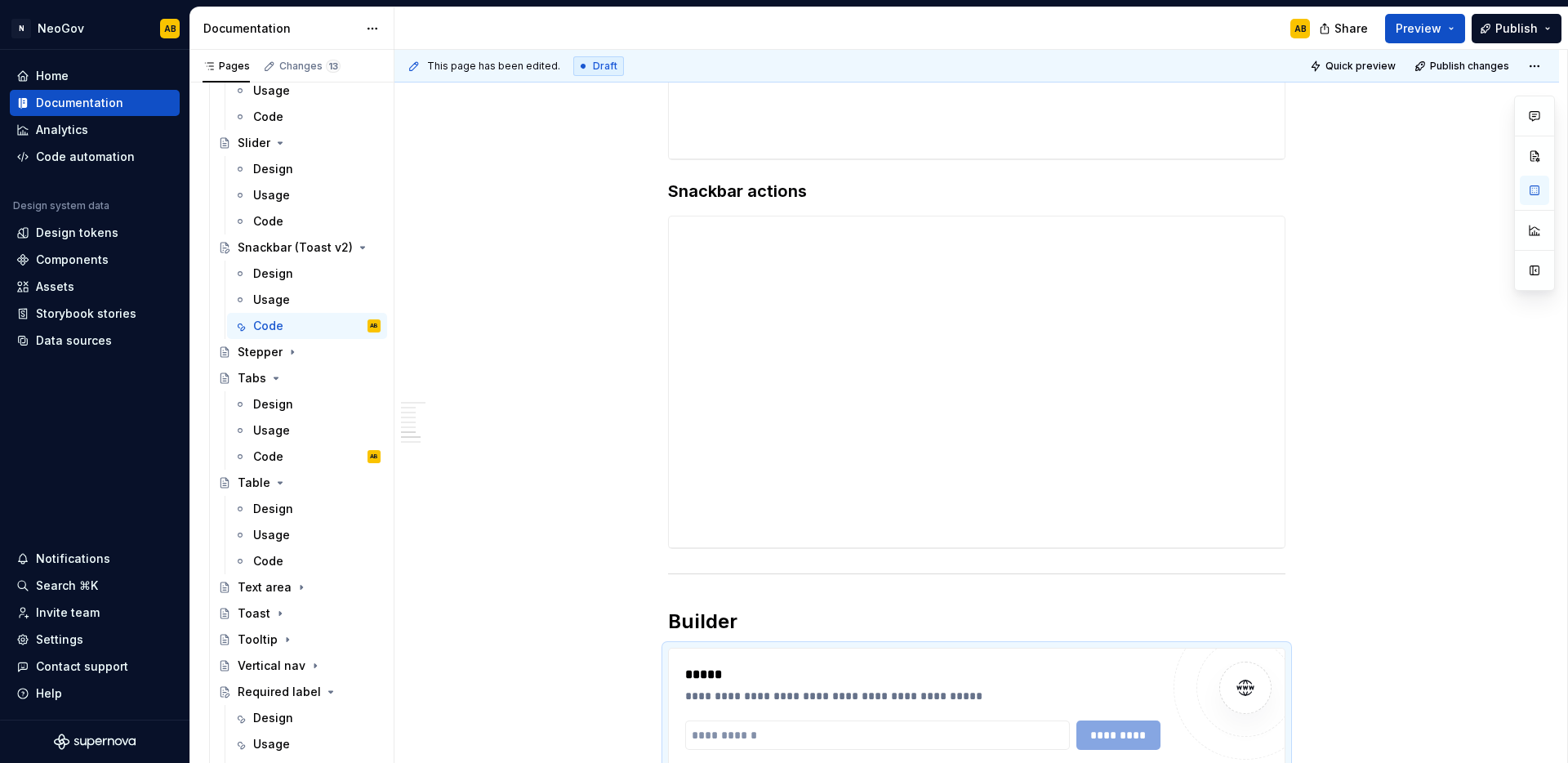
type textarea "*"
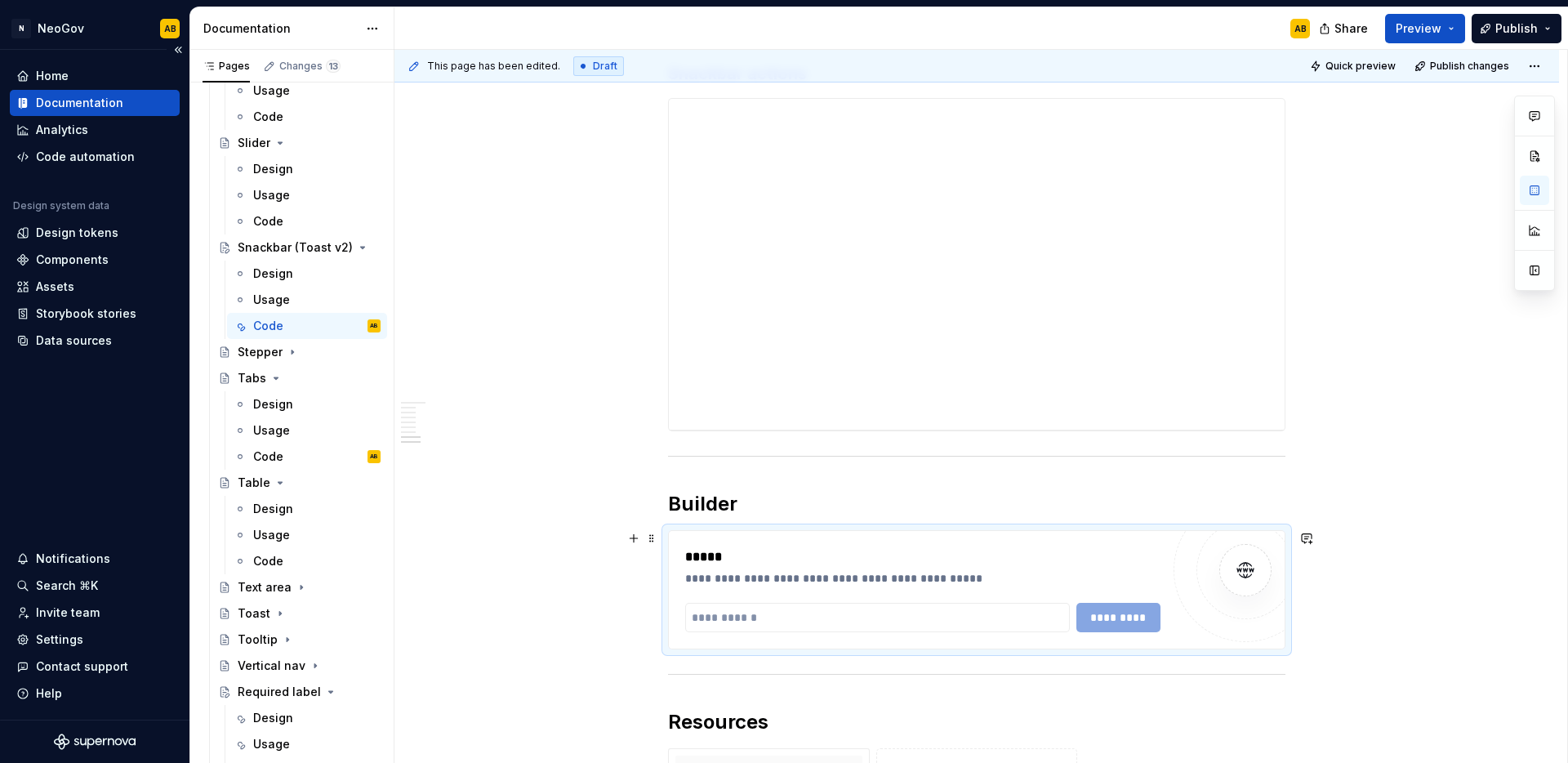
scroll to position [2195, 0]
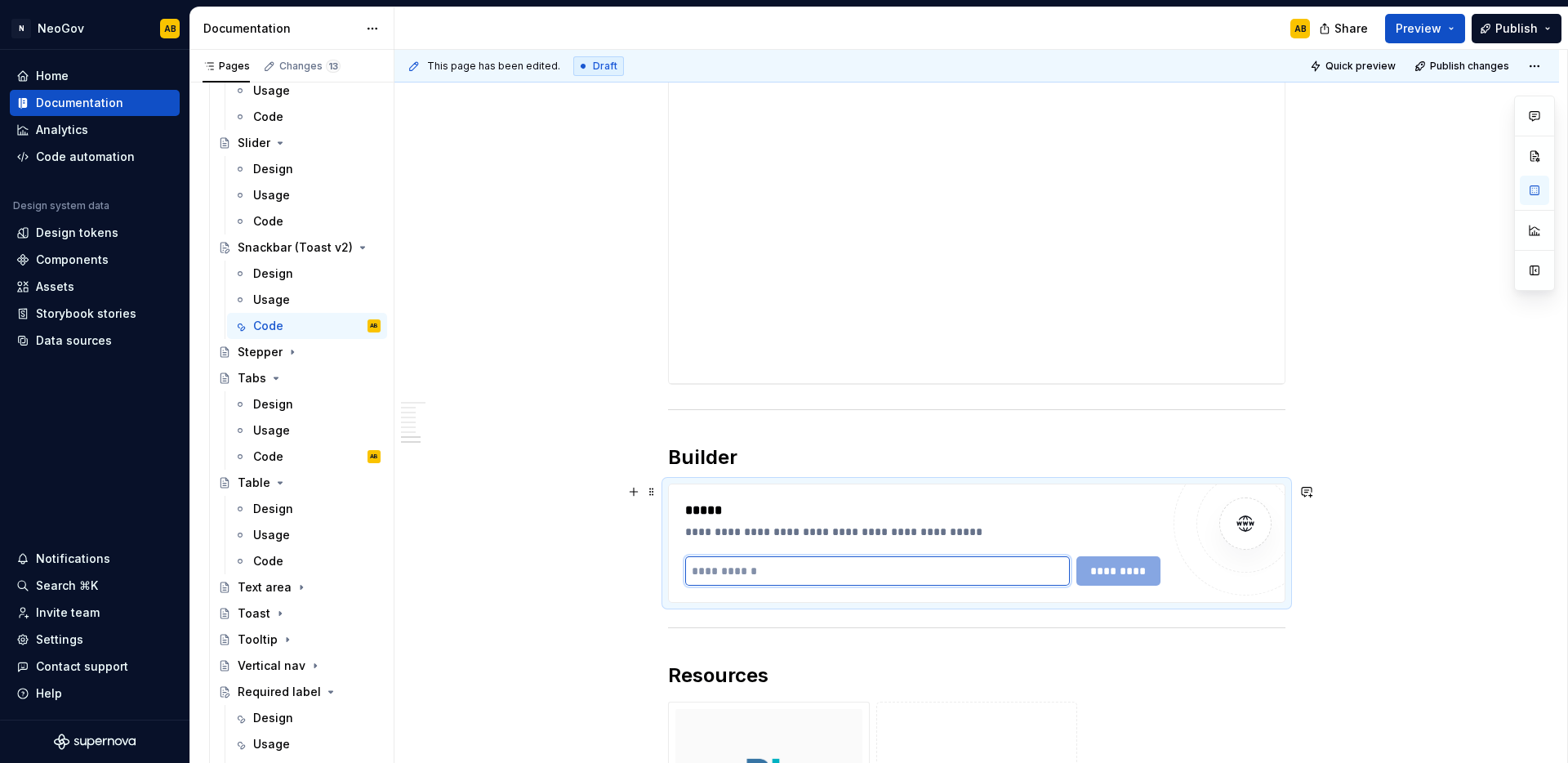
click at [763, 572] on input "text" at bounding box center [878, 571] width 385 height 30
paste input "**********"
type input "**********"
click at [1120, 572] on span "*********" at bounding box center [1119, 571] width 64 height 17
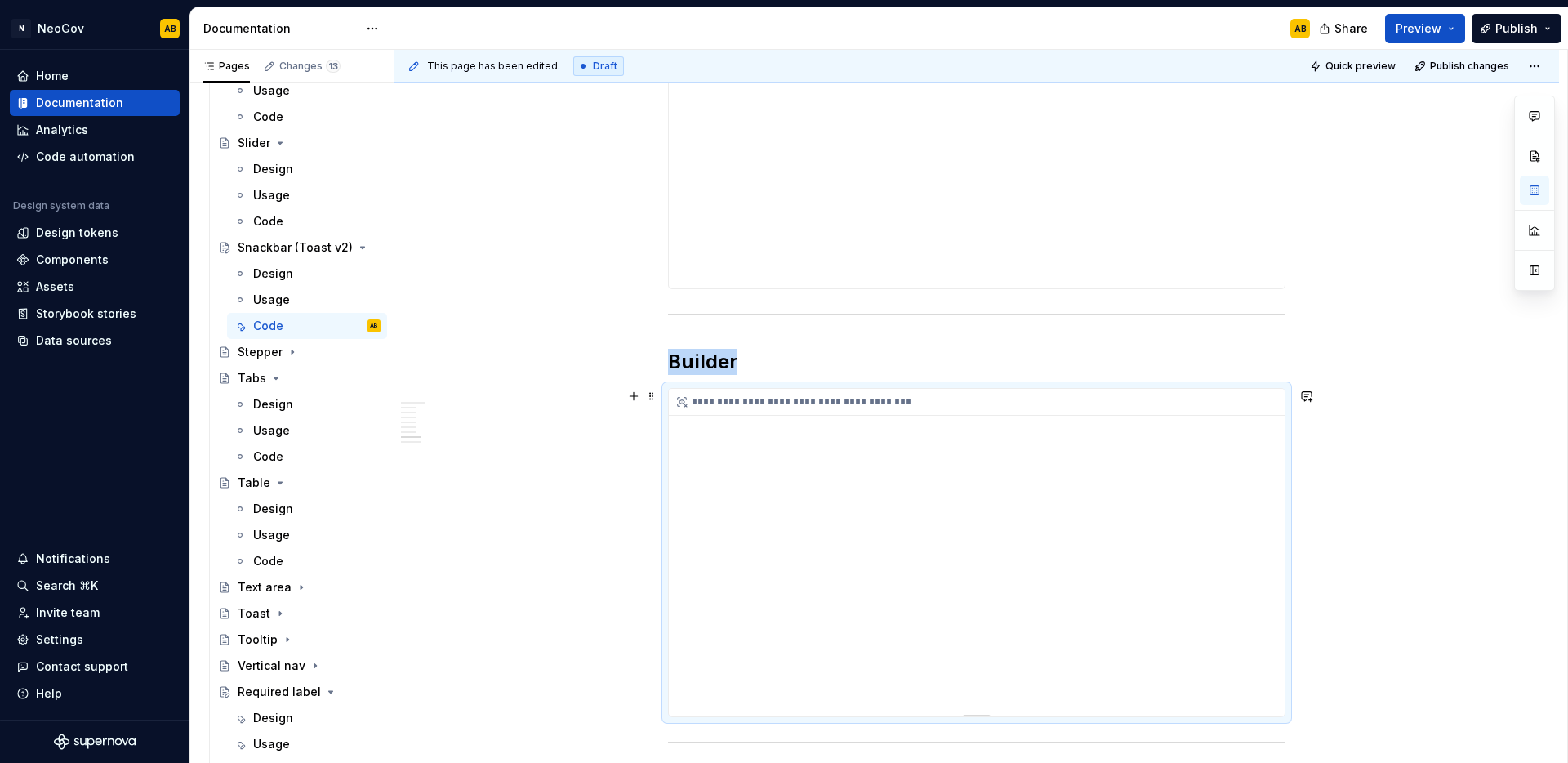
scroll to position [2633, 0]
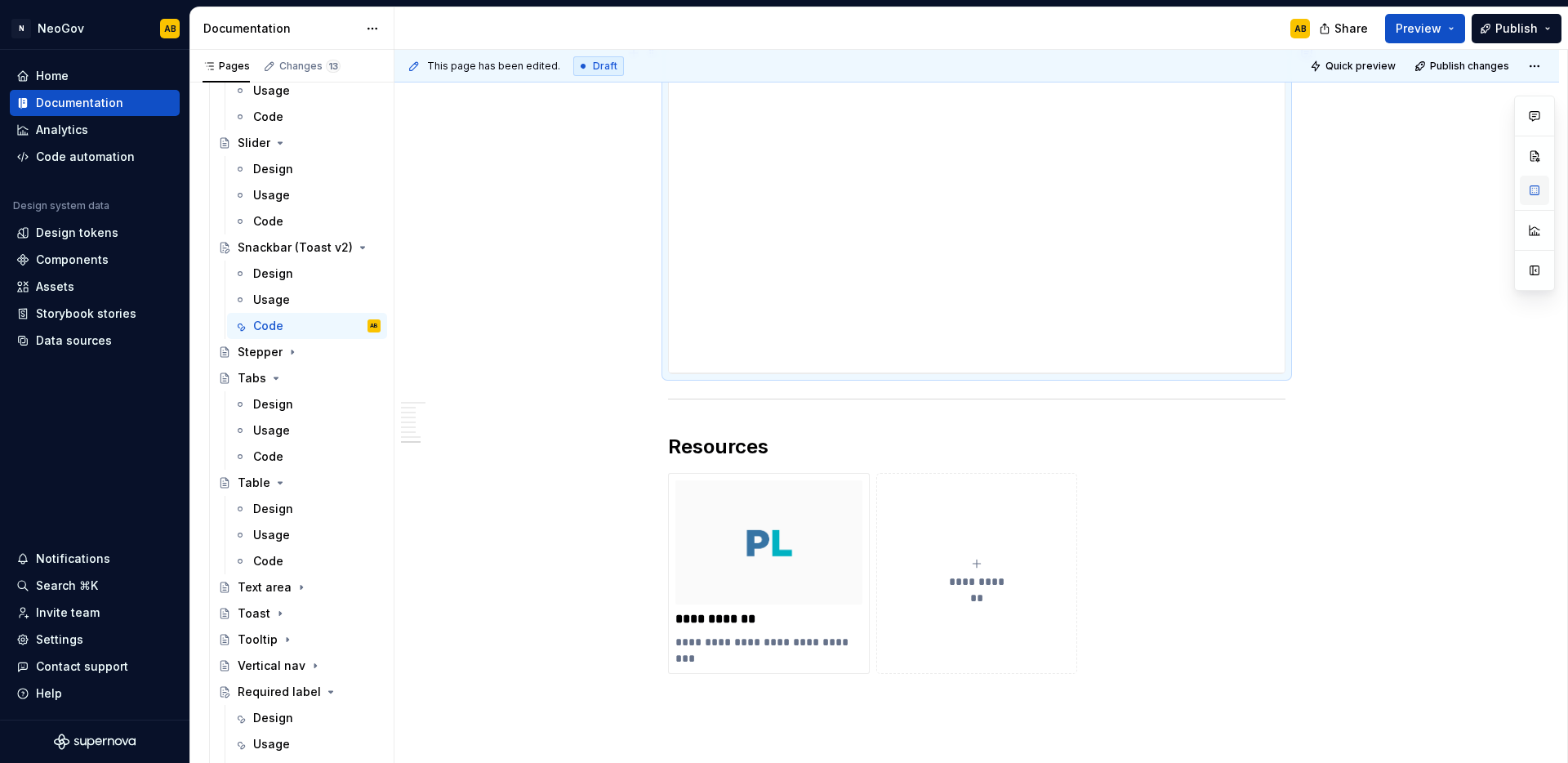
type textarea "*"
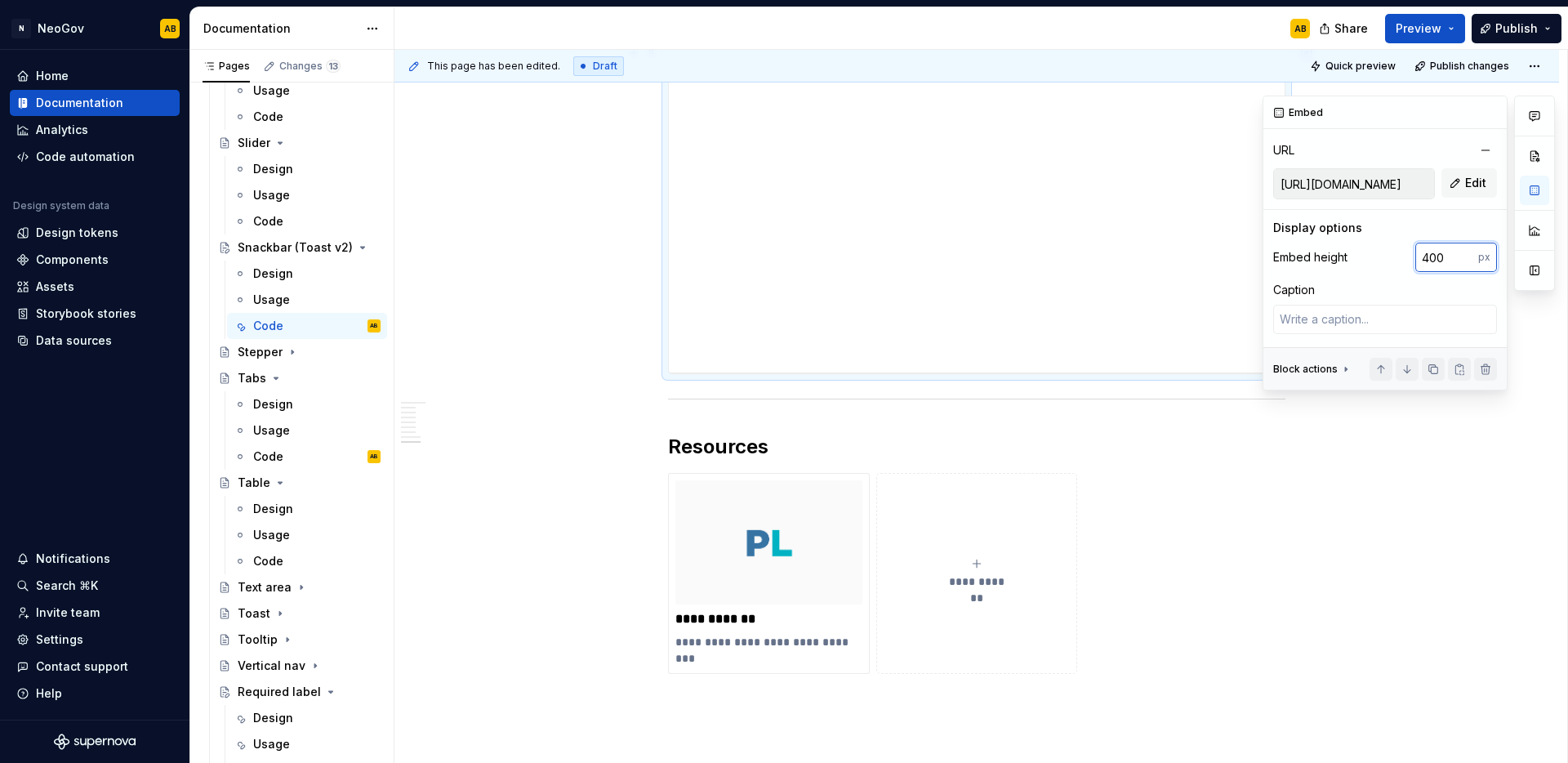
drag, startPoint x: 1453, startPoint y: 260, endPoint x: 1374, endPoint y: 260, distance: 79.0
click at [1374, 260] on div "Embed height 400 px" at bounding box center [1385, 258] width 224 height 30
type input "981"
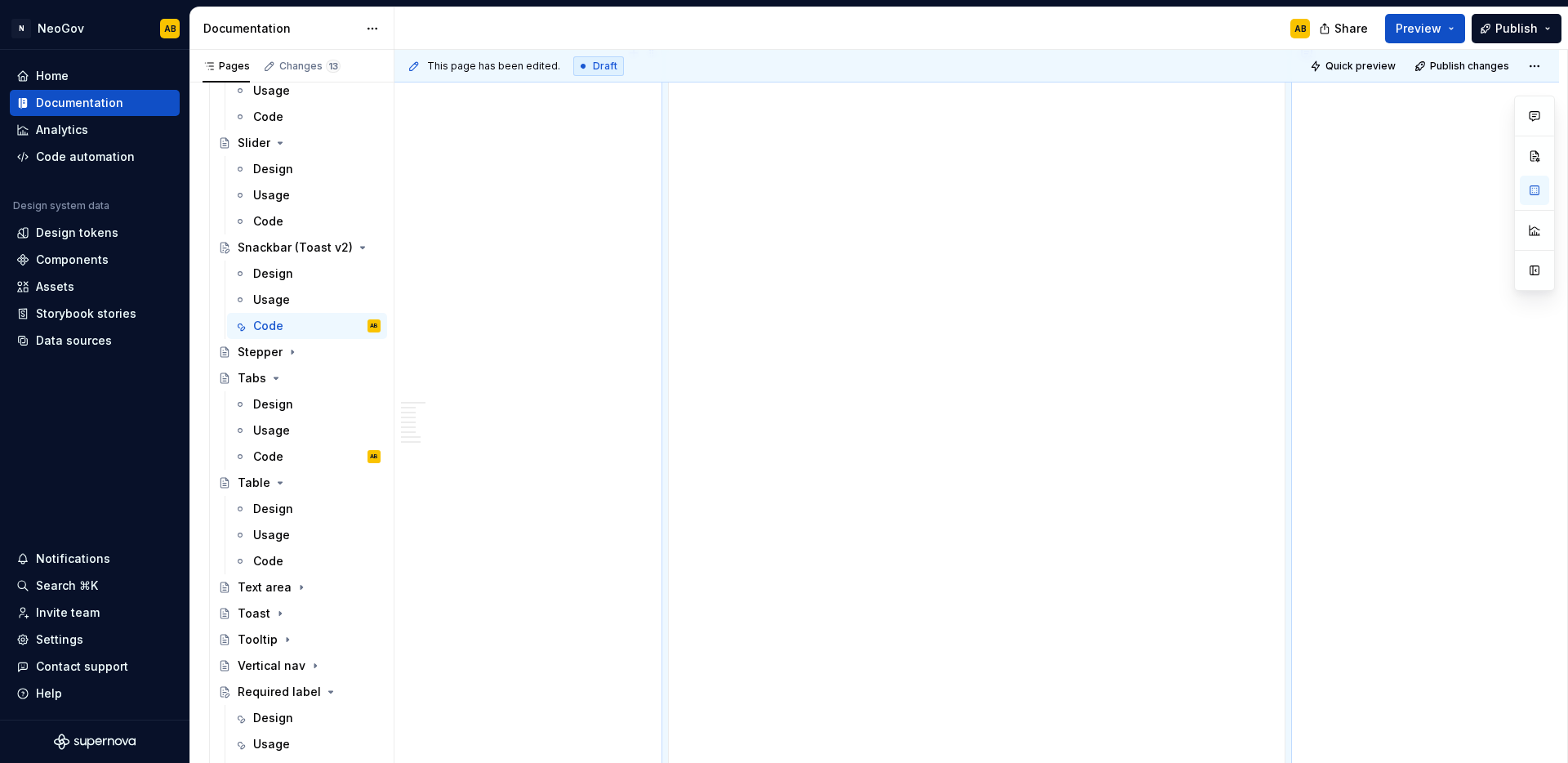
type textarea "*"
click at [651, 298] on span at bounding box center [651, 299] width 13 height 23
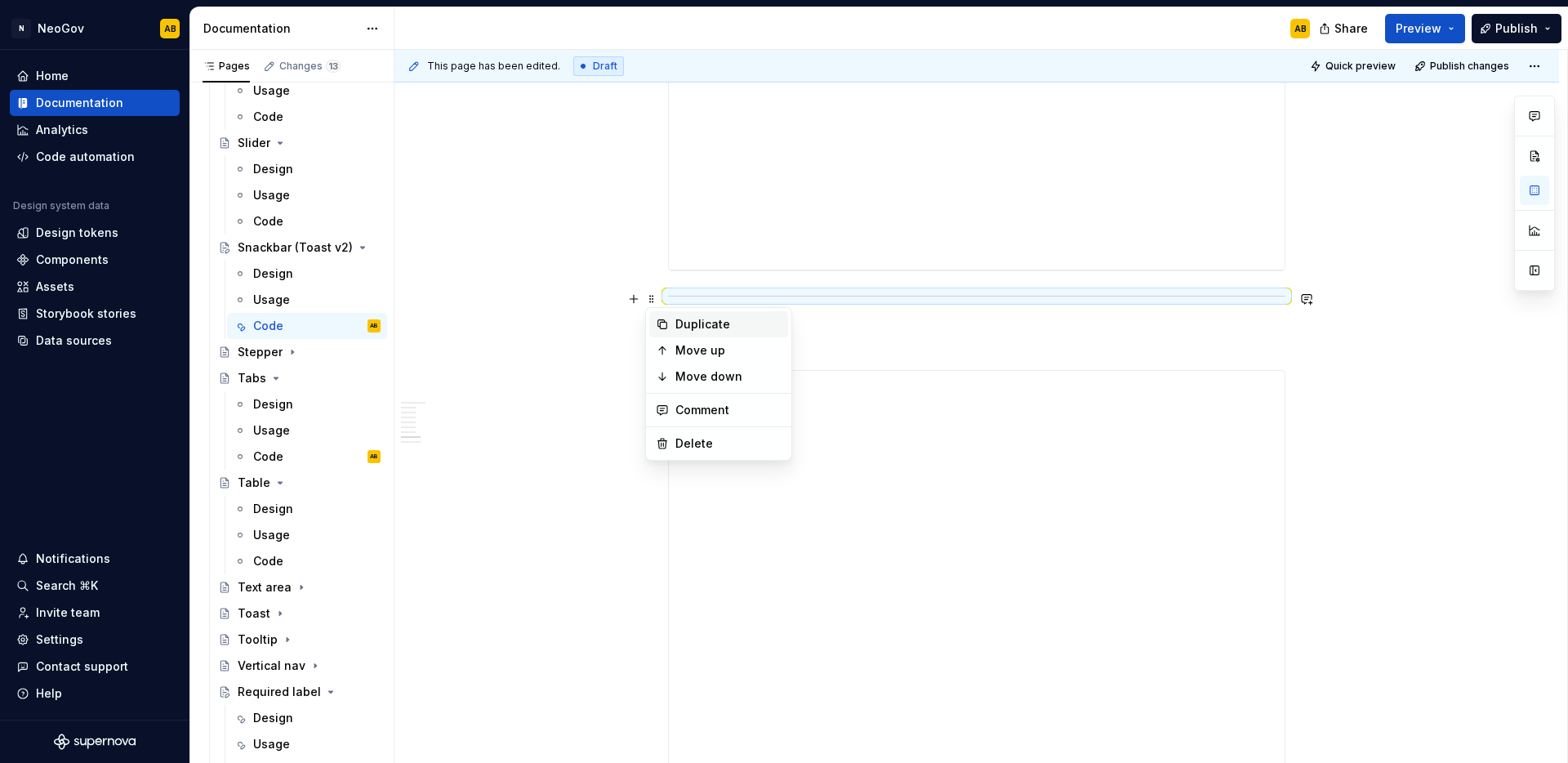
click at [659, 328] on icon at bounding box center [662, 323] width 13 height 13
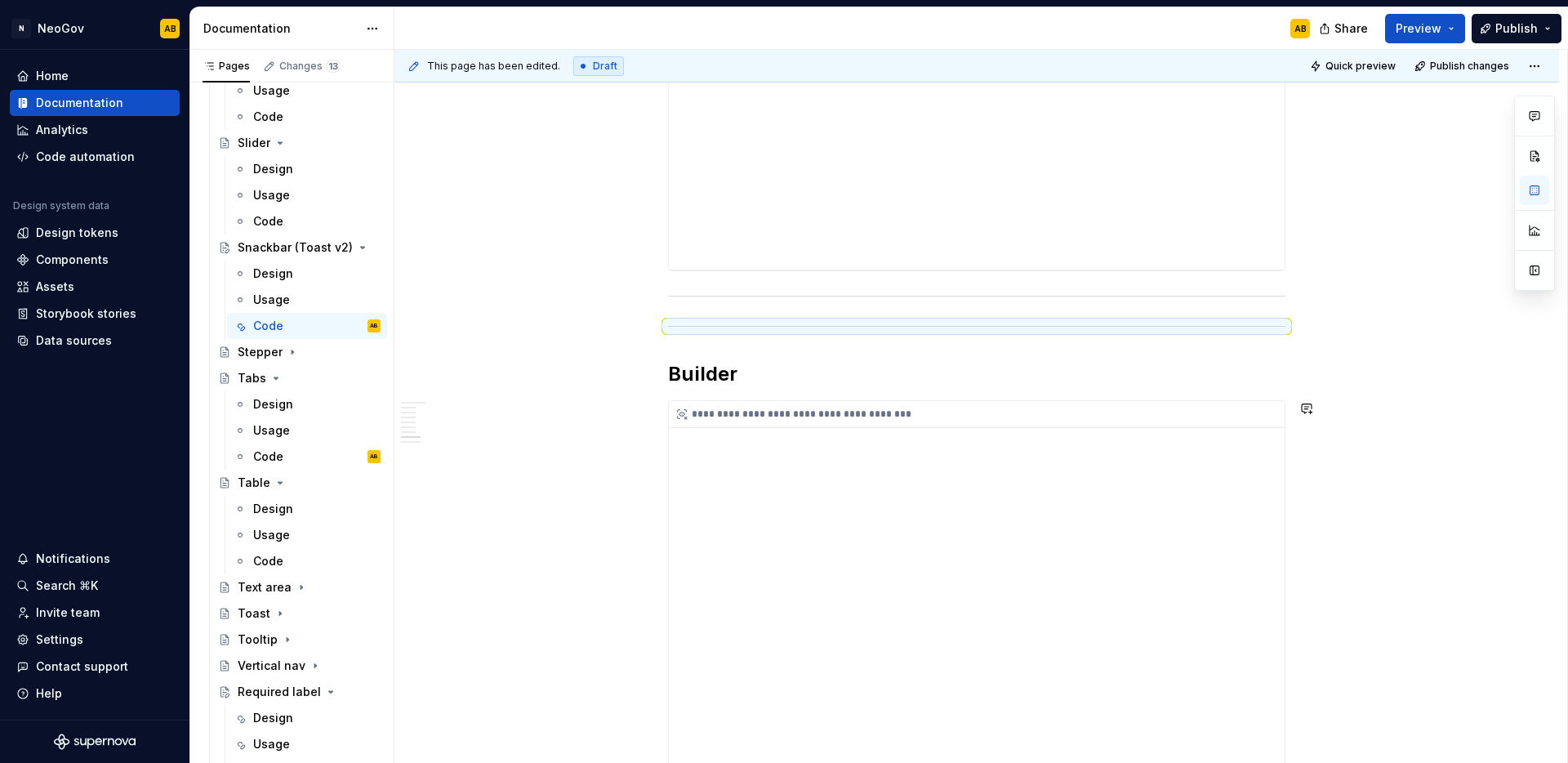
drag, startPoint x: 654, startPoint y: 330, endPoint x: 684, endPoint y: 513, distance: 185.4
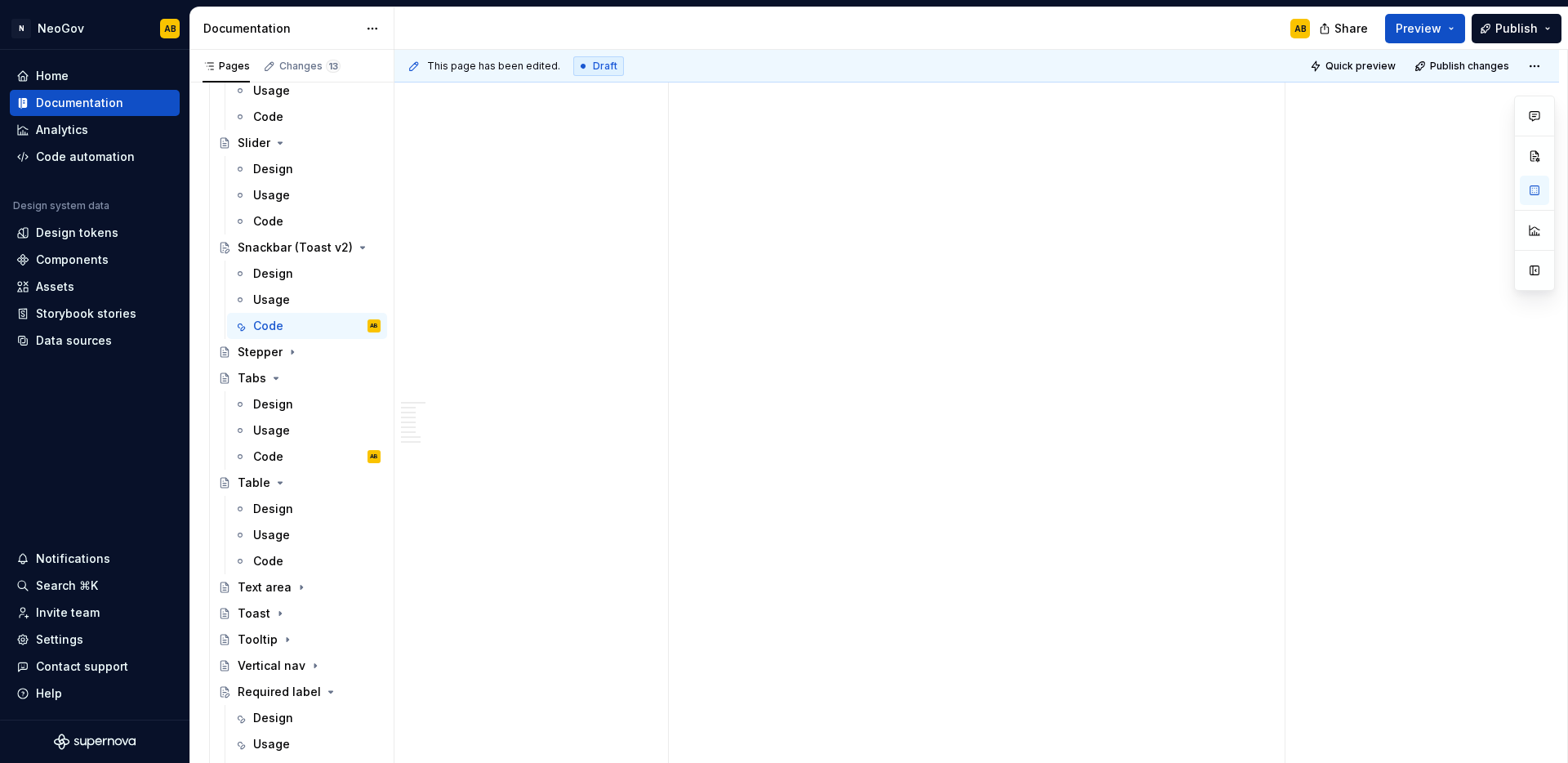
scroll to position [2213, 0]
click at [656, 444] on span at bounding box center [651, 439] width 13 height 23
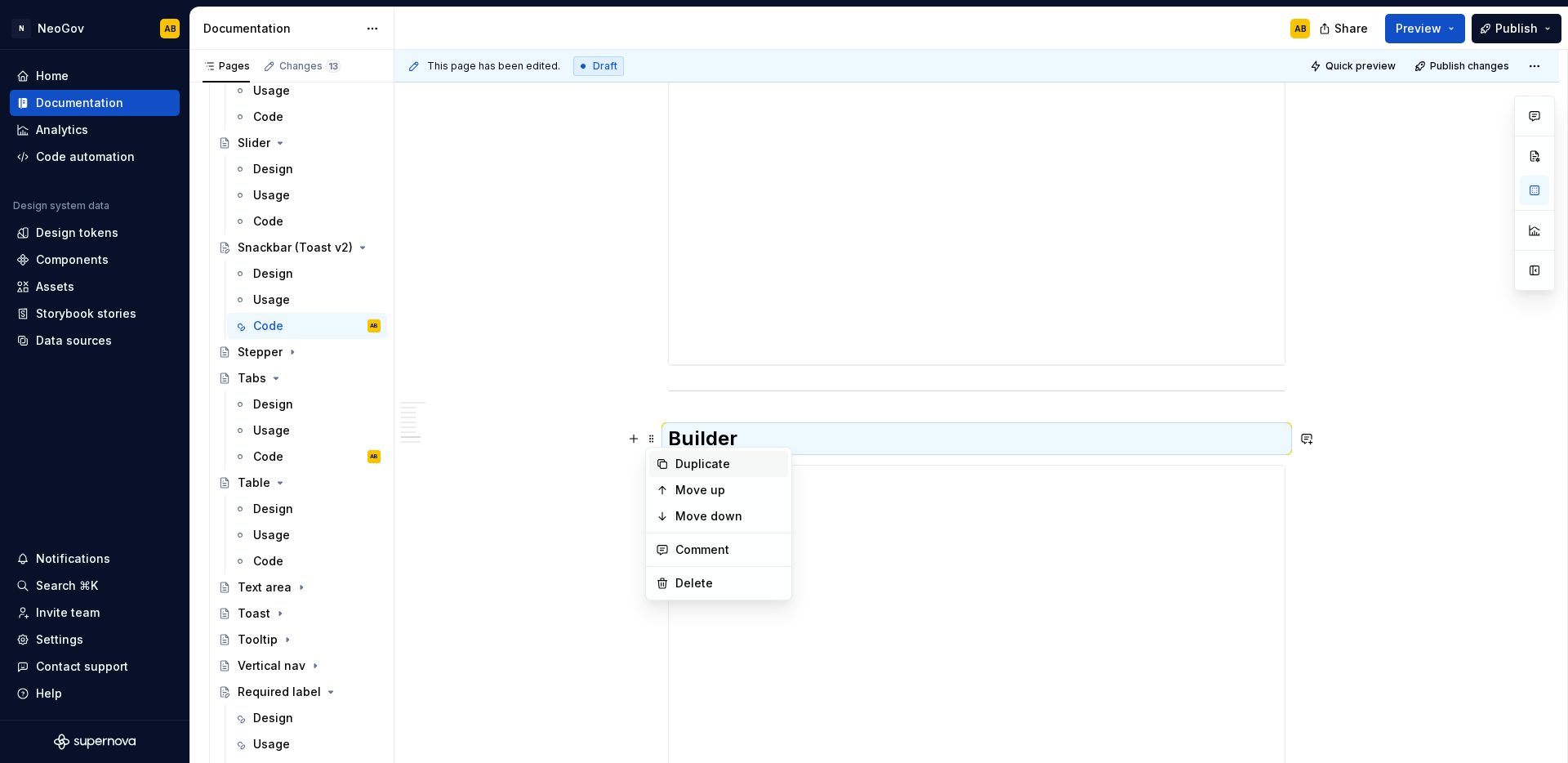
click at [660, 468] on icon at bounding box center [663, 464] width 9 height 9
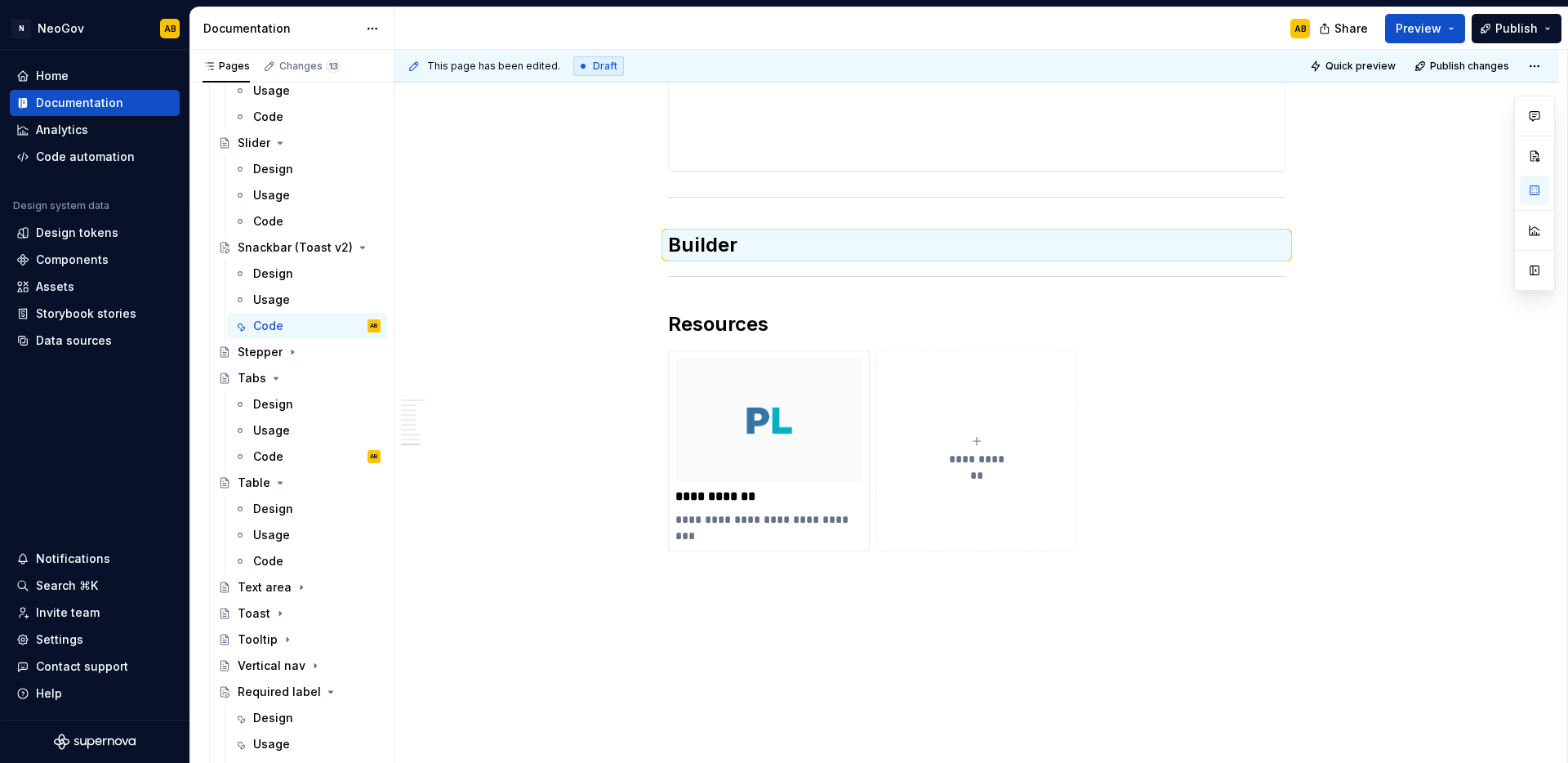
scroll to position [3270, 0]
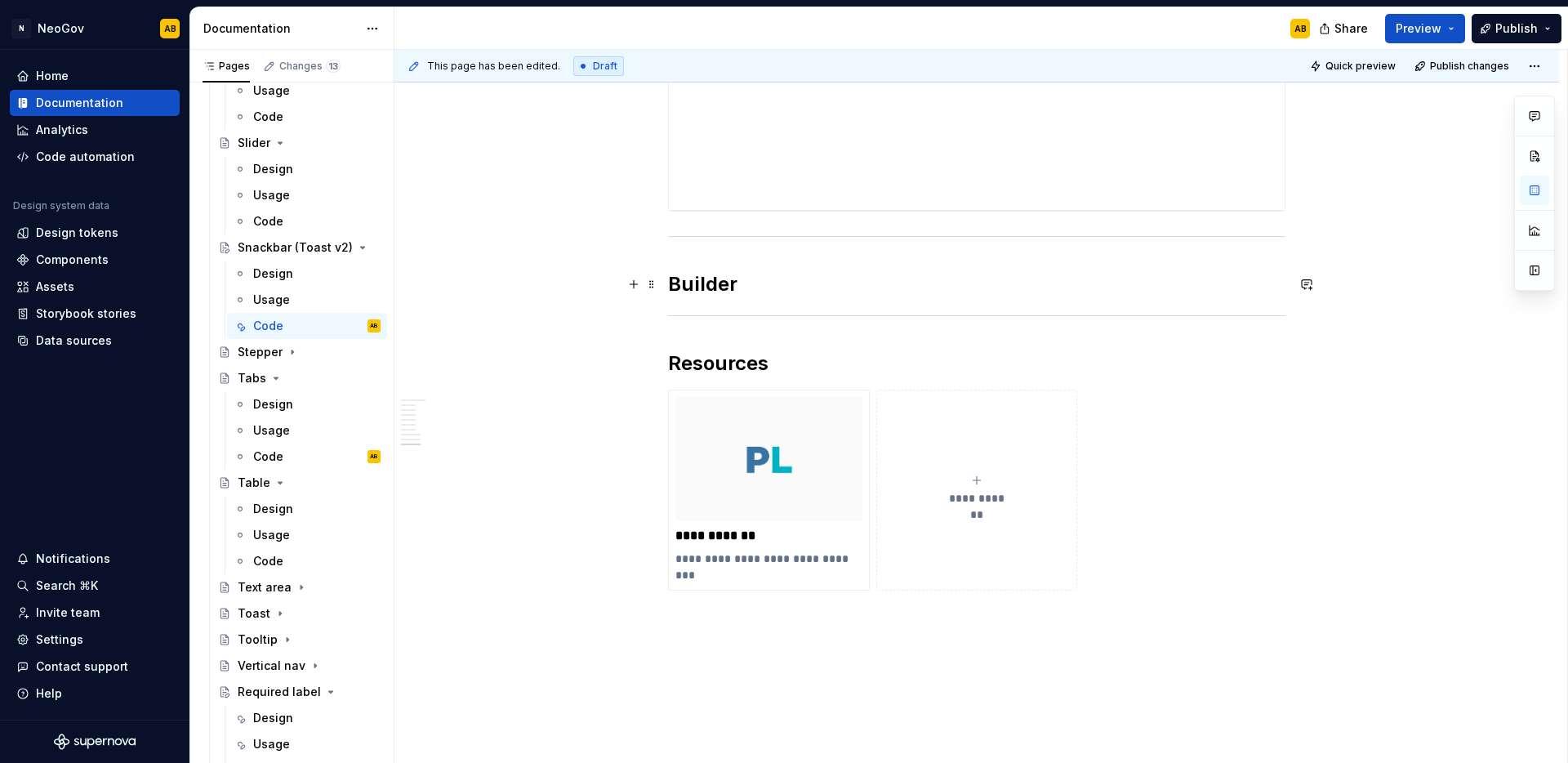
click at [691, 276] on h2 "Builder" at bounding box center [976, 284] width 617 height 26
click at [710, 285] on h2 "API Reference" at bounding box center [976, 284] width 617 height 26
click at [827, 285] on h2 "API reference" at bounding box center [976, 284] width 617 height 26
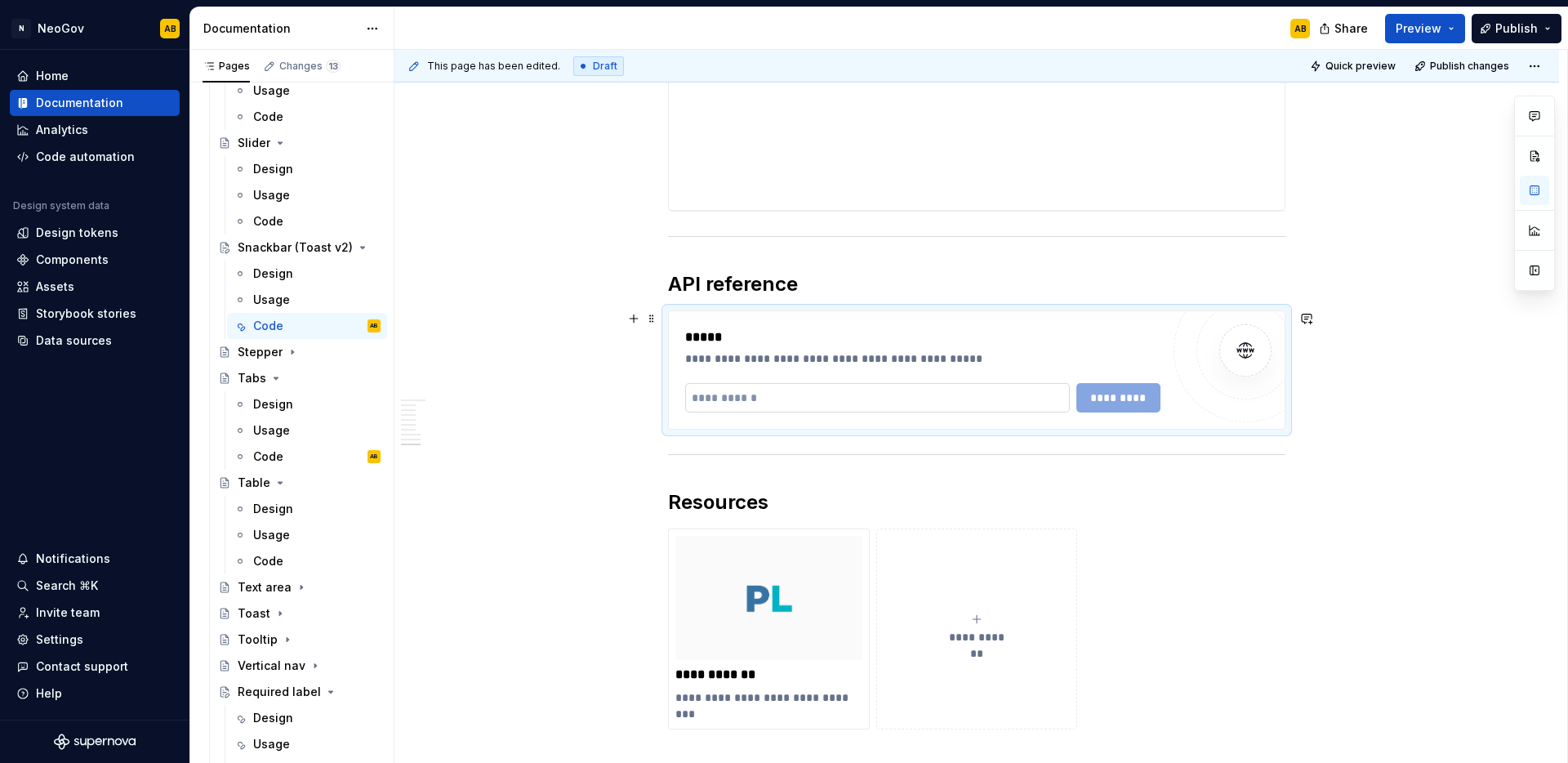
click at [766, 402] on input "text" at bounding box center [878, 398] width 385 height 30
paste input "**********"
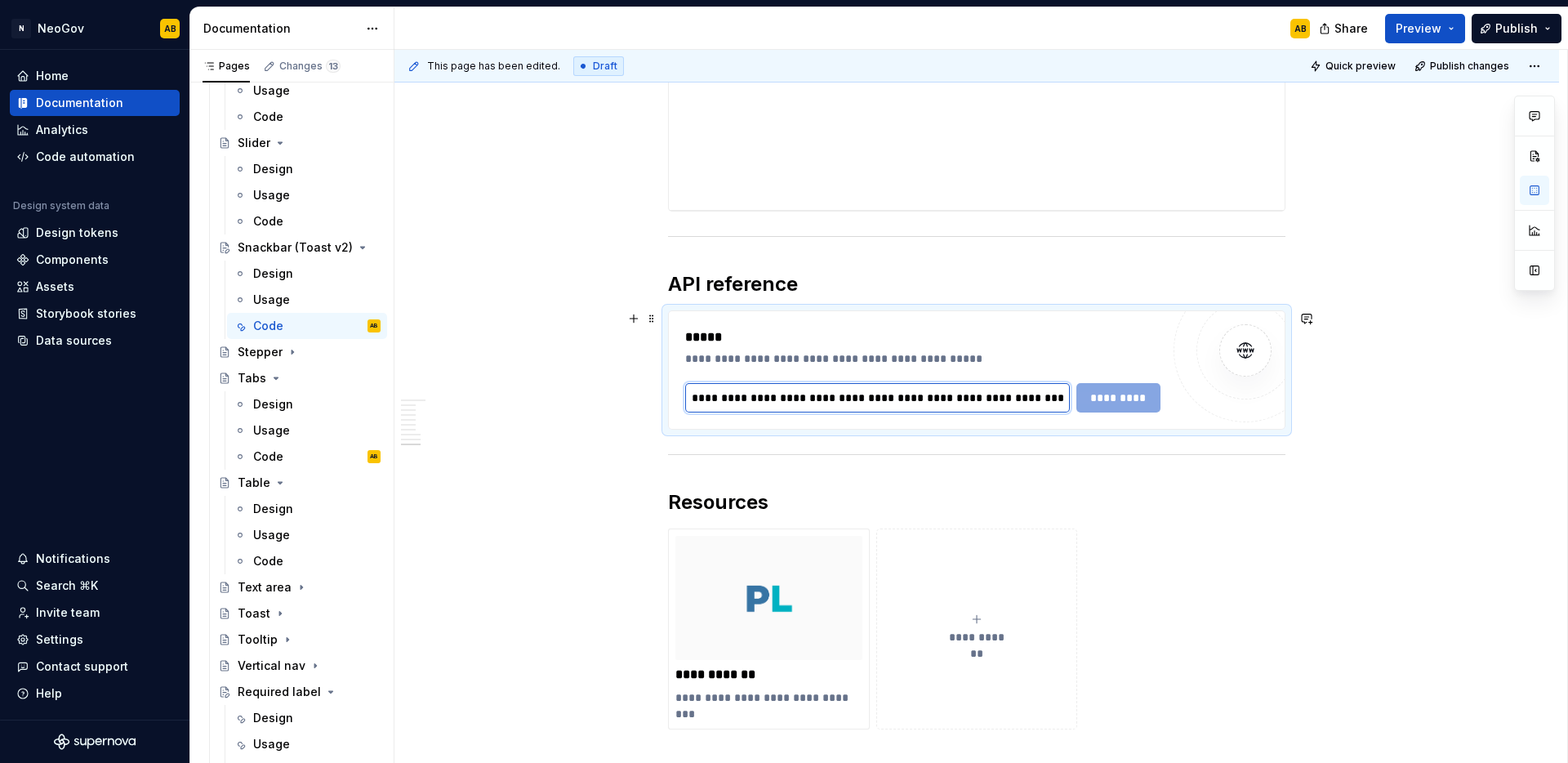
scroll to position [0, 255]
type input "**********"
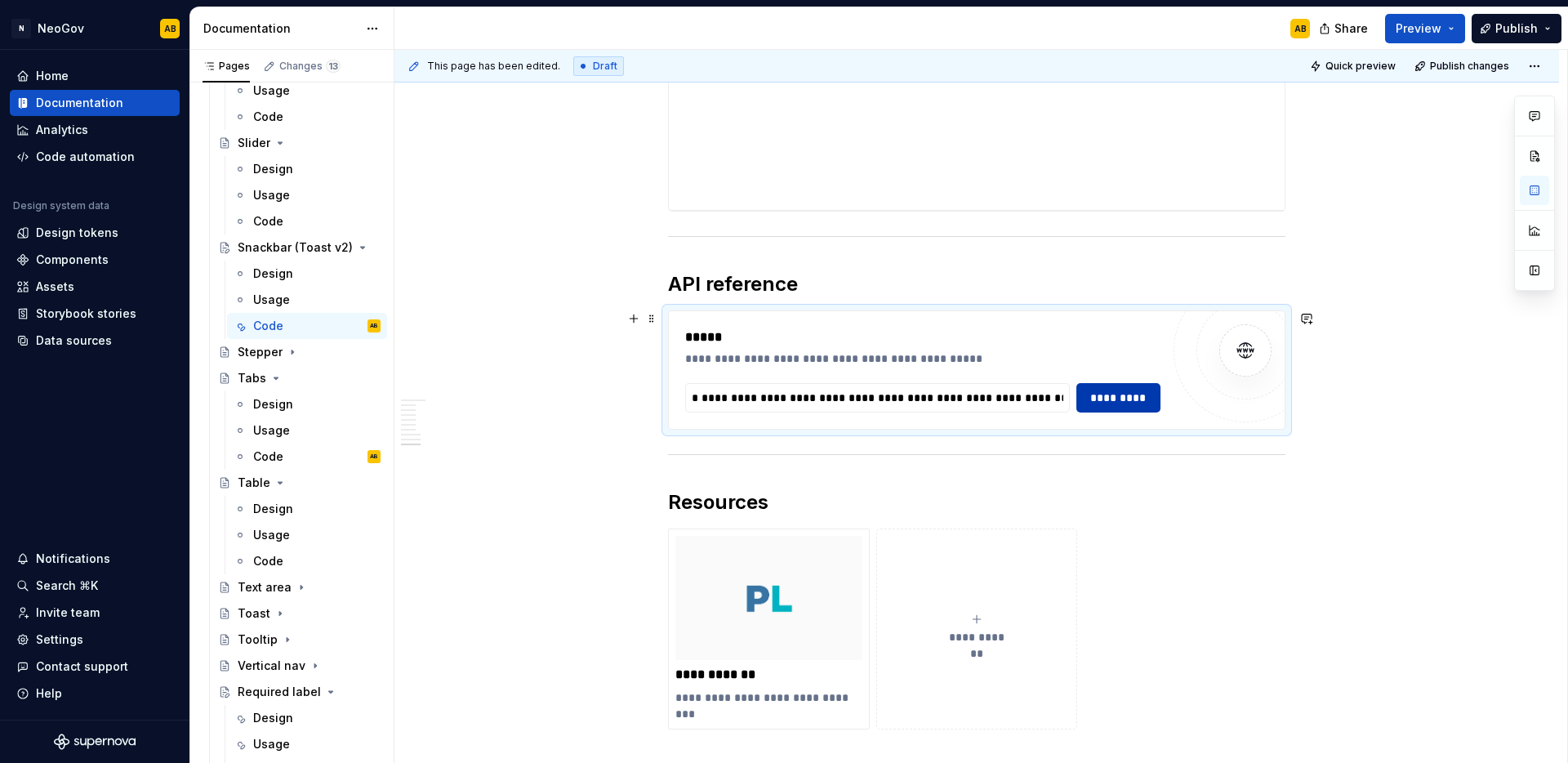
click at [1129, 404] on span "*********" at bounding box center [1119, 398] width 64 height 17
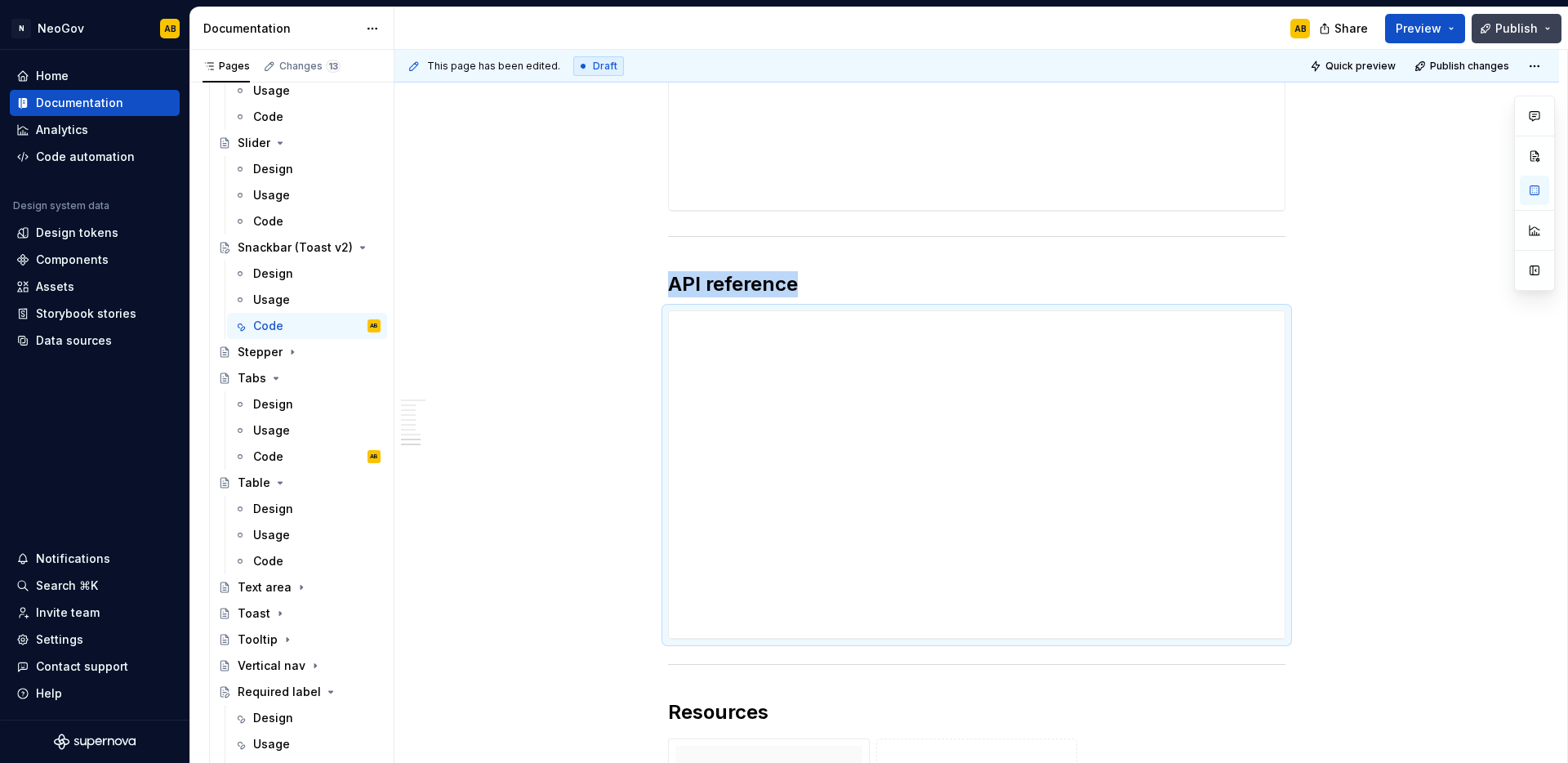
click at [1544, 34] on button "Publish" at bounding box center [1516, 29] width 90 height 30
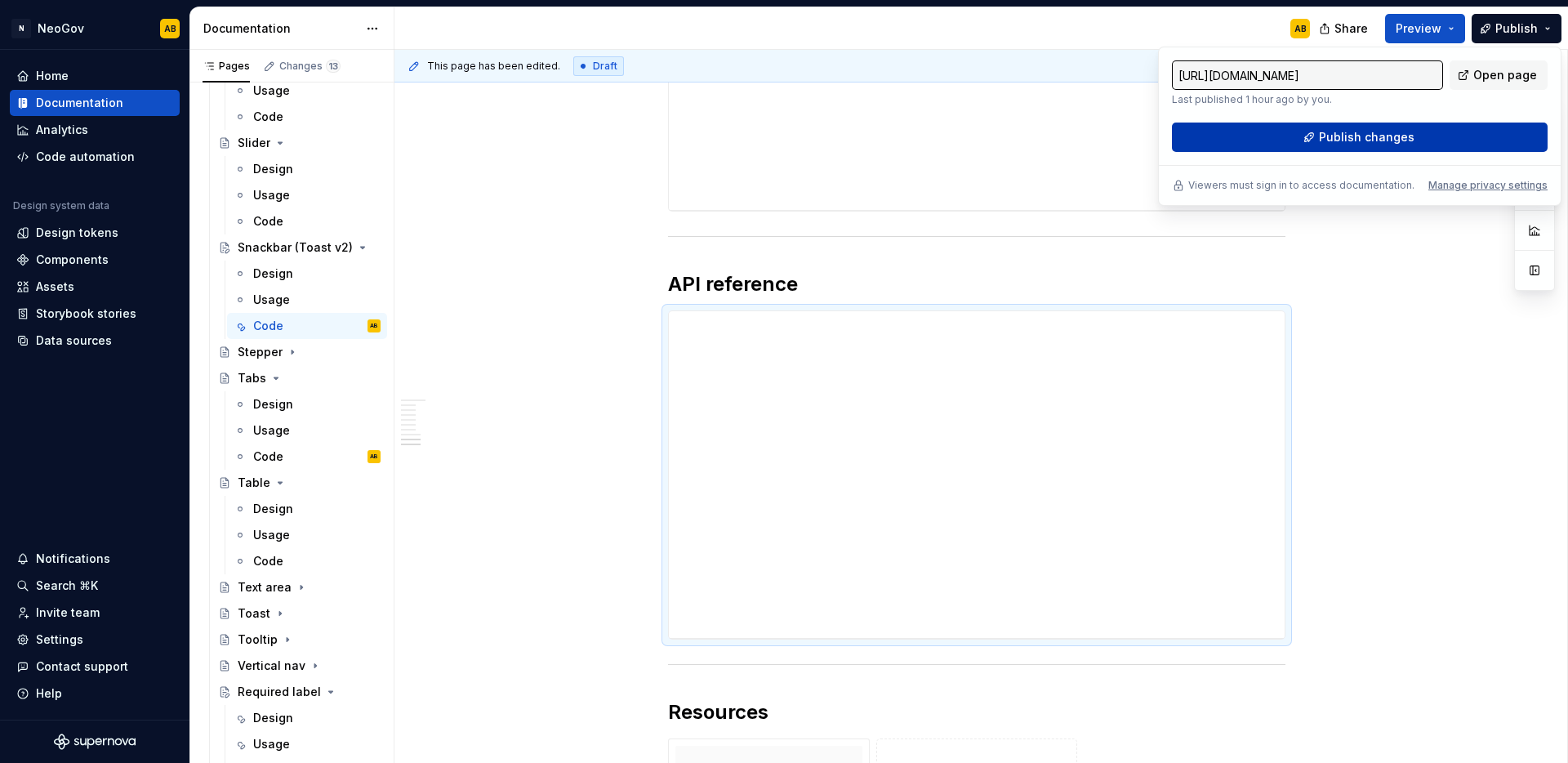
click at [1455, 137] on button "Publish changes" at bounding box center [1360, 137] width 376 height 30
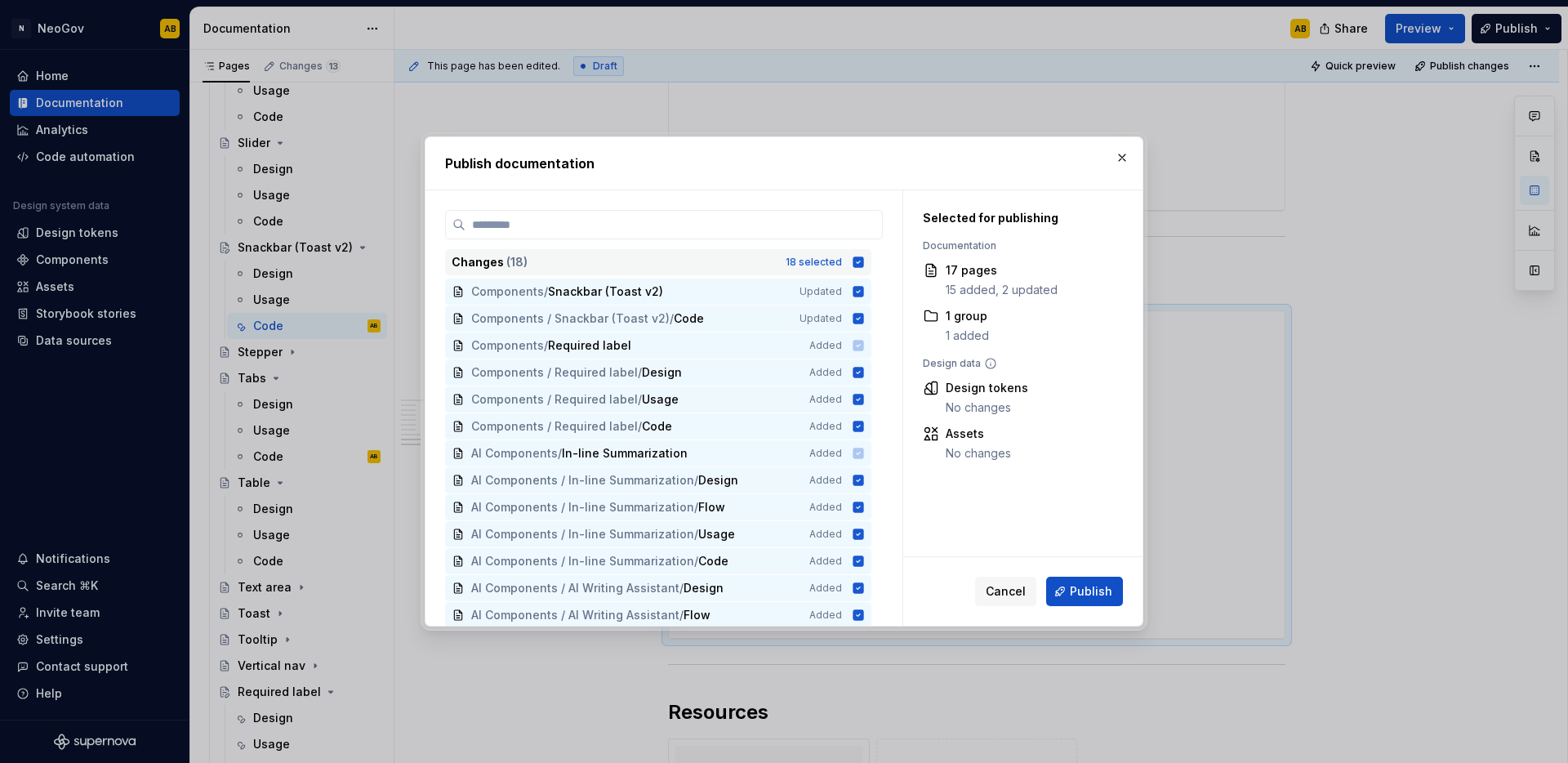
click at [860, 264] on icon at bounding box center [858, 261] width 10 height 10
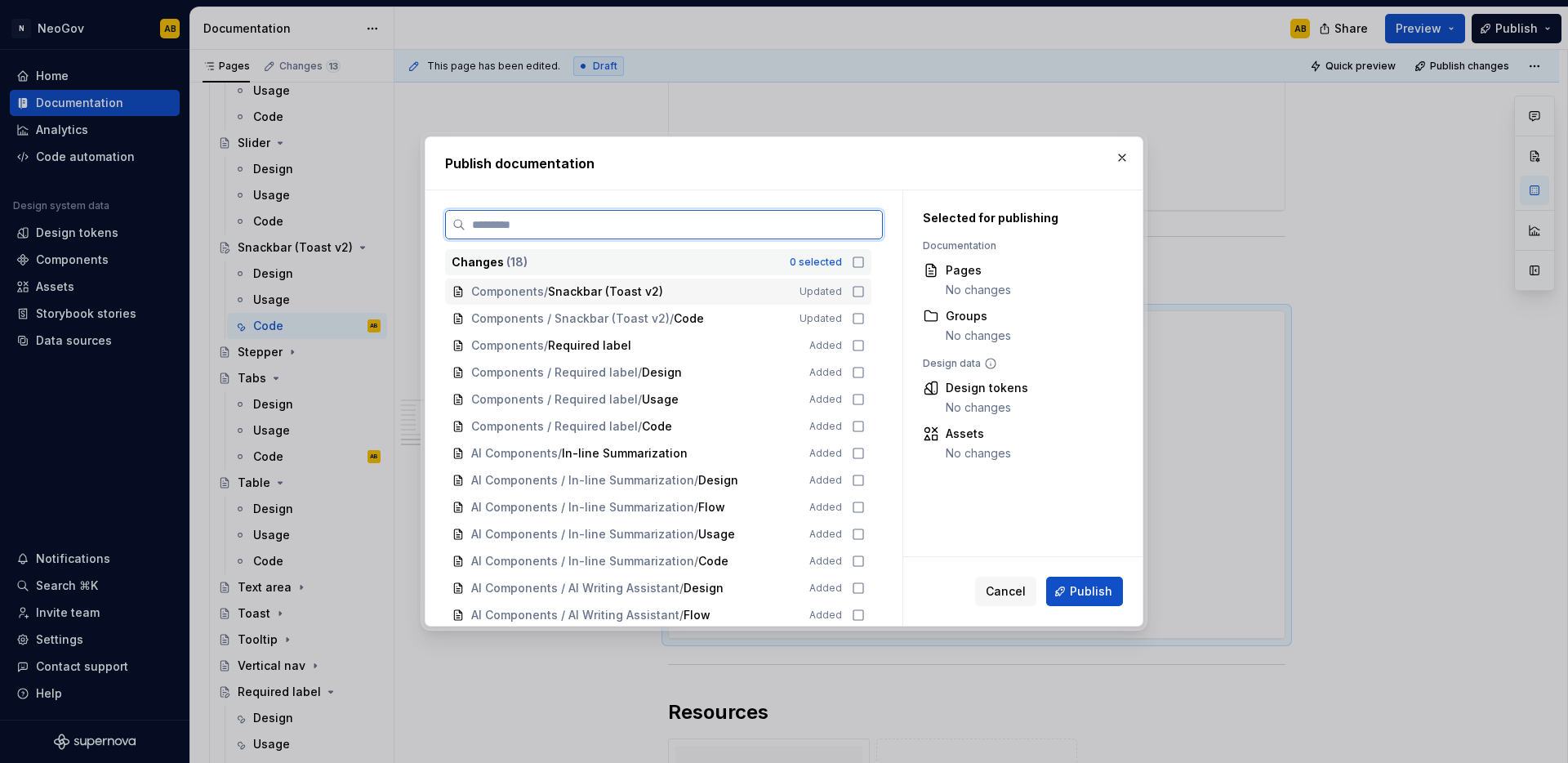
click at [860, 293] on icon at bounding box center [858, 291] width 13 height 13
click at [857, 317] on icon at bounding box center [858, 318] width 13 height 13
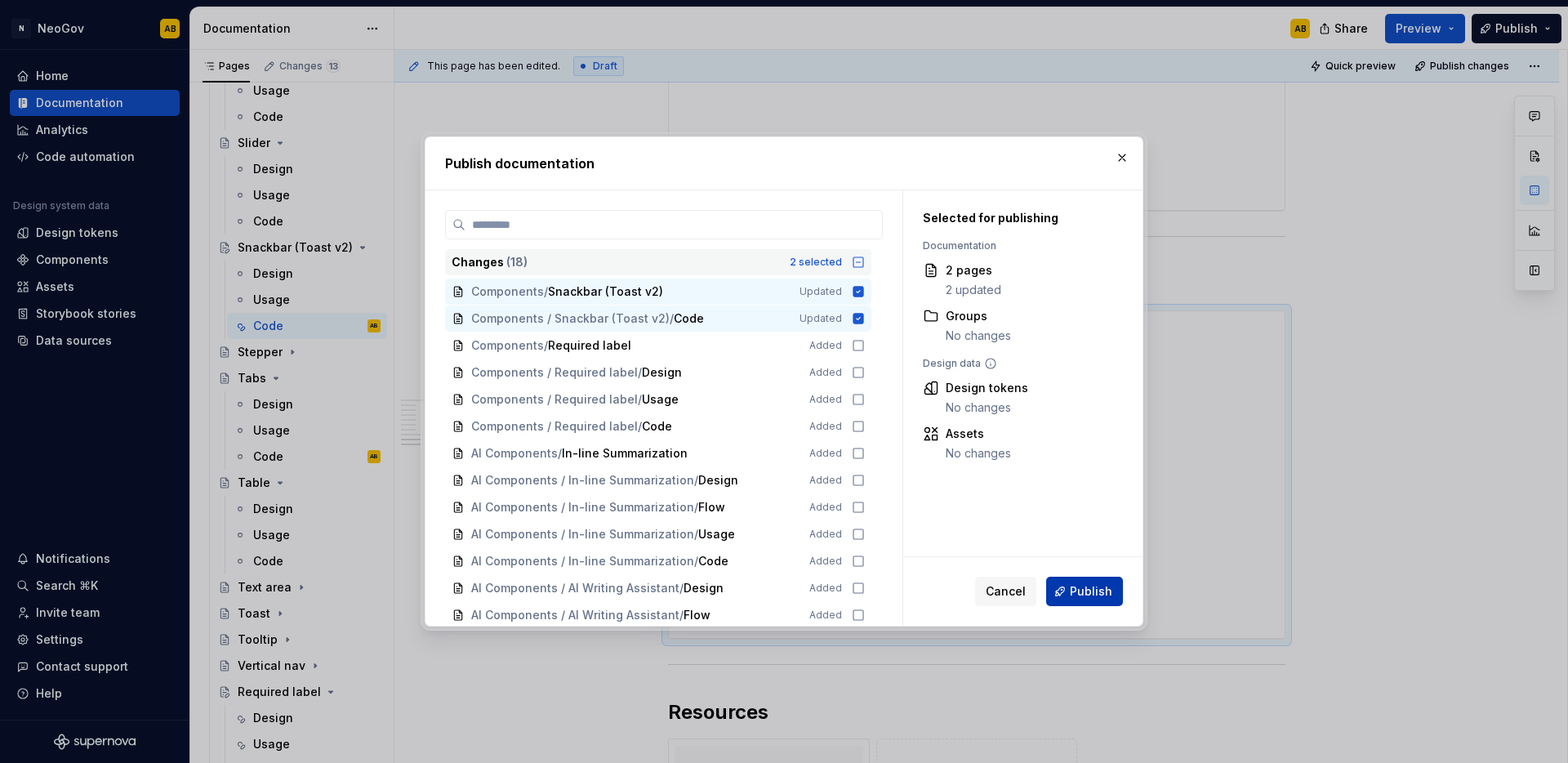
click at [1087, 589] on span "Publish" at bounding box center [1091, 591] width 43 height 17
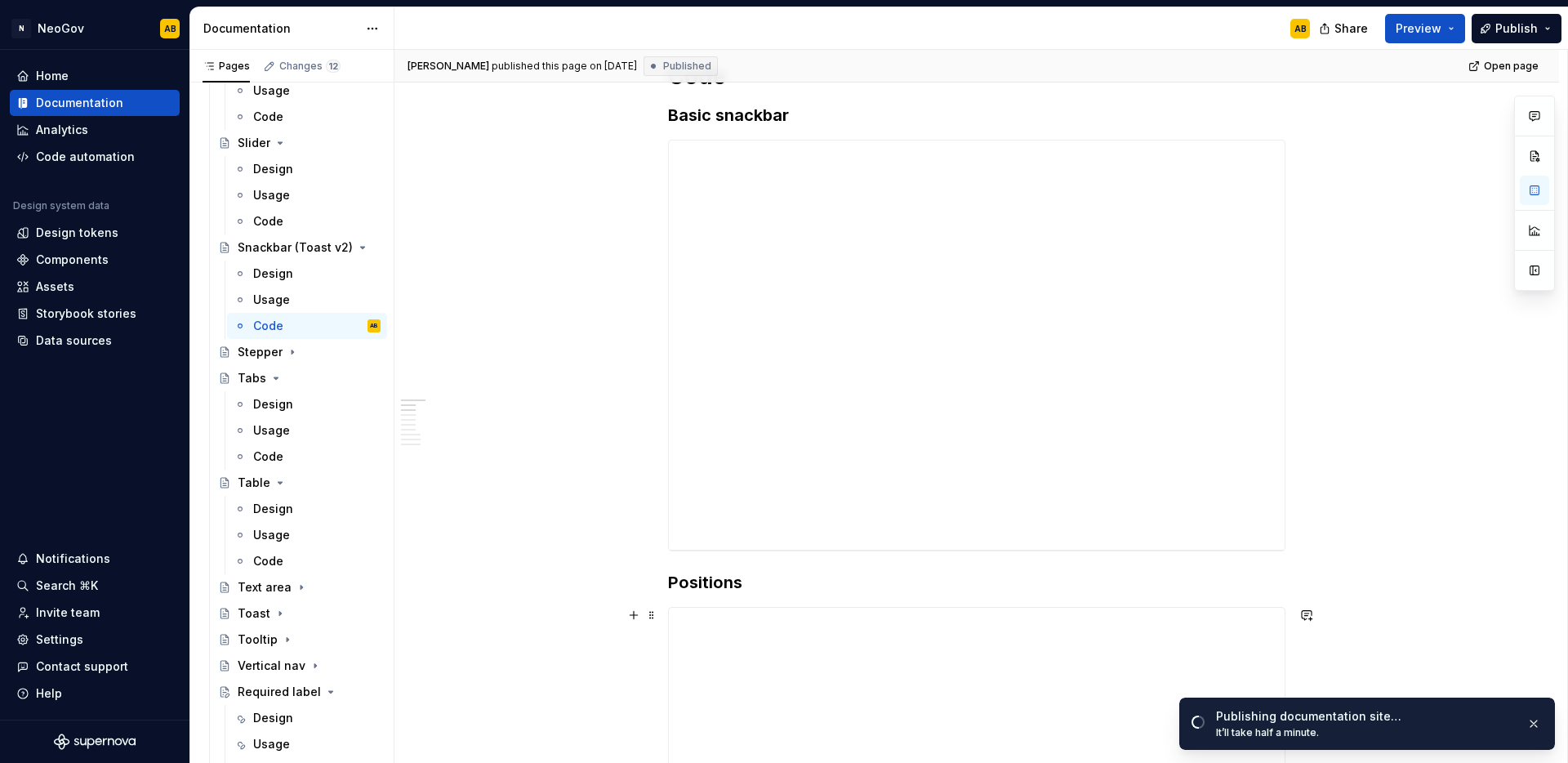
scroll to position [342, 0]
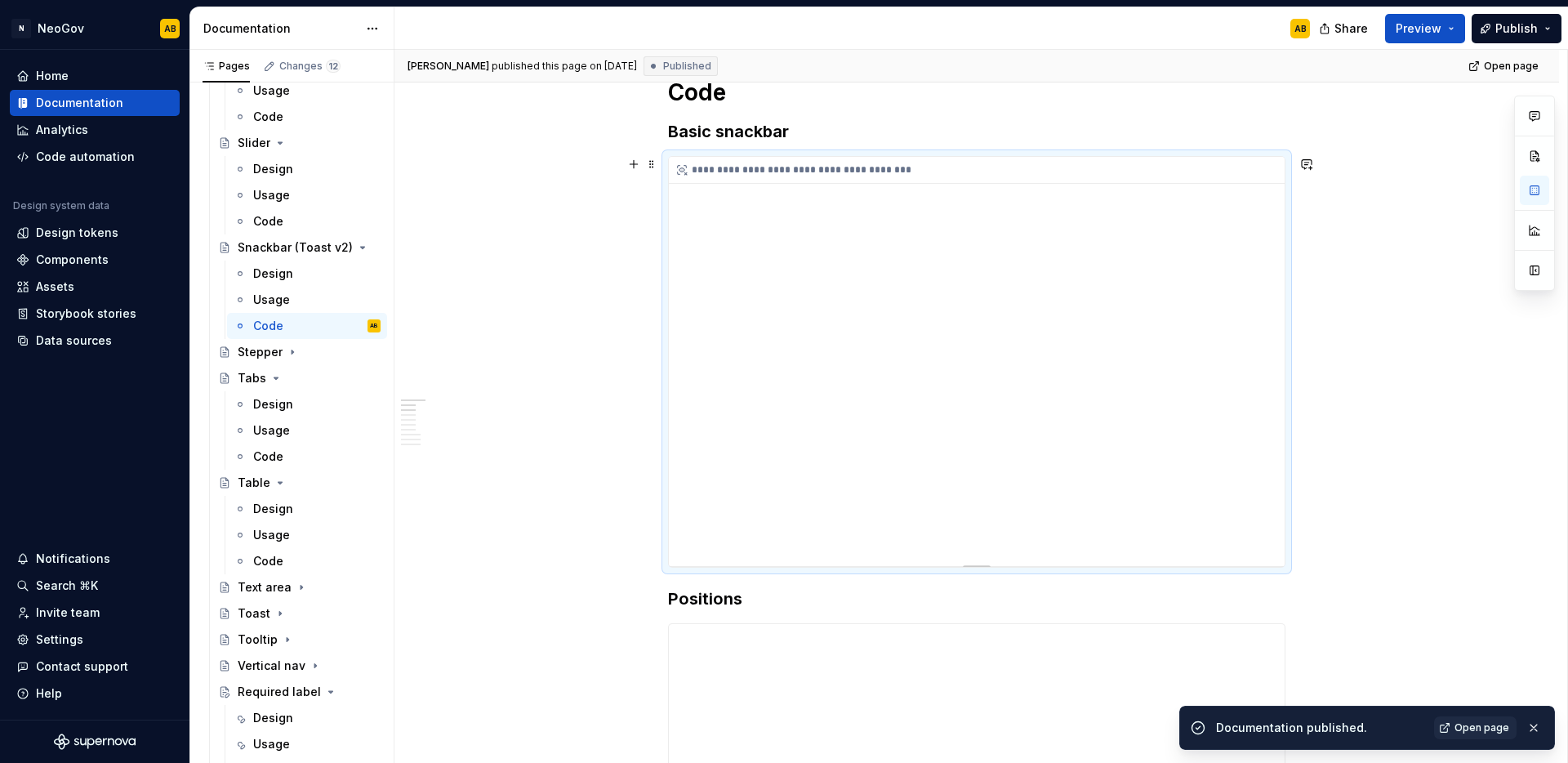
click at [747, 319] on div "**********" at bounding box center [976, 361] width 616 height 409
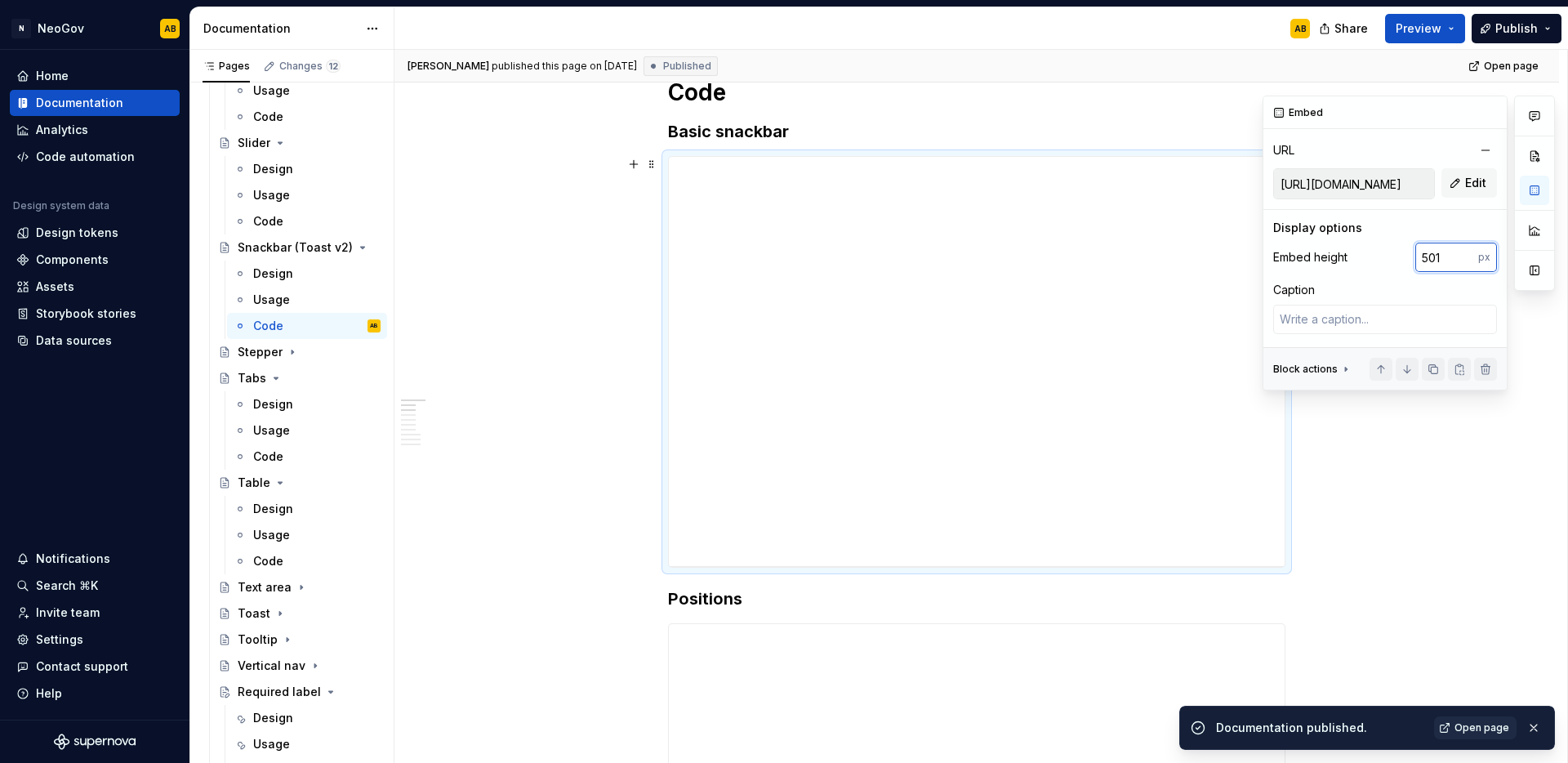
click at [1432, 259] on input "501" at bounding box center [1447, 258] width 63 height 30
type textarea "*"
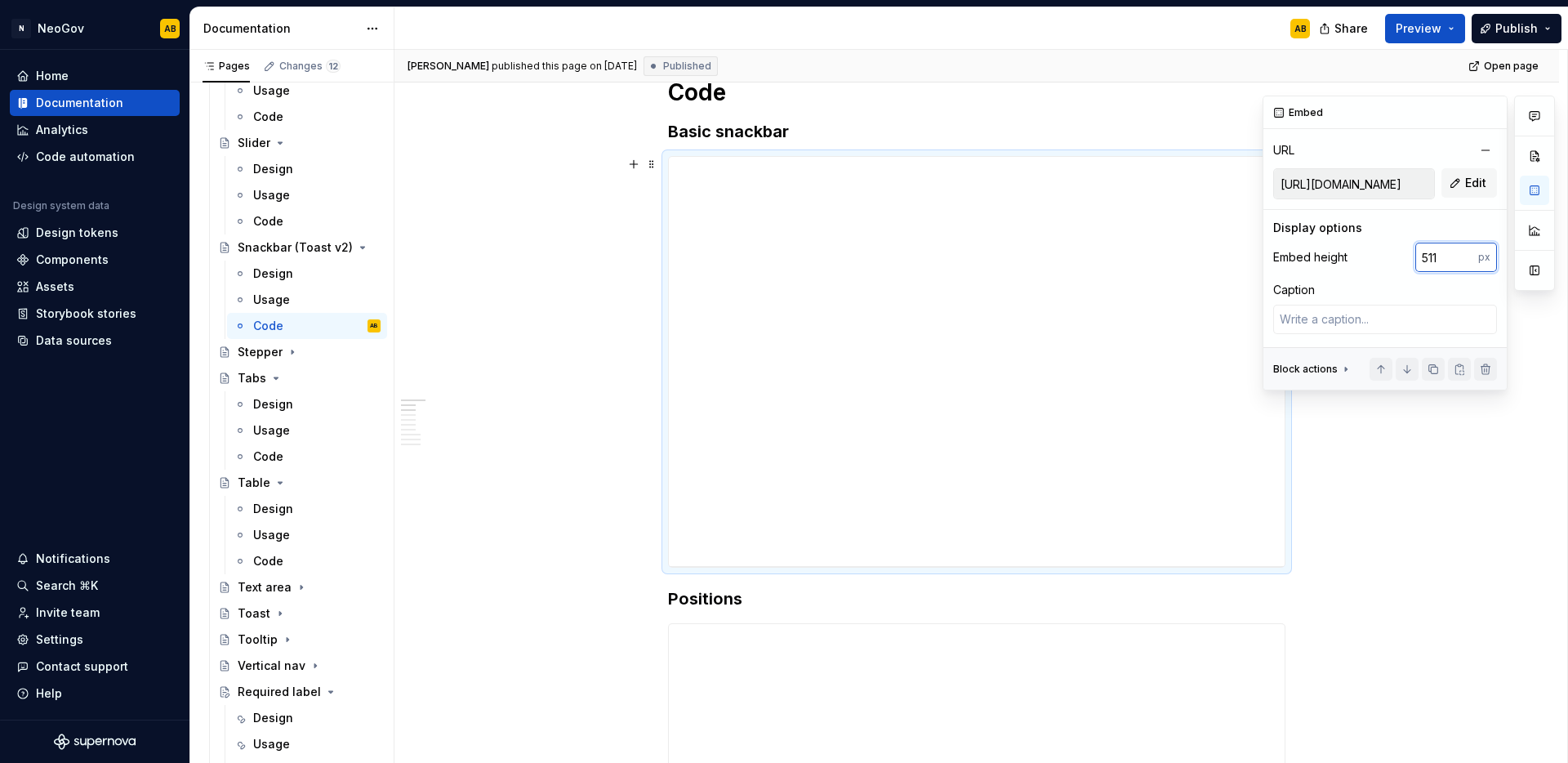
type input "511"
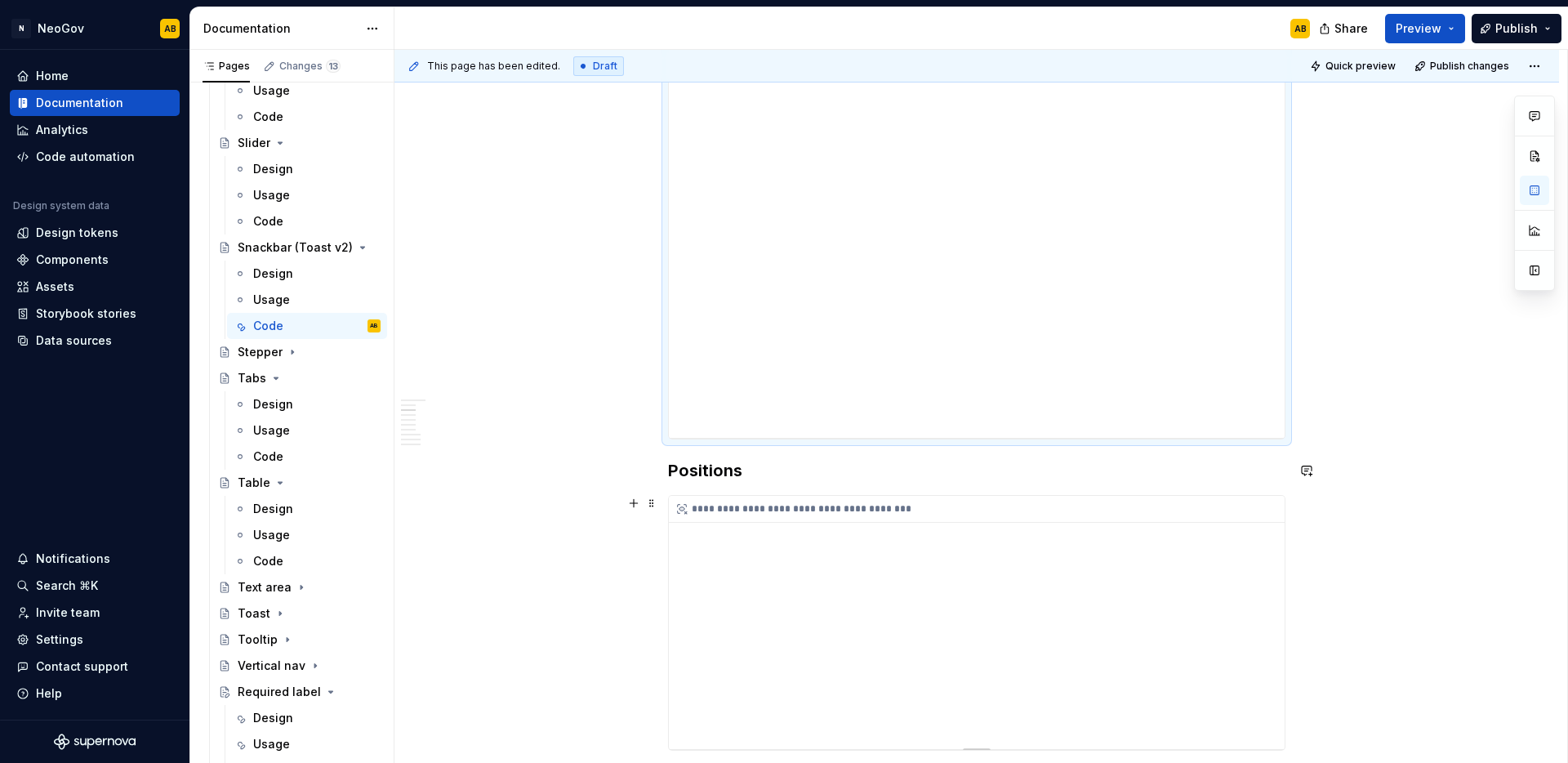
scroll to position [517, 0]
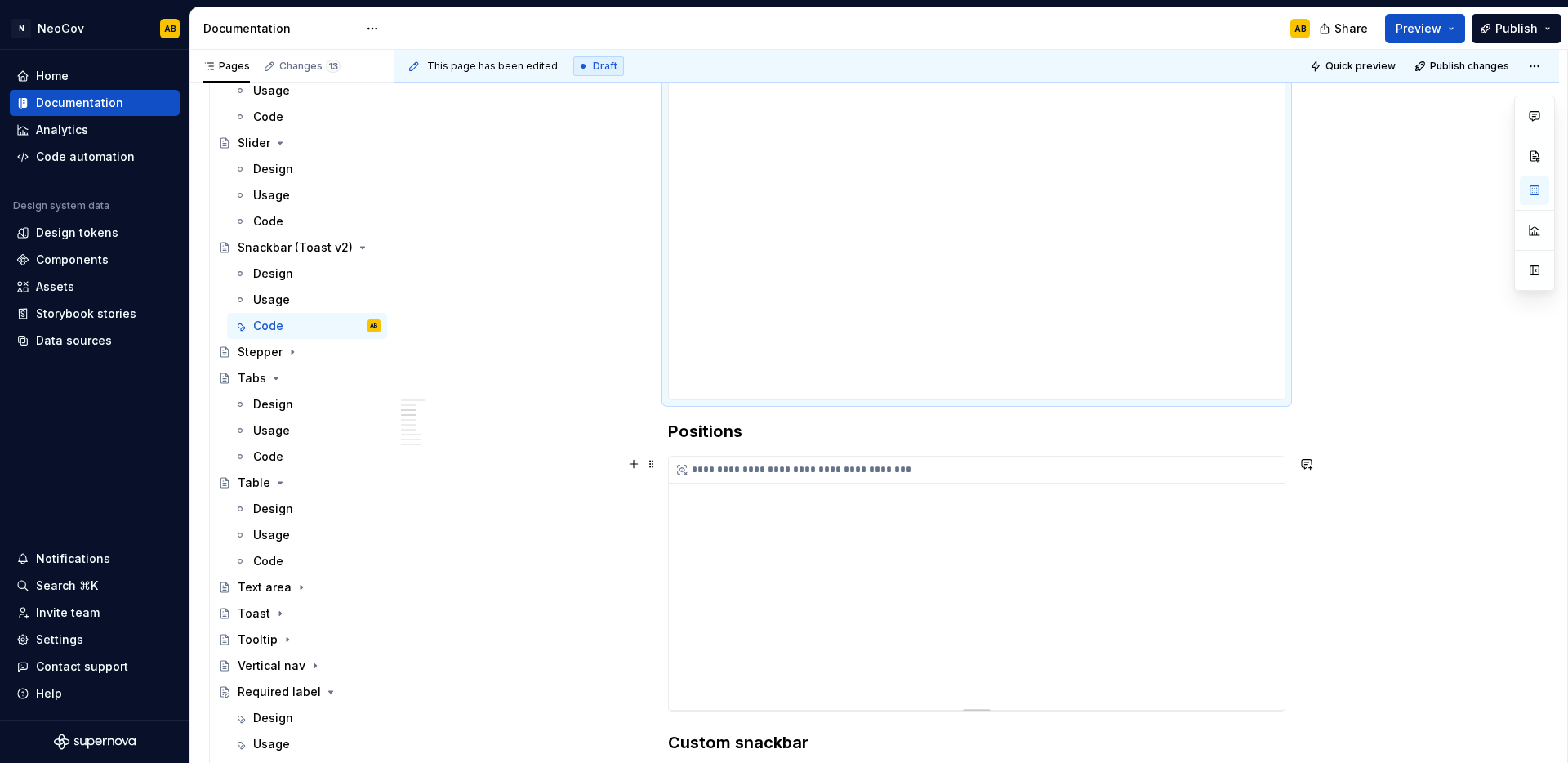
type textarea "*"
type input "310"
type input "https://library-current-qa.dev.neogov.net/embed/component-library/snack-bar/ifr…"
click at [1116, 607] on div "**********" at bounding box center [976, 583] width 616 height 253
type textarea "*"
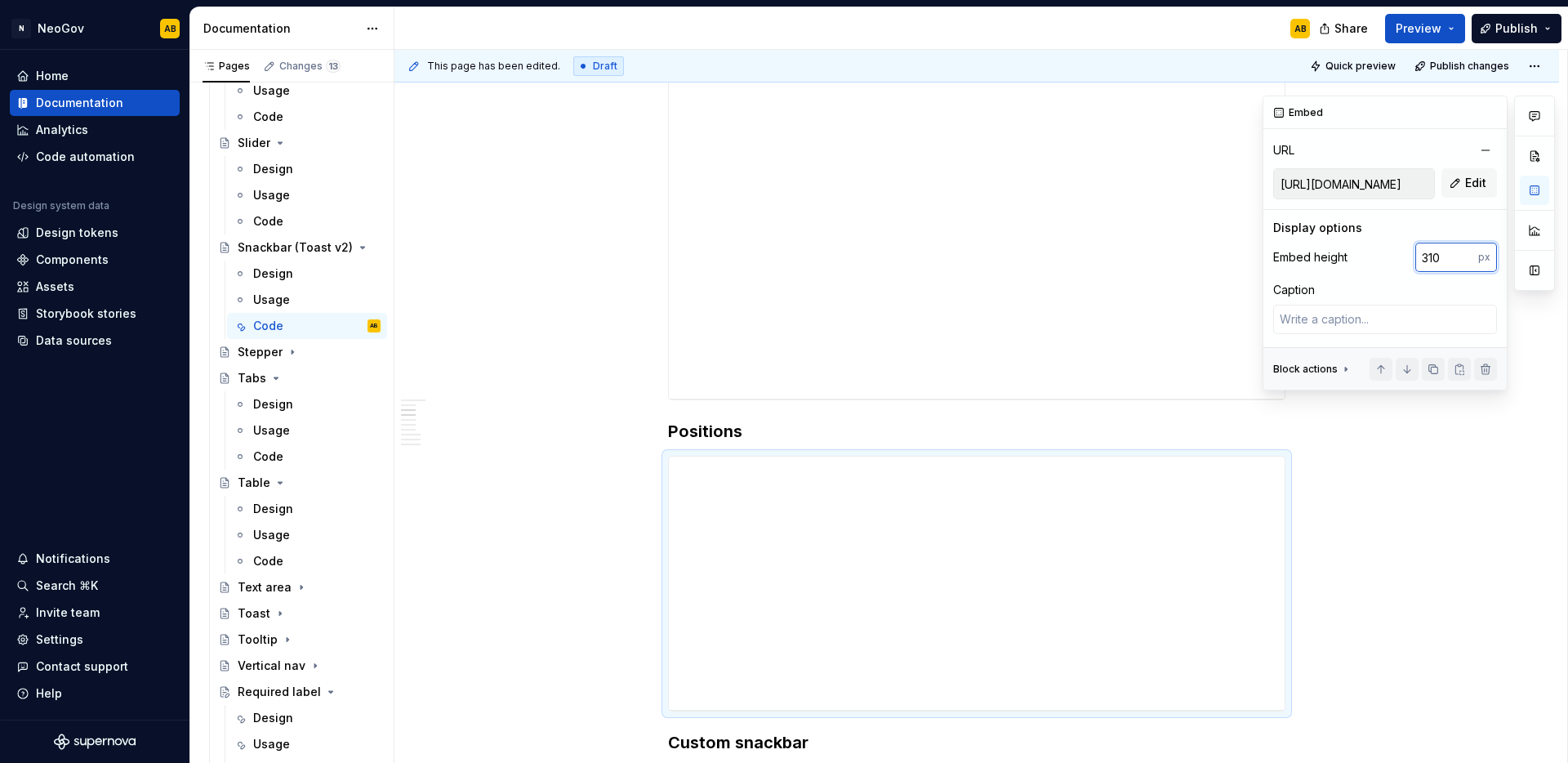
drag, startPoint x: 1438, startPoint y: 256, endPoint x: 1429, endPoint y: 257, distance: 9.1
click at [1429, 257] on input "310" at bounding box center [1447, 258] width 63 height 30
type input "320"
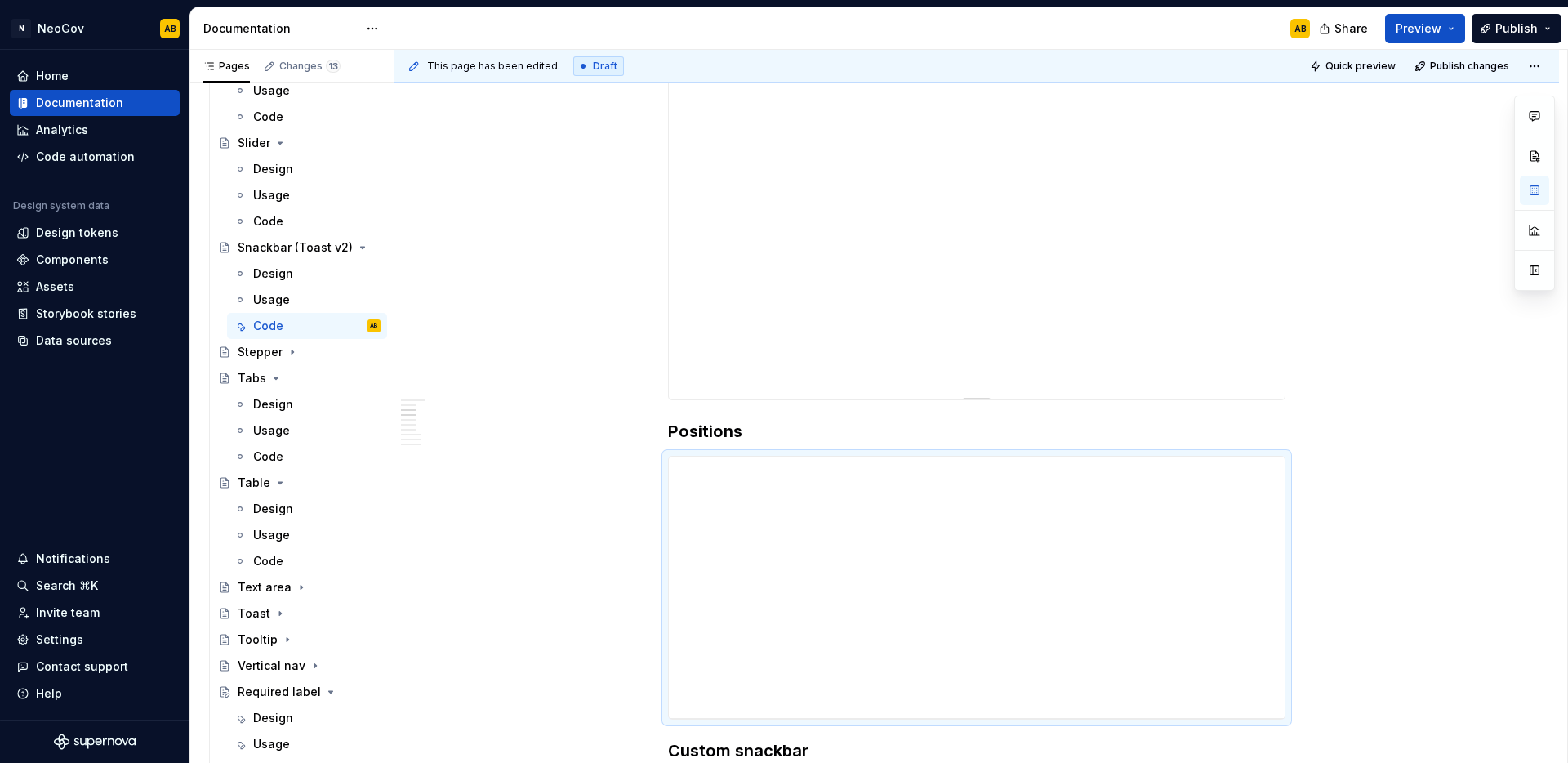
scroll to position [964, 0]
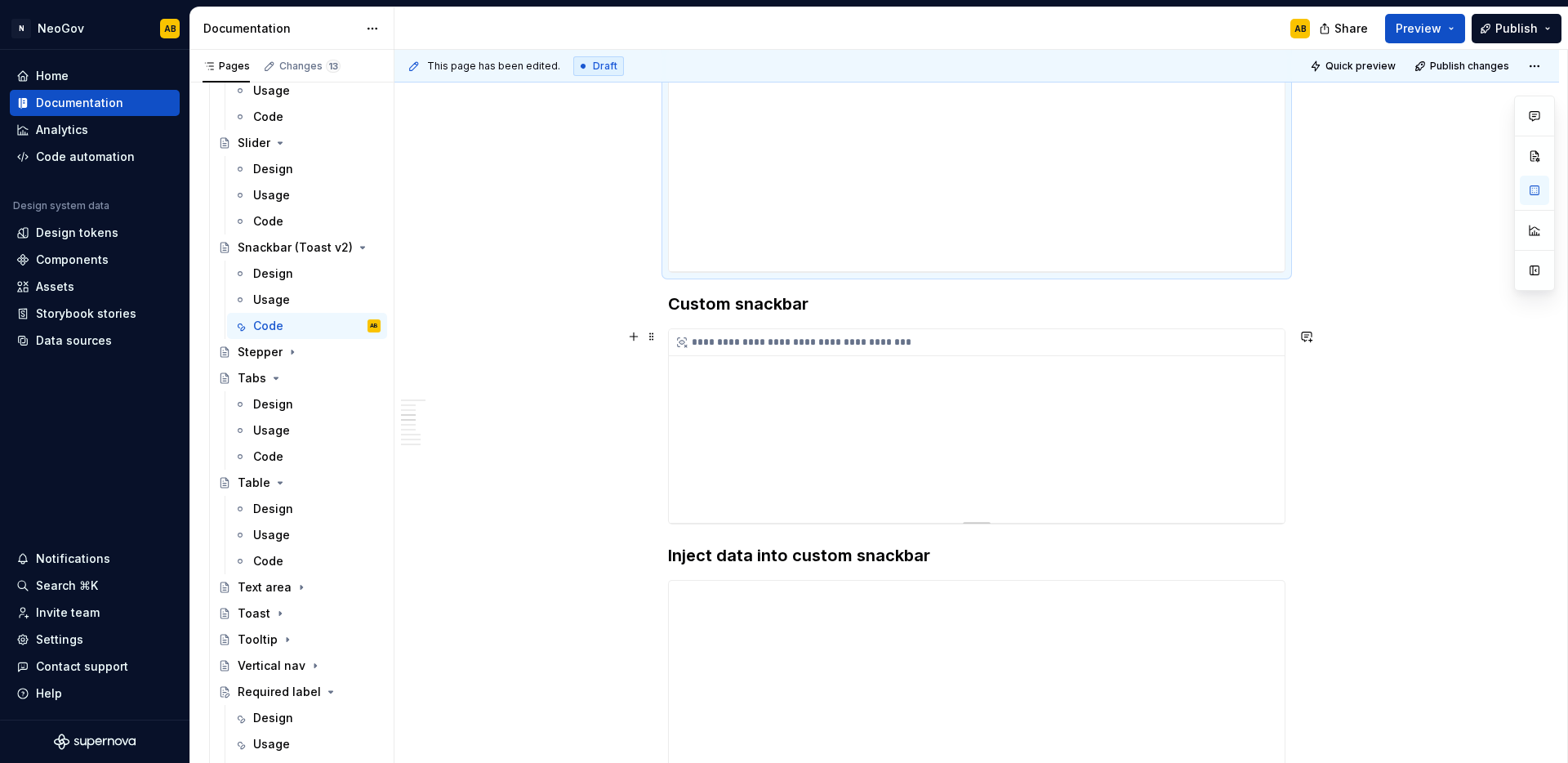
type textarea "*"
type input "237"
type input "https://library-current-qa.dev.neogov.net/embed/component-library/snack-bar/ifr…"
click at [1166, 420] on div "**********" at bounding box center [976, 426] width 616 height 193
type textarea "*"
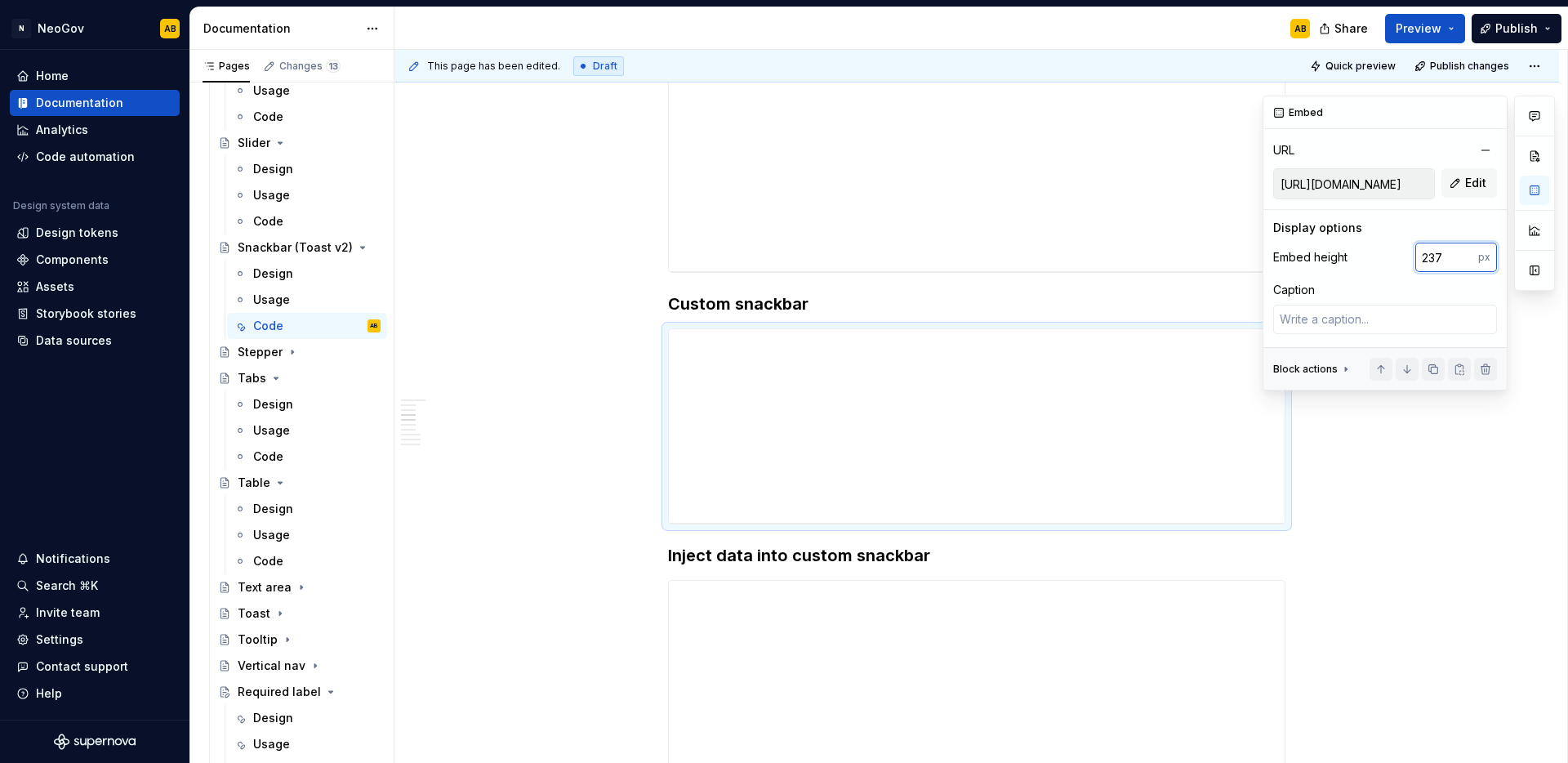
click at [1431, 255] on input "237" at bounding box center [1447, 258] width 63 height 30
type input "247"
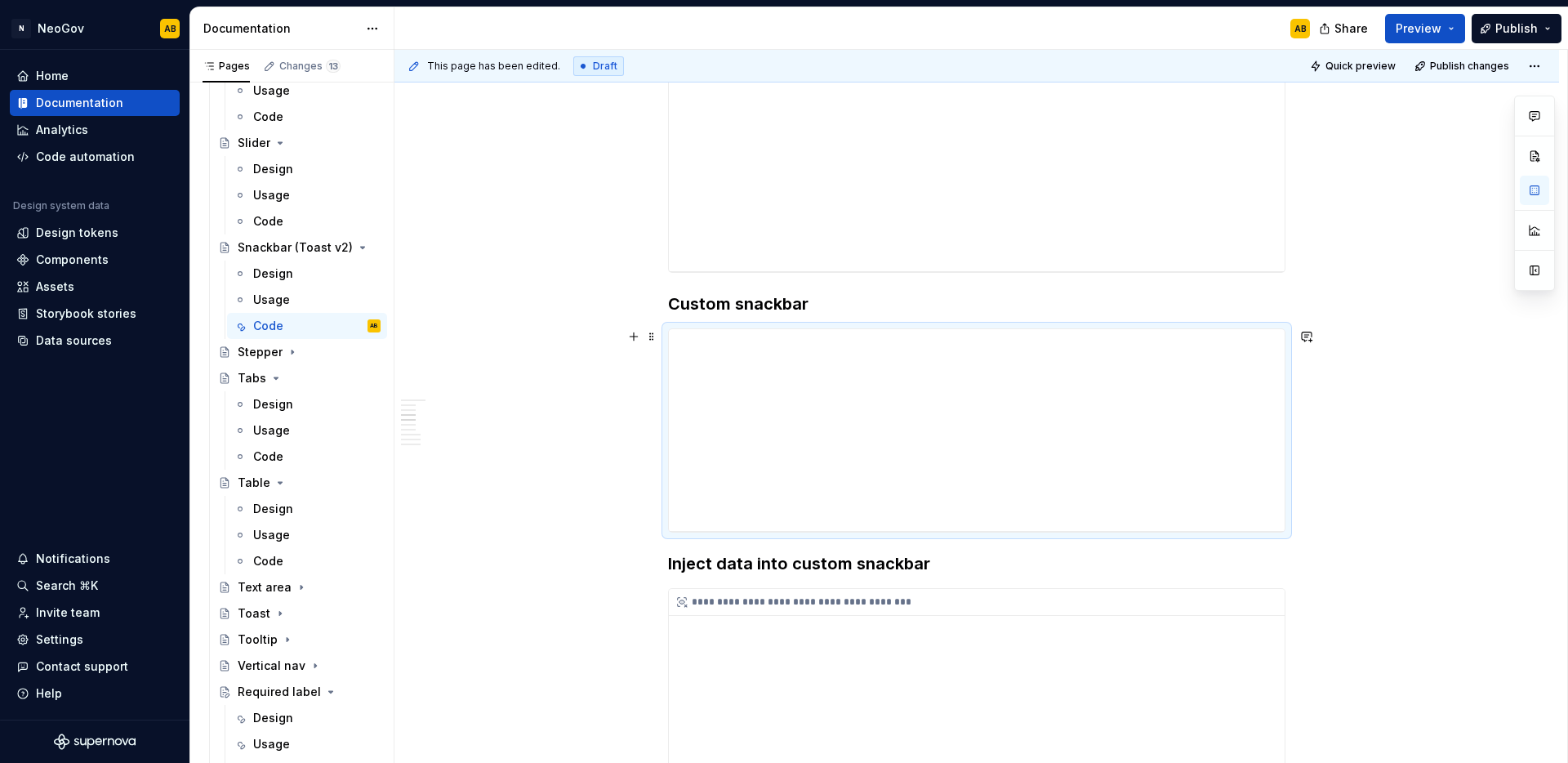
type textarea "*"
type input "501"
type input "https://library-current-qa.dev.neogov.net/embed/component-library/snack-bar/ifr…"
type textarea "*"
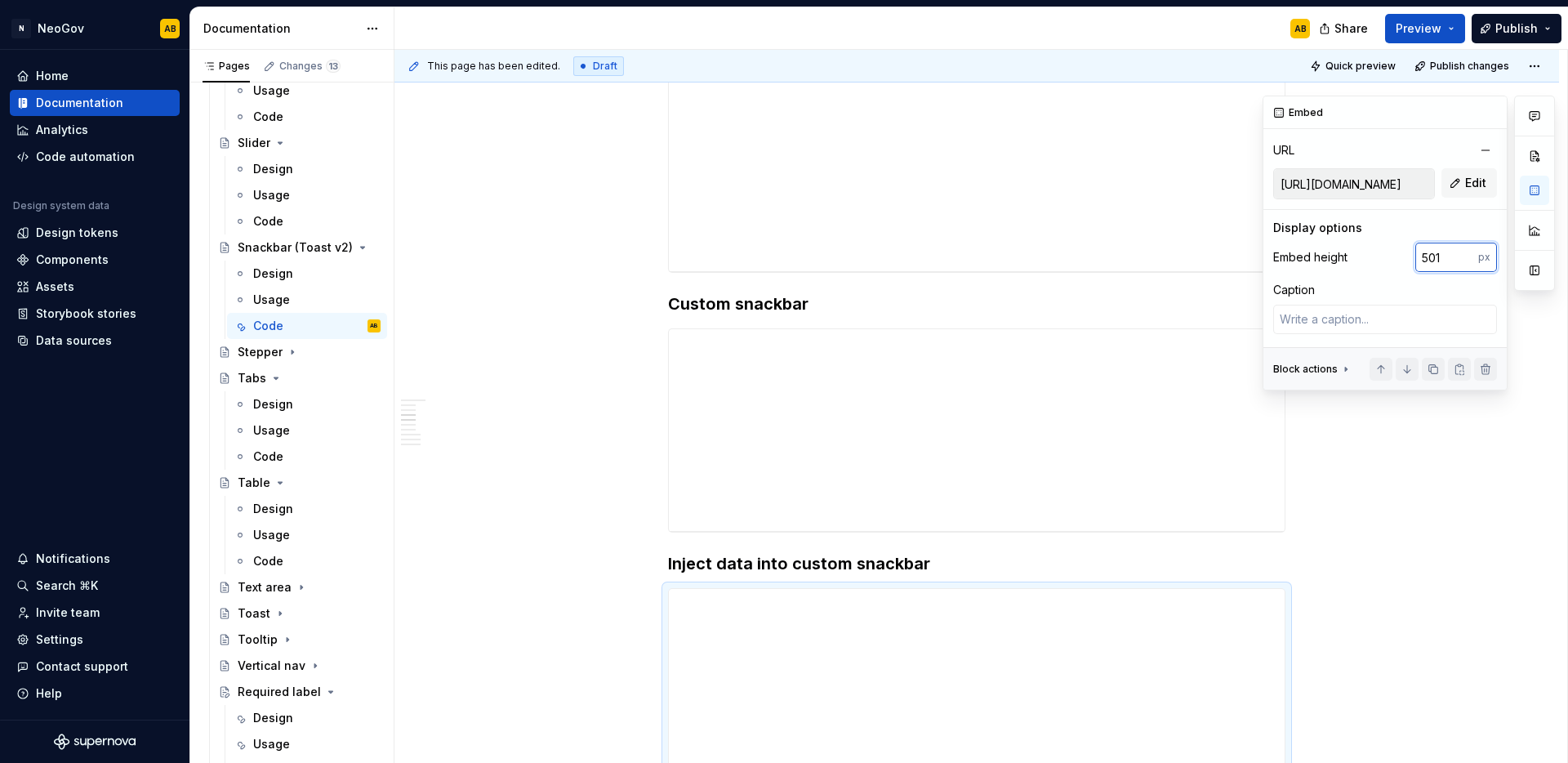
click at [1430, 257] on input "501" at bounding box center [1447, 258] width 63 height 30
type input "511"
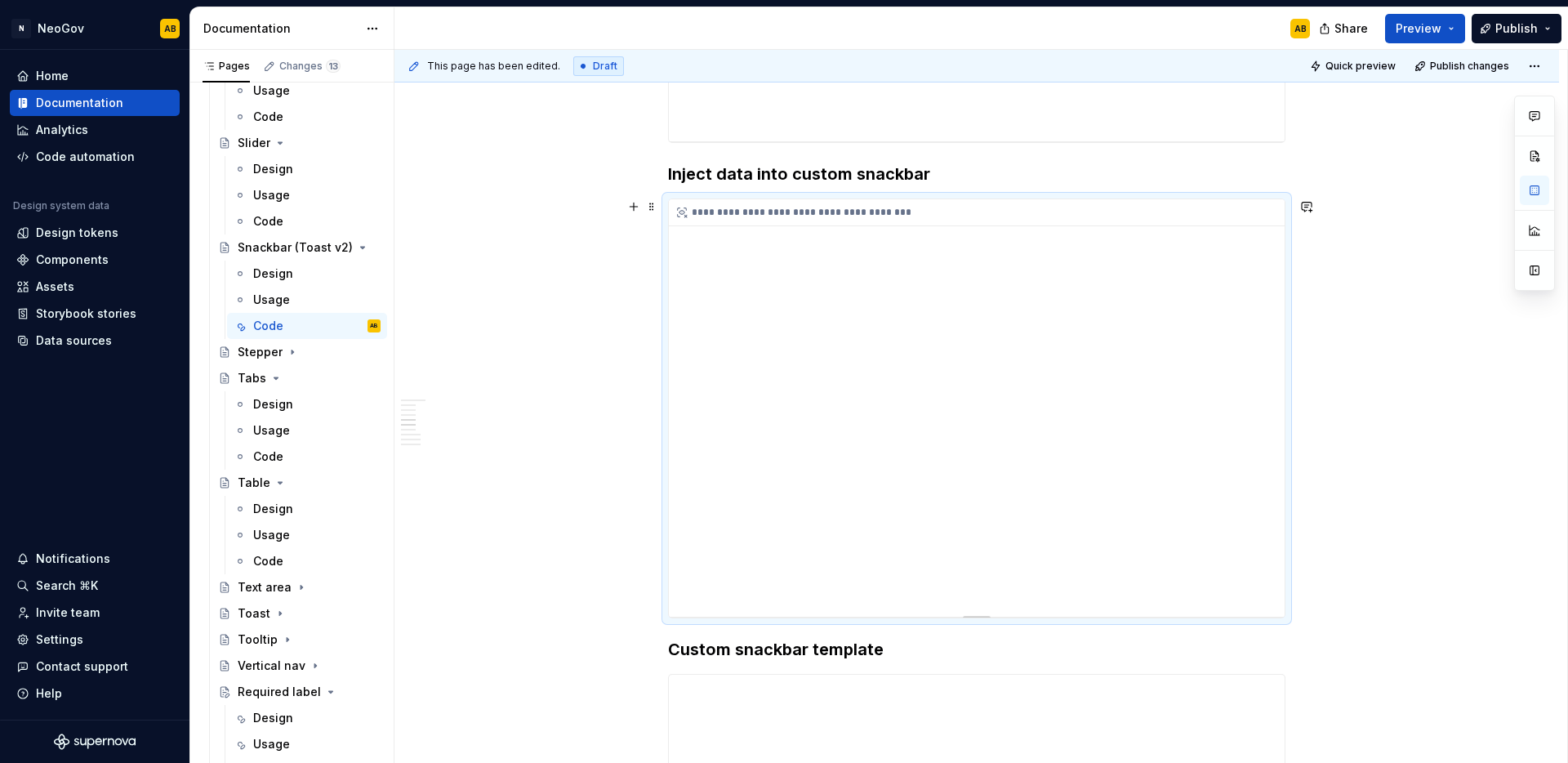
scroll to position [1524, 0]
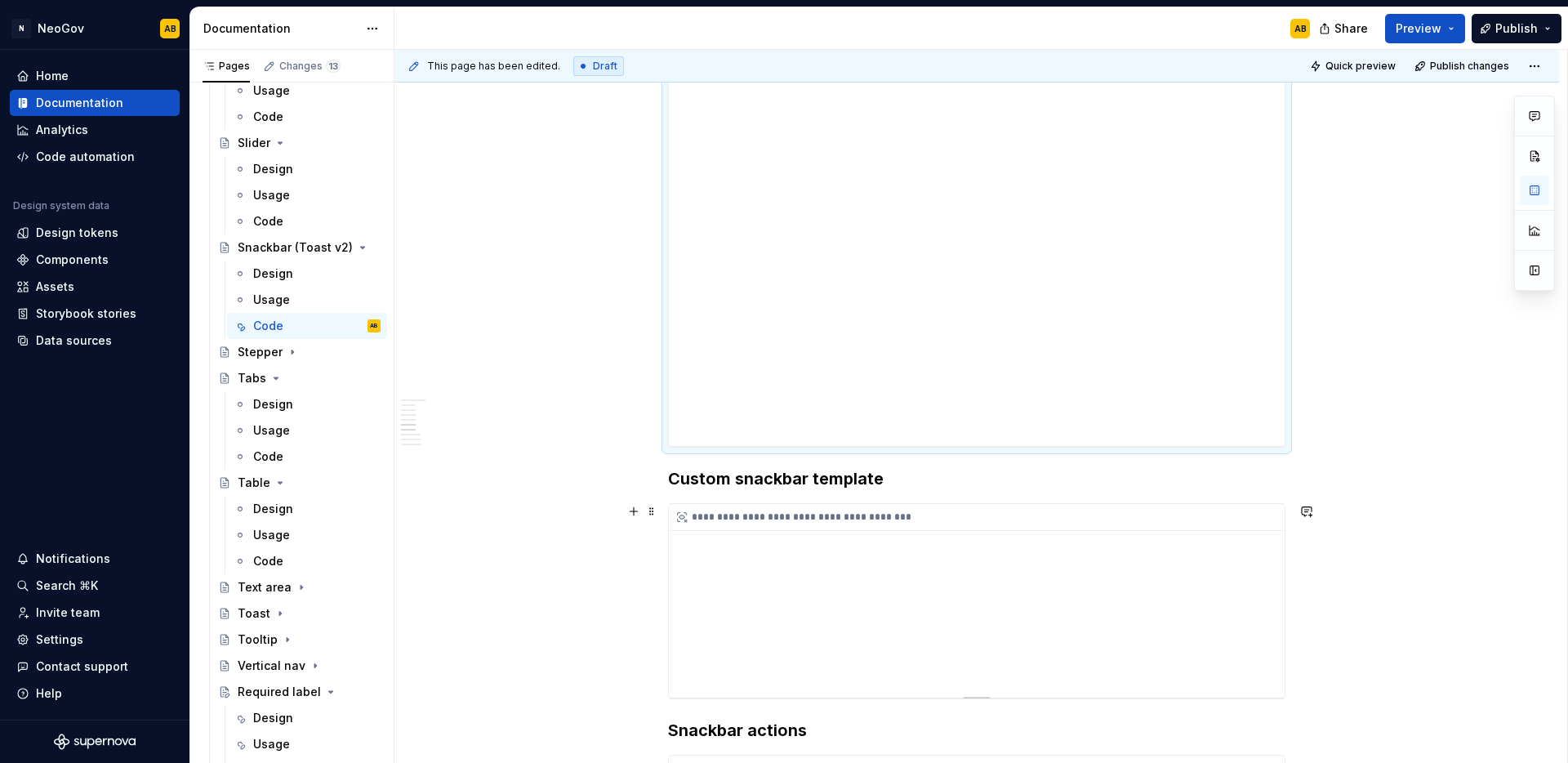
type textarea "*"
type input "237"
type input "https://library-current-qa.dev.neogov.net/embed/component-library/snack-bar/ifr…"
click at [1044, 554] on div "**********" at bounding box center [976, 600] width 616 height 193
type textarea "*"
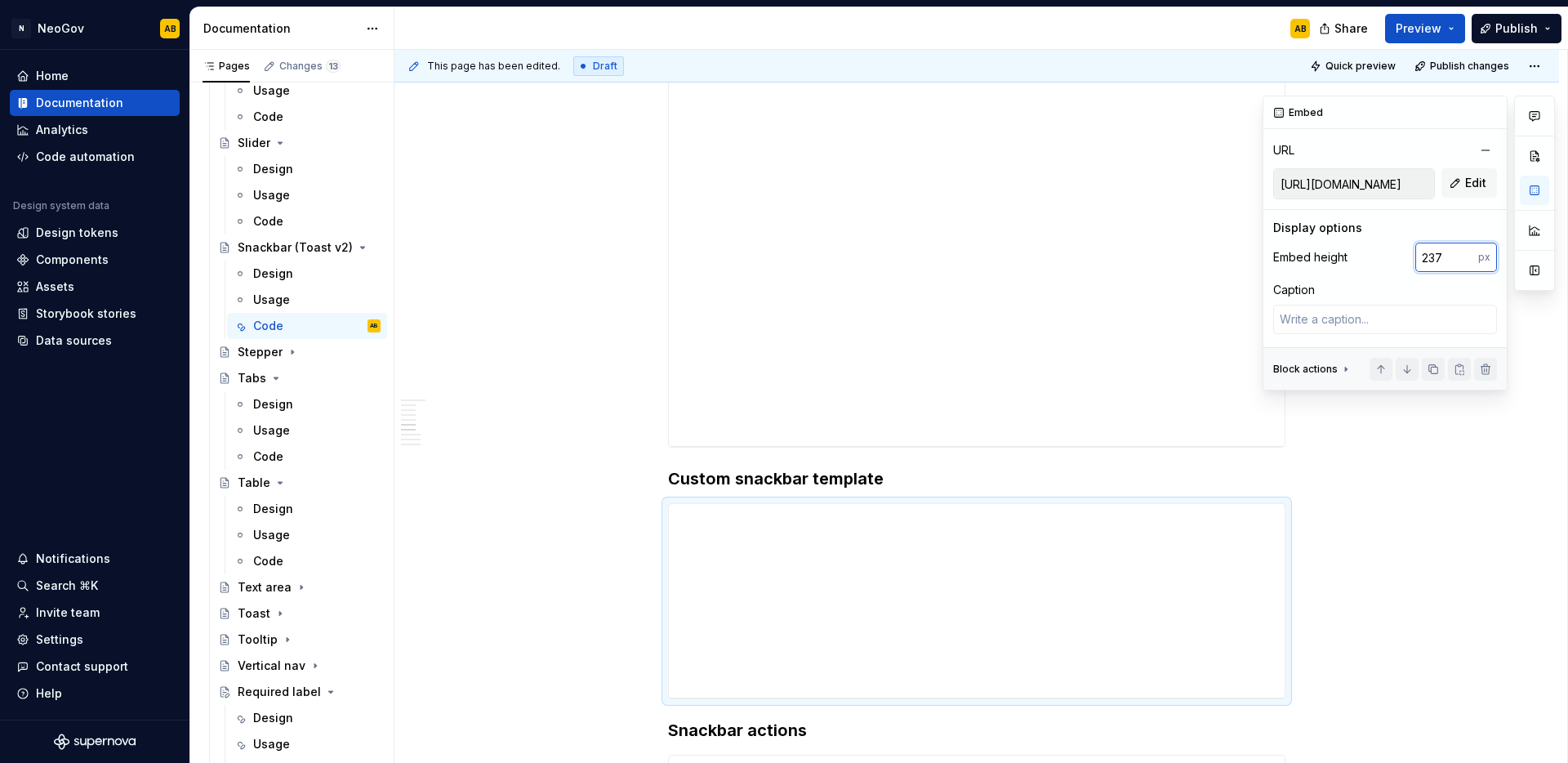
click at [1431, 258] on input "237" at bounding box center [1447, 258] width 63 height 30
type input "247"
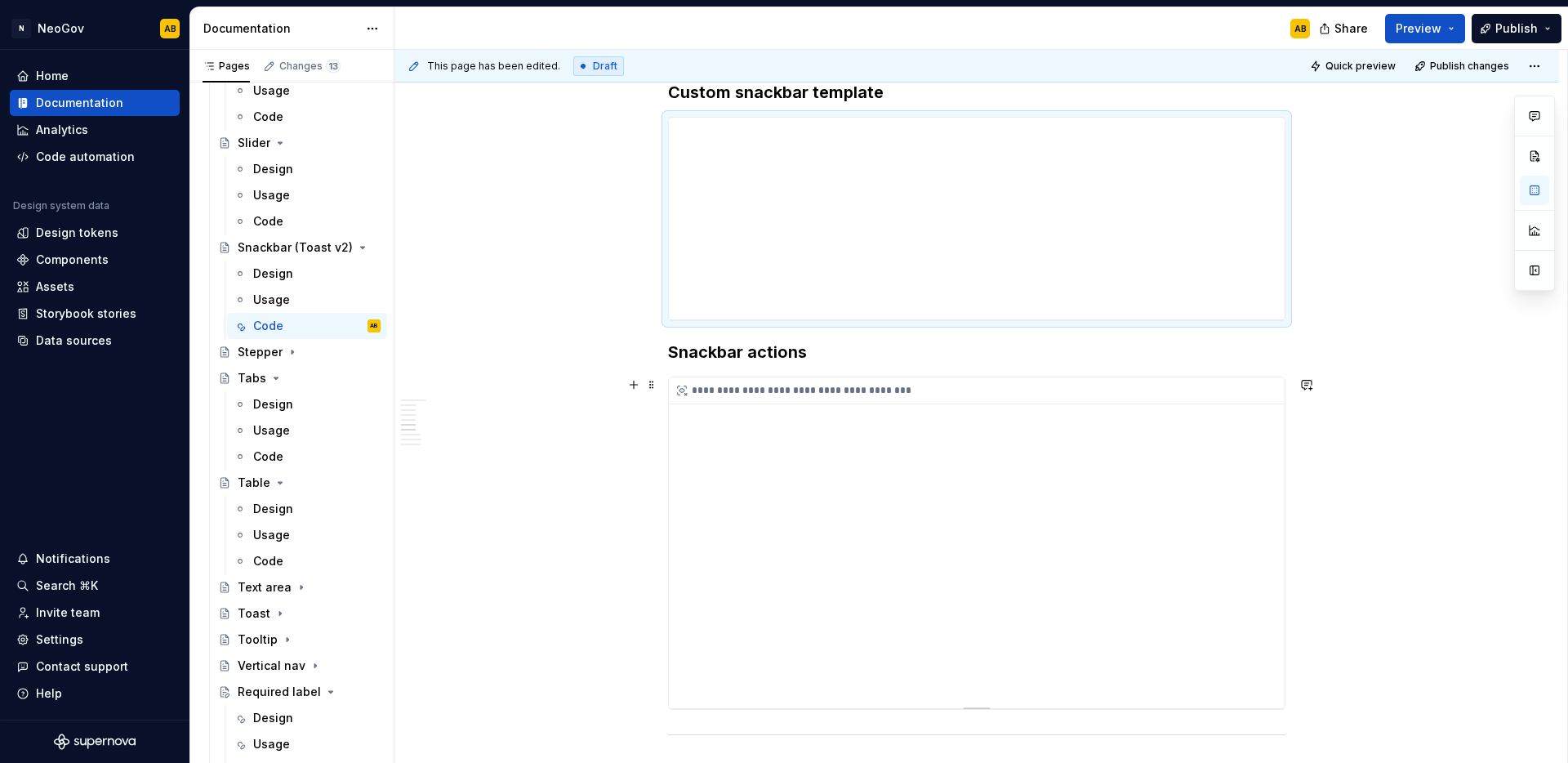
scroll to position [1914, 0]
type textarea "*"
type input "405"
type input "https://library-current-qa.dev.neogov.net/embed/component-library/snack-bar/ifr…"
click at [1186, 507] on div "**********" at bounding box center [976, 538] width 616 height 330
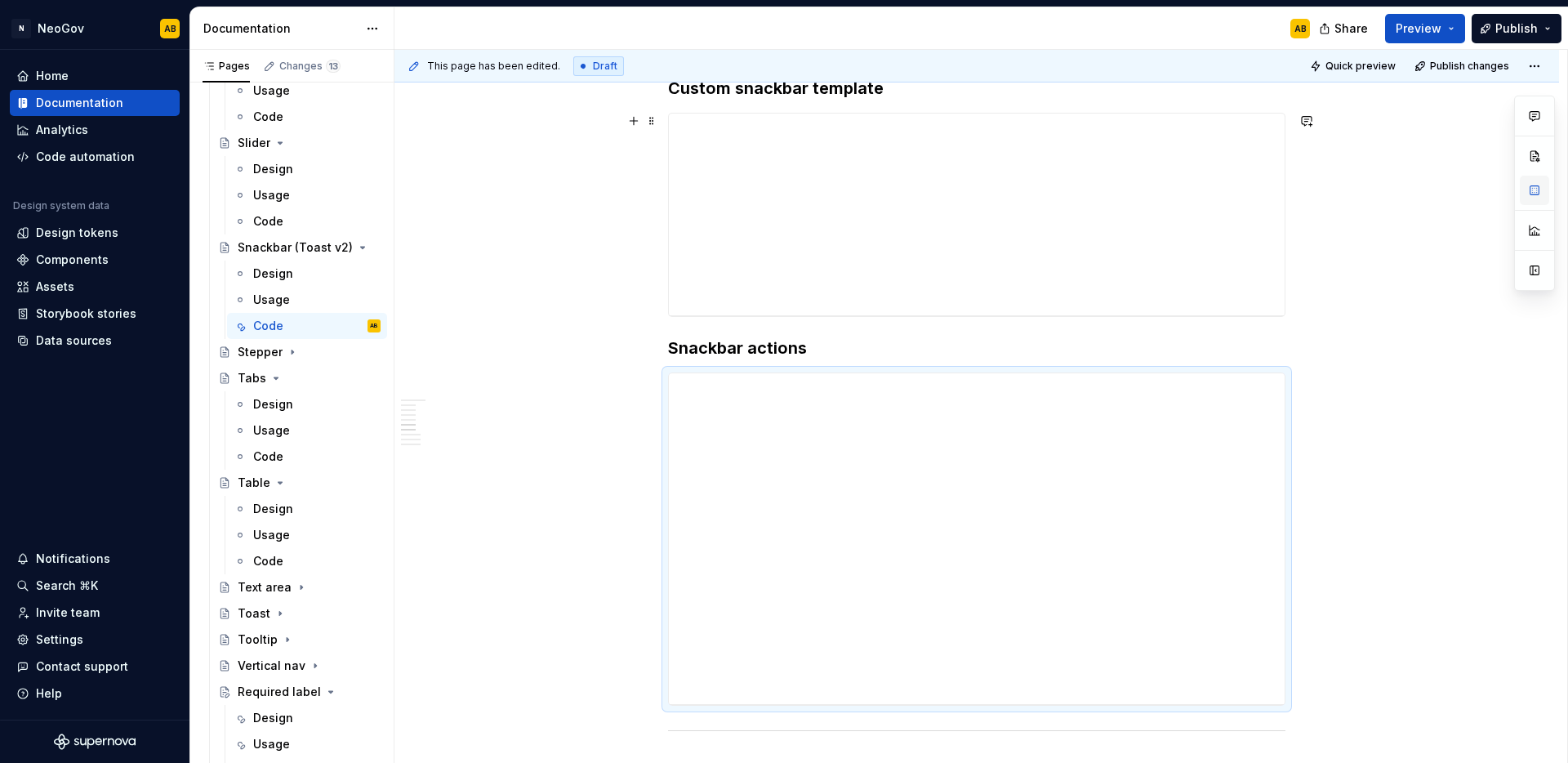
type textarea "*"
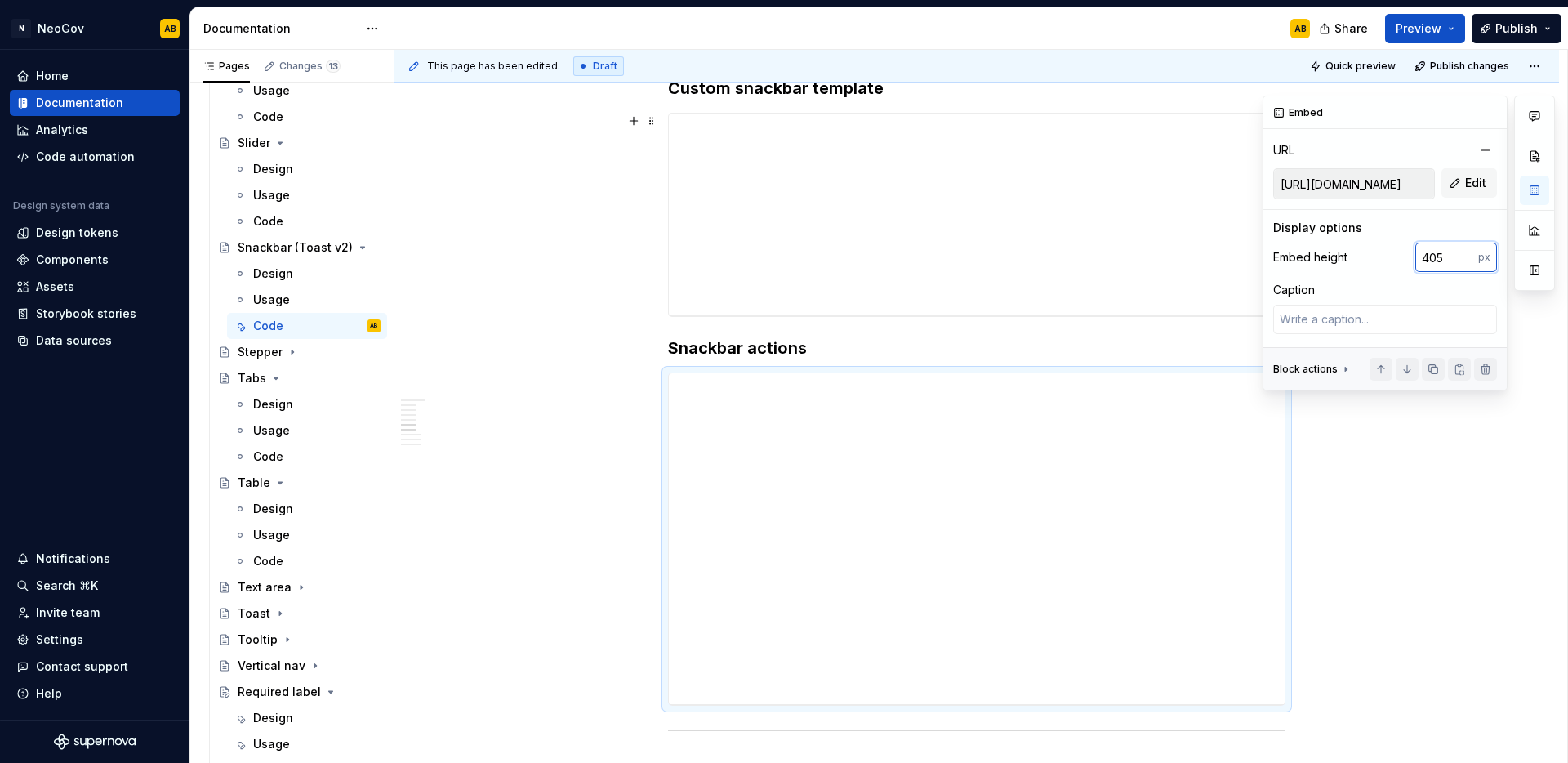
click at [1432, 258] on input "405" at bounding box center [1447, 258] width 63 height 30
type input "415"
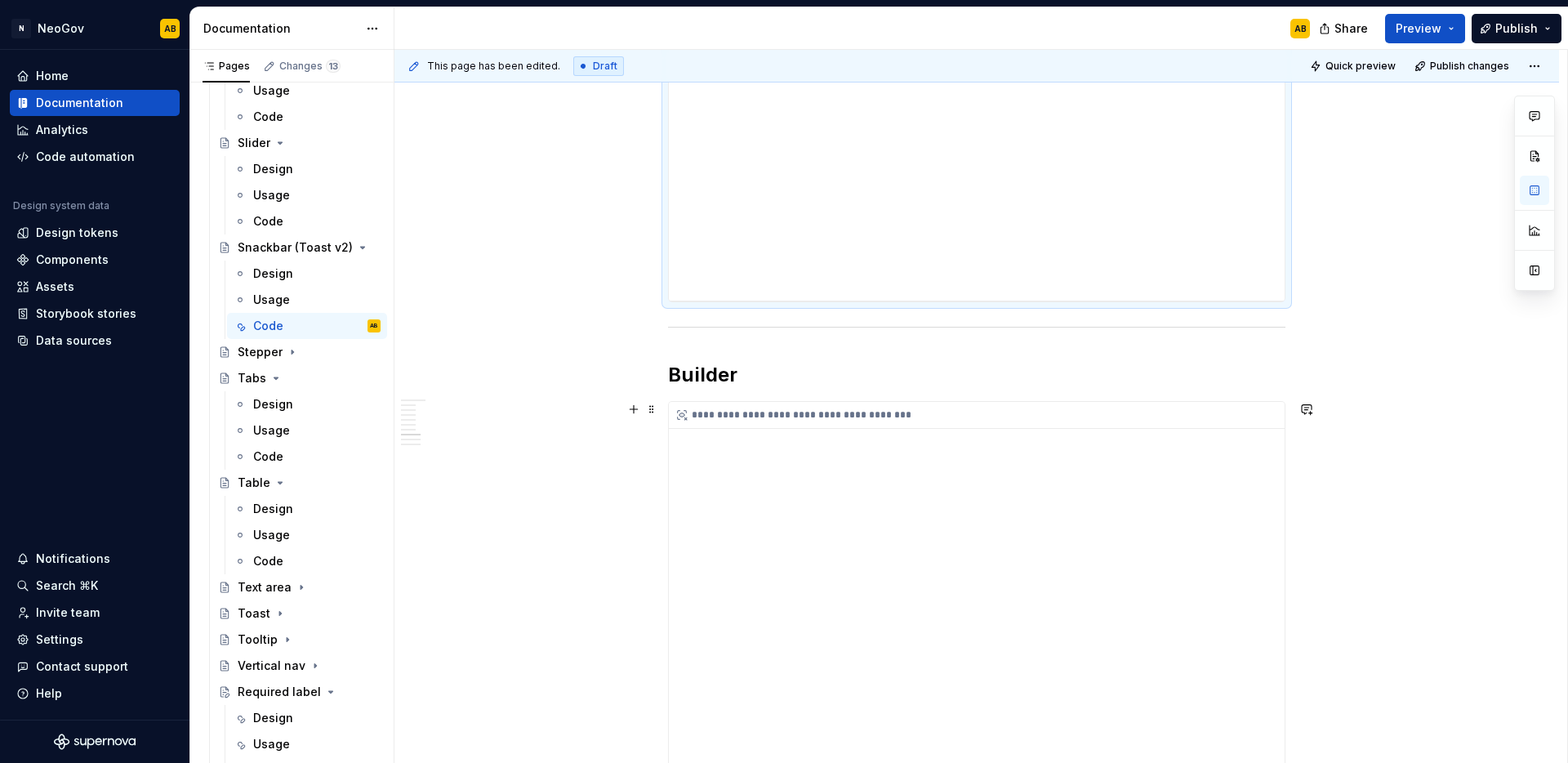
type textarea "*"
type input "981"
type input "https://library-current-qa.dev.neogov.net/embed/component-library/snack-bar/ifr…"
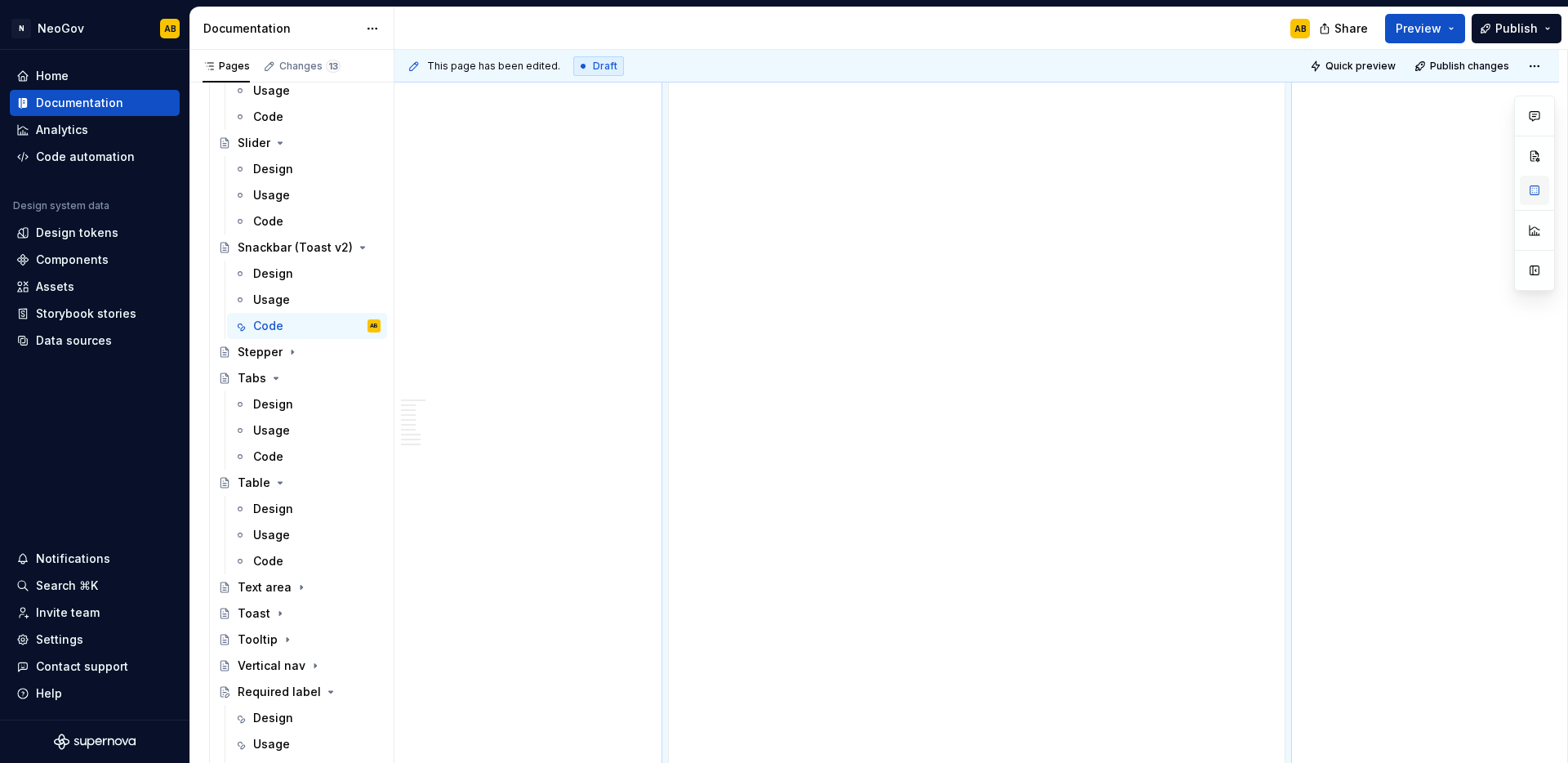
type textarea "*"
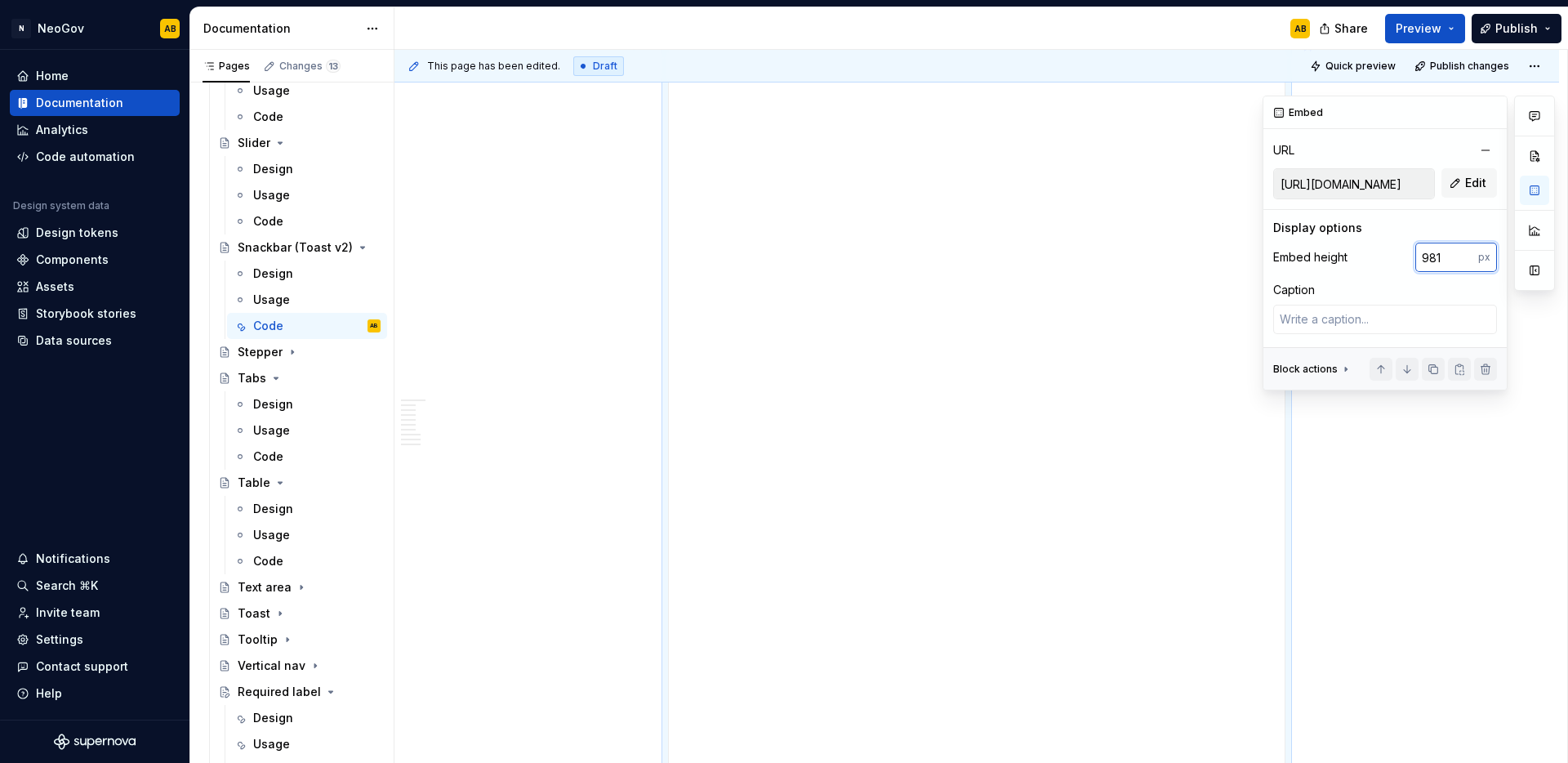
click at [1431, 255] on input "981" at bounding box center [1447, 258] width 63 height 30
type input "991"
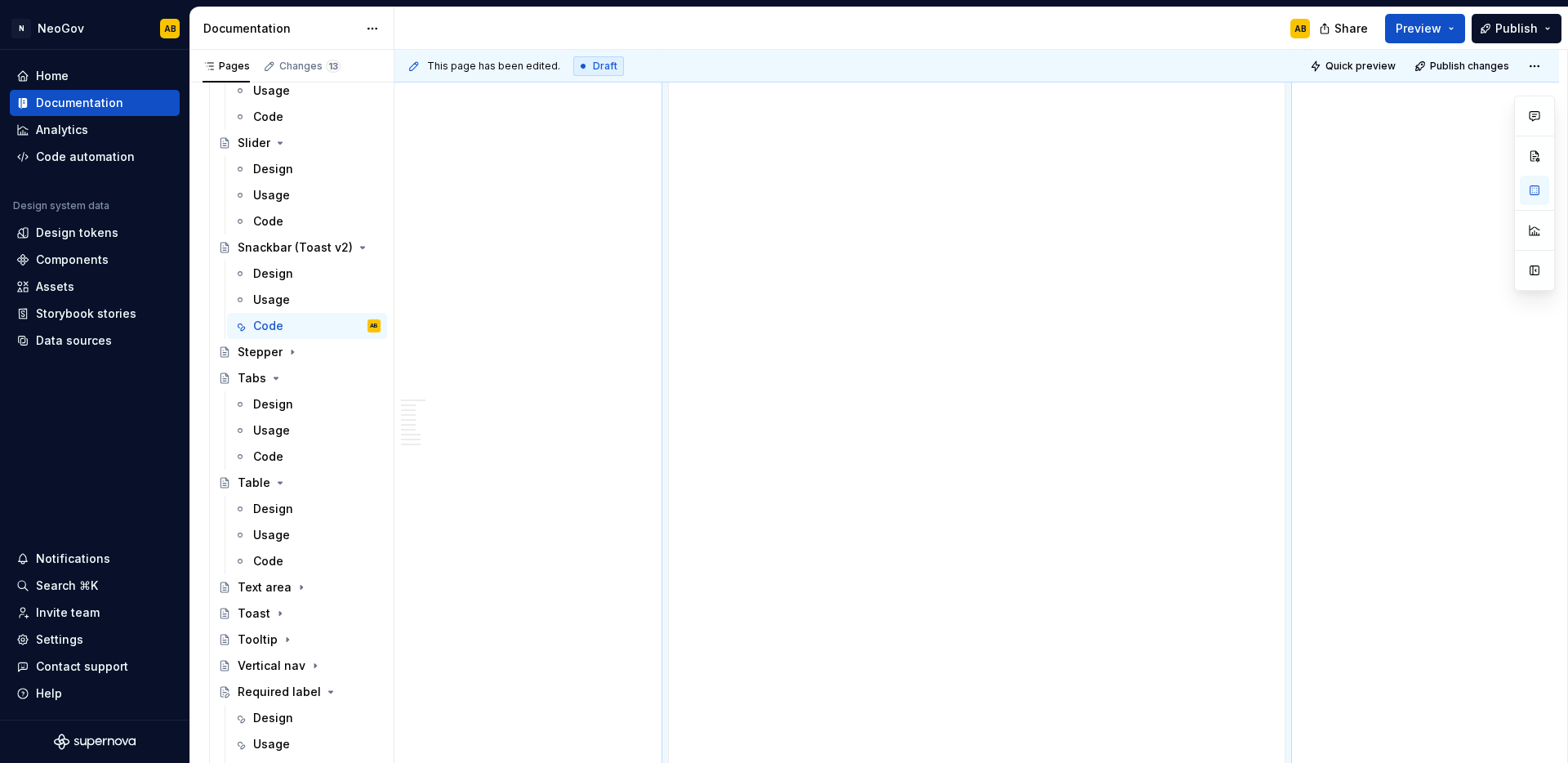
click at [1537, 29] on span "Publish" at bounding box center [1516, 28] width 43 height 17
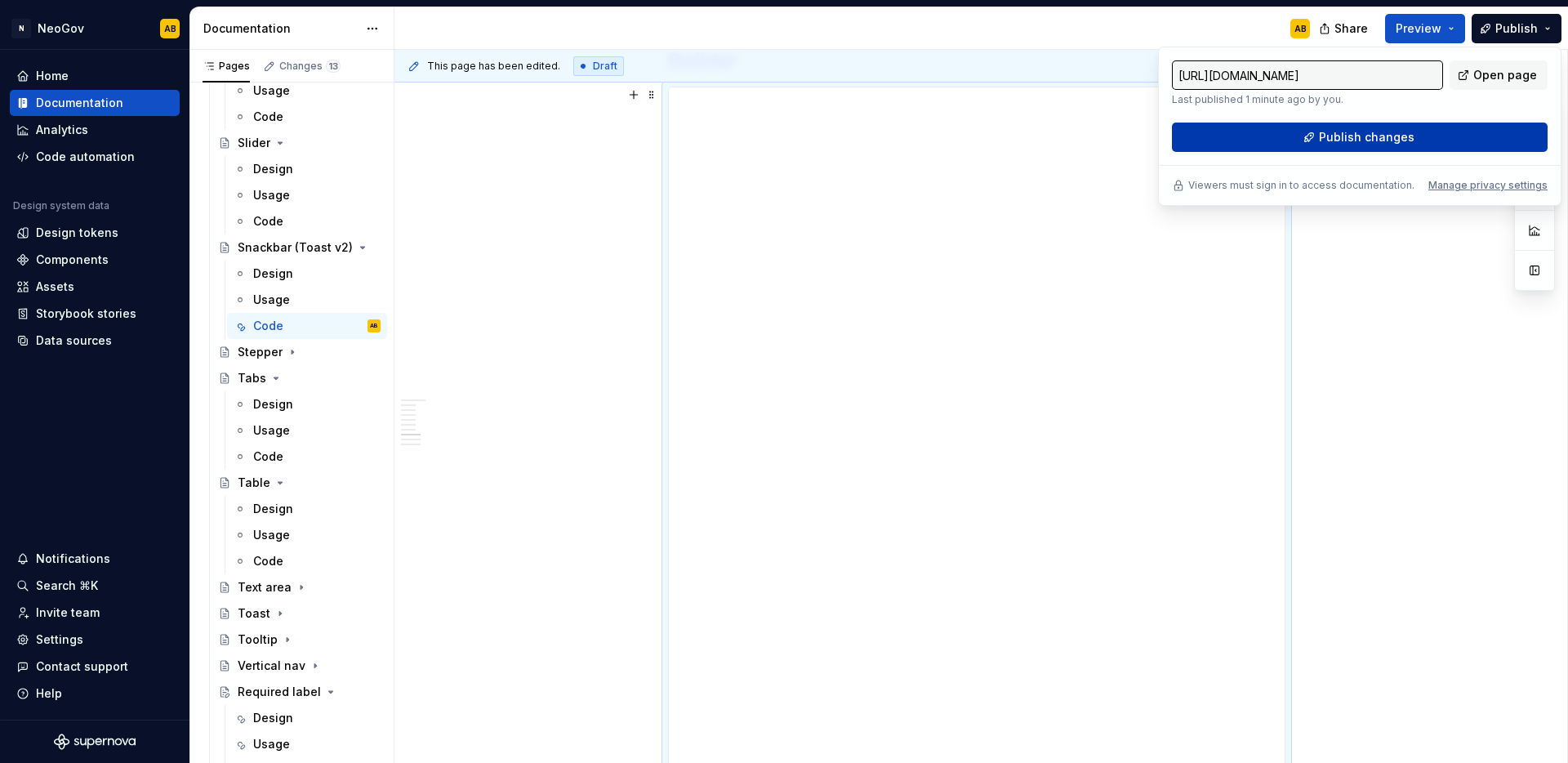
click at [1419, 137] on button "Publish changes" at bounding box center [1360, 137] width 376 height 30
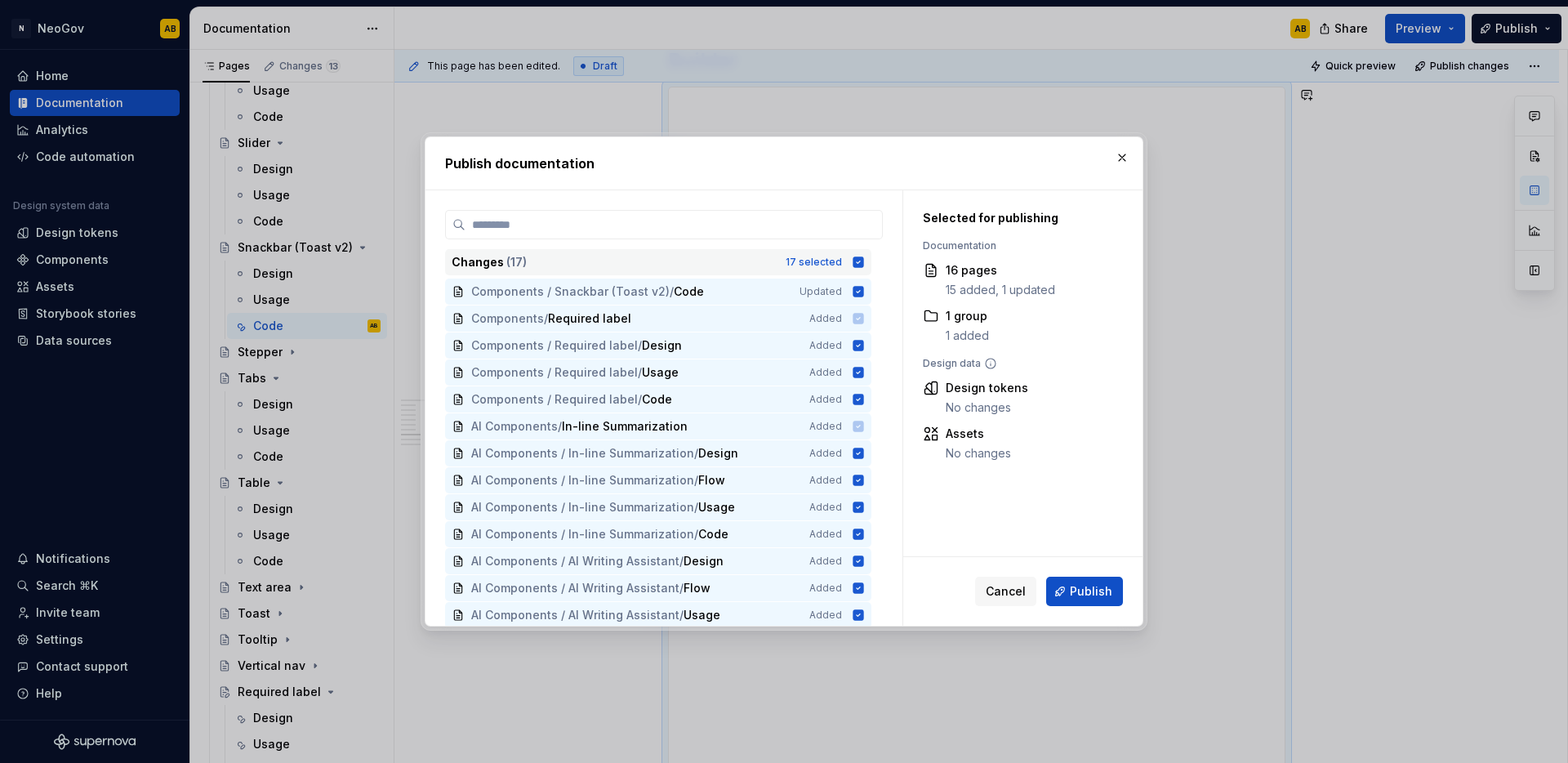
click at [857, 264] on icon at bounding box center [858, 261] width 10 height 10
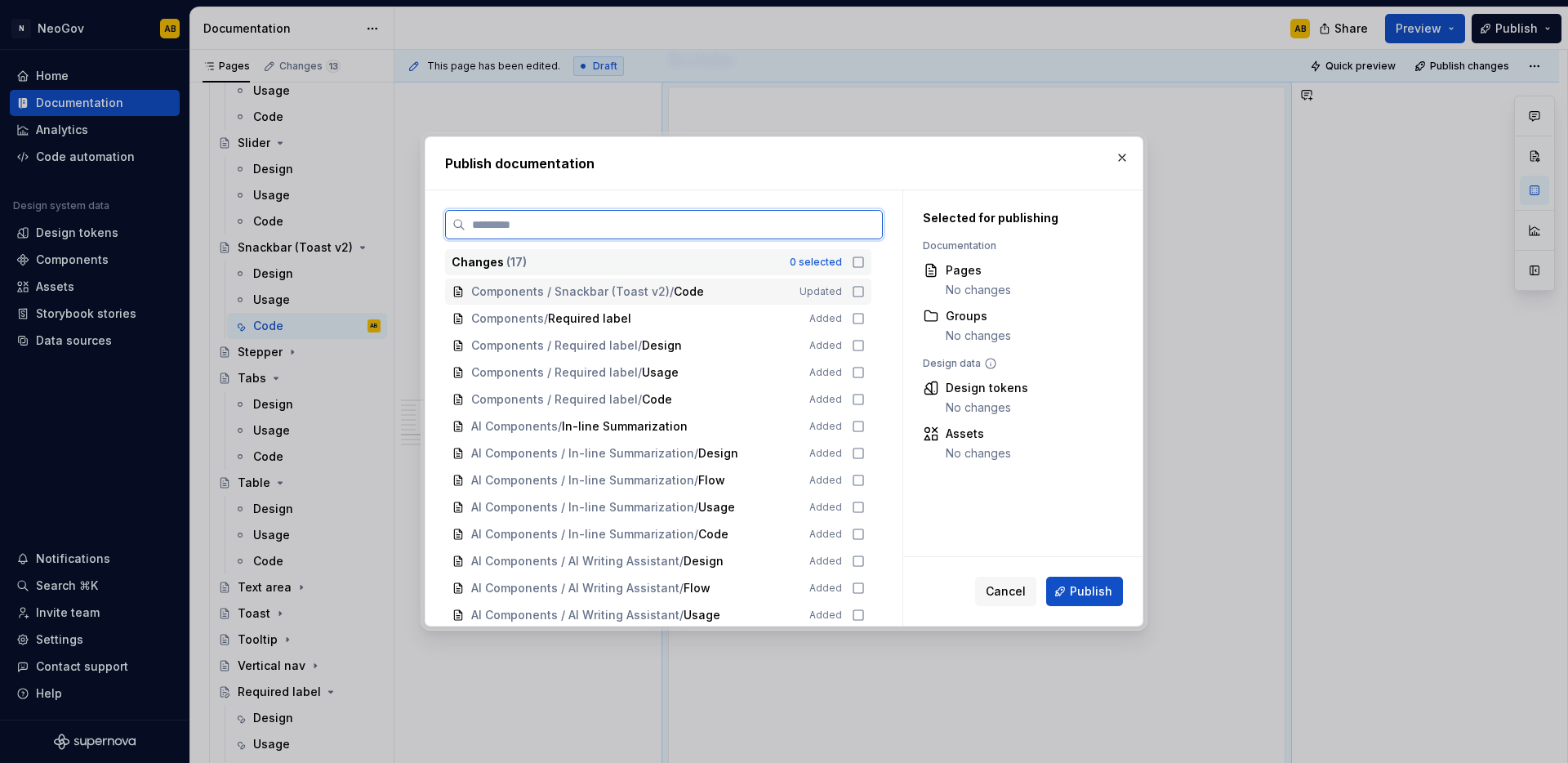
click at [857, 291] on icon at bounding box center [858, 291] width 13 height 13
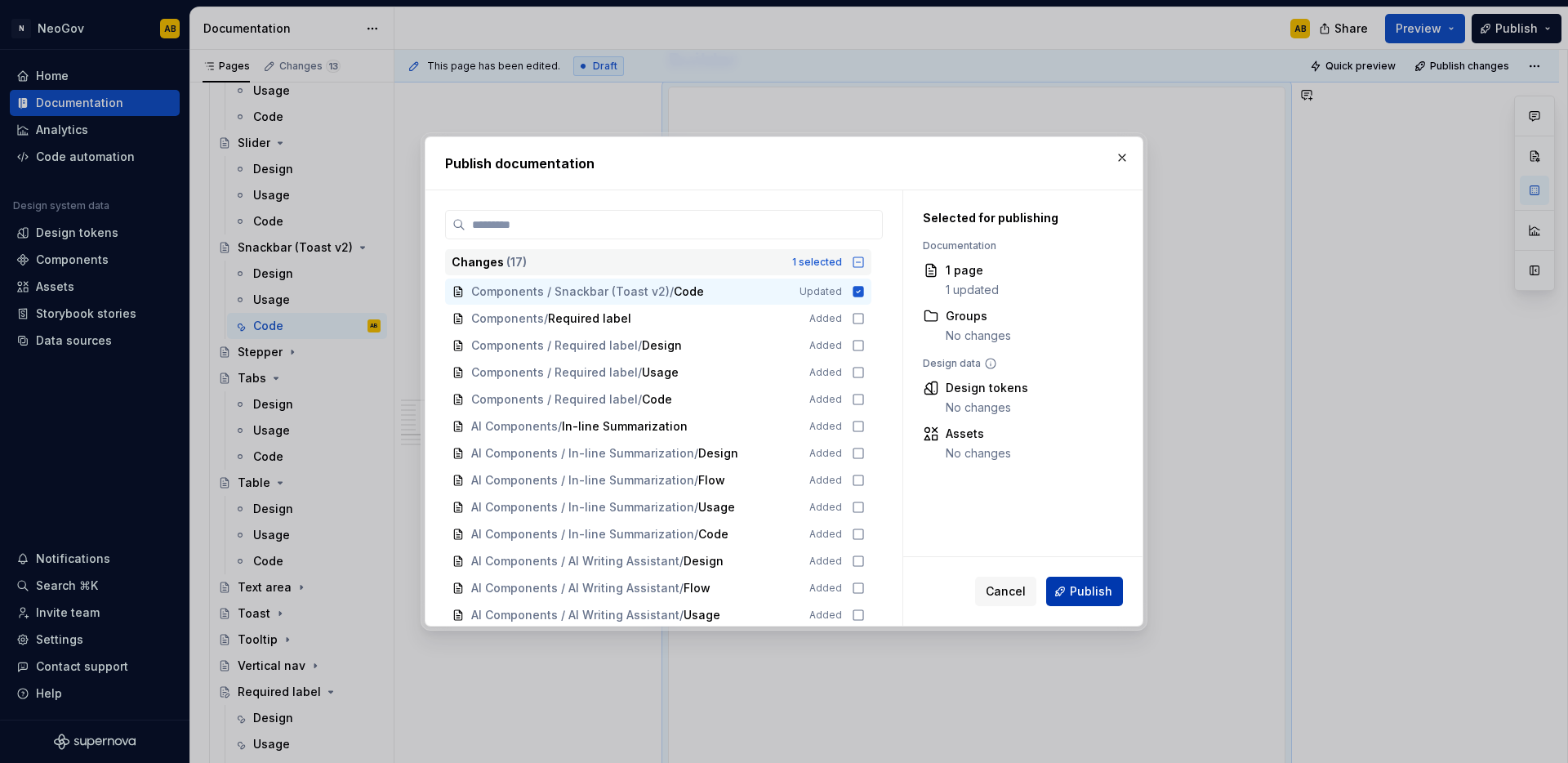
click at [1098, 596] on span "Publish" at bounding box center [1091, 591] width 43 height 17
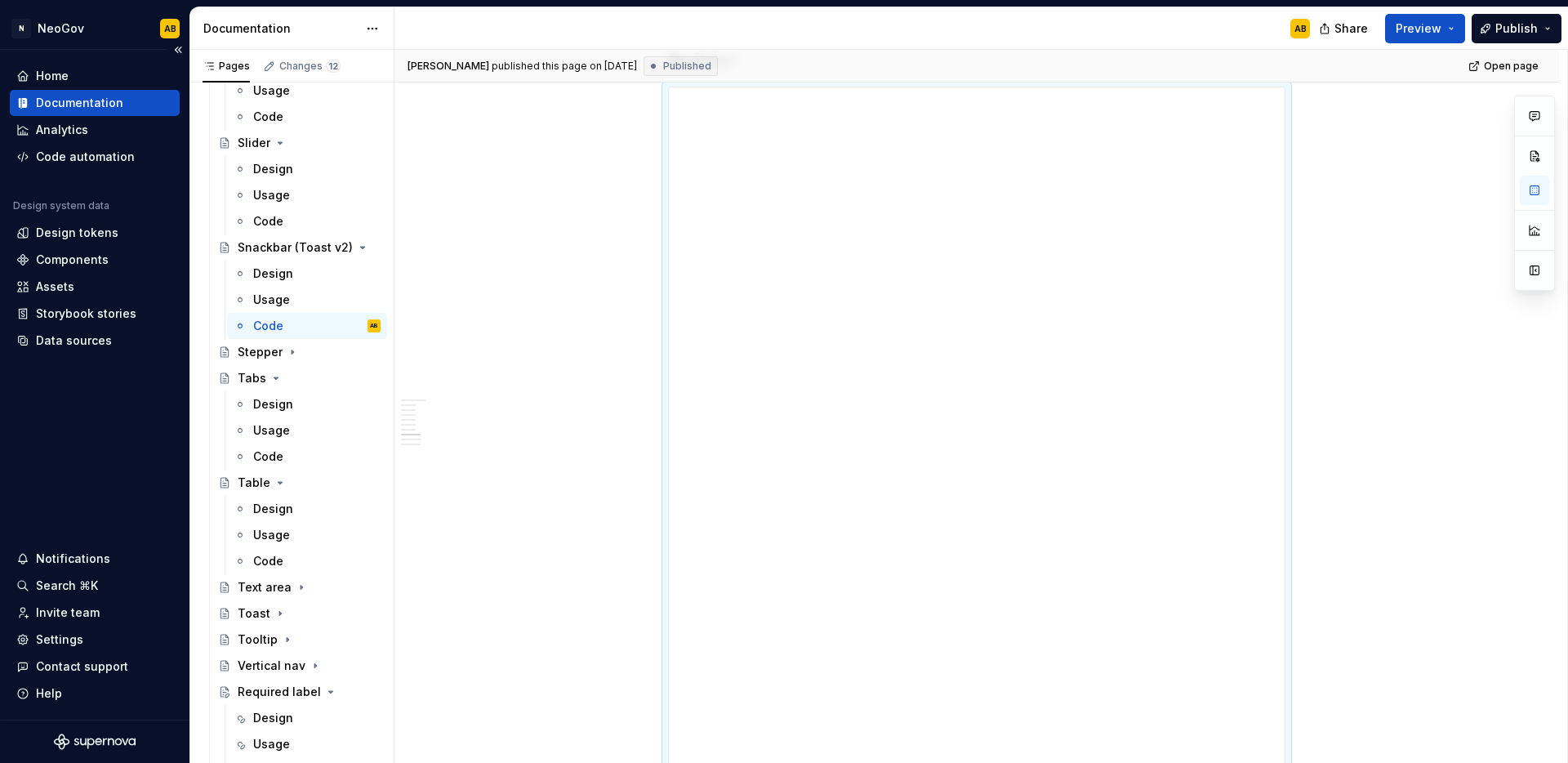
type textarea "*"
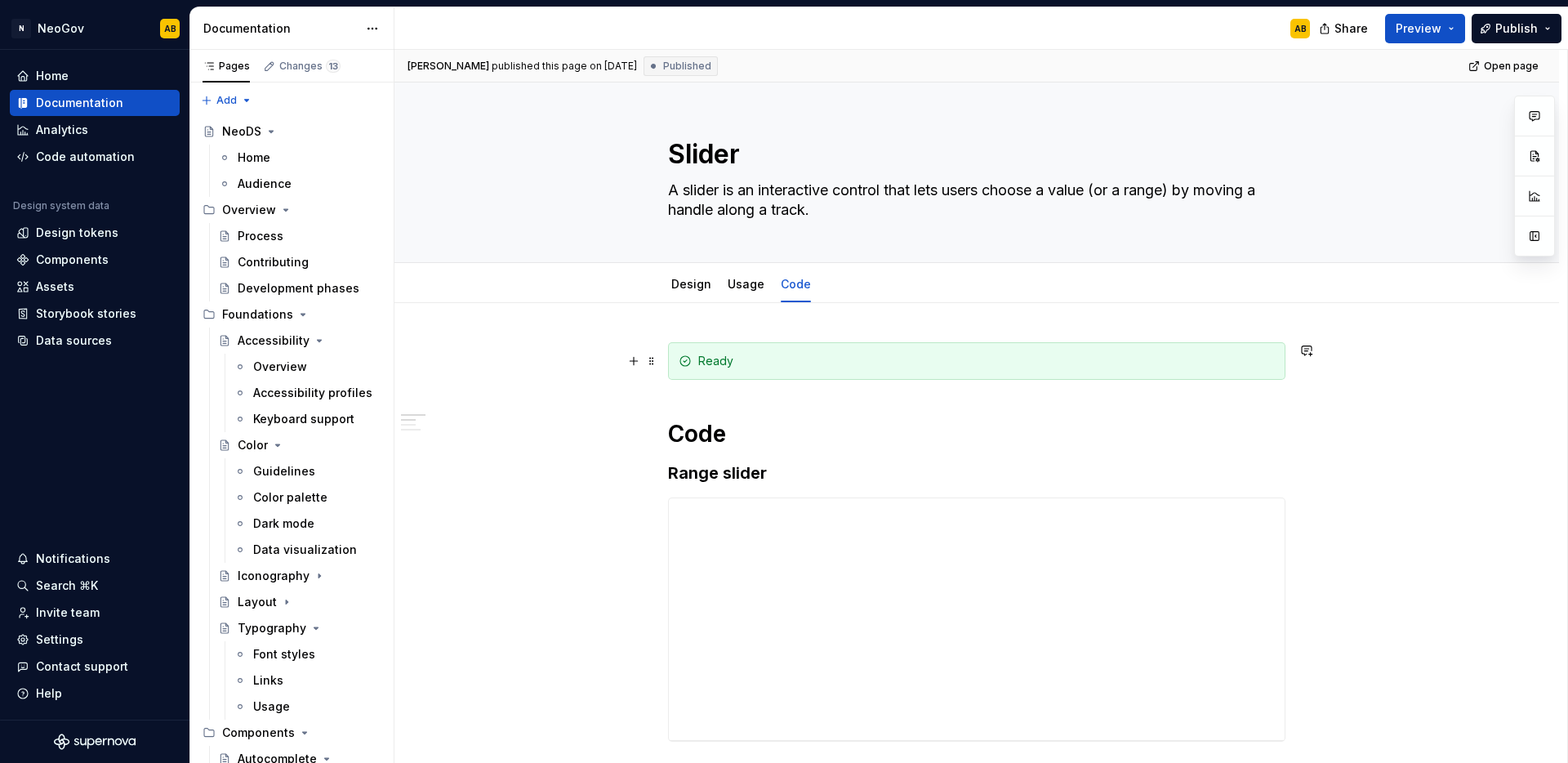
type textarea "*"
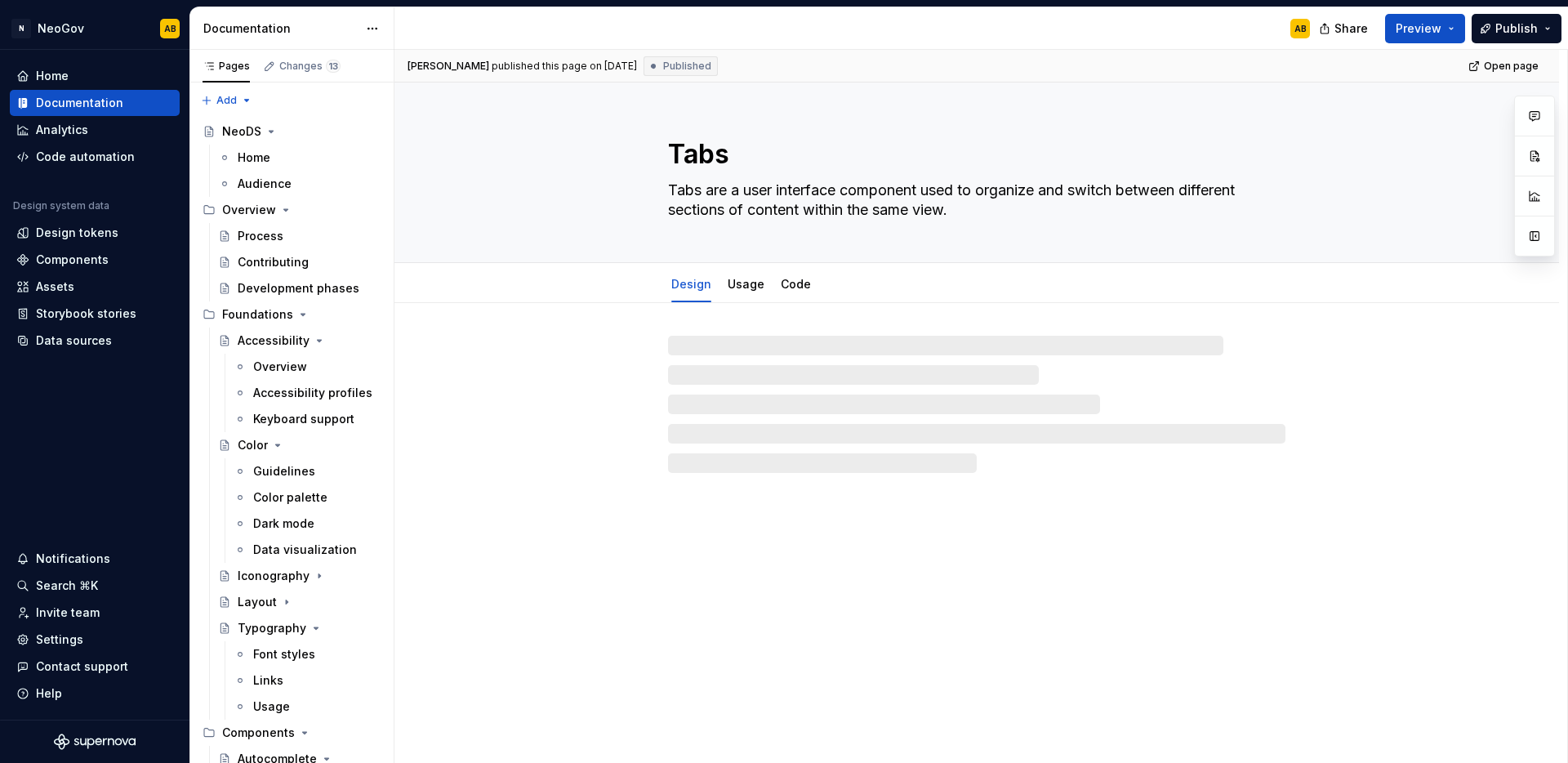
type textarea "*"
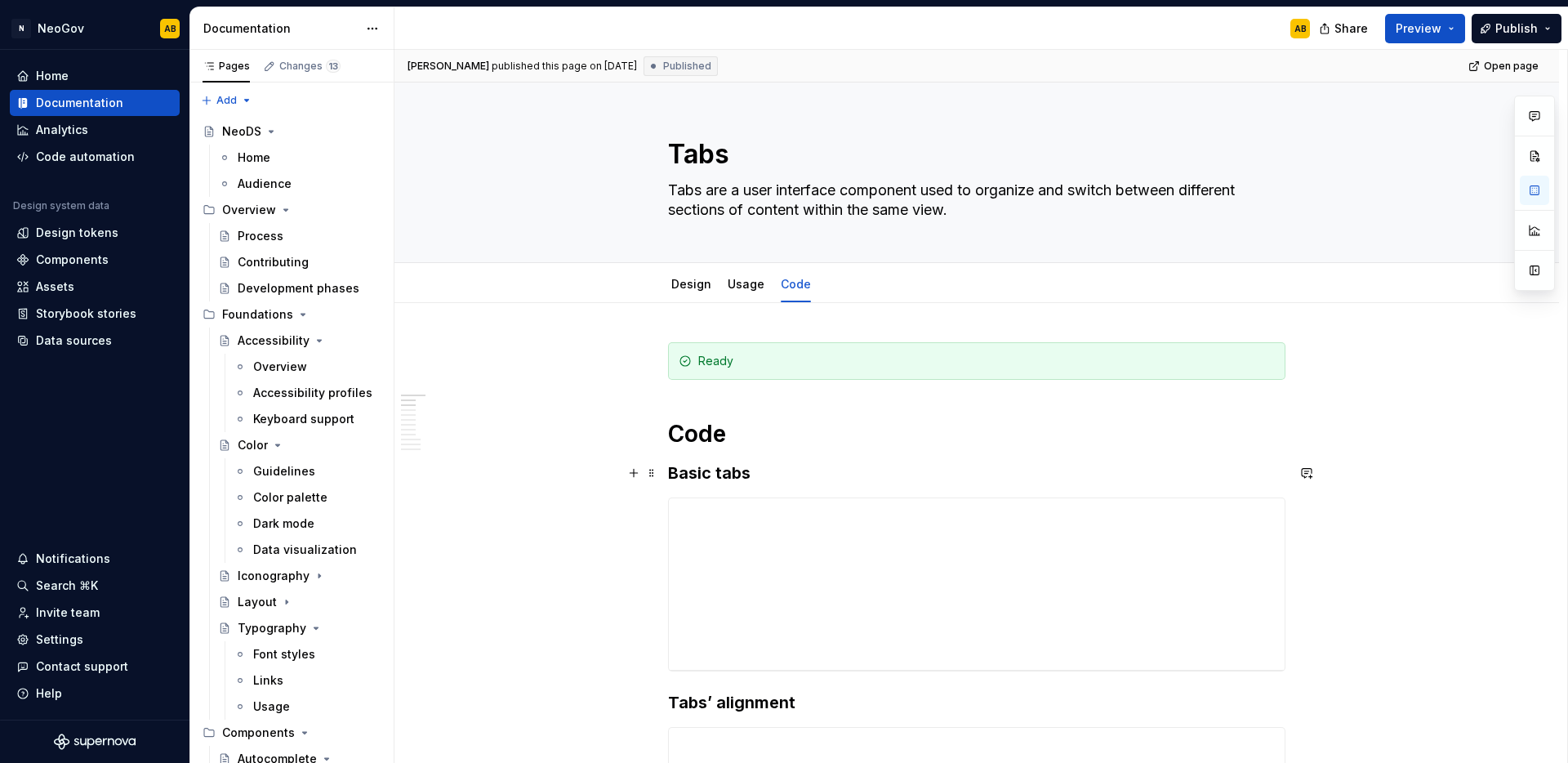
click at [690, 471] on h3 "Basic tabs" at bounding box center [976, 473] width 617 height 23
drag, startPoint x: 741, startPoint y: 478, endPoint x: 683, endPoint y: 475, distance: 58.1
click at [683, 475] on h3 "Basic tabs" at bounding box center [976, 473] width 617 height 23
click at [701, 474] on h3 "Basic tabs" at bounding box center [976, 473] width 617 height 23
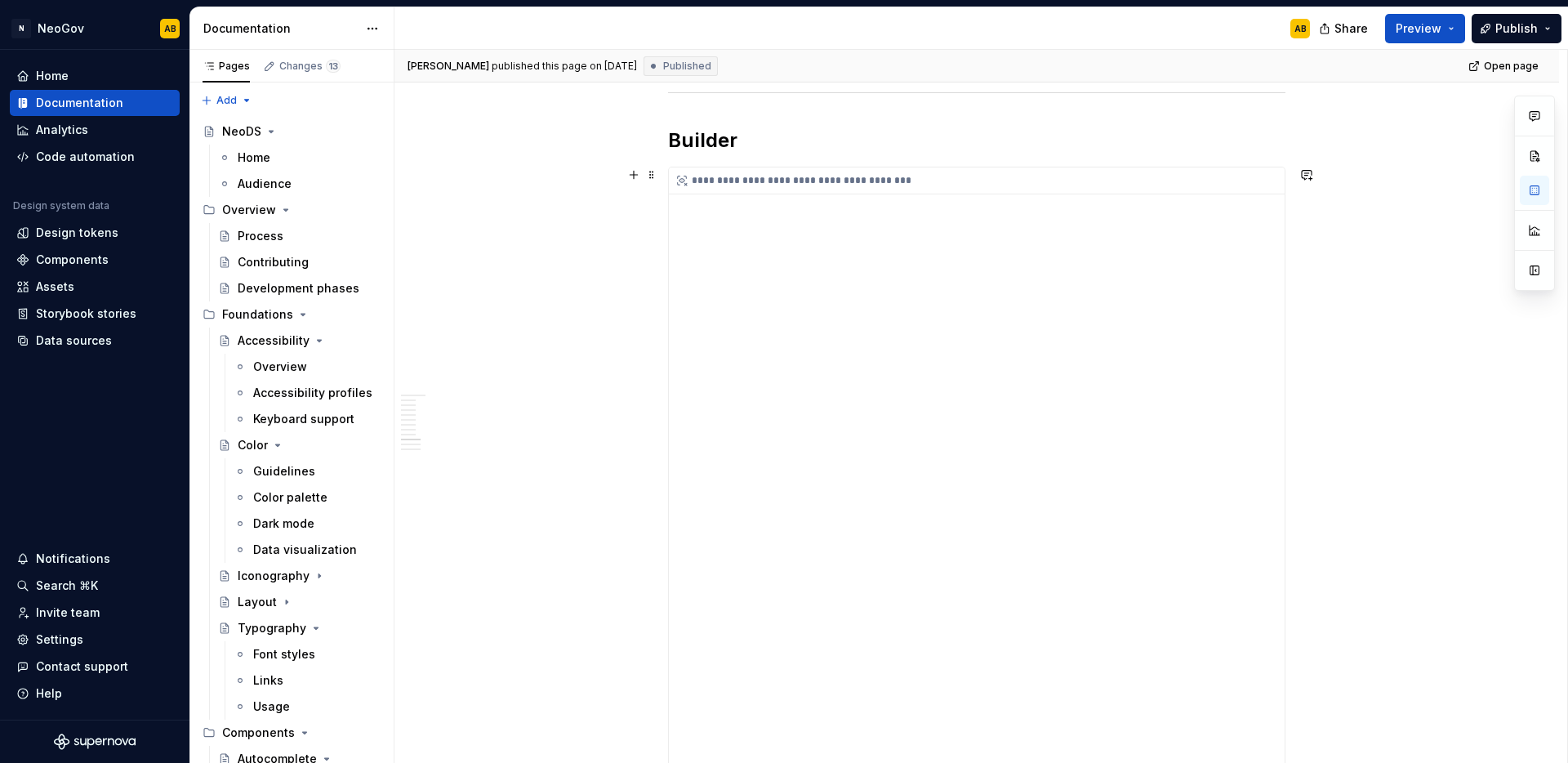
scroll to position [2929, 0]
click at [704, 313] on h2 "Builder" at bounding box center [976, 308] width 617 height 26
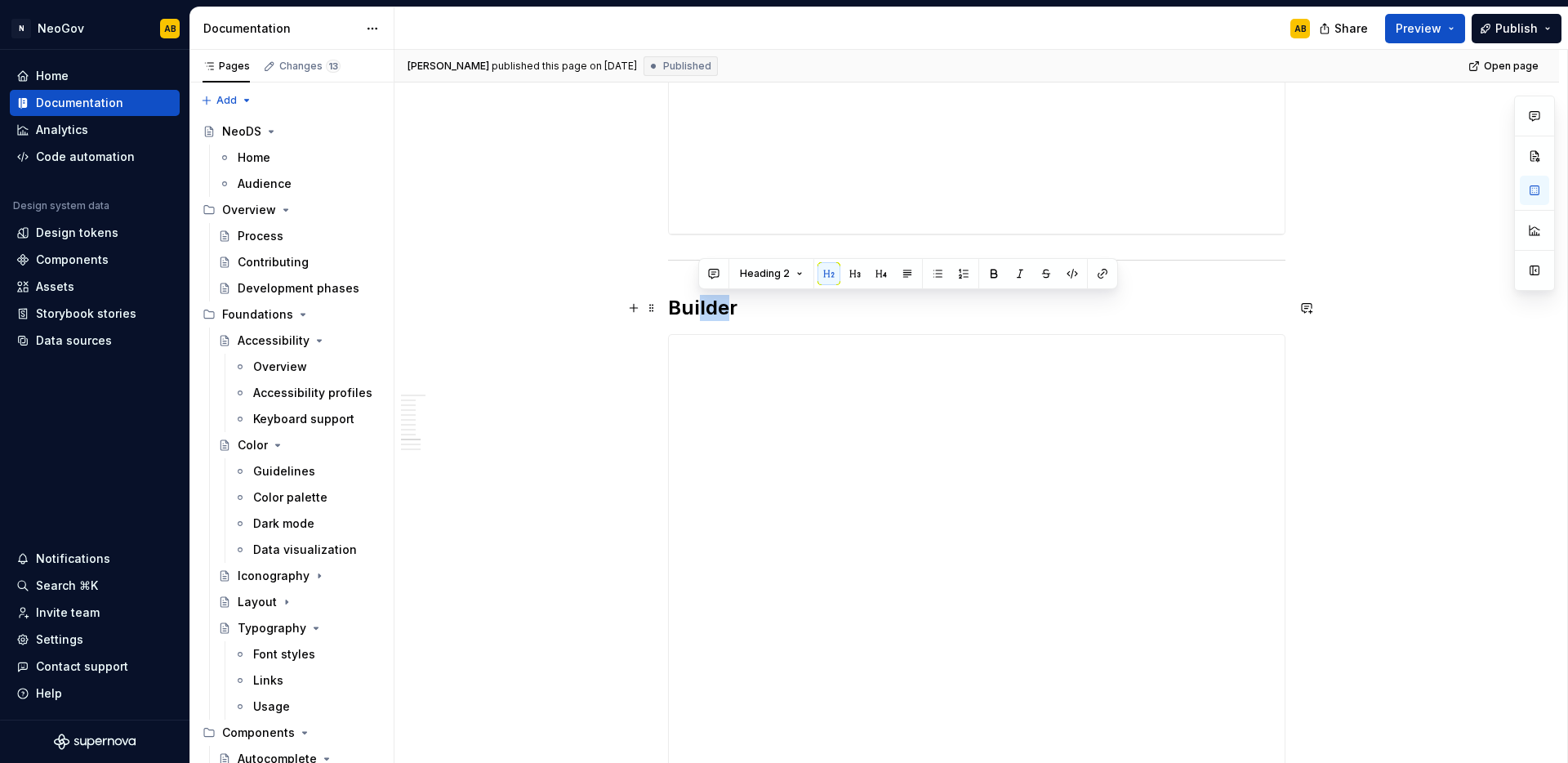
drag, startPoint x: 729, startPoint y: 309, endPoint x: 697, endPoint y: 311, distance: 32.1
click at [697, 311] on h2 "Builder" at bounding box center [976, 308] width 617 height 26
click at [698, 312] on h2 "Builder" at bounding box center [976, 308] width 617 height 26
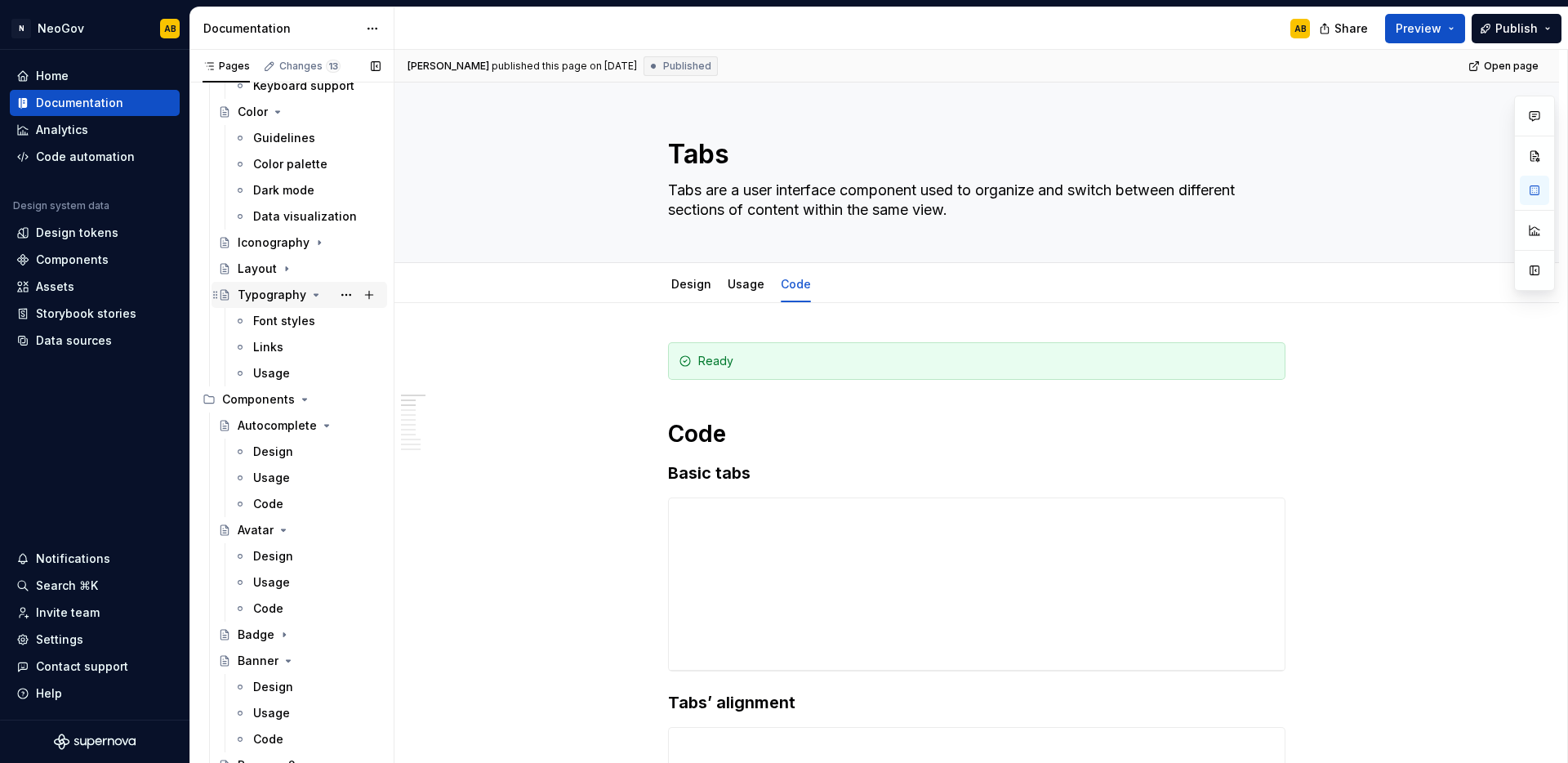
scroll to position [357, 0]
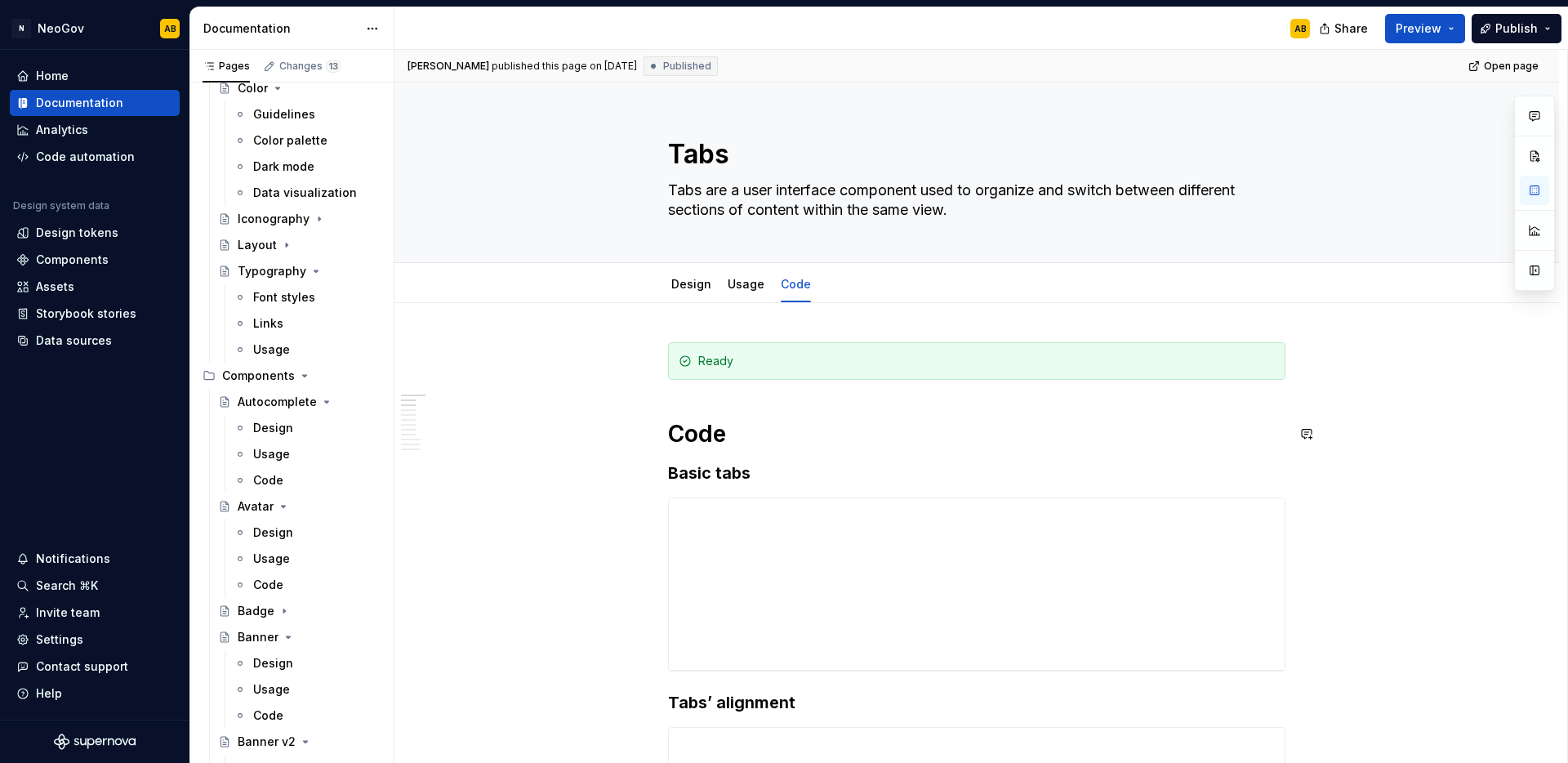
type textarea "*"
